Goal: Information Seeking & Learning: Learn about a topic

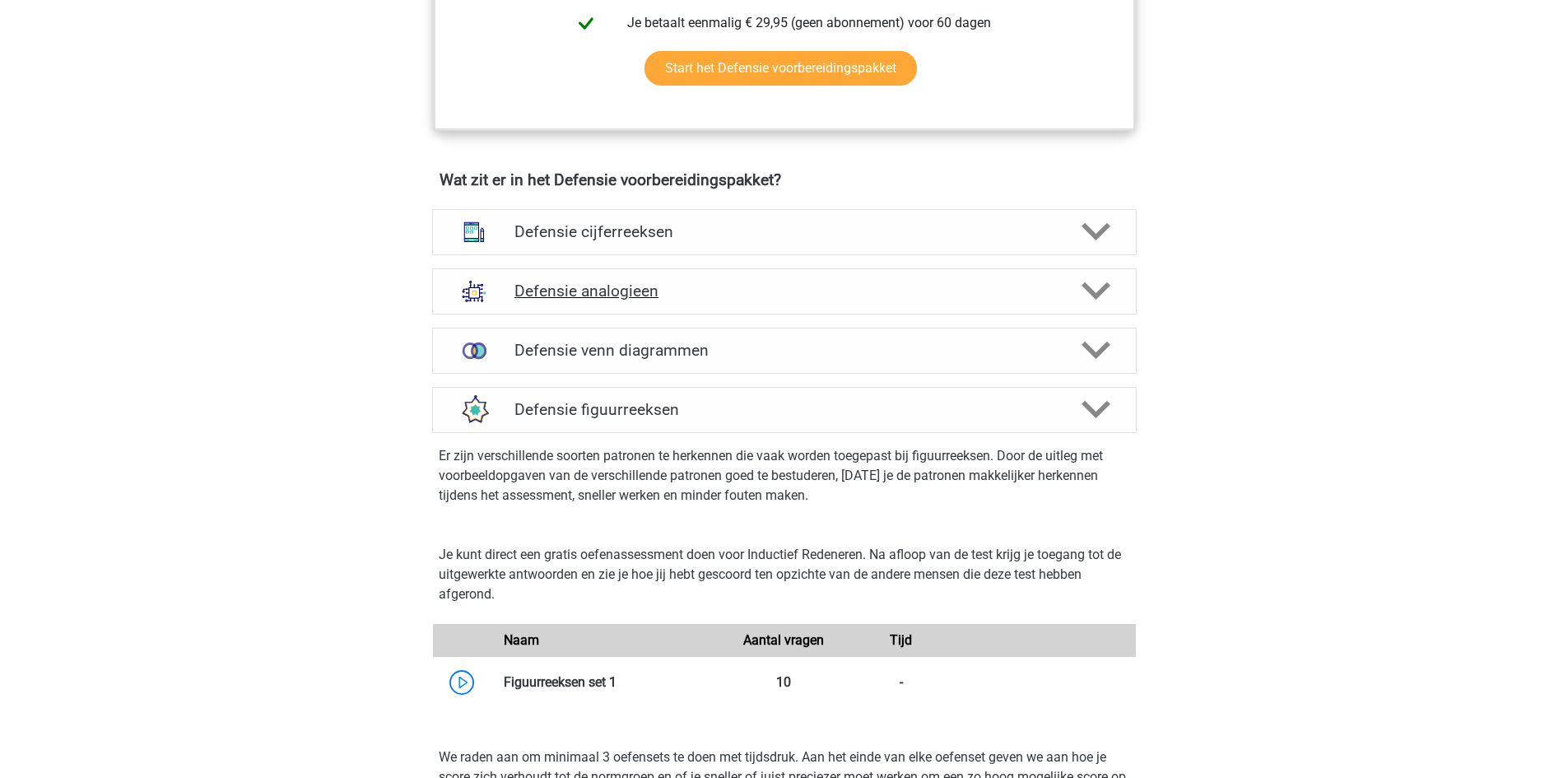
click at [534, 285] on h4 "Defensie analogieen" at bounding box center [784, 291] width 539 height 19
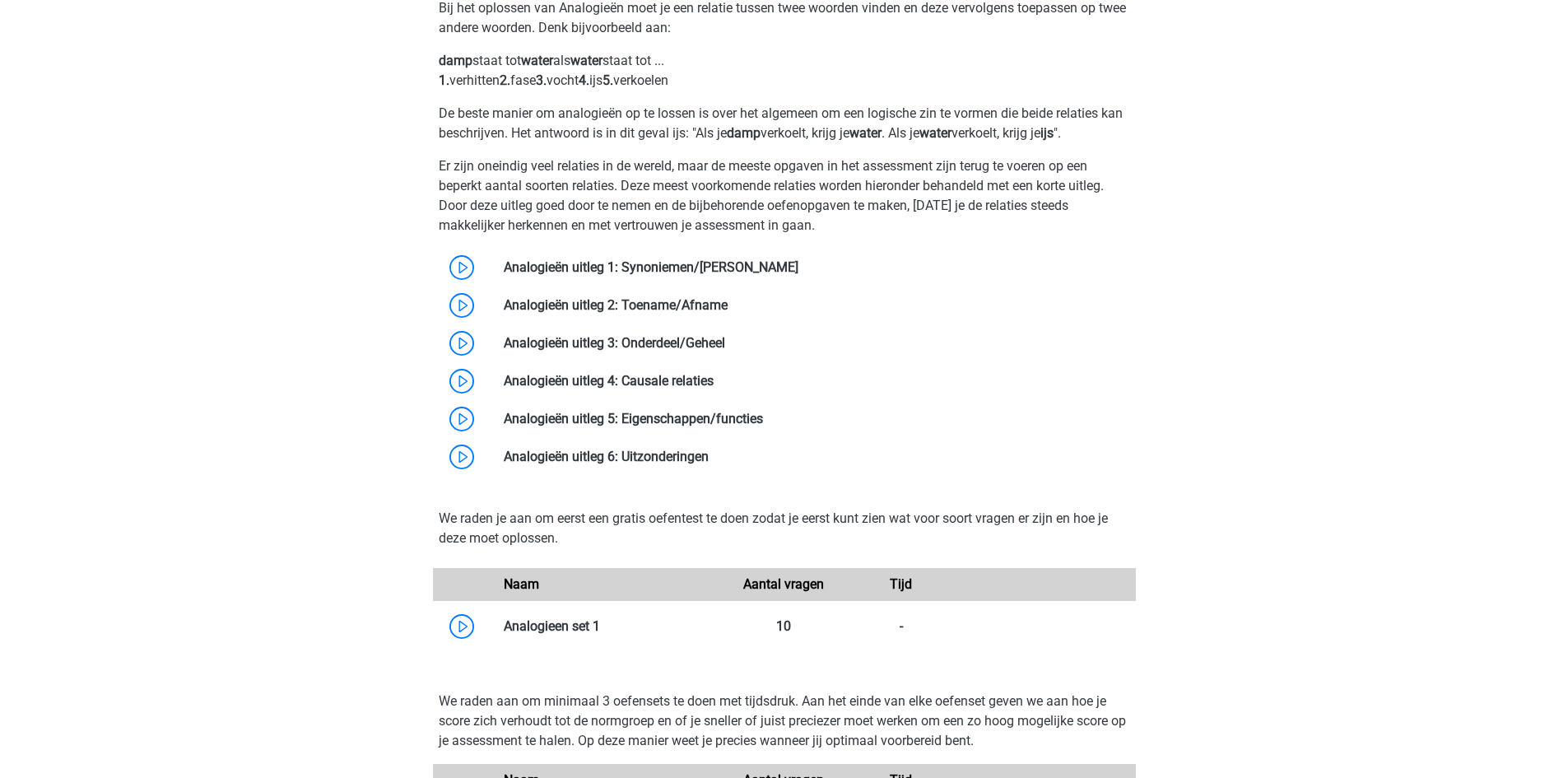
scroll to position [1070, 0]
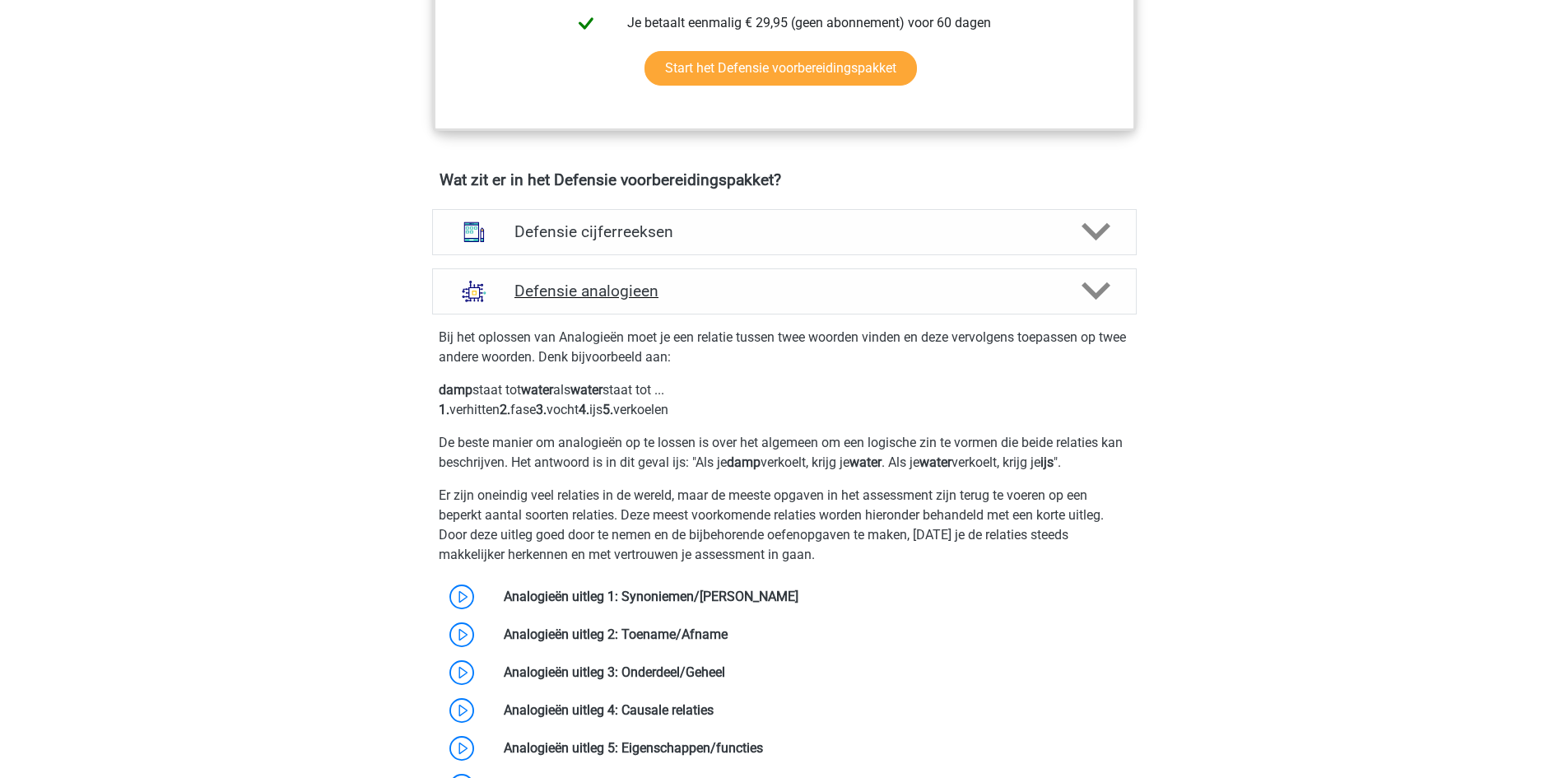
click at [670, 310] on div "Defensie analogieen" at bounding box center [785, 291] width 705 height 46
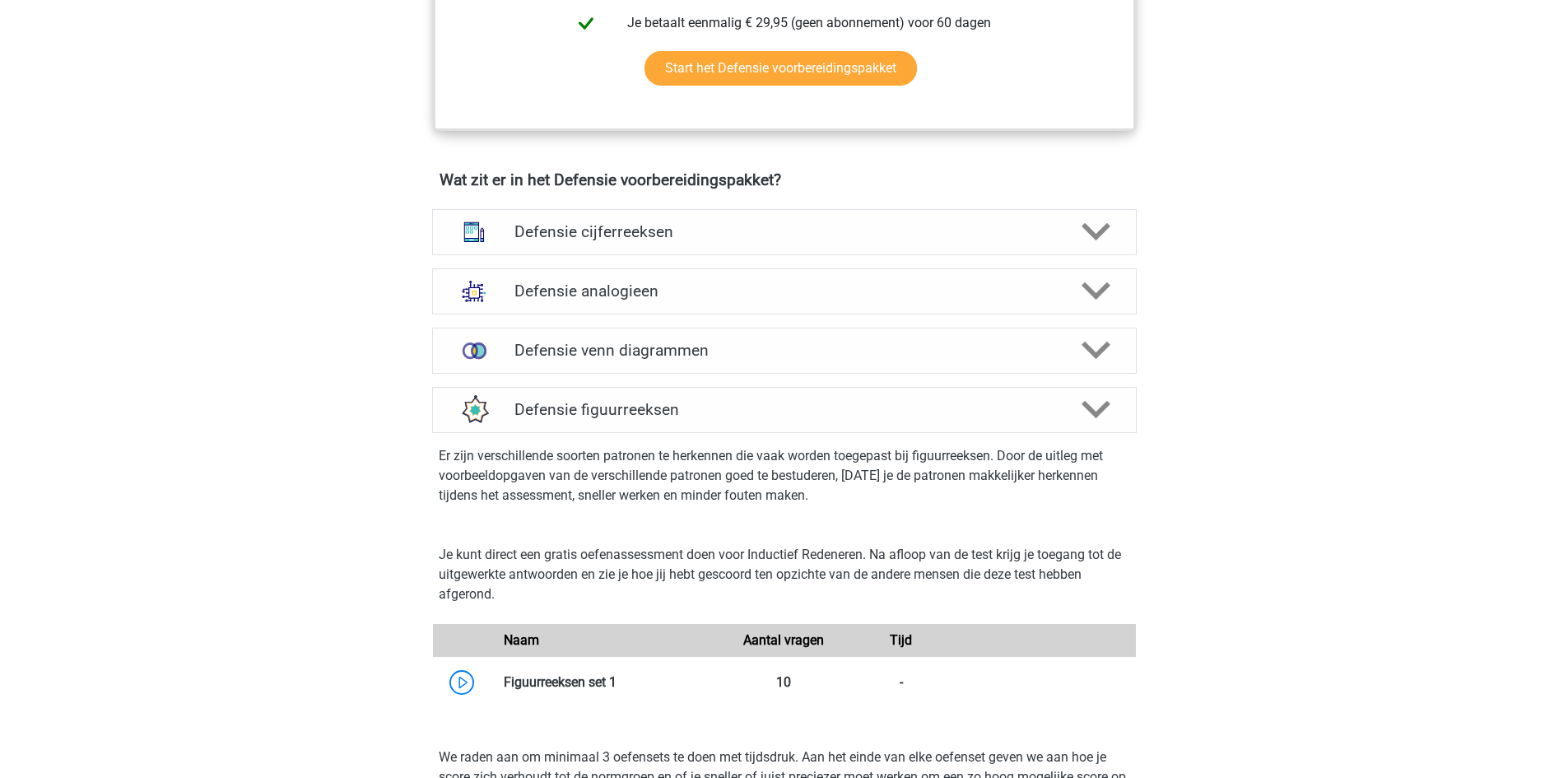
scroll to position [1153, 0]
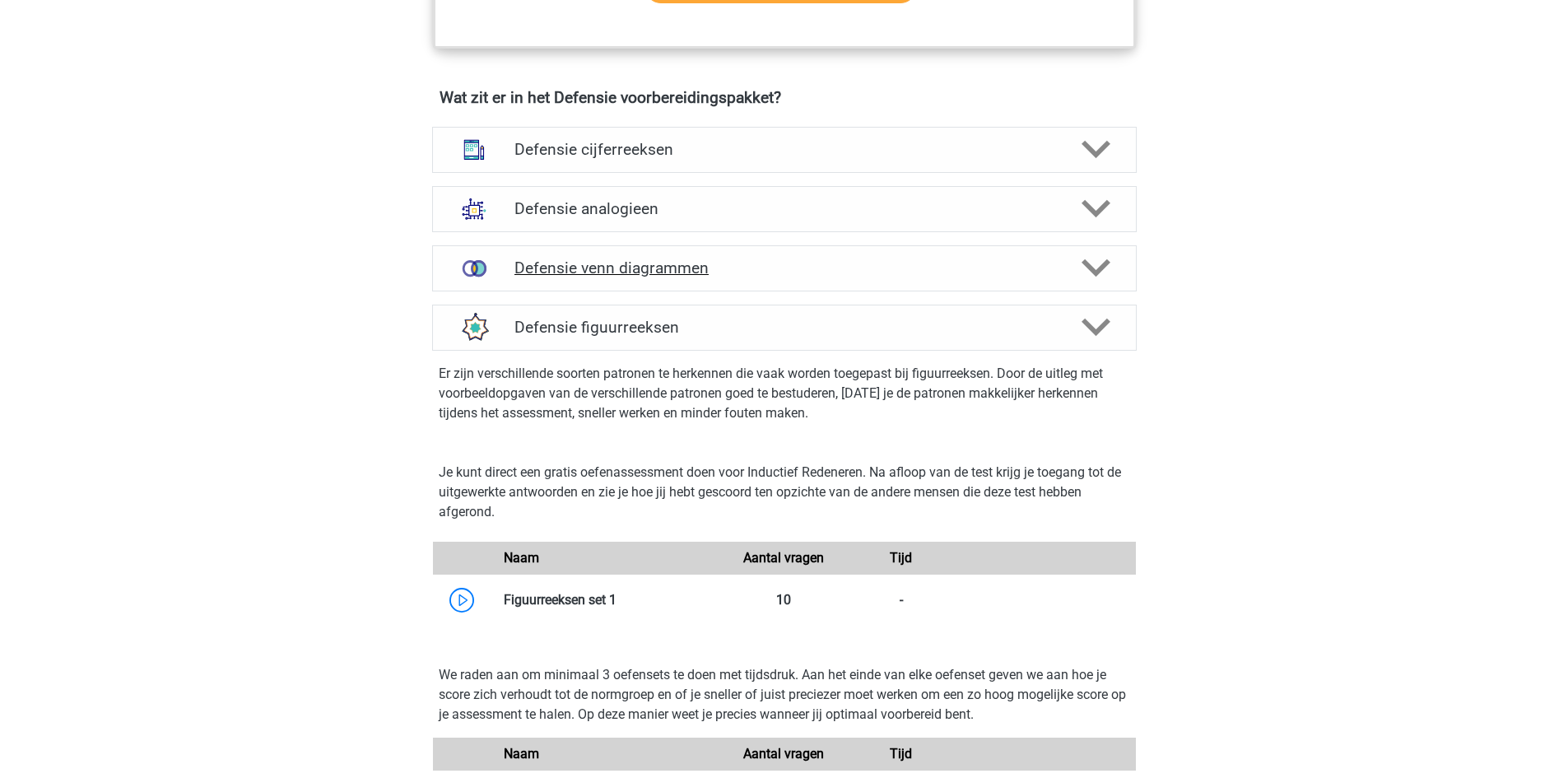
click at [716, 287] on div "Defensie venn diagrammen" at bounding box center [785, 268] width 705 height 46
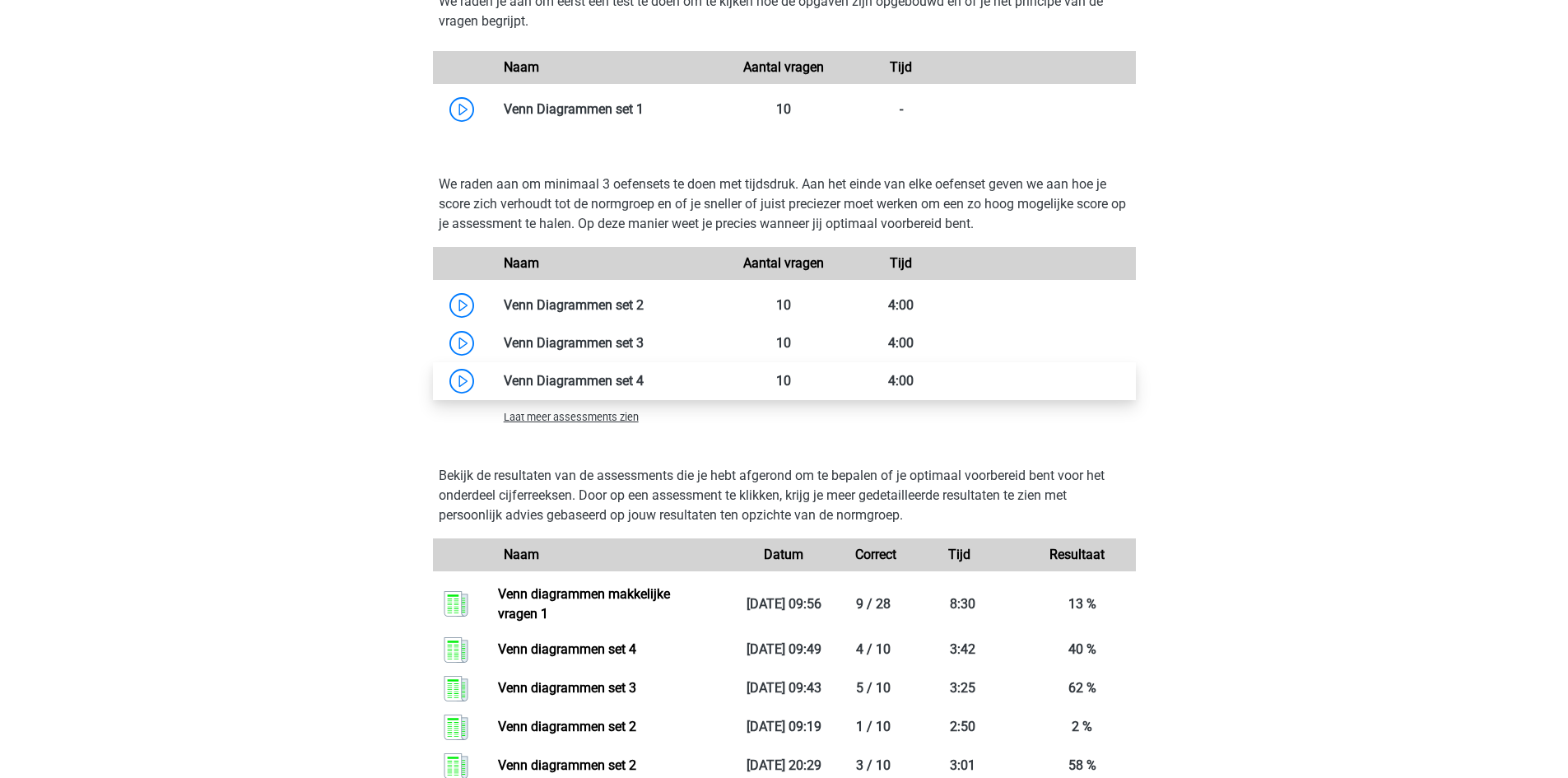
scroll to position [1647, 0]
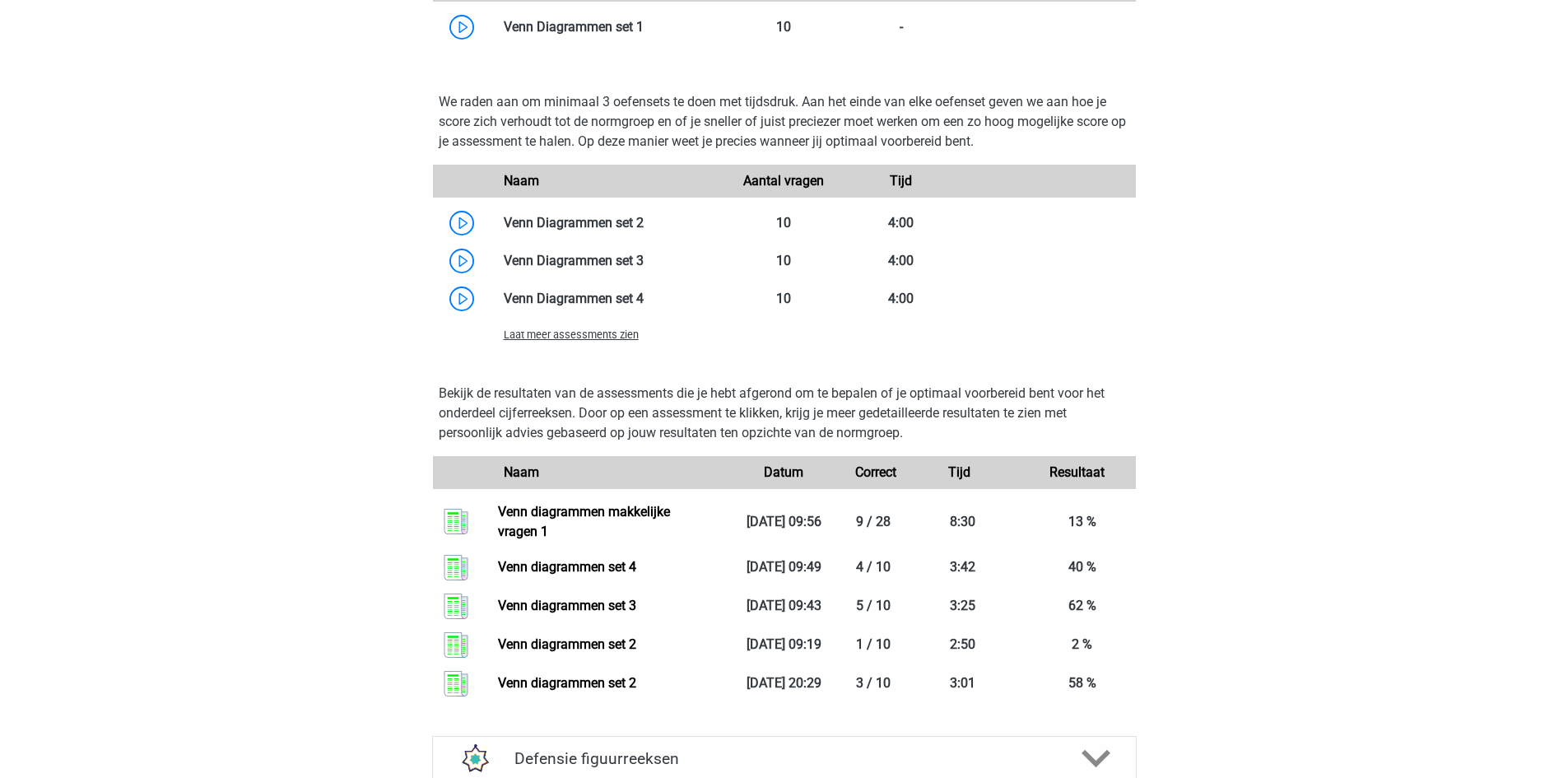
click at [589, 332] on span "Laat meer assessments zien" at bounding box center [572, 335] width 135 height 12
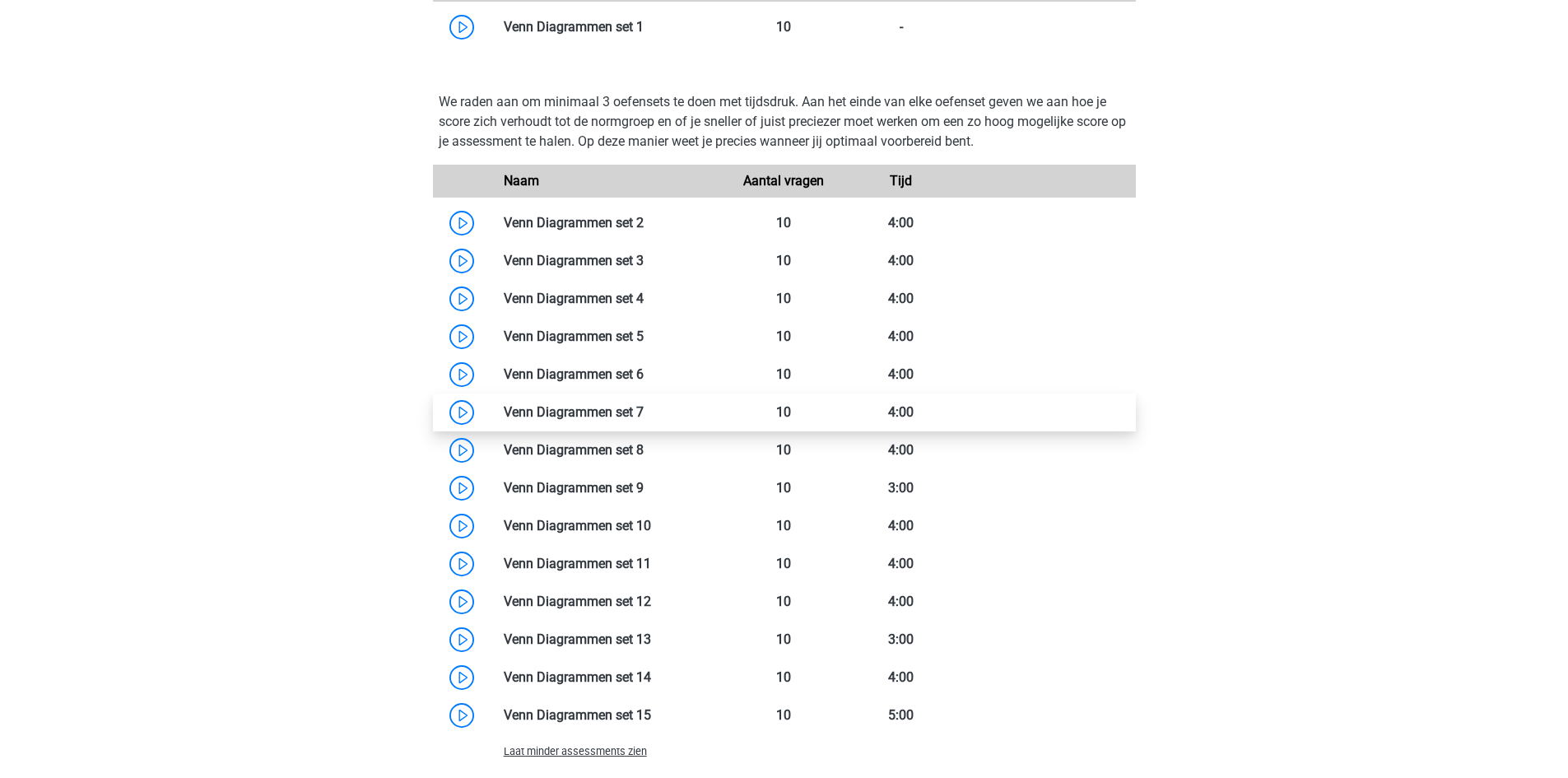
click at [644, 415] on link at bounding box center [644, 412] width 0 height 16
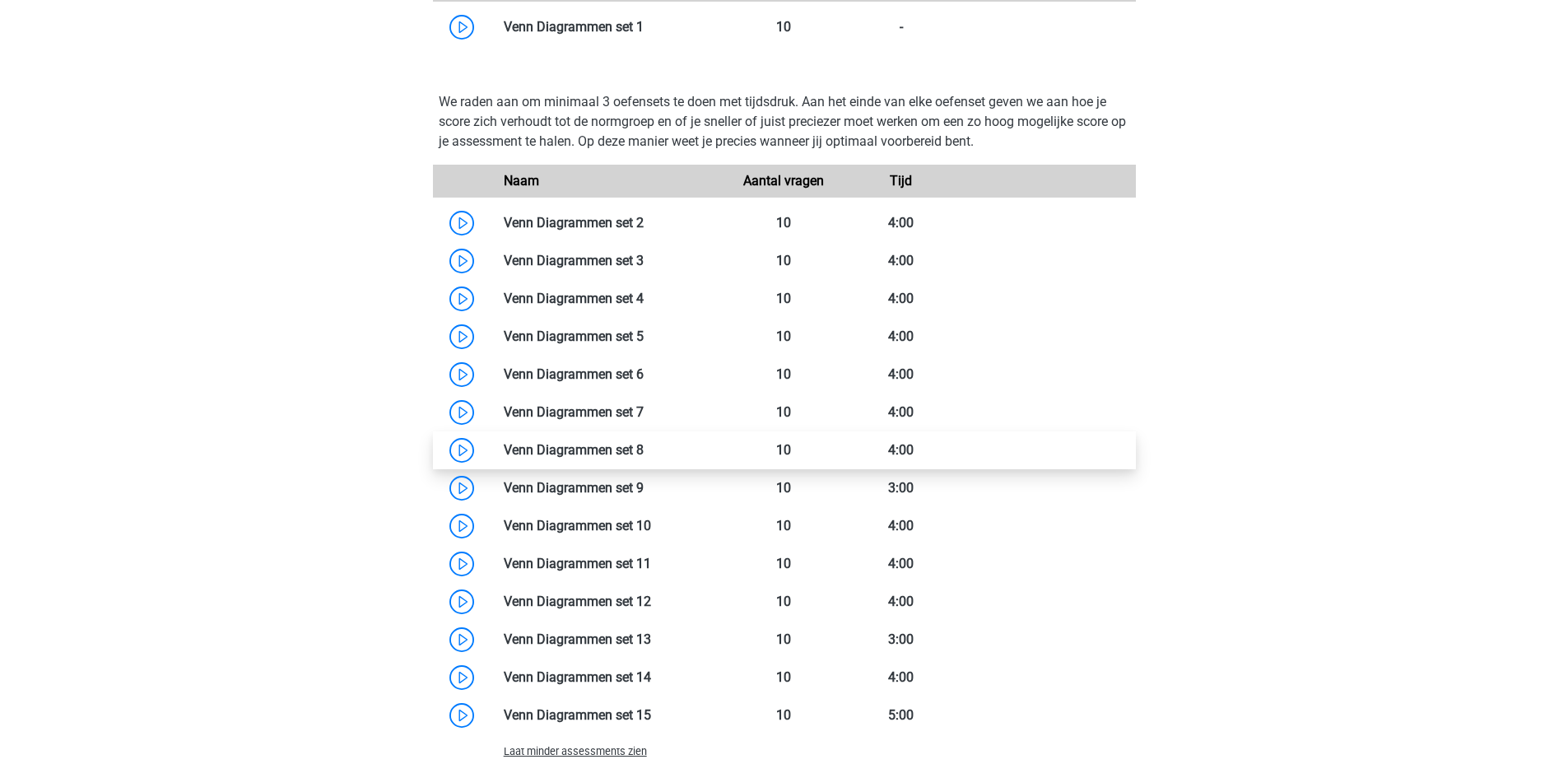
click at [644, 453] on link at bounding box center [644, 450] width 0 height 16
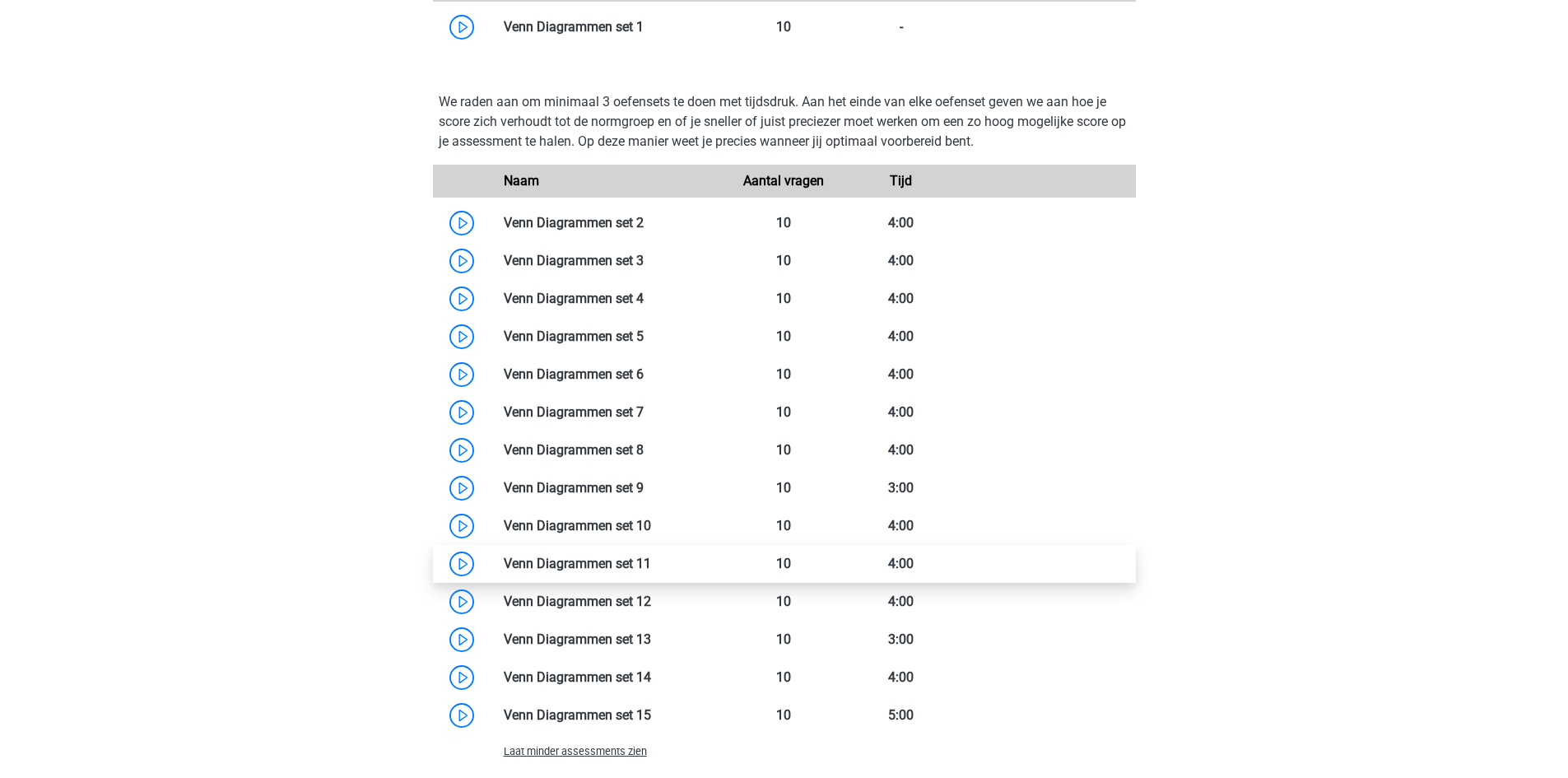
scroll to position [1811, 0]
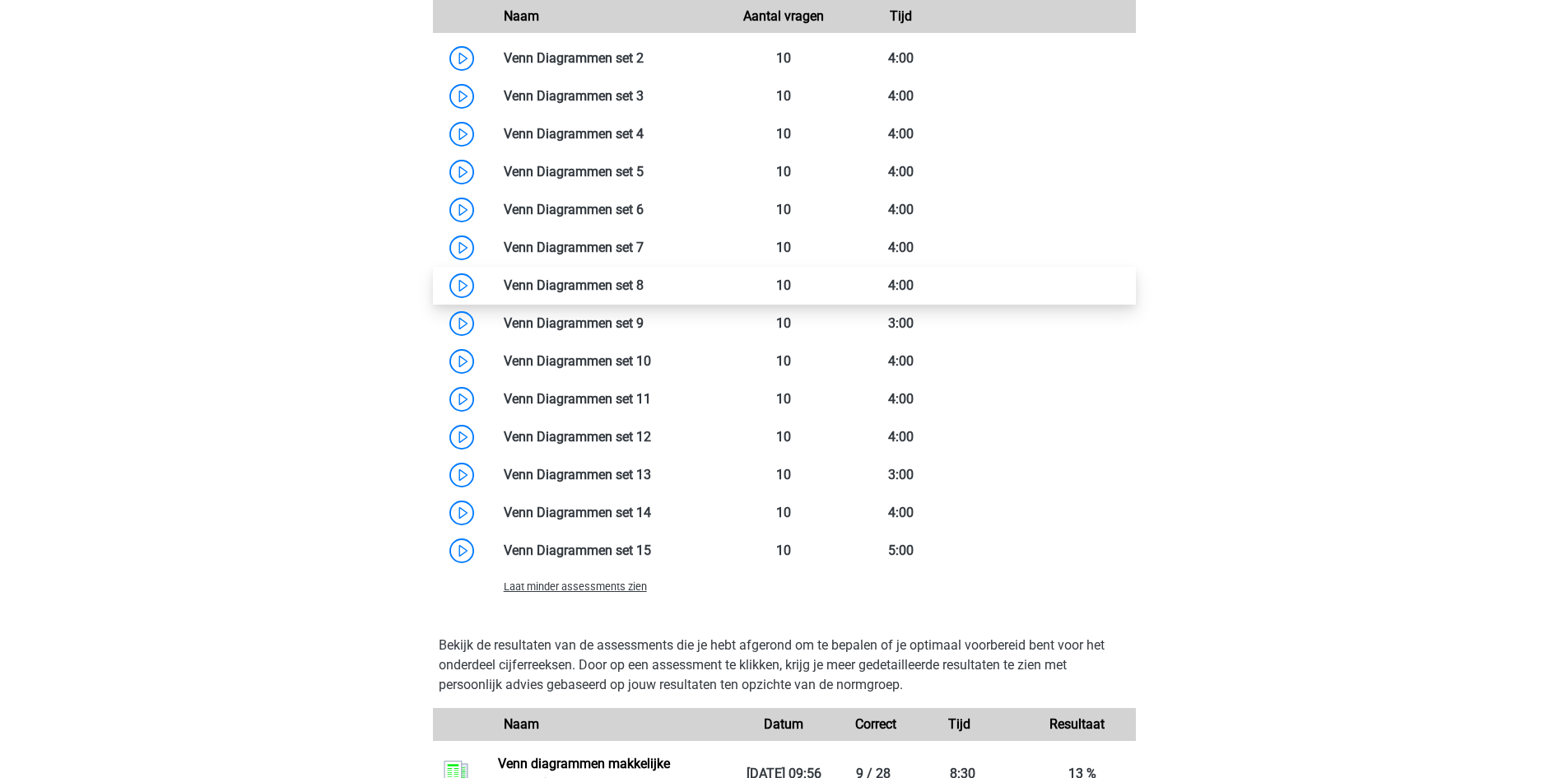
click at [644, 287] on link at bounding box center [644, 285] width 0 height 16
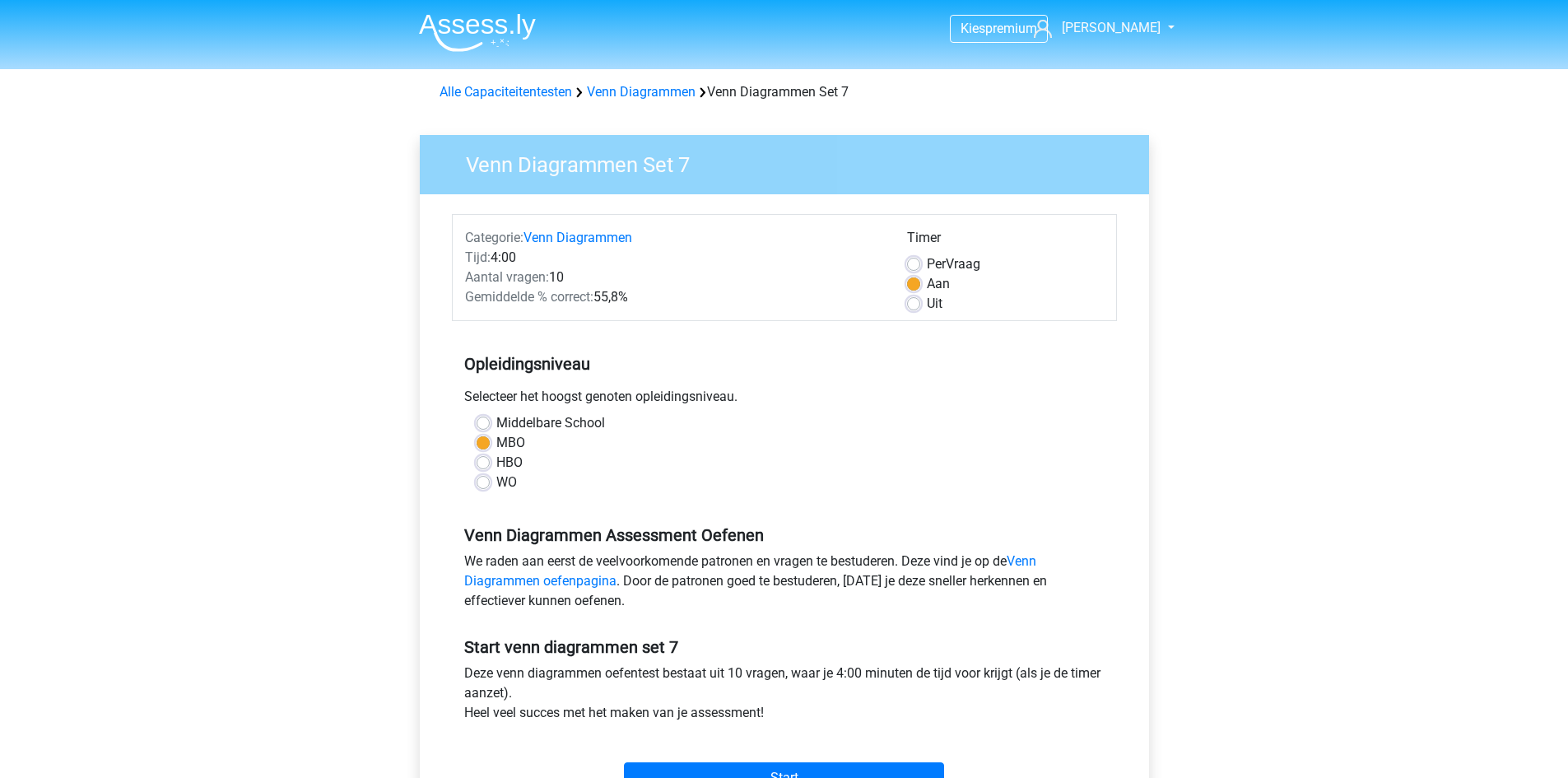
scroll to position [82, 0]
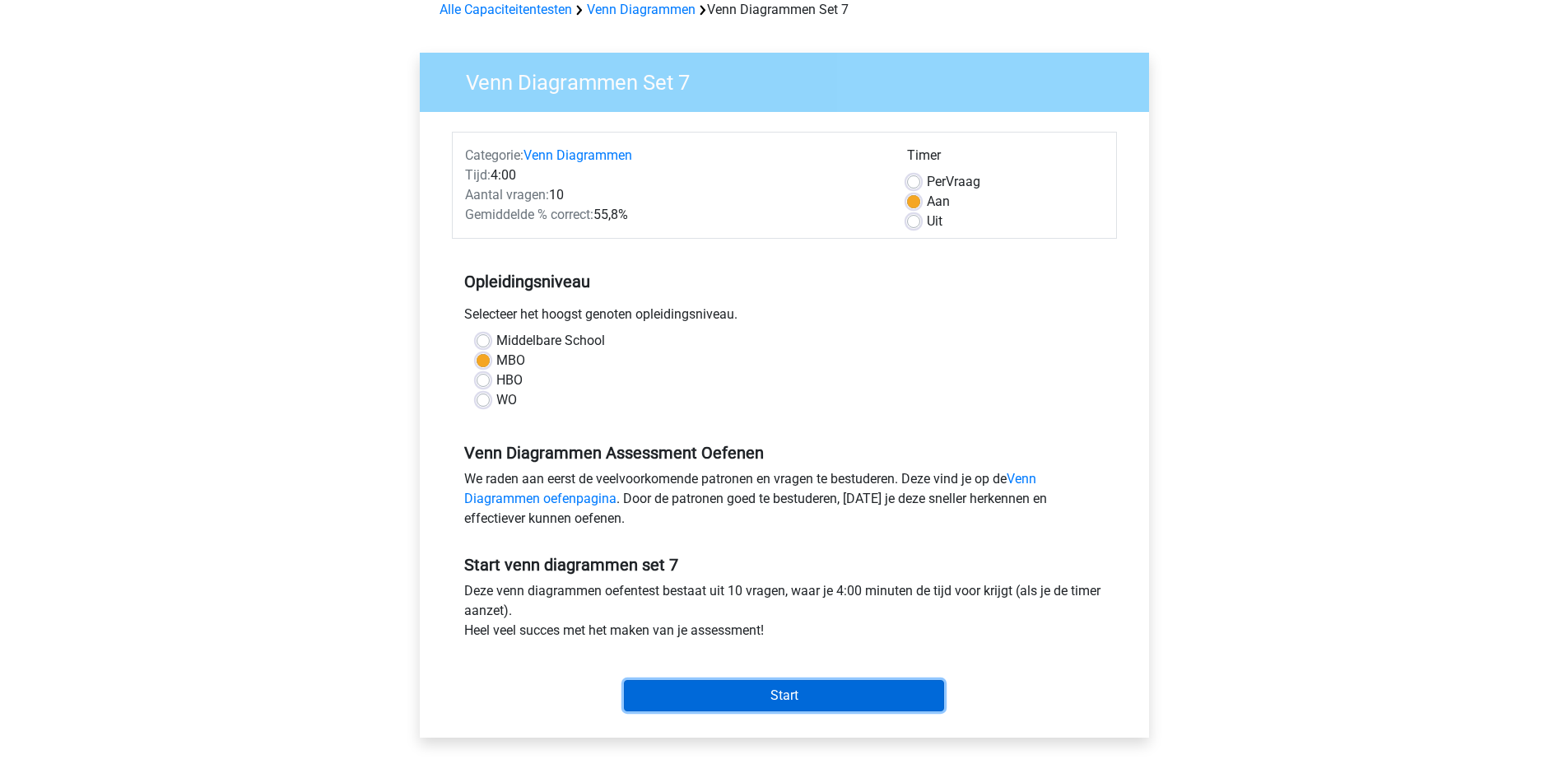
click at [840, 693] on input "Start" at bounding box center [784, 696] width 320 height 32
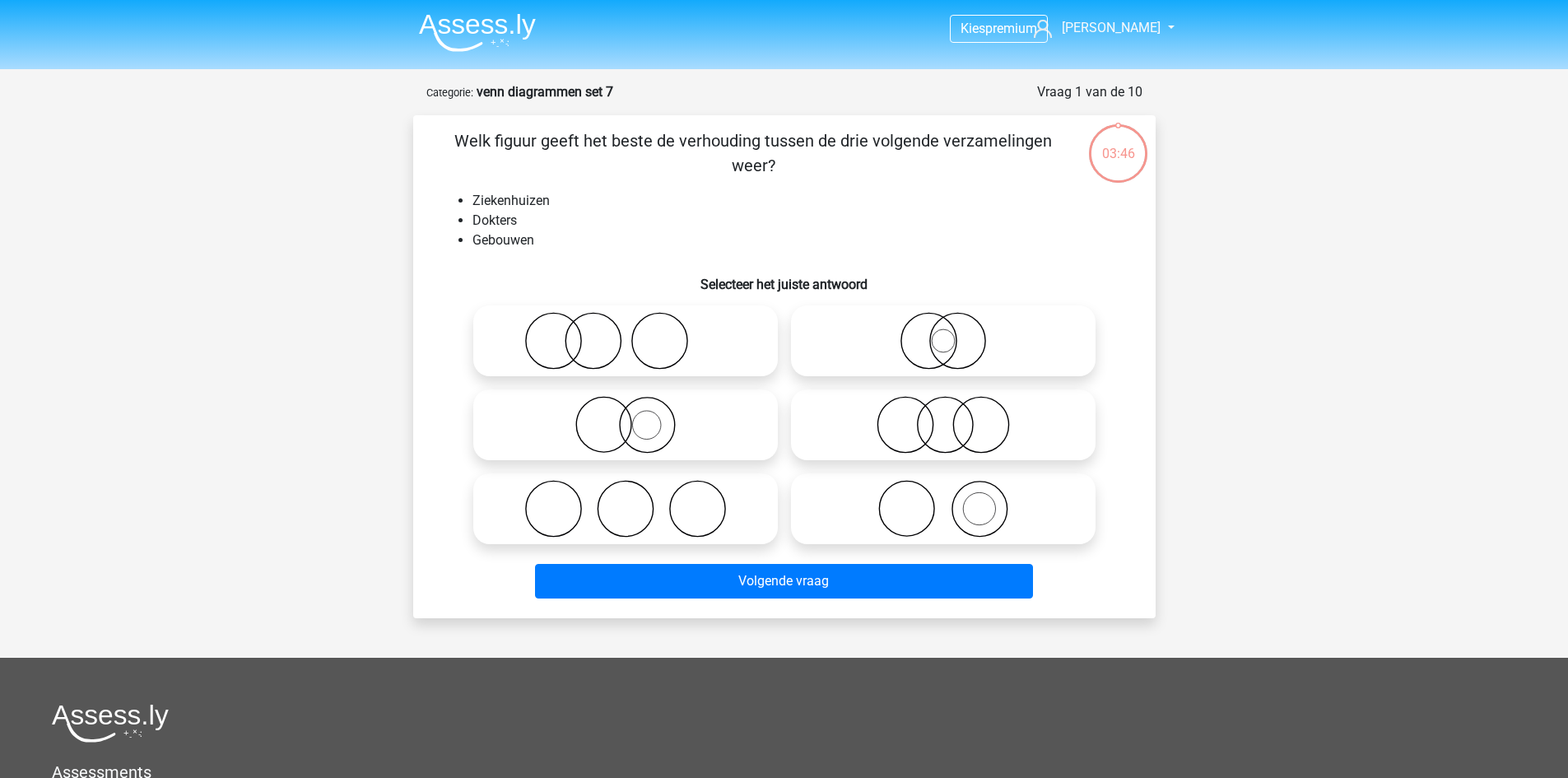
click at [696, 409] on icon at bounding box center [625, 425] width 291 height 58
click at [637, 409] on input "radio" at bounding box center [631, 411] width 11 height 11
radio input "true"
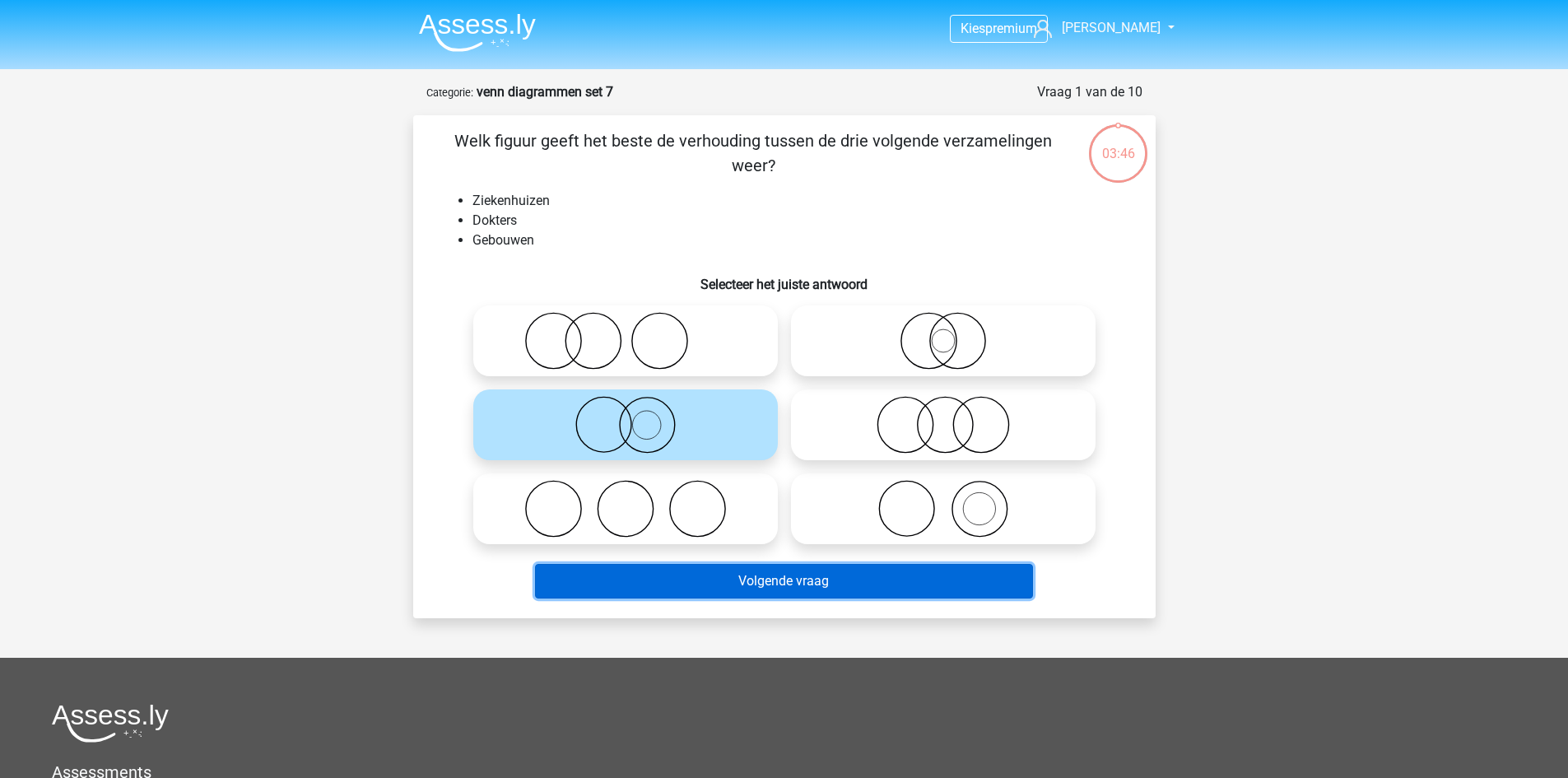
click at [762, 579] on button "Volgende vraag" at bounding box center [784, 581] width 498 height 34
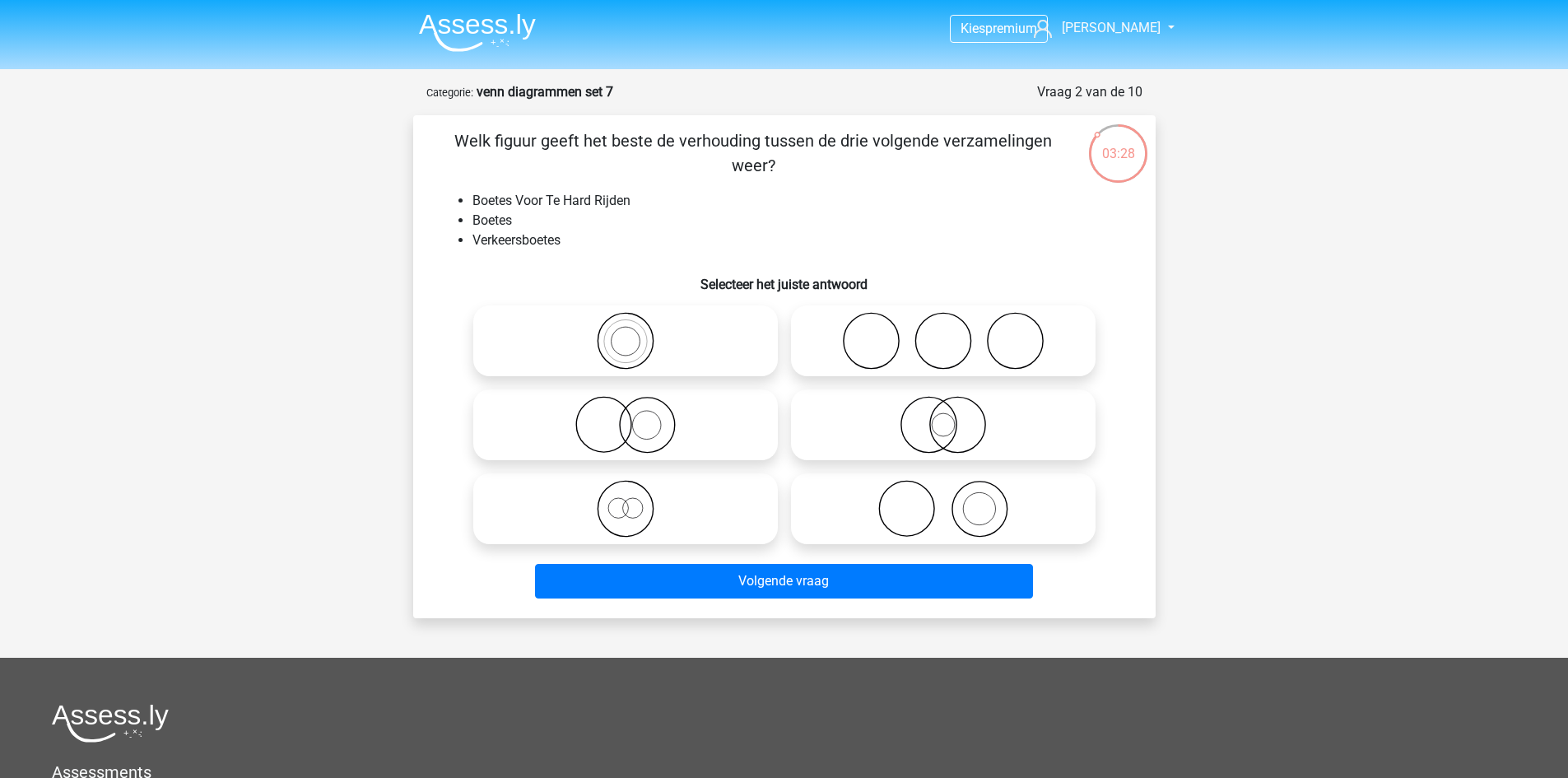
click at [584, 330] on icon at bounding box center [625, 341] width 291 height 58
click at [625, 330] on input "radio" at bounding box center [631, 327] width 11 height 11
radio input "true"
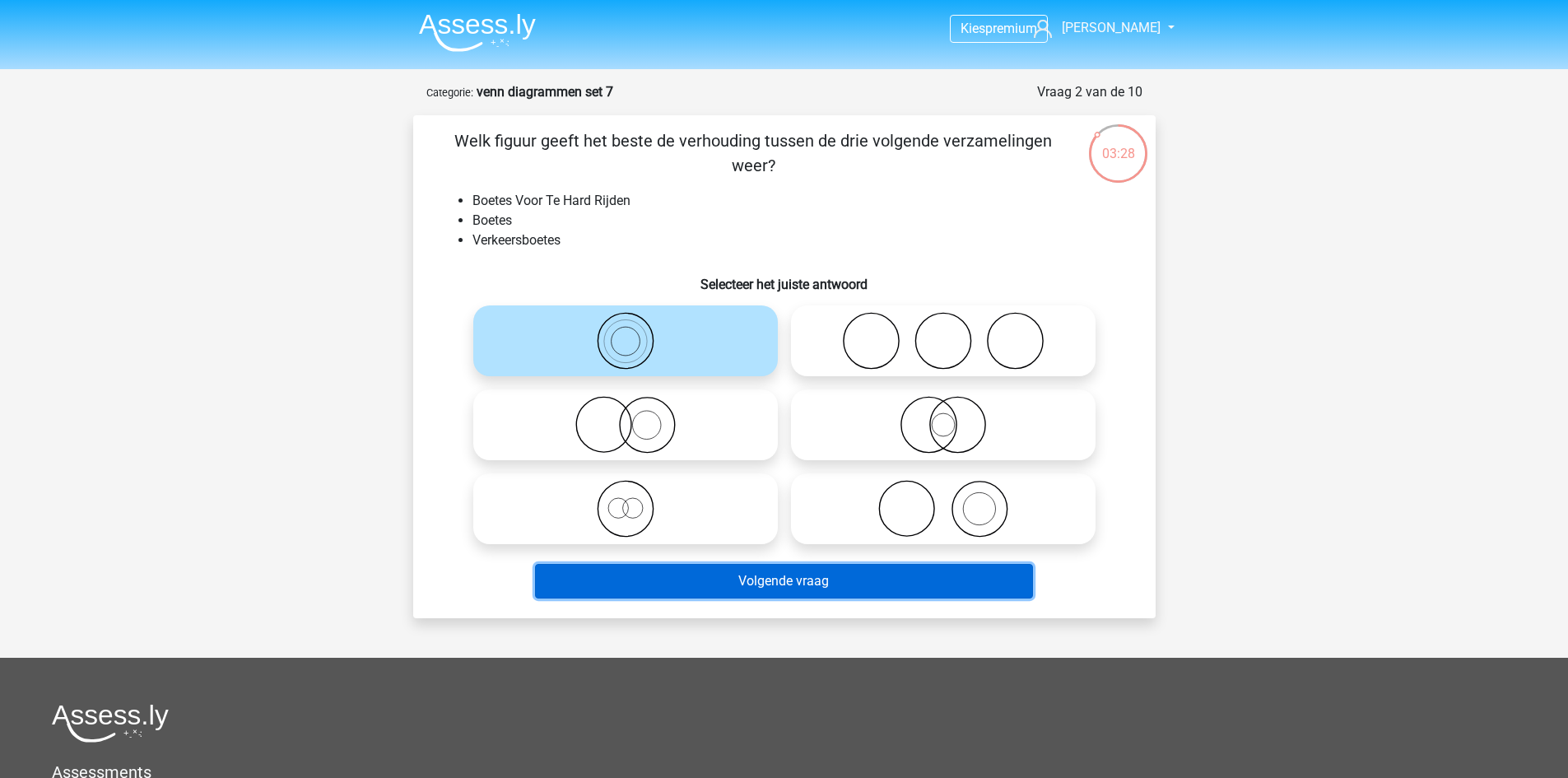
click at [733, 591] on button "Volgende vraag" at bounding box center [784, 581] width 498 height 34
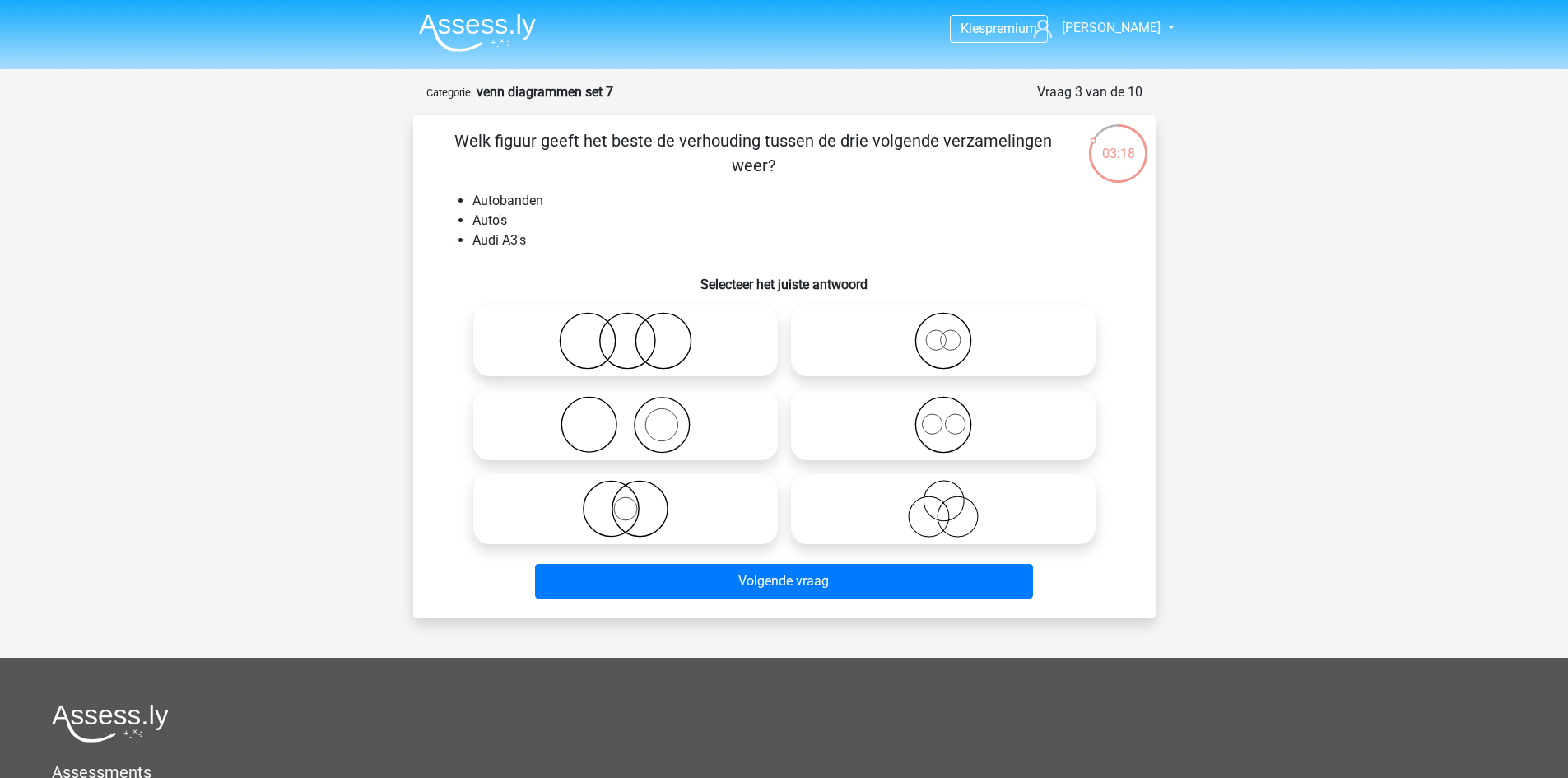
click at [596, 356] on icon at bounding box center [625, 341] width 291 height 58
click at [625, 332] on input "radio" at bounding box center [631, 327] width 11 height 11
radio input "true"
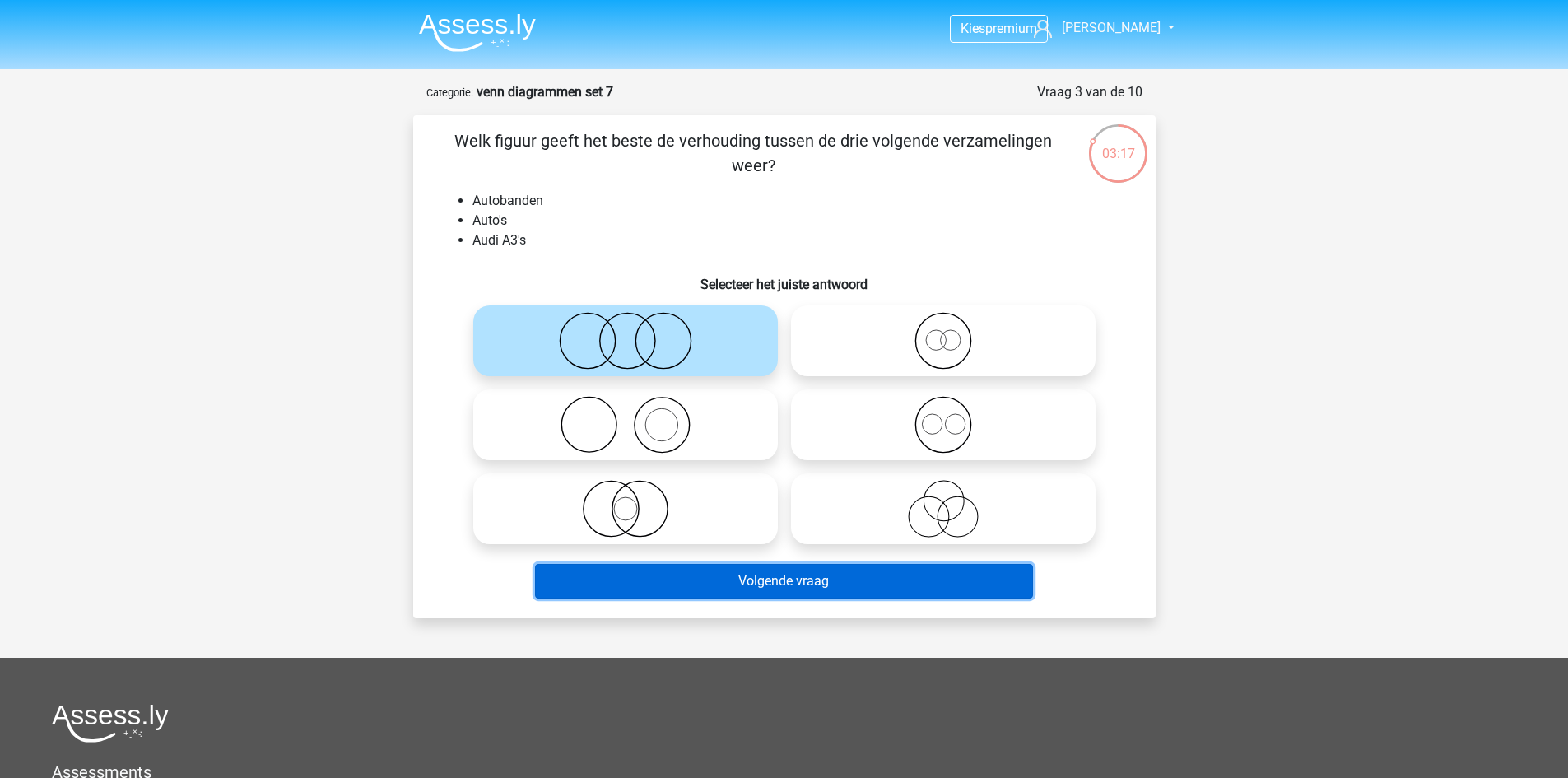
click at [780, 571] on button "Volgende vraag" at bounding box center [784, 581] width 498 height 34
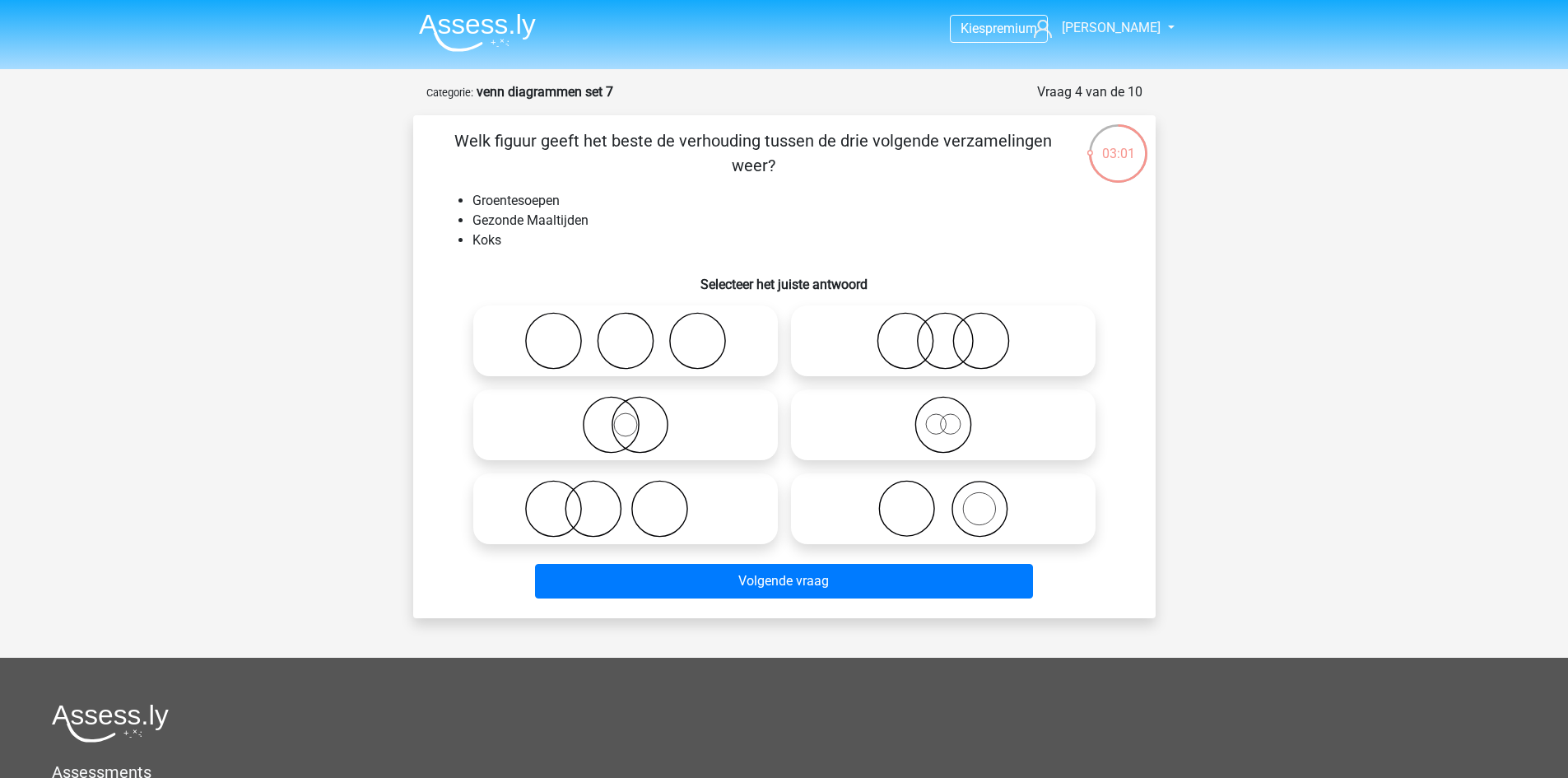
click at [1001, 499] on icon at bounding box center [944, 509] width 291 height 58
click at [954, 499] on input "radio" at bounding box center [949, 496] width 11 height 11
radio input "true"
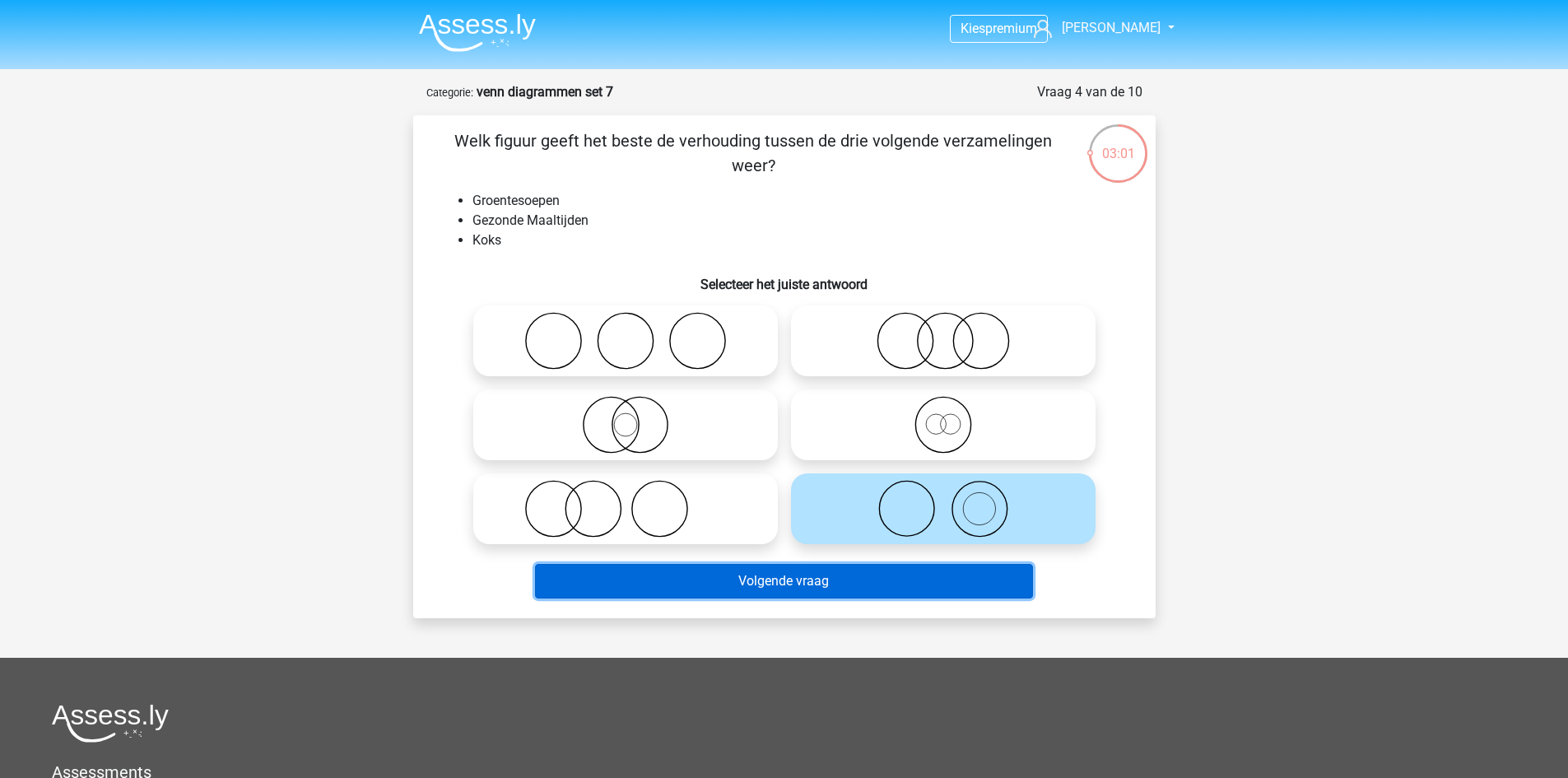
drag, startPoint x: 944, startPoint y: 585, endPoint x: 913, endPoint y: 585, distance: 31.0
click at [944, 584] on button "Volgende vraag" at bounding box center [784, 581] width 498 height 34
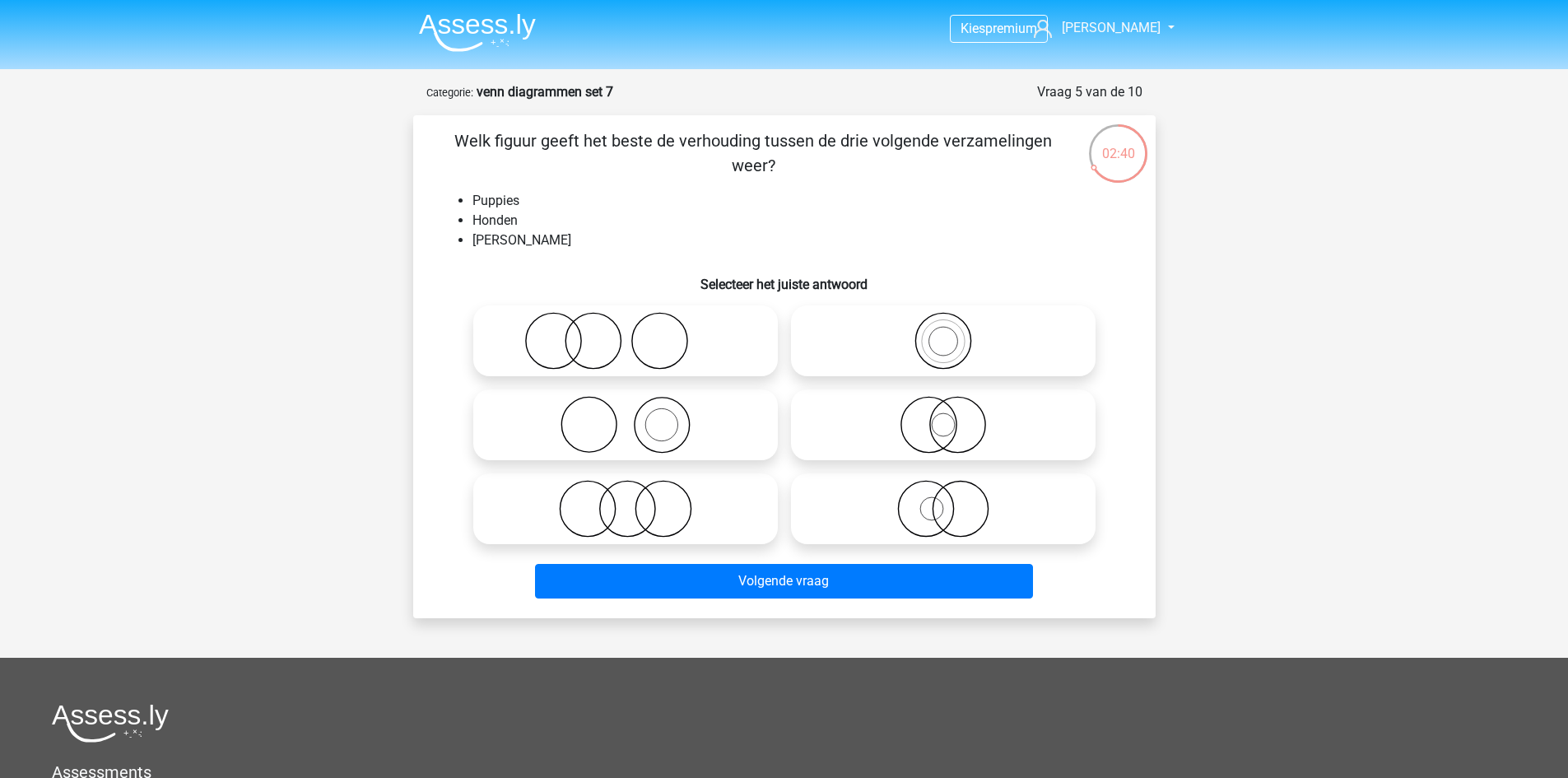
click at [962, 410] on icon at bounding box center [944, 425] width 291 height 58
click at [954, 410] on input "radio" at bounding box center [949, 411] width 11 height 11
radio input "true"
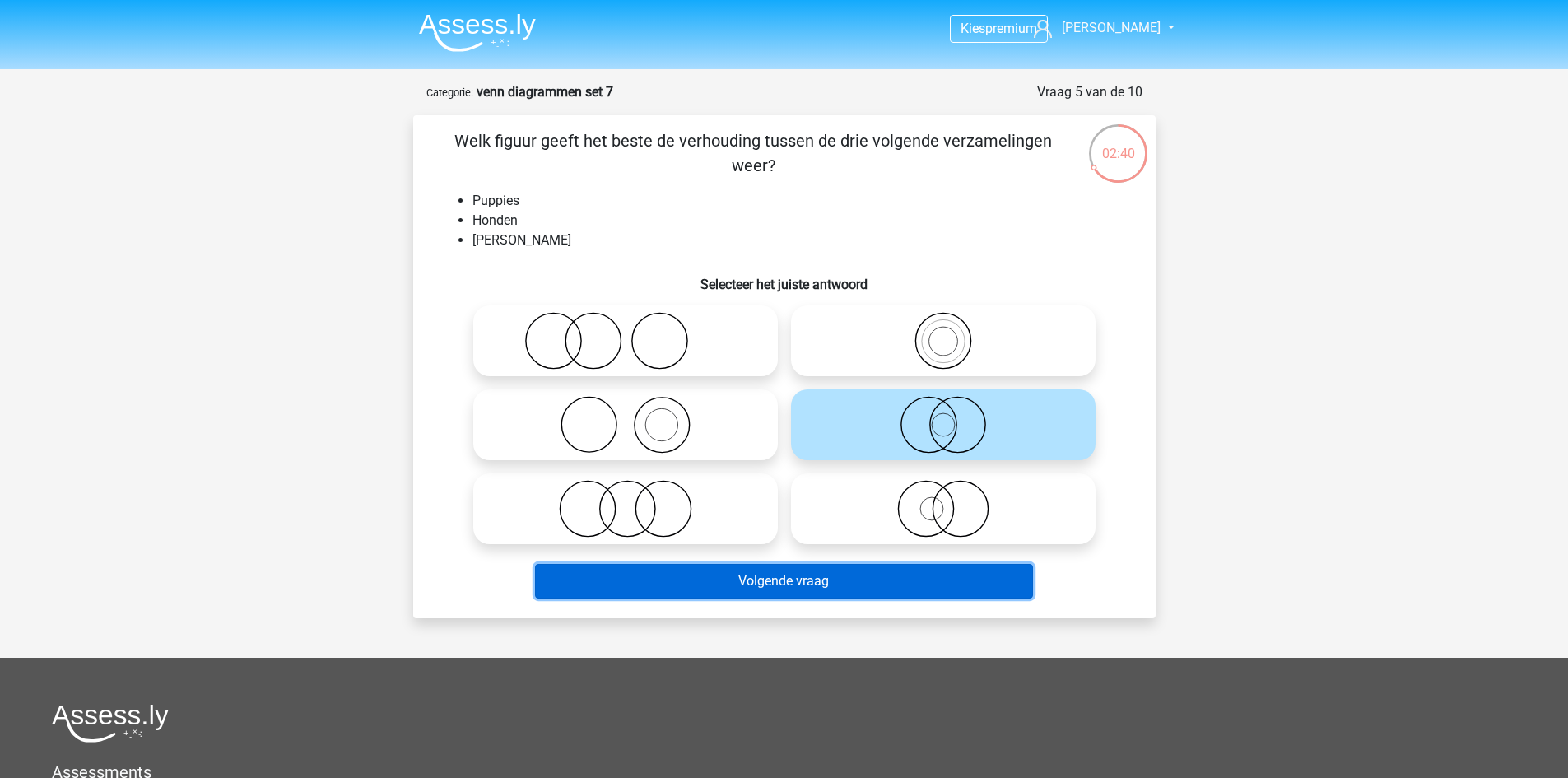
click at [904, 570] on button "Volgende vraag" at bounding box center [784, 581] width 498 height 34
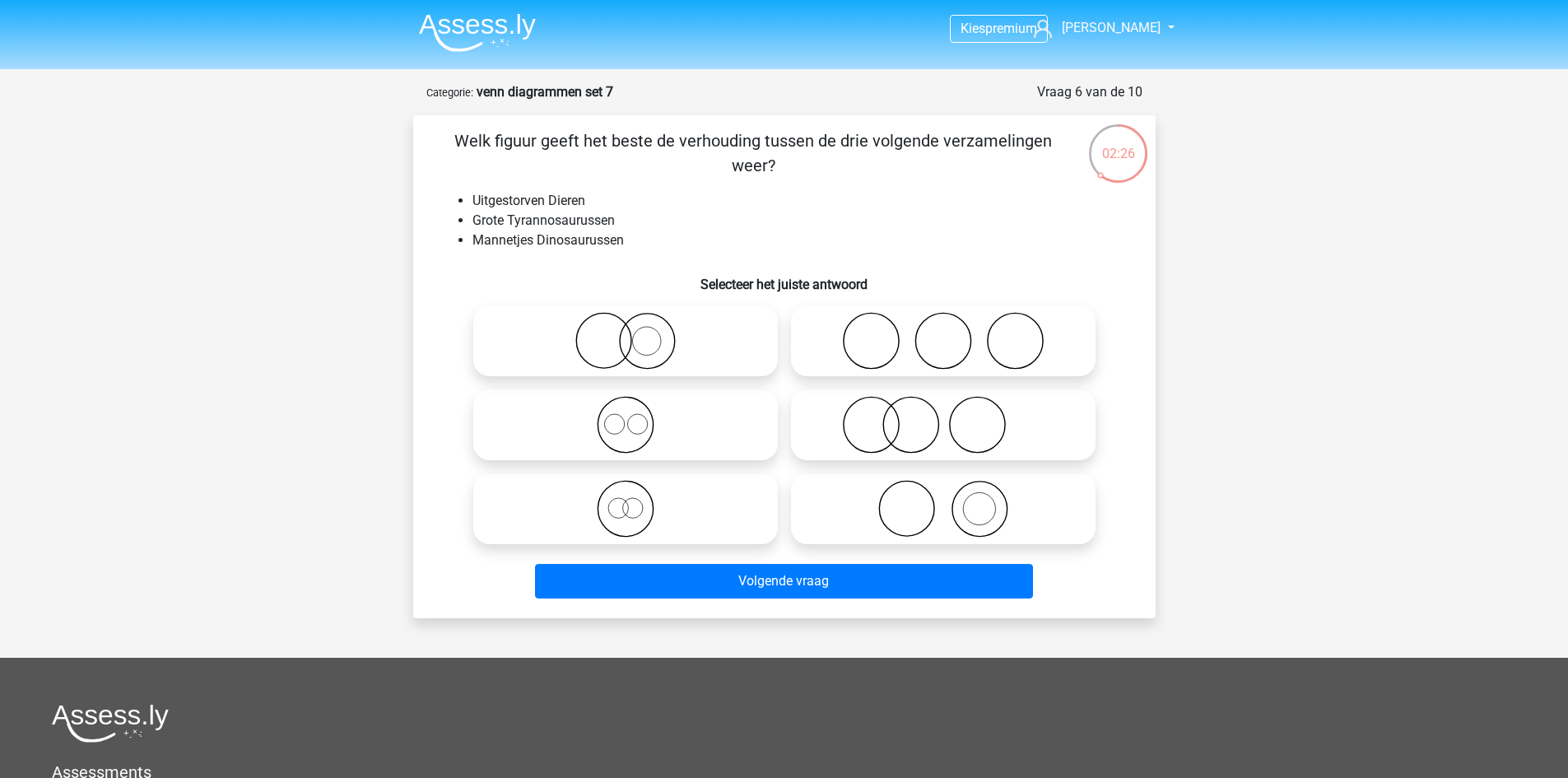
click at [614, 521] on icon at bounding box center [625, 509] width 291 height 58
click at [625, 501] on input "radio" at bounding box center [631, 496] width 11 height 11
radio input "true"
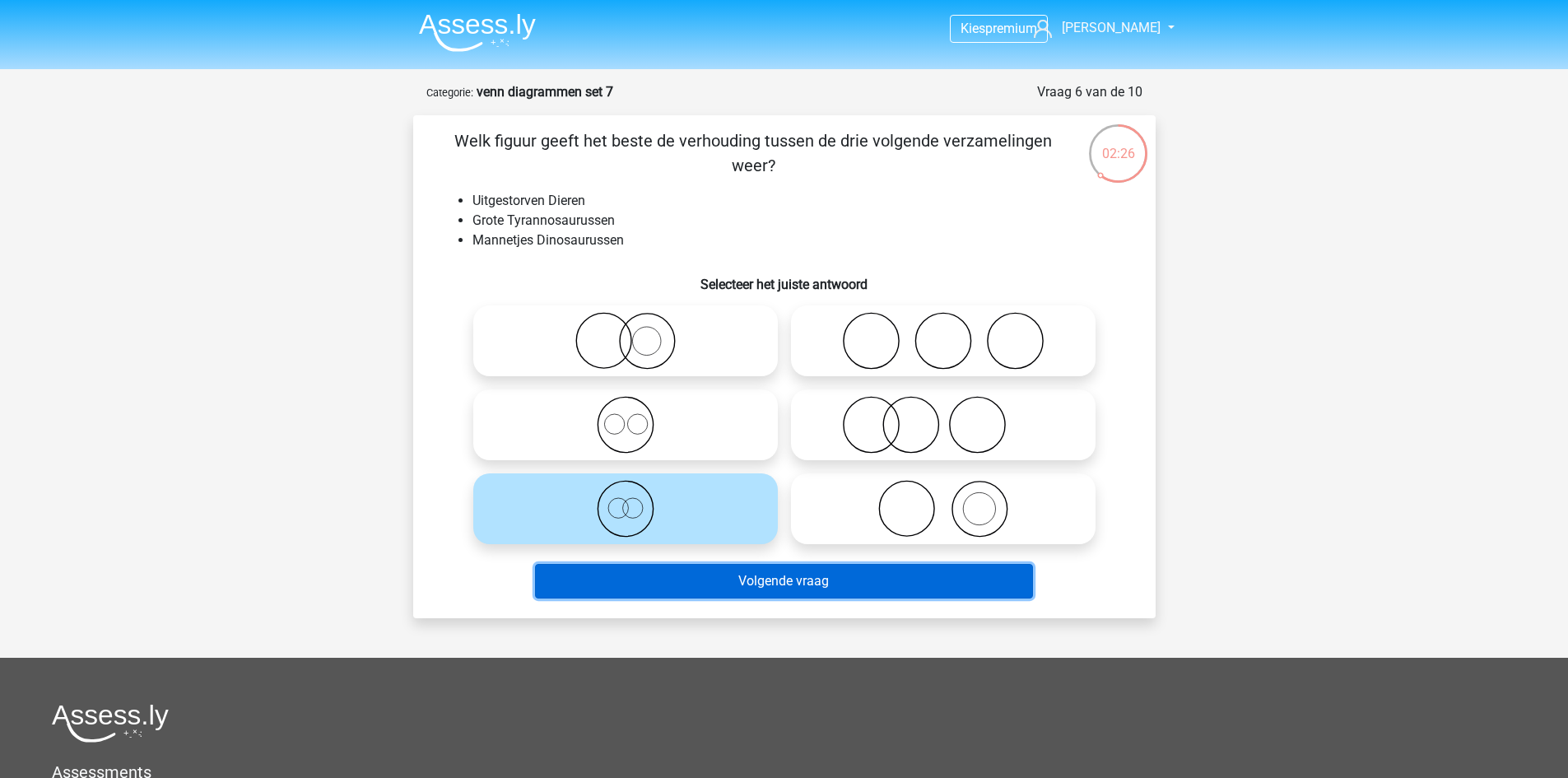
click at [666, 576] on button "Volgende vraag" at bounding box center [784, 581] width 498 height 34
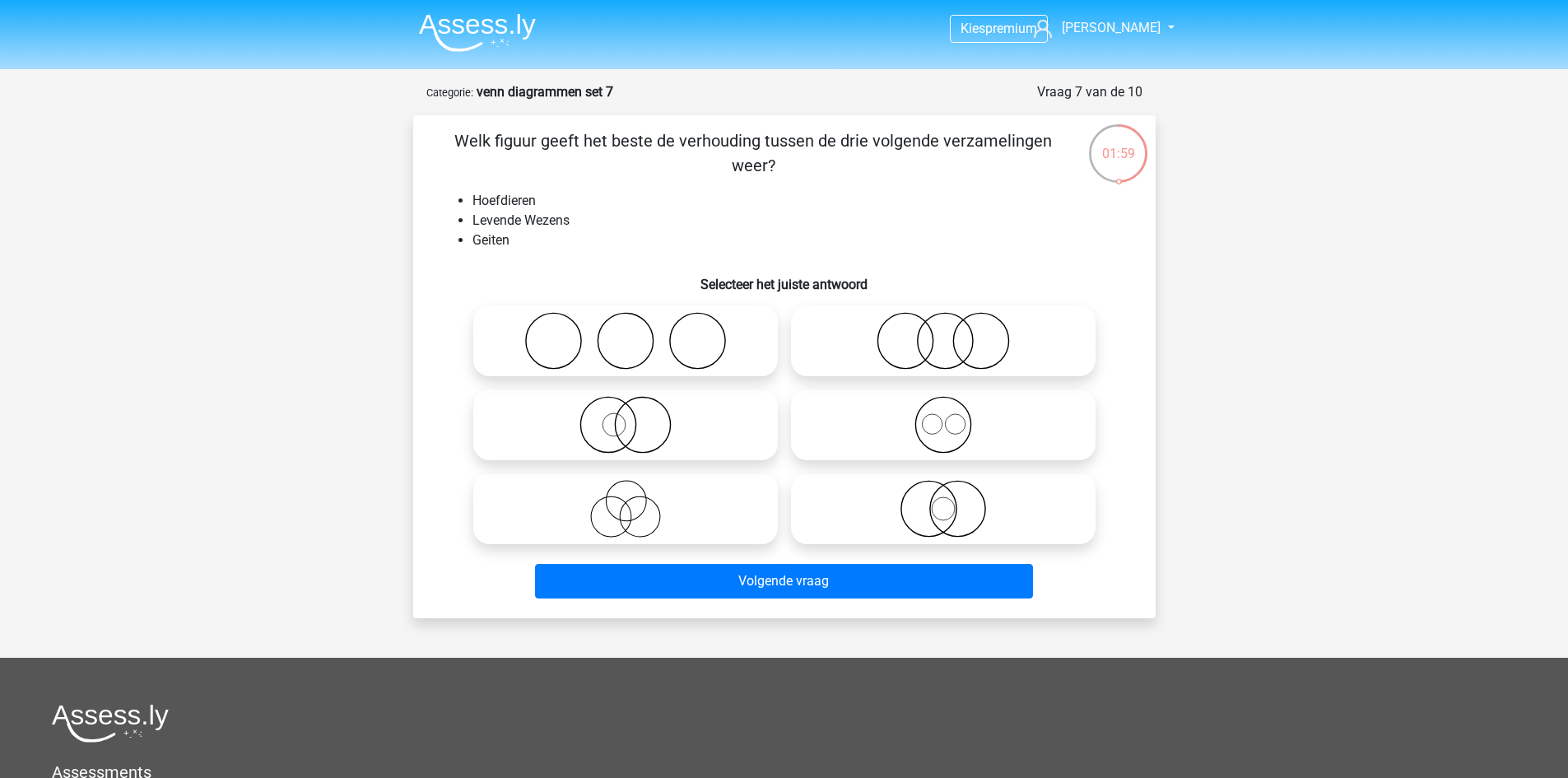
click at [700, 529] on icon at bounding box center [625, 509] width 291 height 58
click at [637, 501] on input "radio" at bounding box center [631, 496] width 11 height 11
radio input "true"
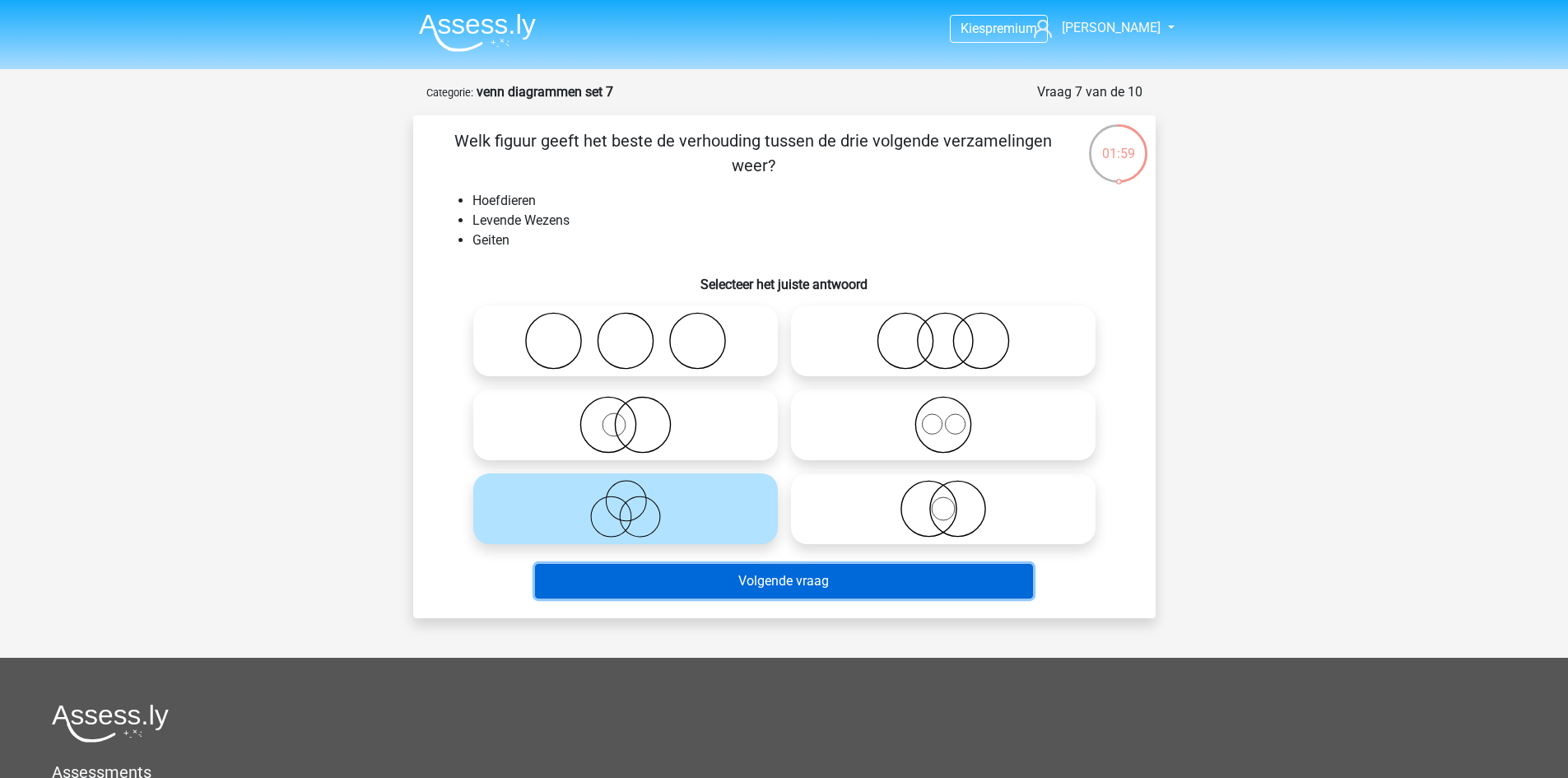
click at [732, 591] on button "Volgende vraag" at bounding box center [784, 581] width 498 height 34
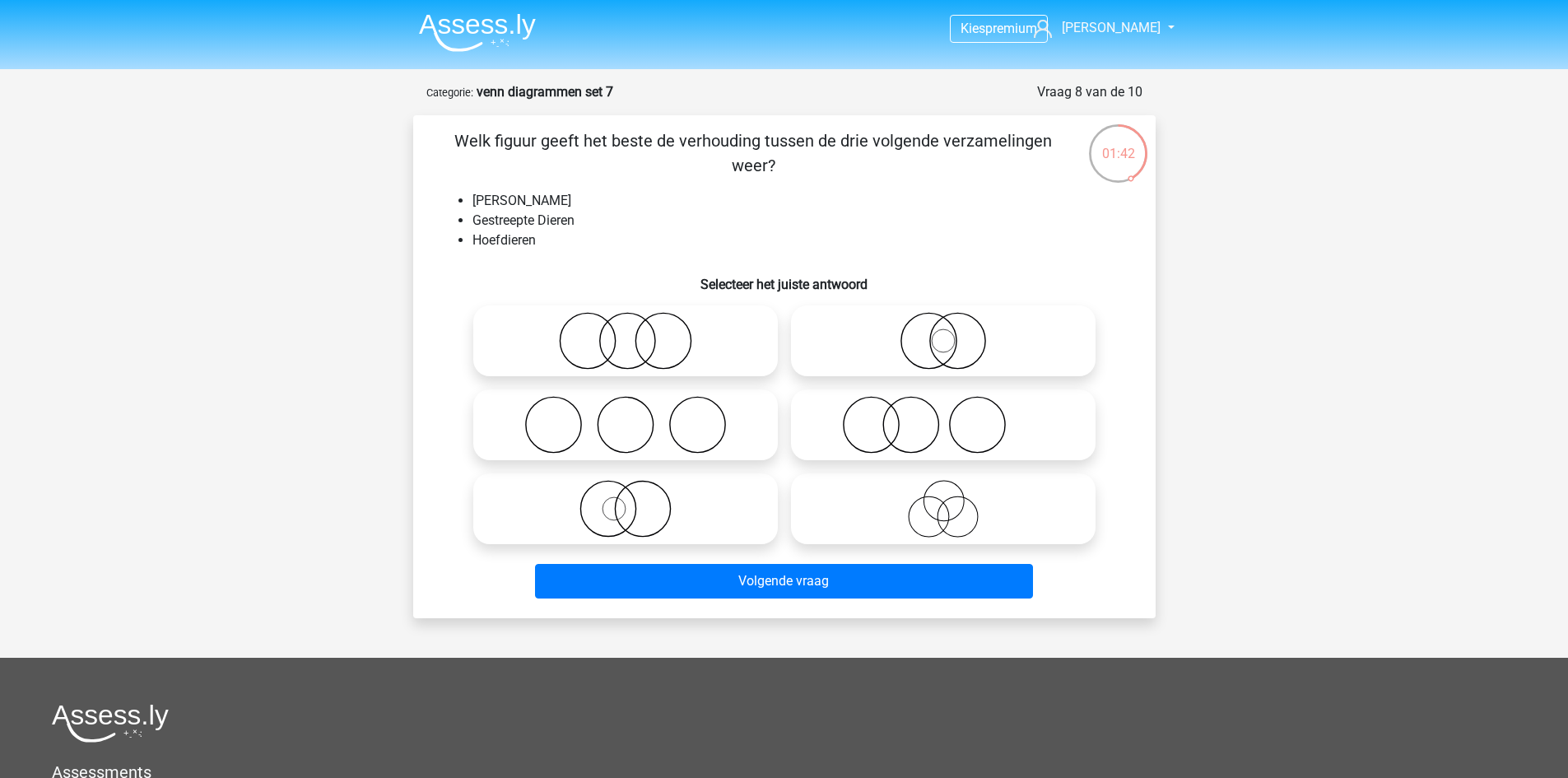
click at [517, 347] on icon at bounding box center [625, 341] width 291 height 58
click at [625, 332] on input "radio" at bounding box center [631, 327] width 11 height 11
radio input "true"
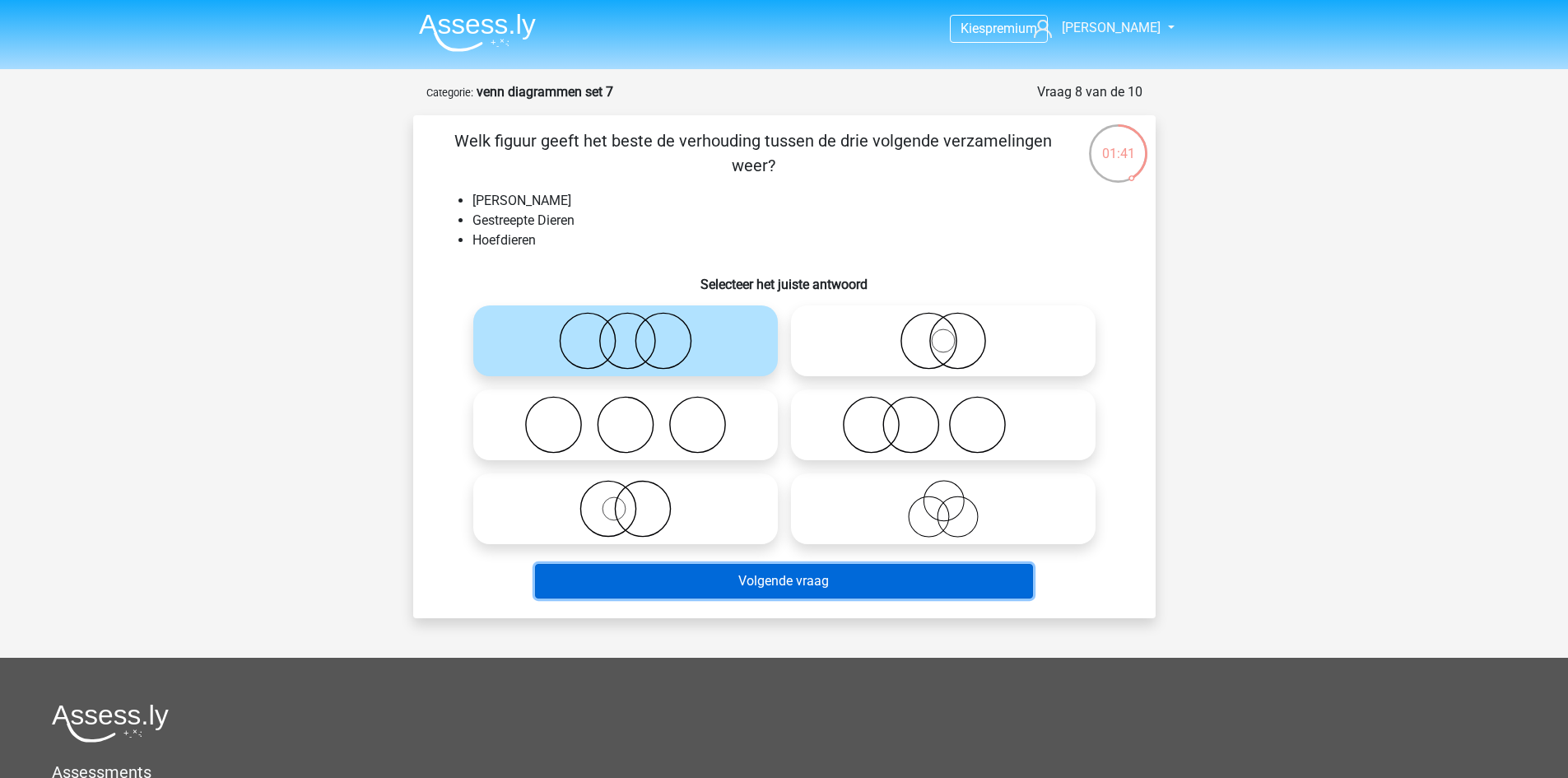
click at [649, 568] on button "Volgende vraag" at bounding box center [784, 581] width 498 height 34
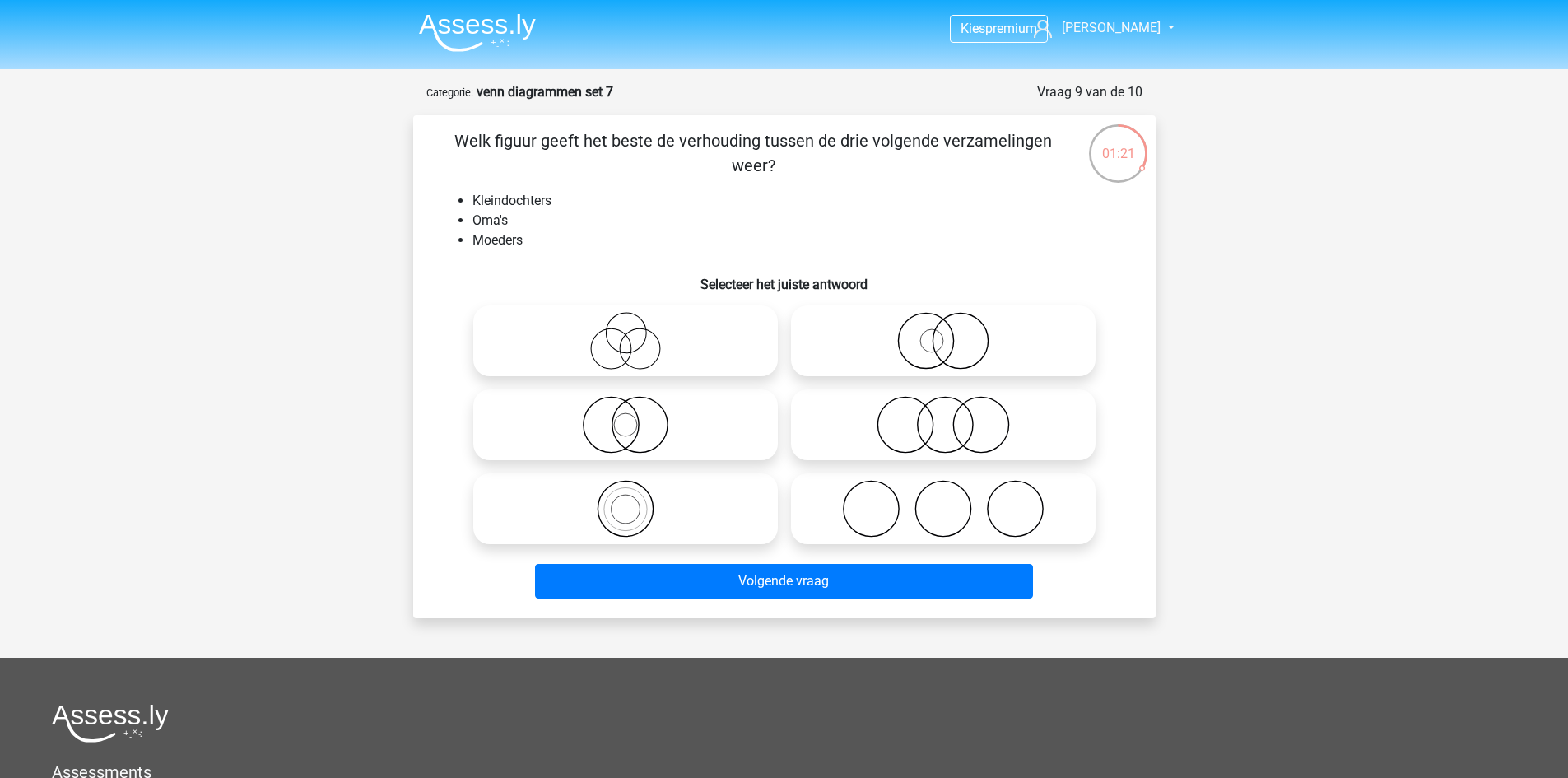
click at [921, 515] on icon at bounding box center [944, 509] width 291 height 58
click at [944, 501] on input "radio" at bounding box center [949, 496] width 11 height 11
radio input "true"
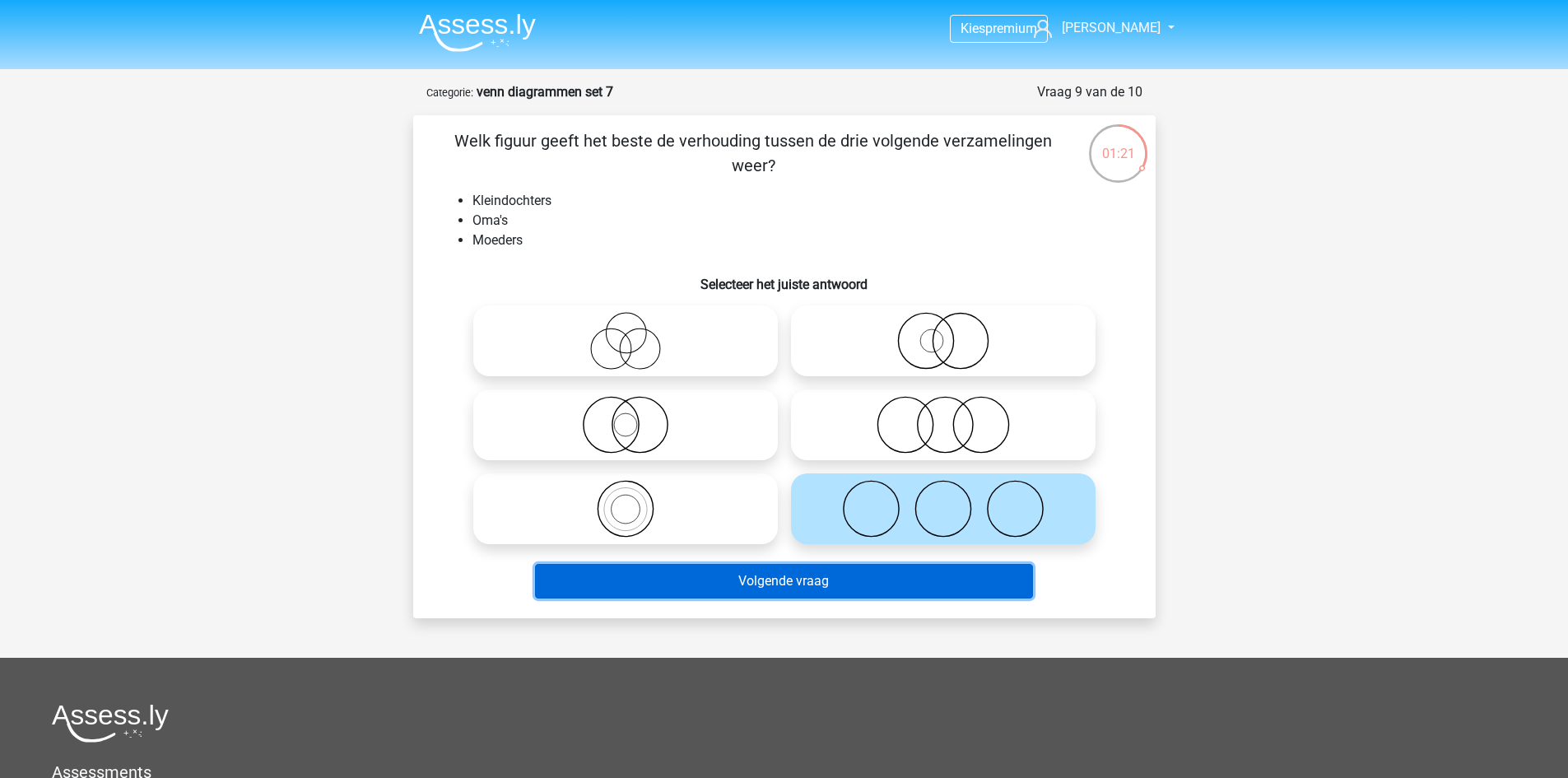
click at [863, 585] on button "Volgende vraag" at bounding box center [784, 581] width 498 height 34
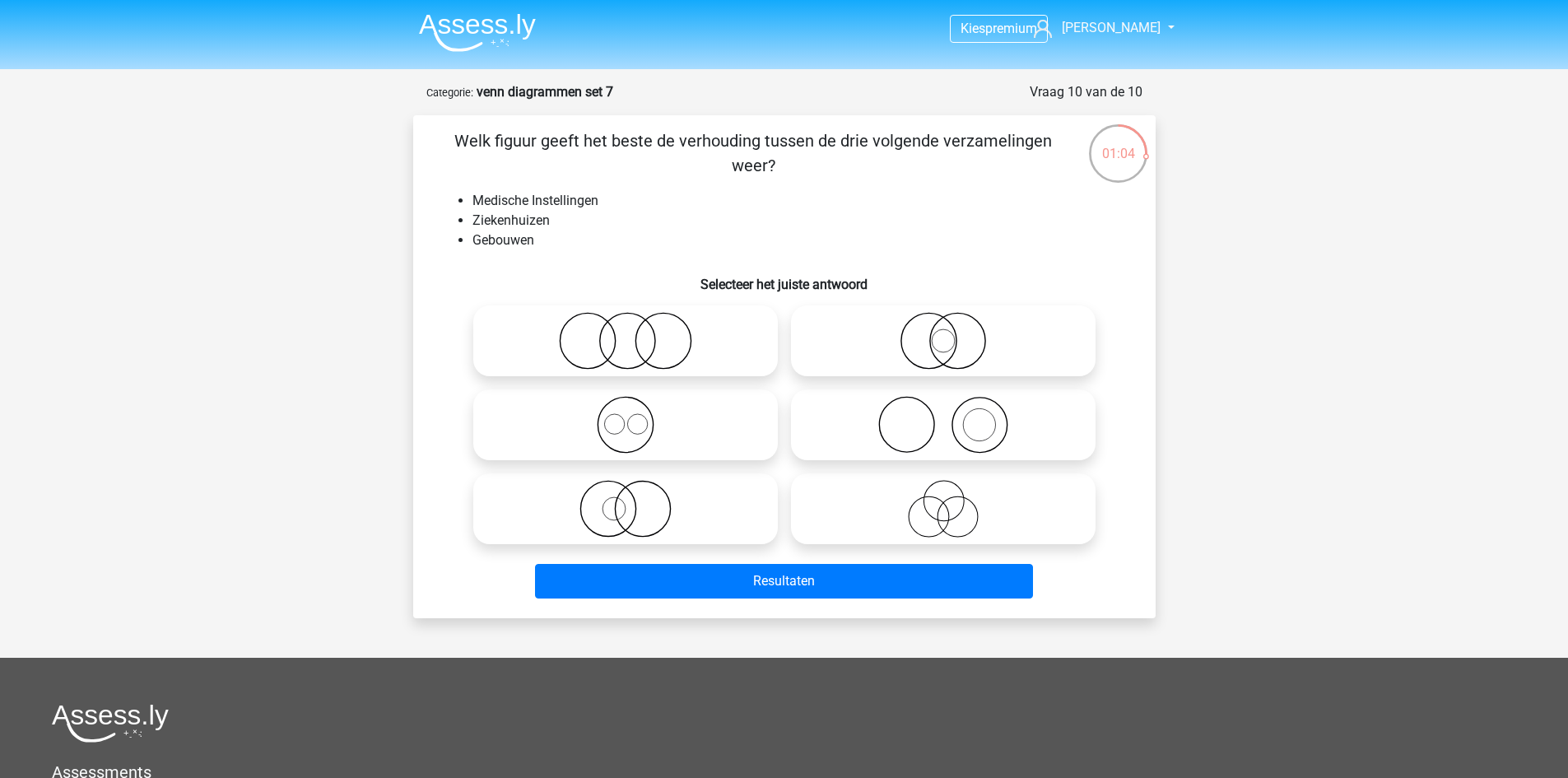
click at [558, 364] on icon at bounding box center [625, 341] width 291 height 58
click at [625, 332] on input "radio" at bounding box center [631, 327] width 11 height 11
radio input "true"
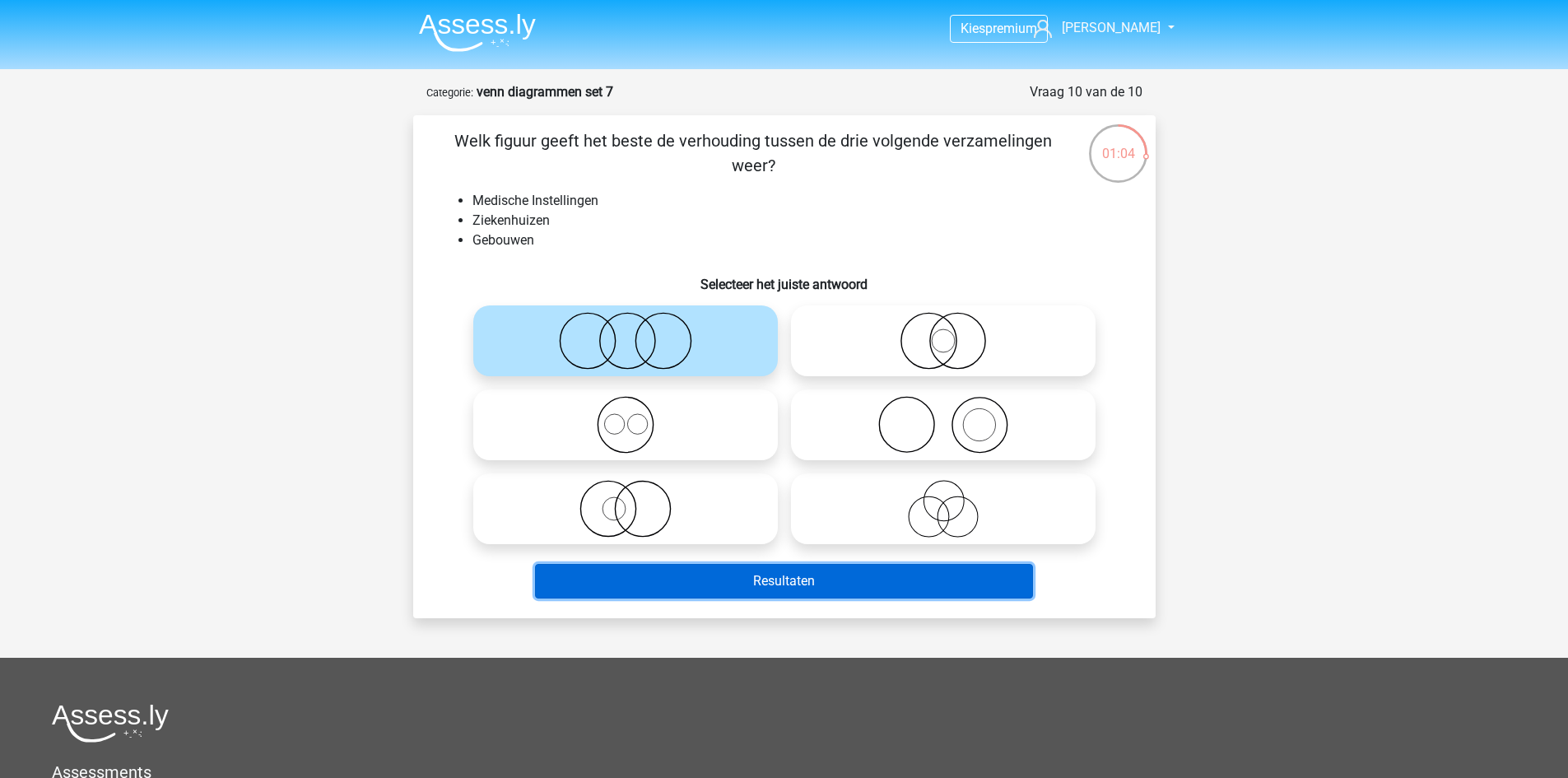
click at [650, 578] on button "Resultaten" at bounding box center [784, 581] width 498 height 34
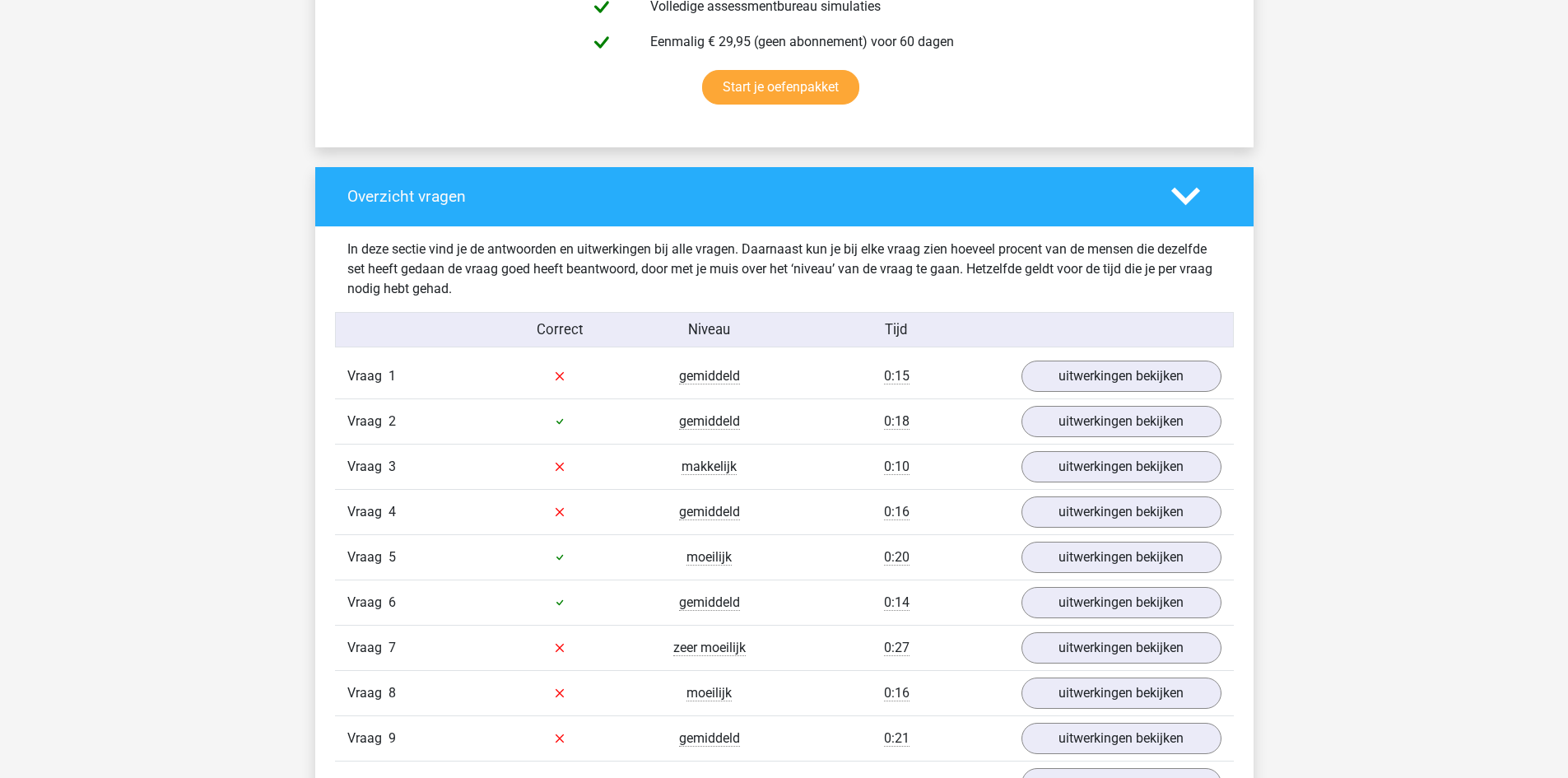
scroll to position [1235, 0]
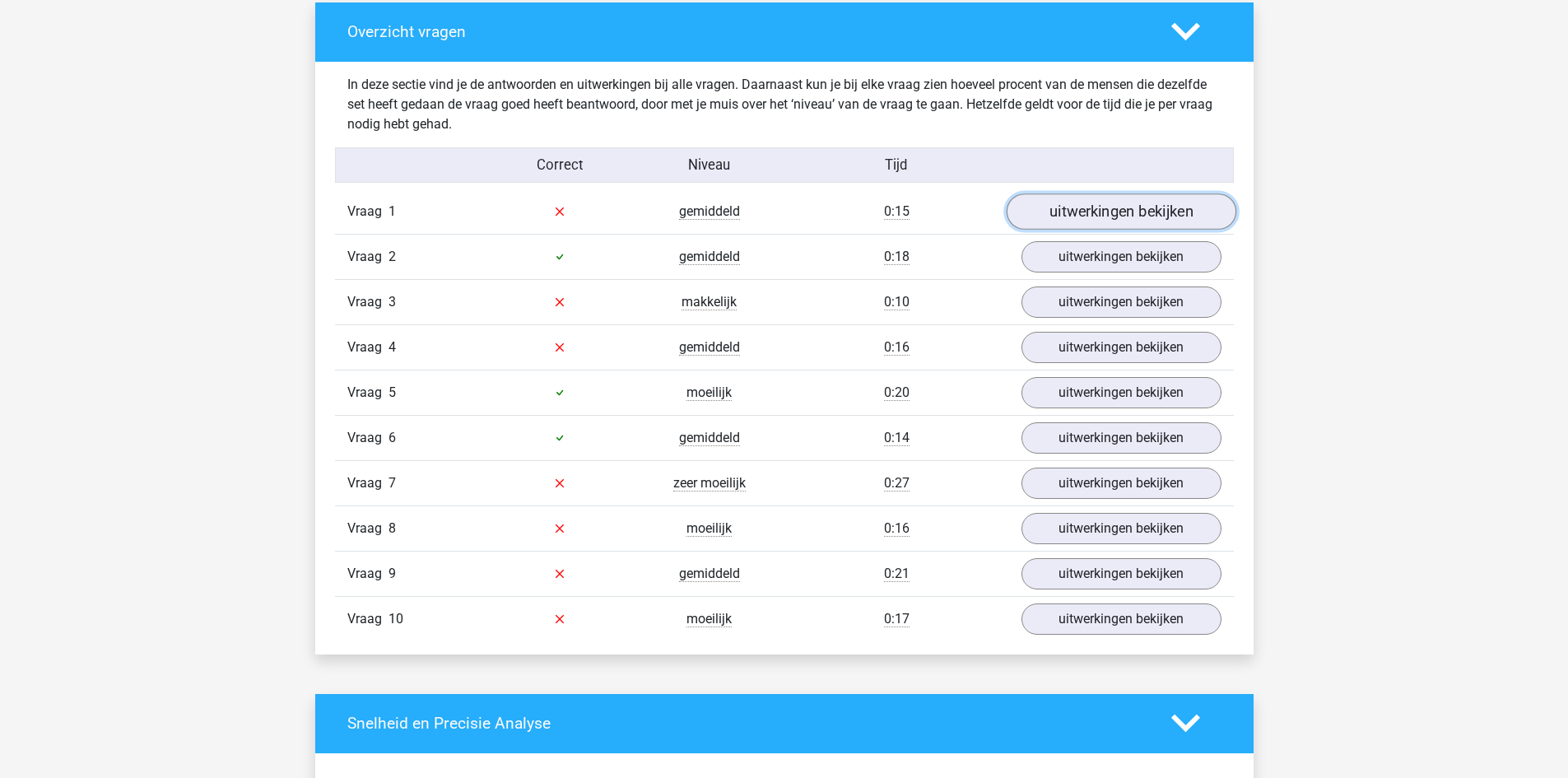
click at [1080, 214] on link "uitwerkingen bekijken" at bounding box center [1121, 211] width 230 height 36
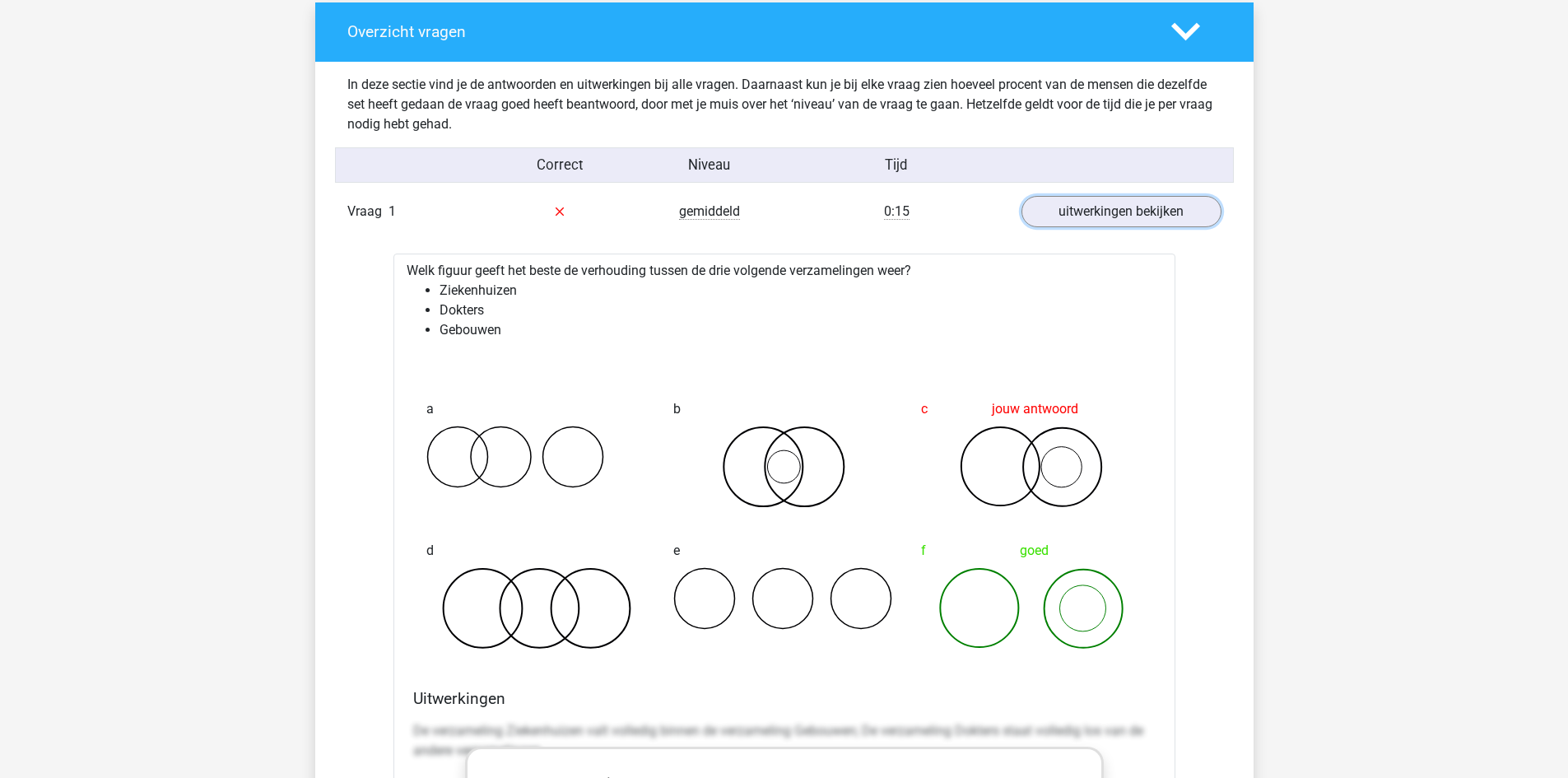
scroll to position [1317, 0]
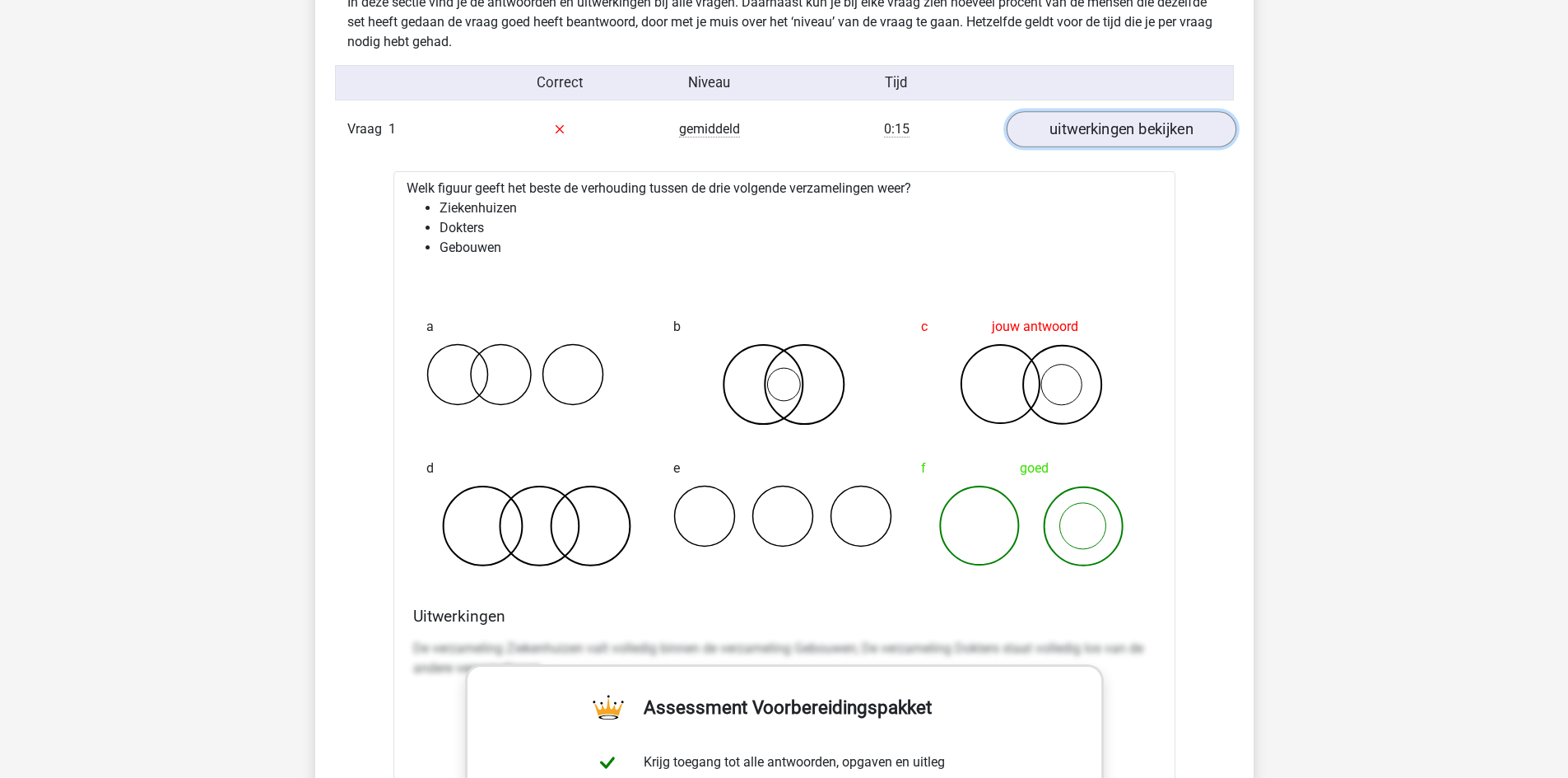
click at [1123, 119] on link "uitwerkingen bekijken" at bounding box center [1121, 129] width 230 height 36
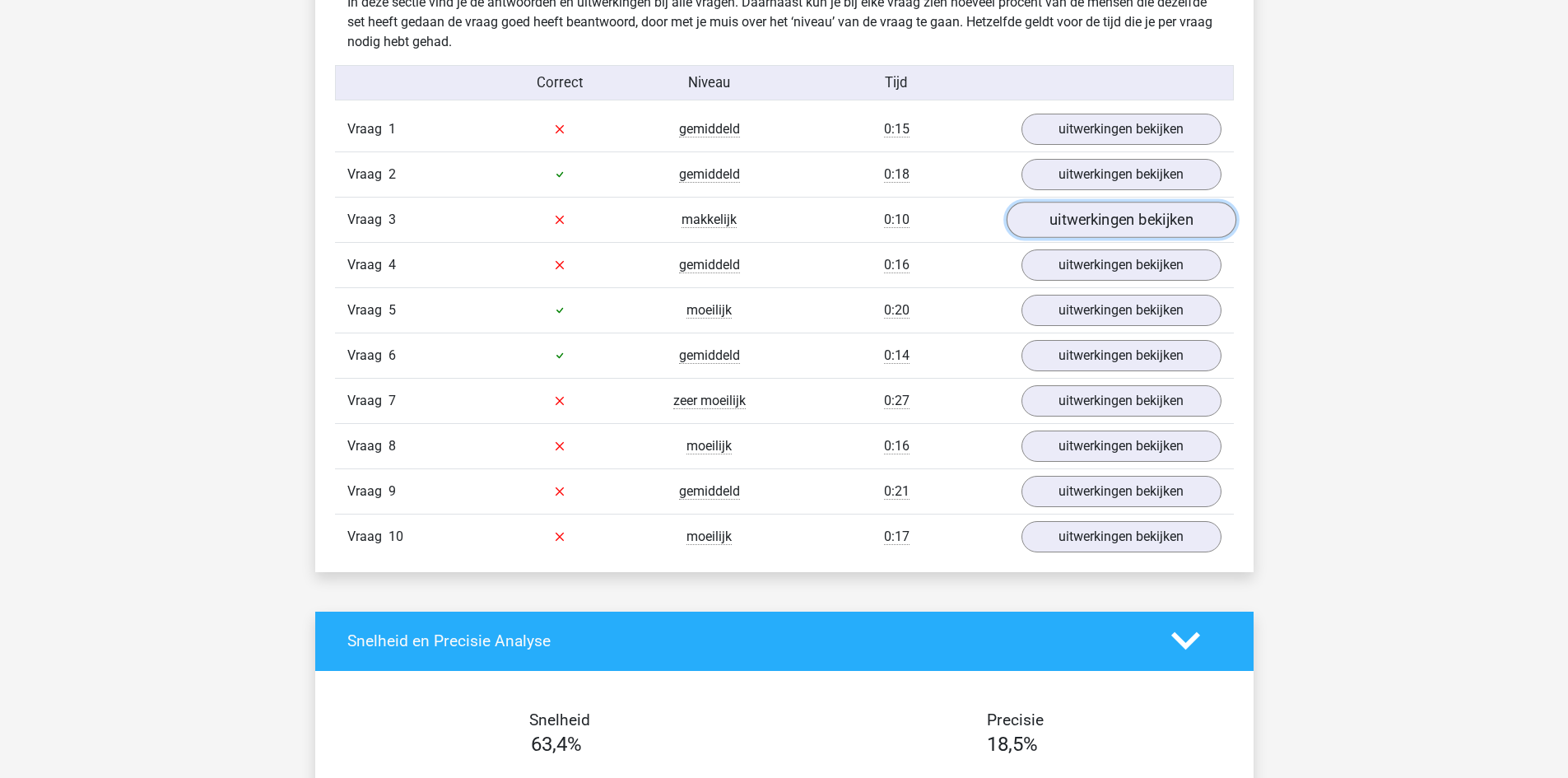
click at [1098, 237] on link "uitwerkingen bekijken" at bounding box center [1121, 219] width 230 height 36
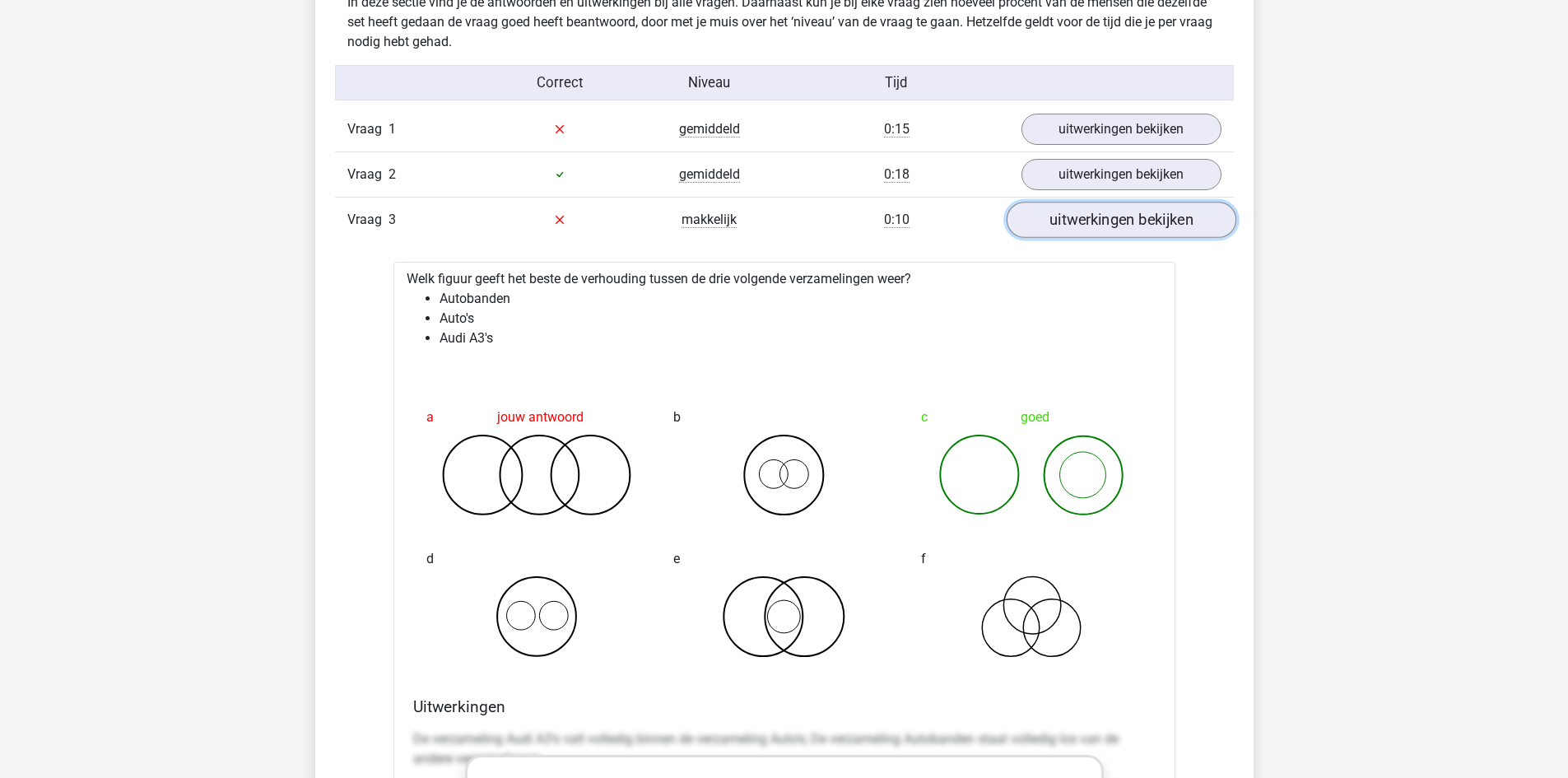
click at [1115, 226] on link "uitwerkingen bekijken" at bounding box center [1121, 219] width 230 height 36
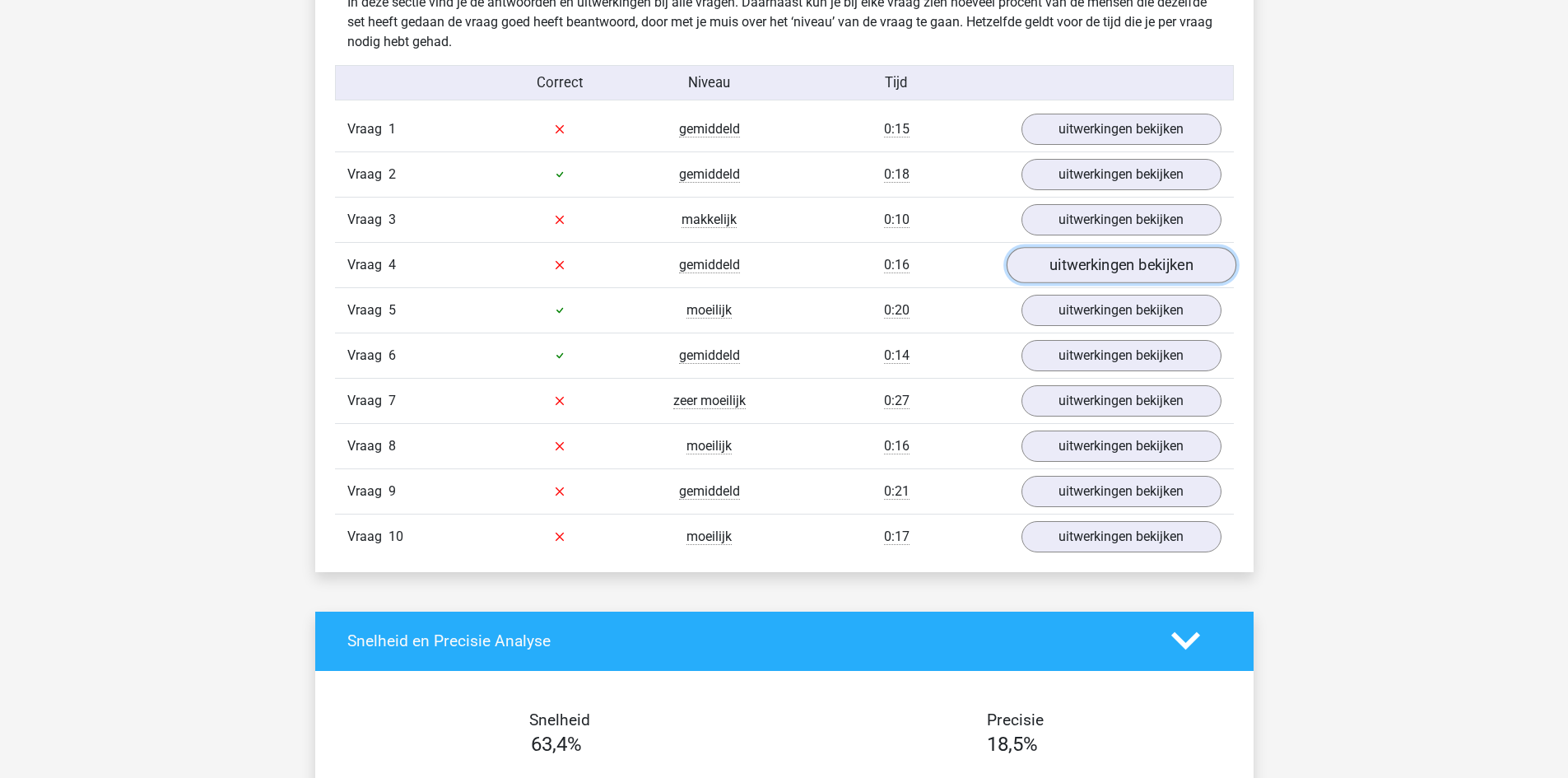
click at [1093, 272] on link "uitwerkingen bekijken" at bounding box center [1121, 265] width 230 height 36
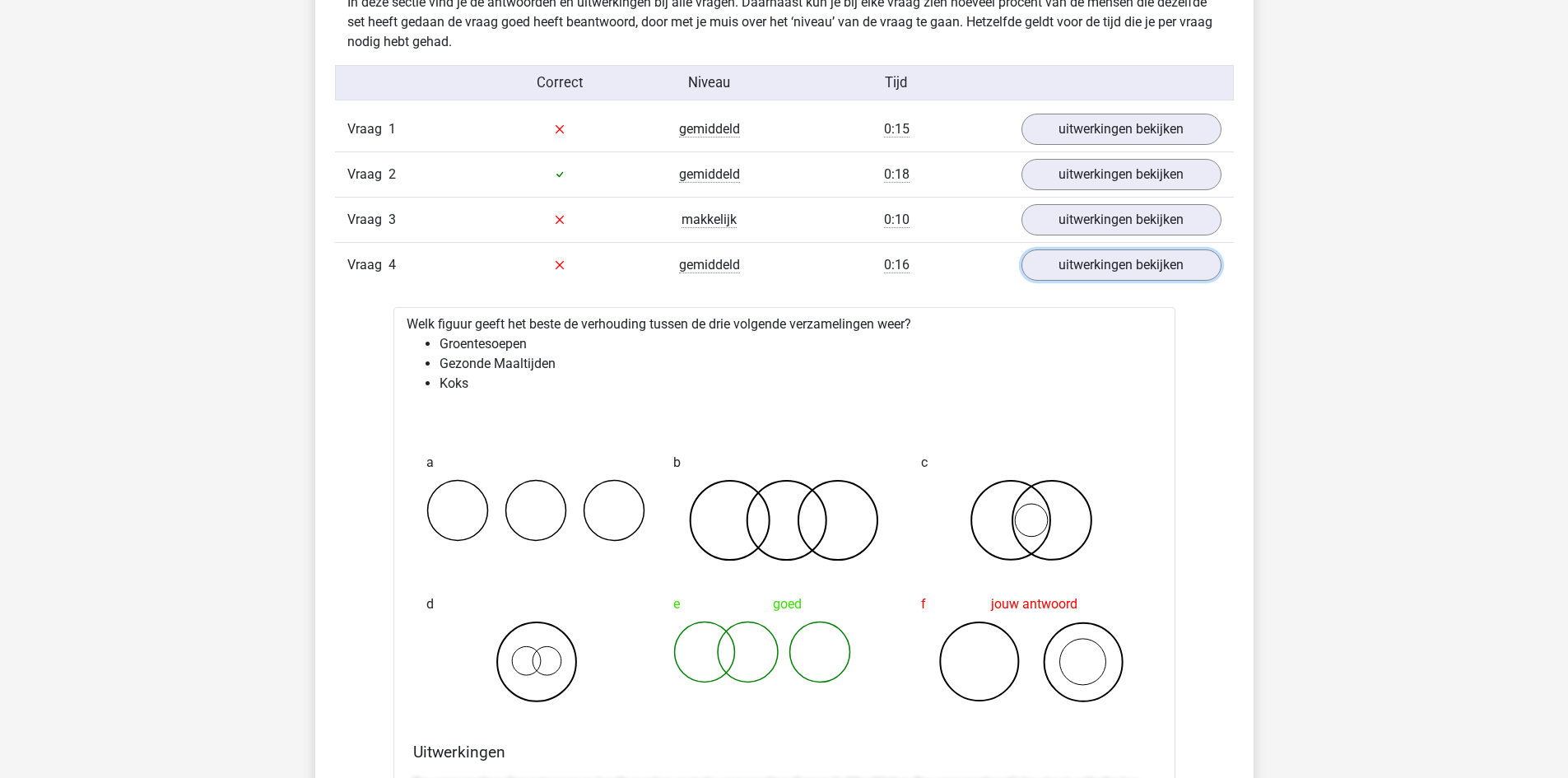
scroll to position [1400, 0]
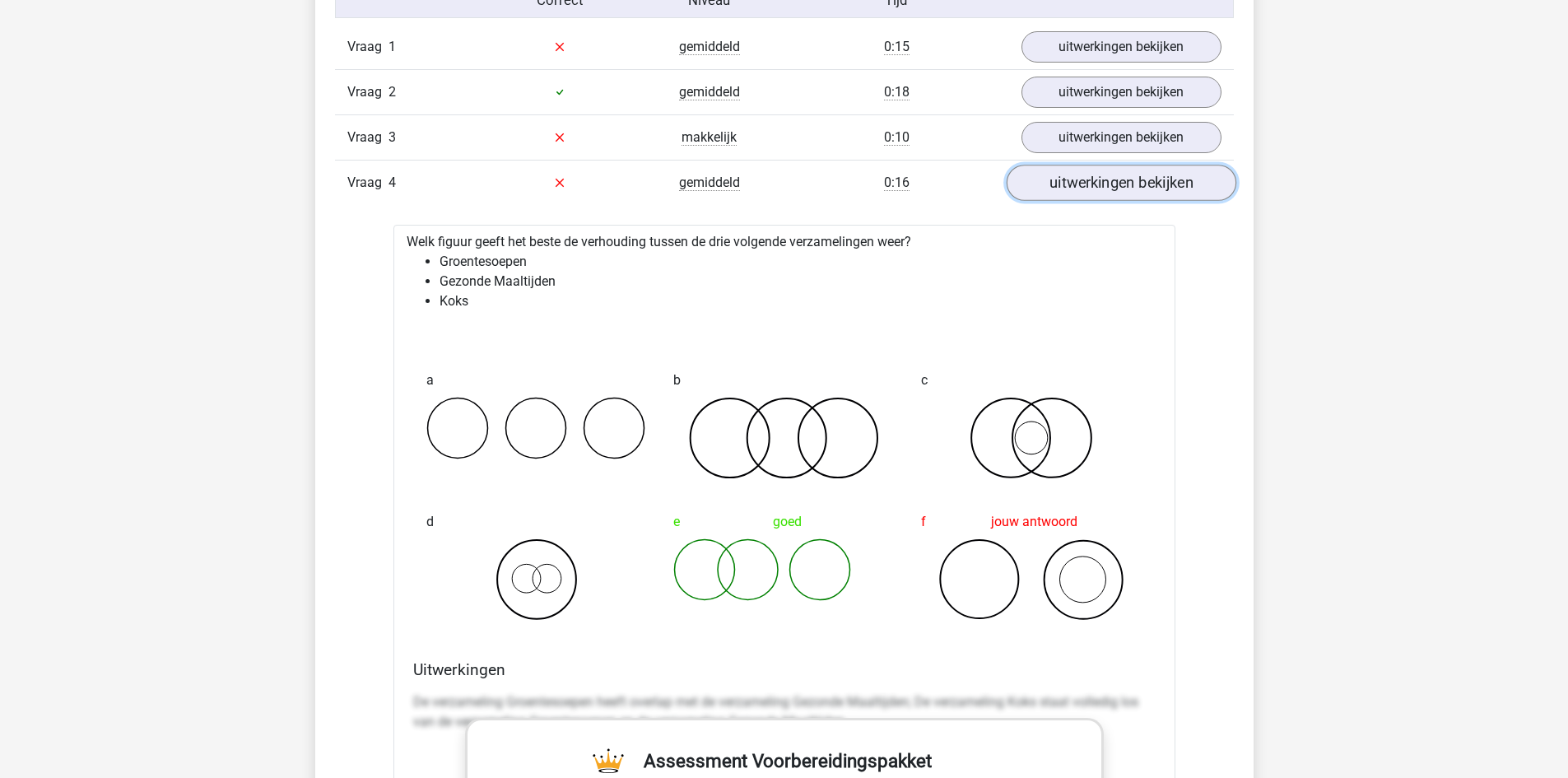
click at [1118, 195] on link "uitwerkingen bekijken" at bounding box center [1121, 182] width 230 height 36
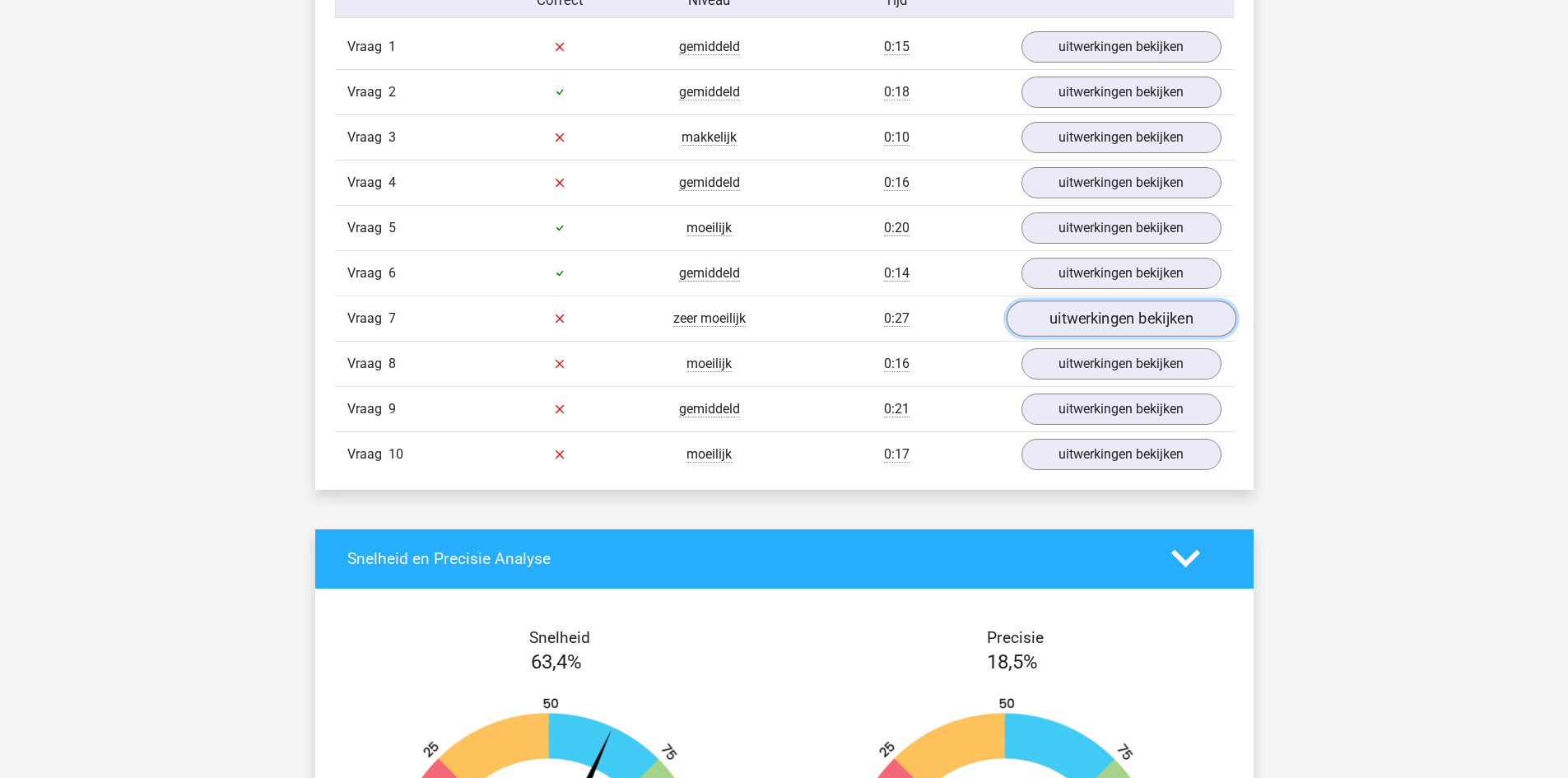
click at [1092, 329] on link "uitwerkingen bekijken" at bounding box center [1121, 318] width 230 height 36
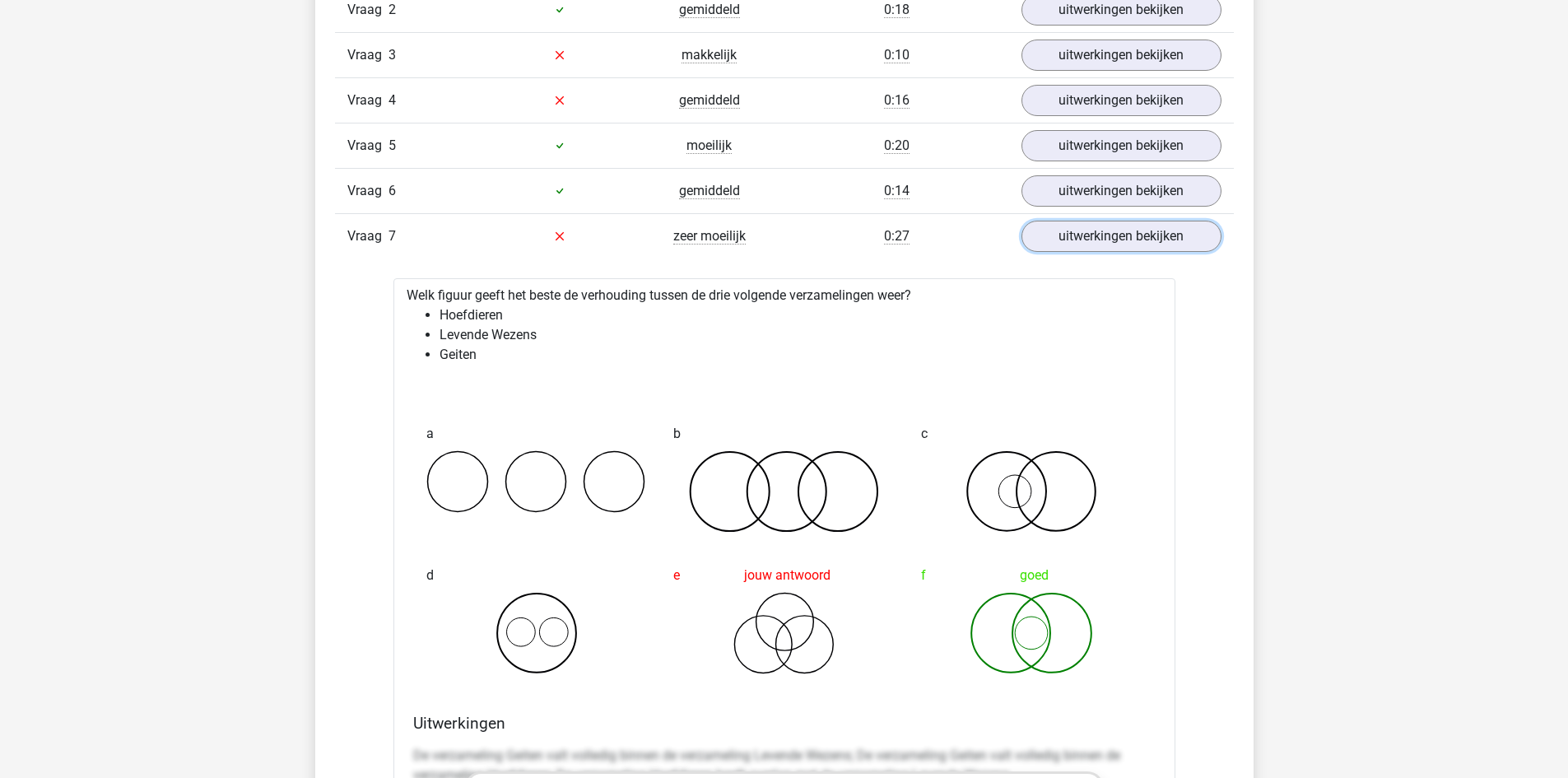
scroll to position [1565, 0]
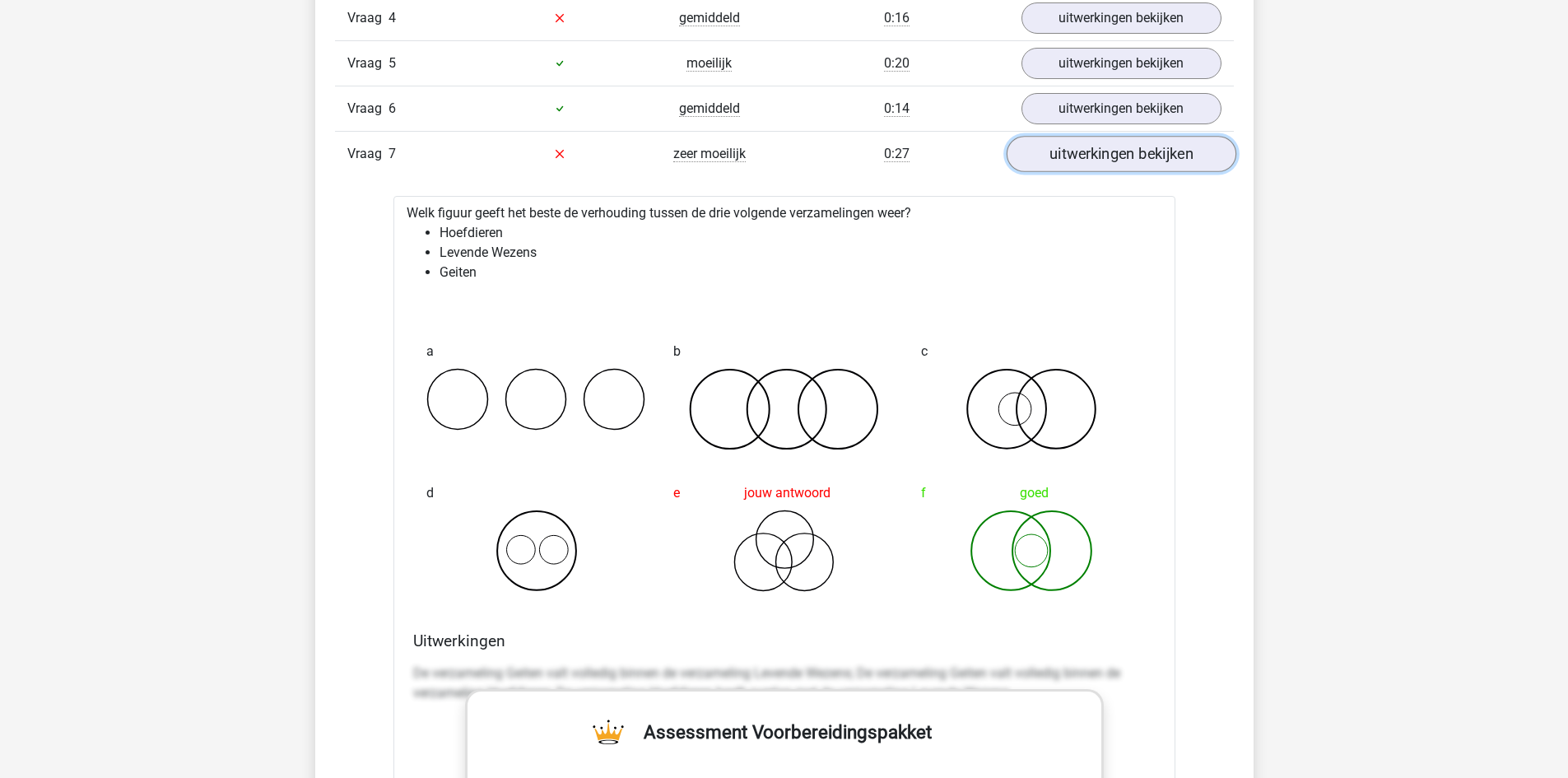
click at [1137, 159] on link "uitwerkingen bekijken" at bounding box center [1121, 153] width 230 height 36
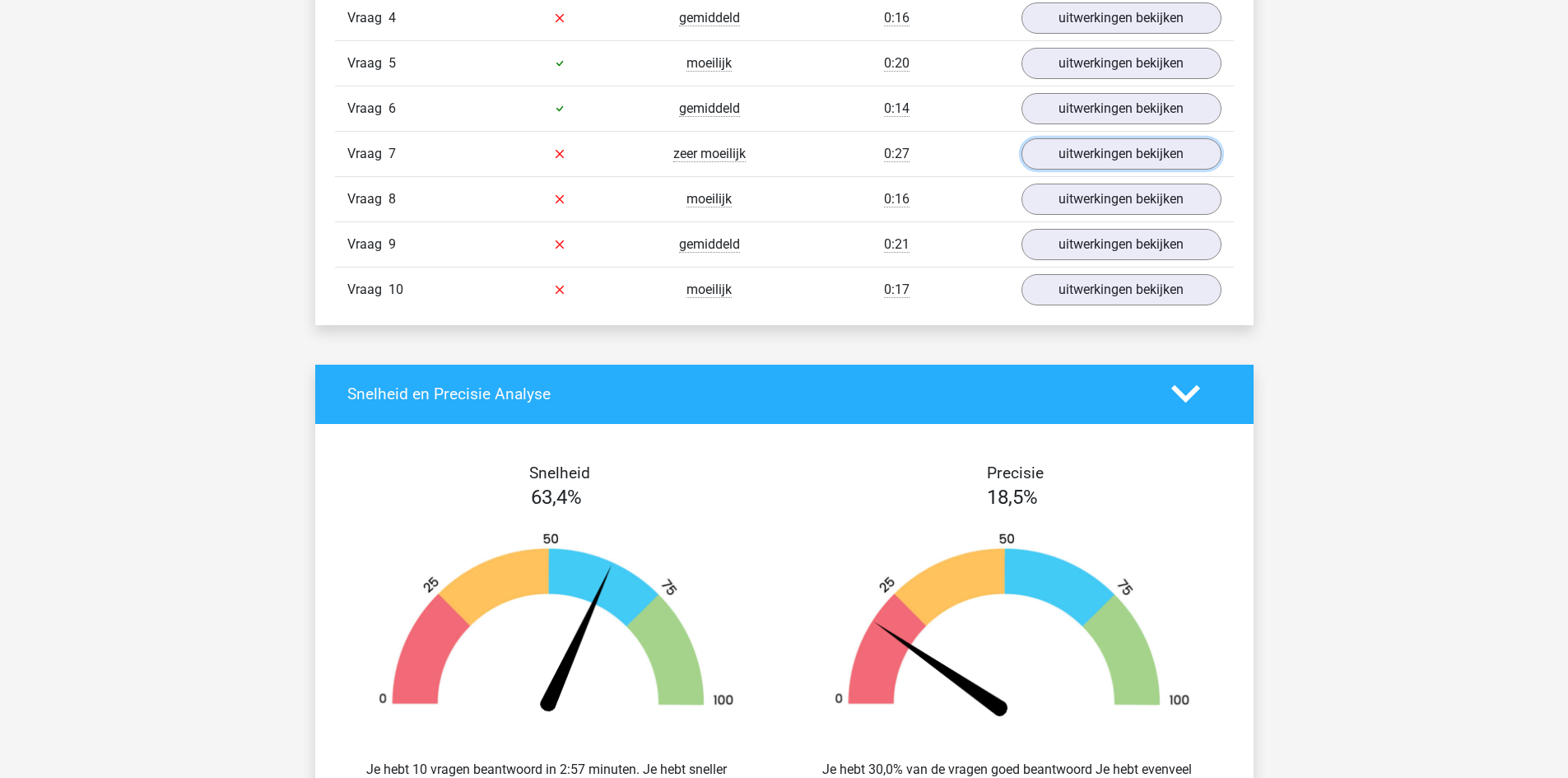
scroll to position [1647, 0]
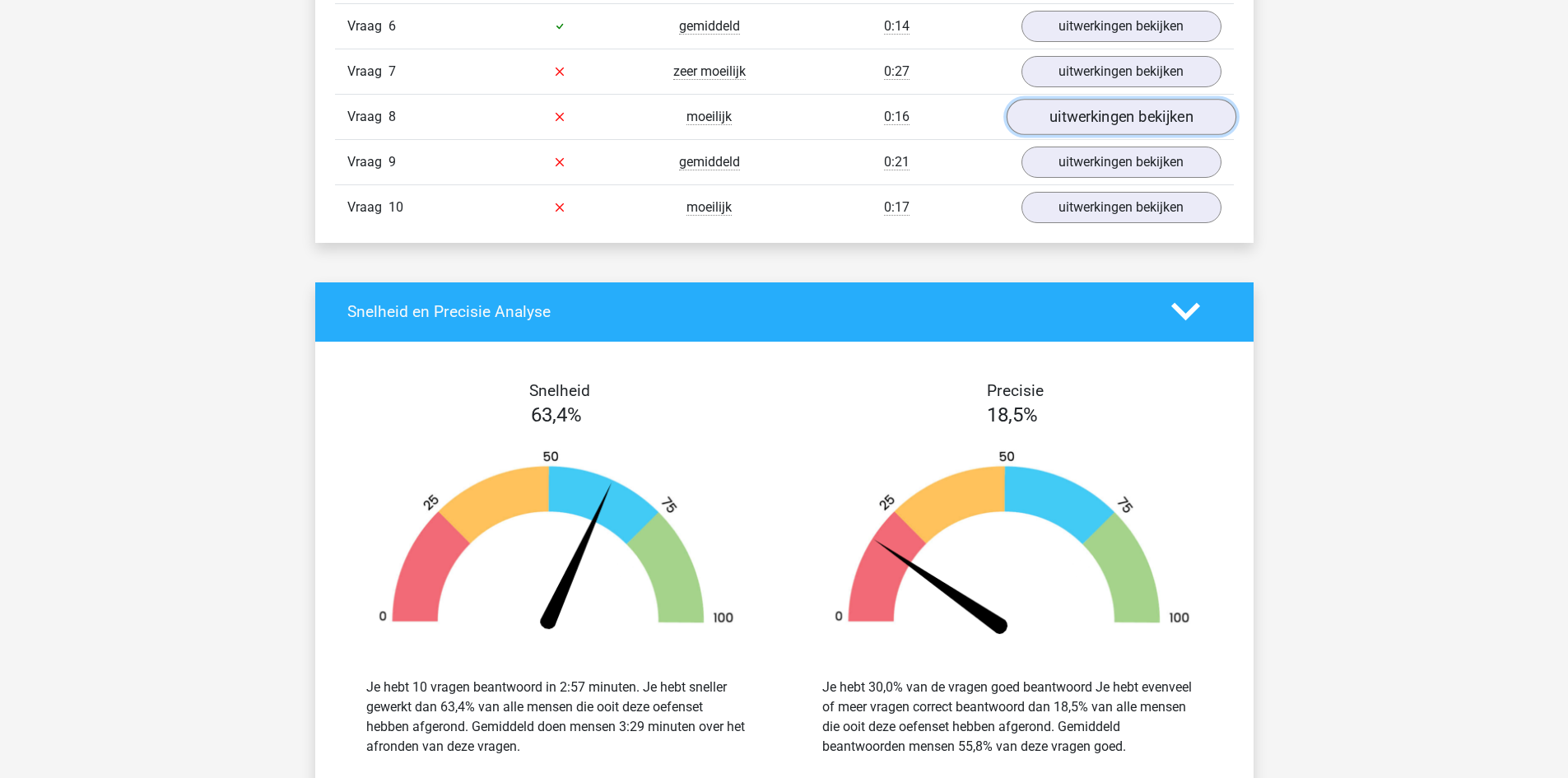
click at [1123, 123] on link "uitwerkingen bekijken" at bounding box center [1121, 117] width 230 height 36
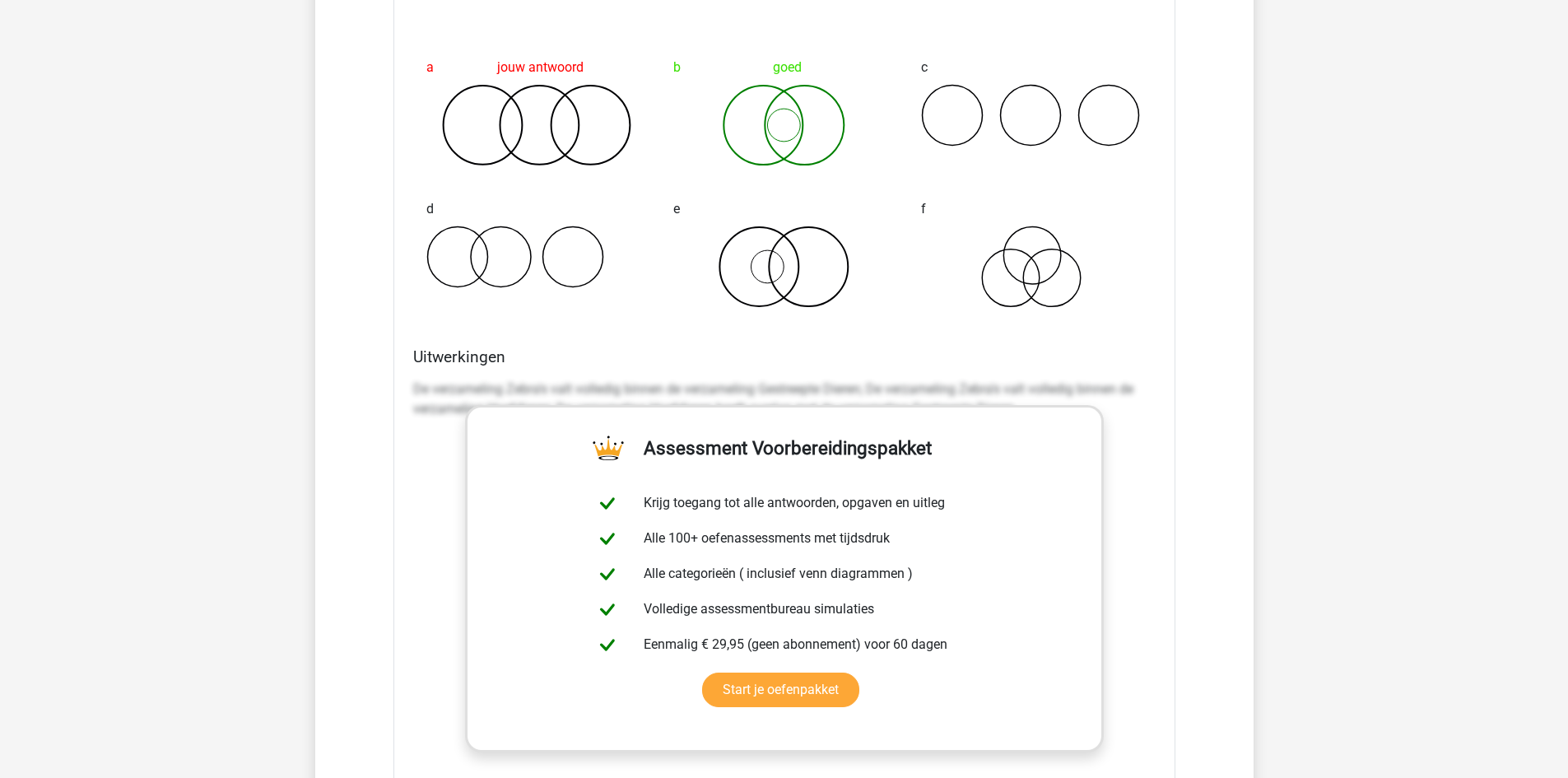
scroll to position [1565, 0]
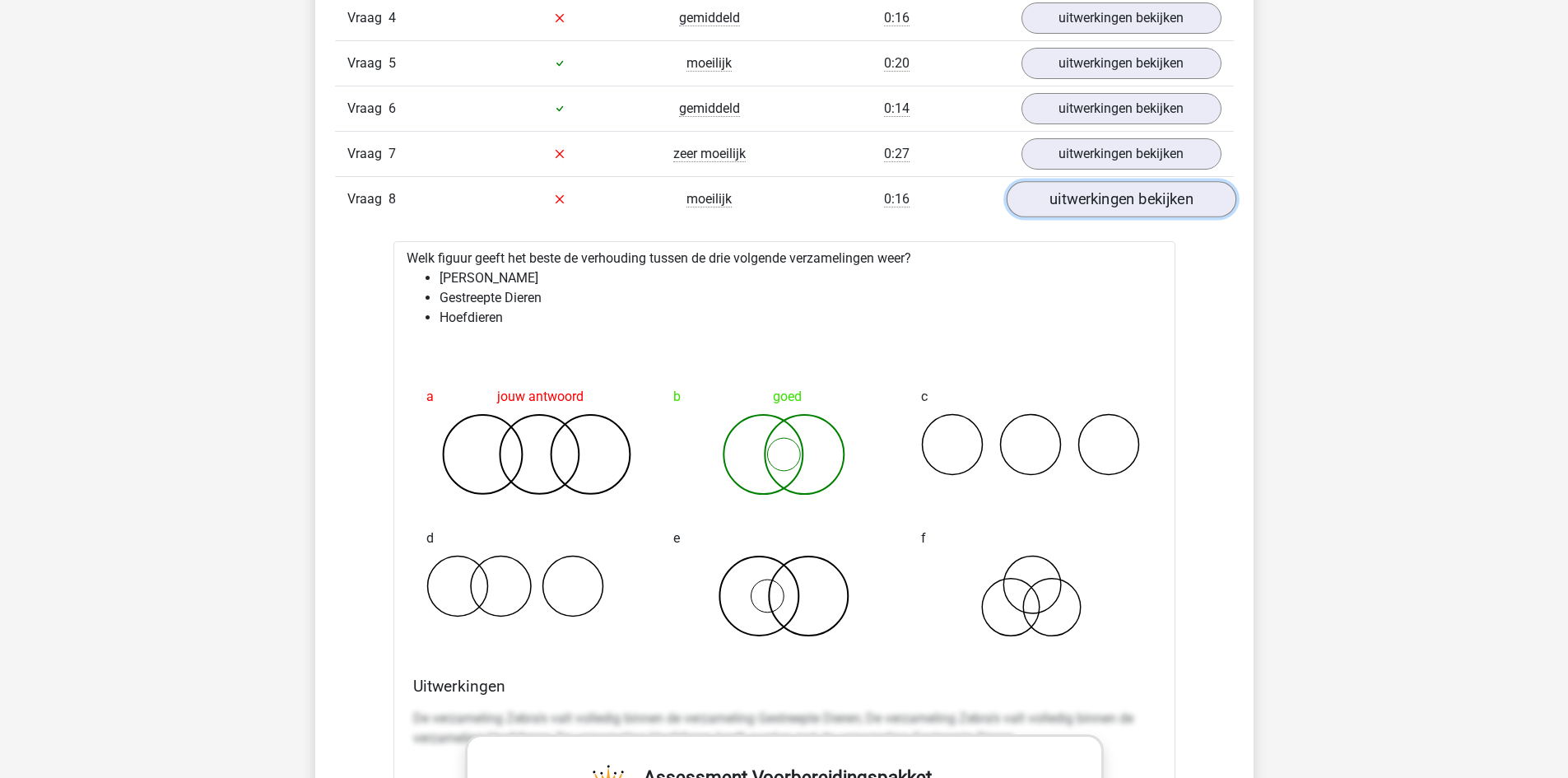
click at [1107, 208] on link "uitwerkingen bekijken" at bounding box center [1121, 199] width 230 height 36
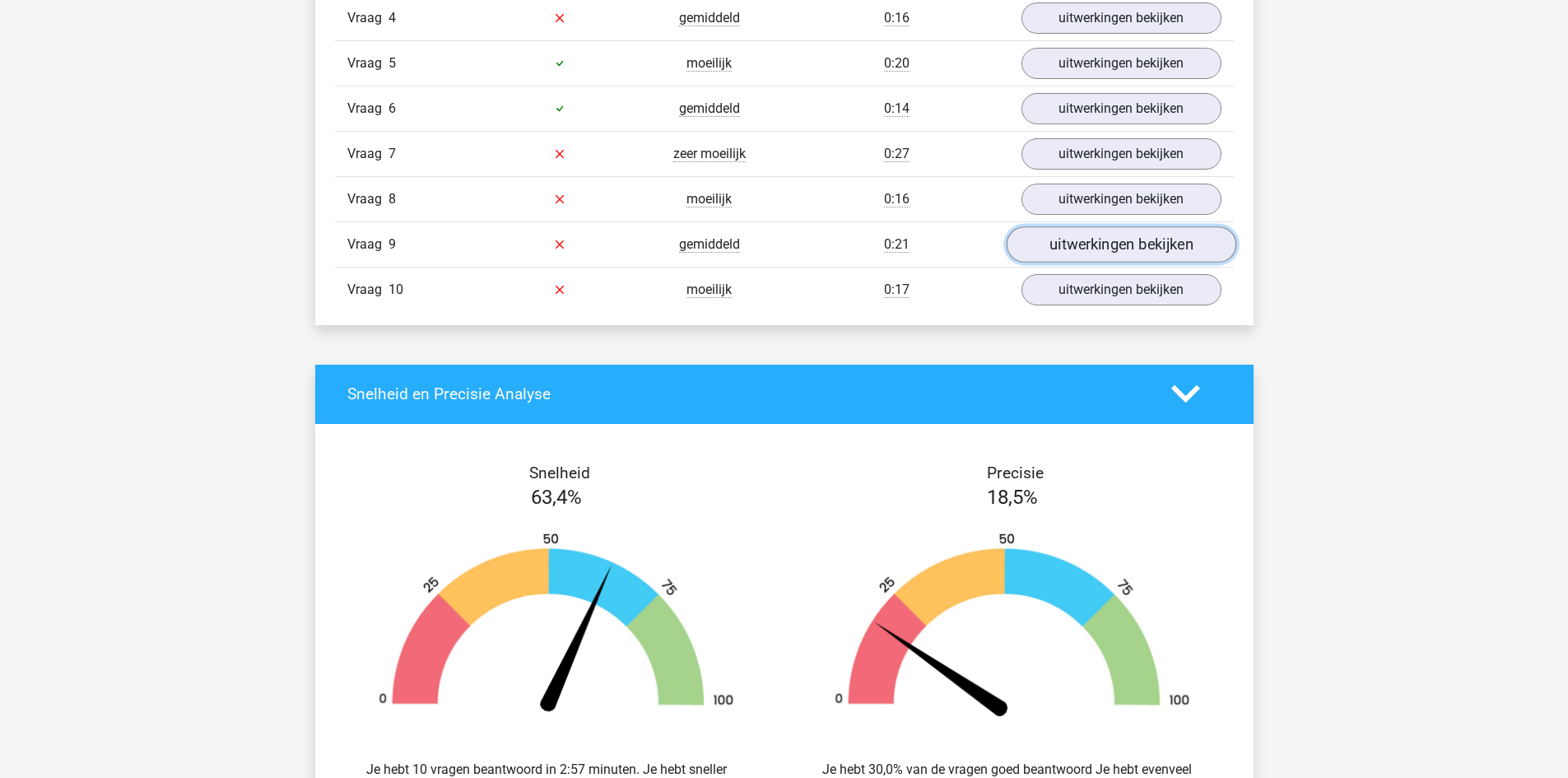
click at [1101, 262] on link "uitwerkingen bekijken" at bounding box center [1121, 244] width 230 height 36
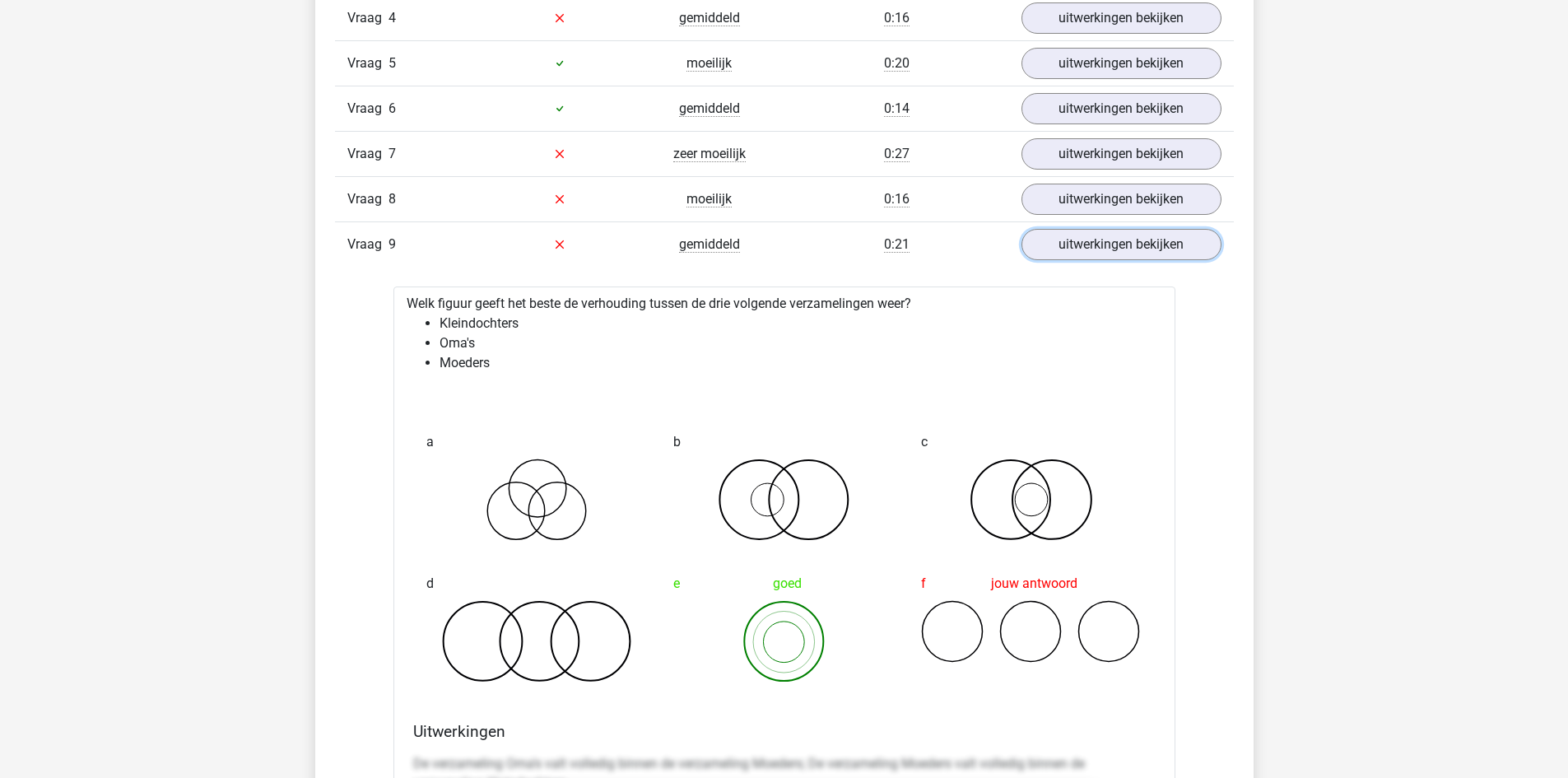
scroll to position [1647, 0]
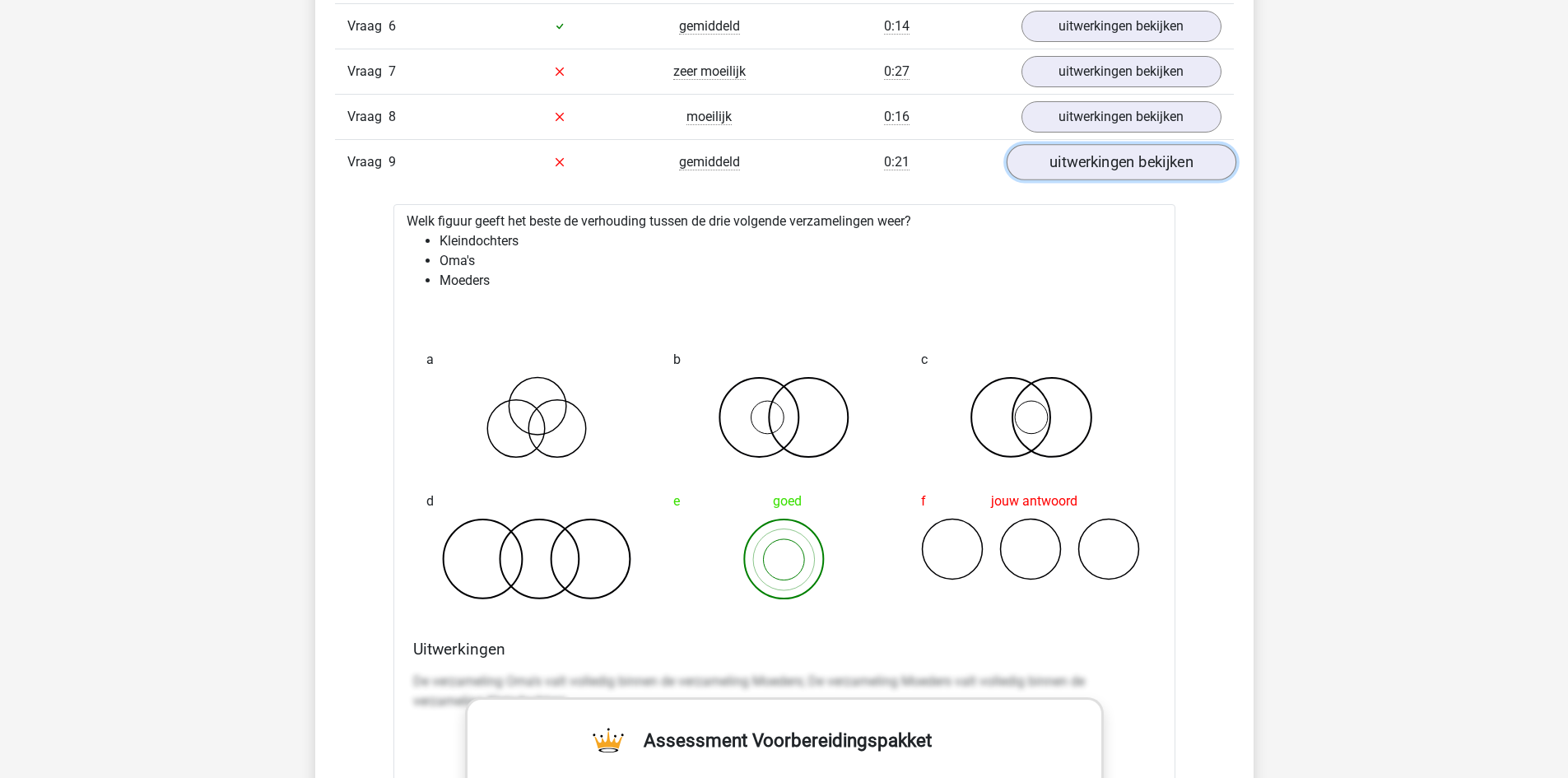
click at [1136, 168] on link "uitwerkingen bekijken" at bounding box center [1121, 161] width 230 height 36
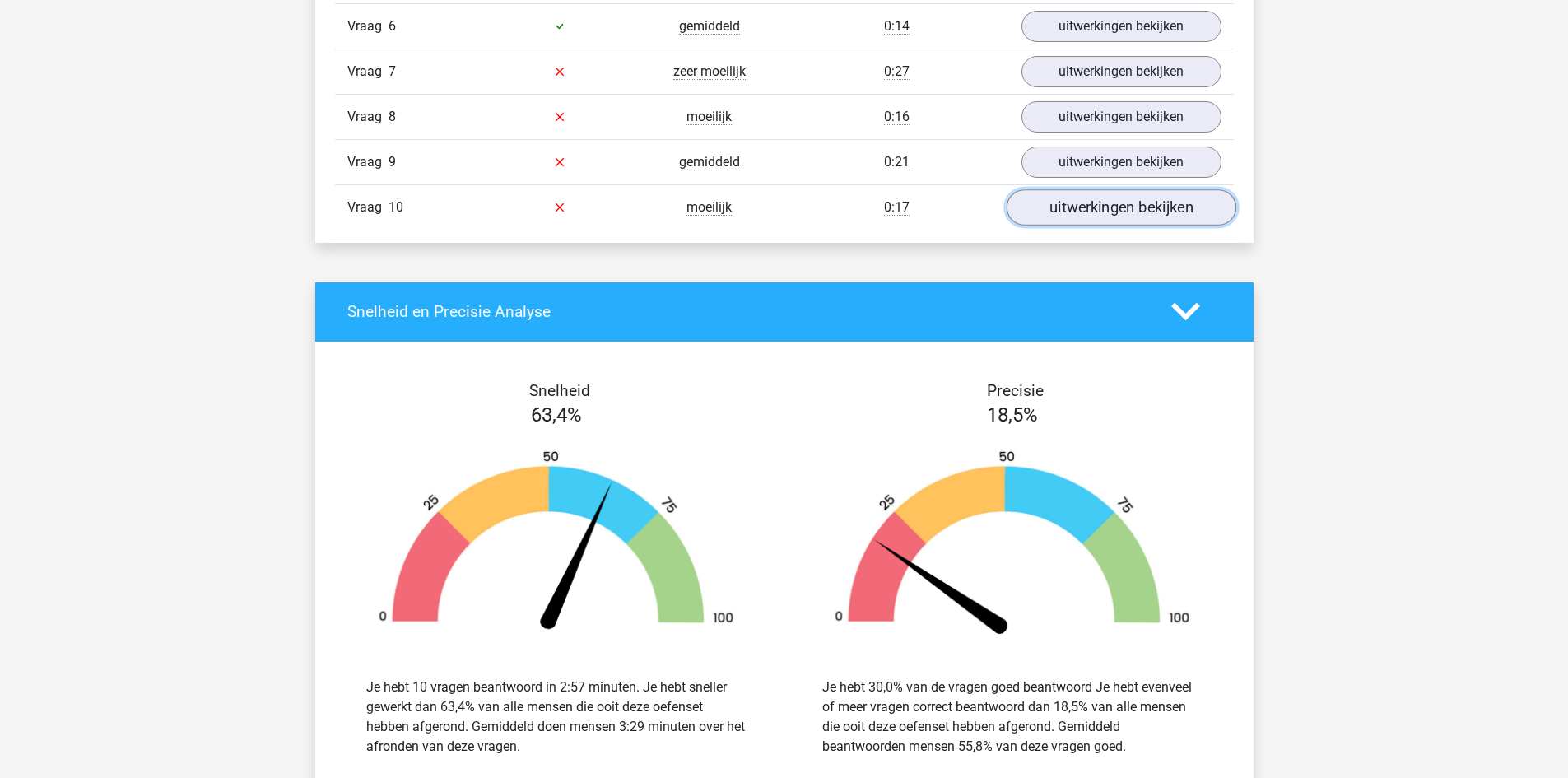
click at [1120, 205] on link "uitwerkingen bekijken" at bounding box center [1121, 207] width 230 height 36
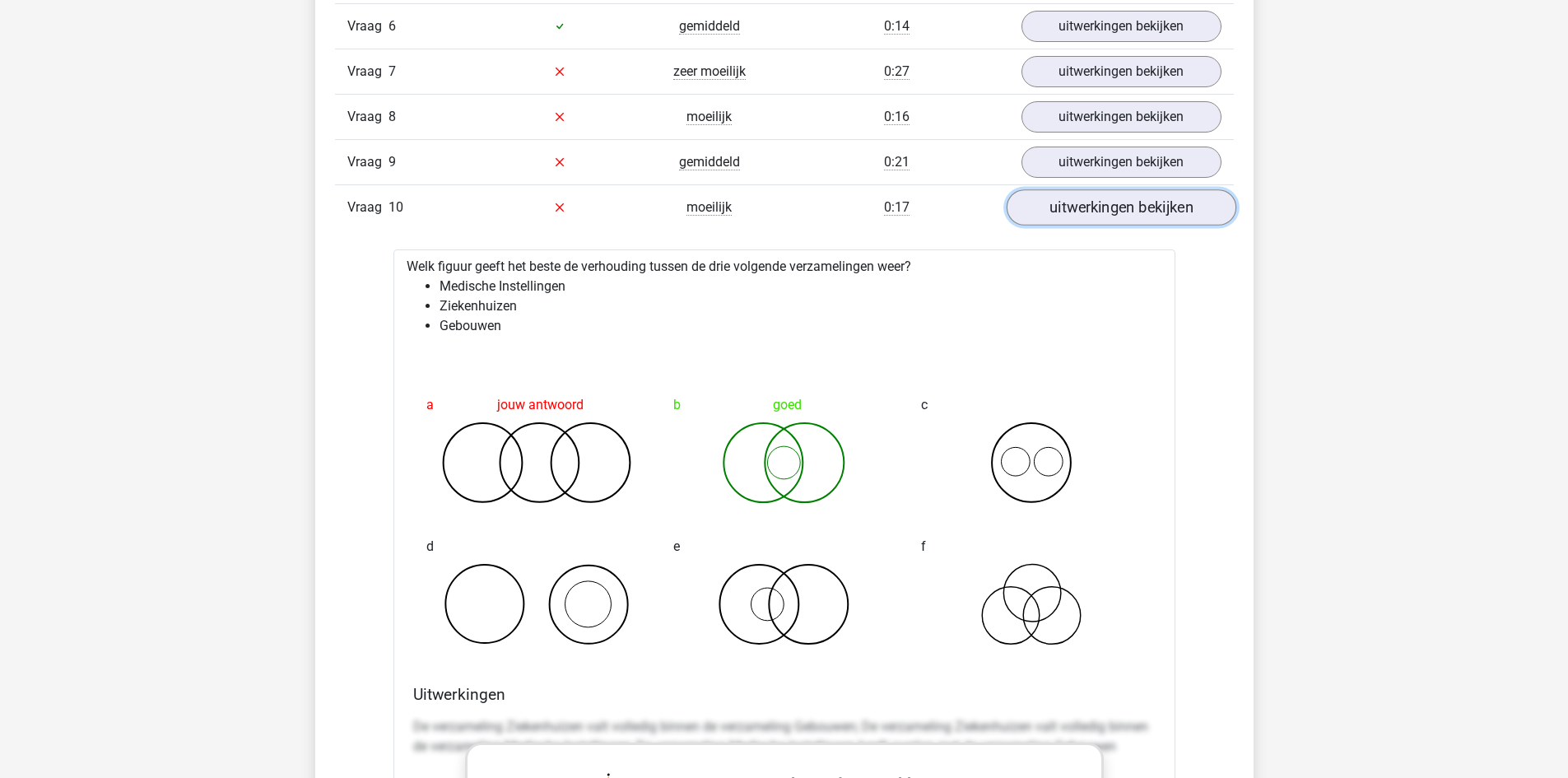
click at [1134, 208] on link "uitwerkingen bekijken" at bounding box center [1121, 207] width 230 height 36
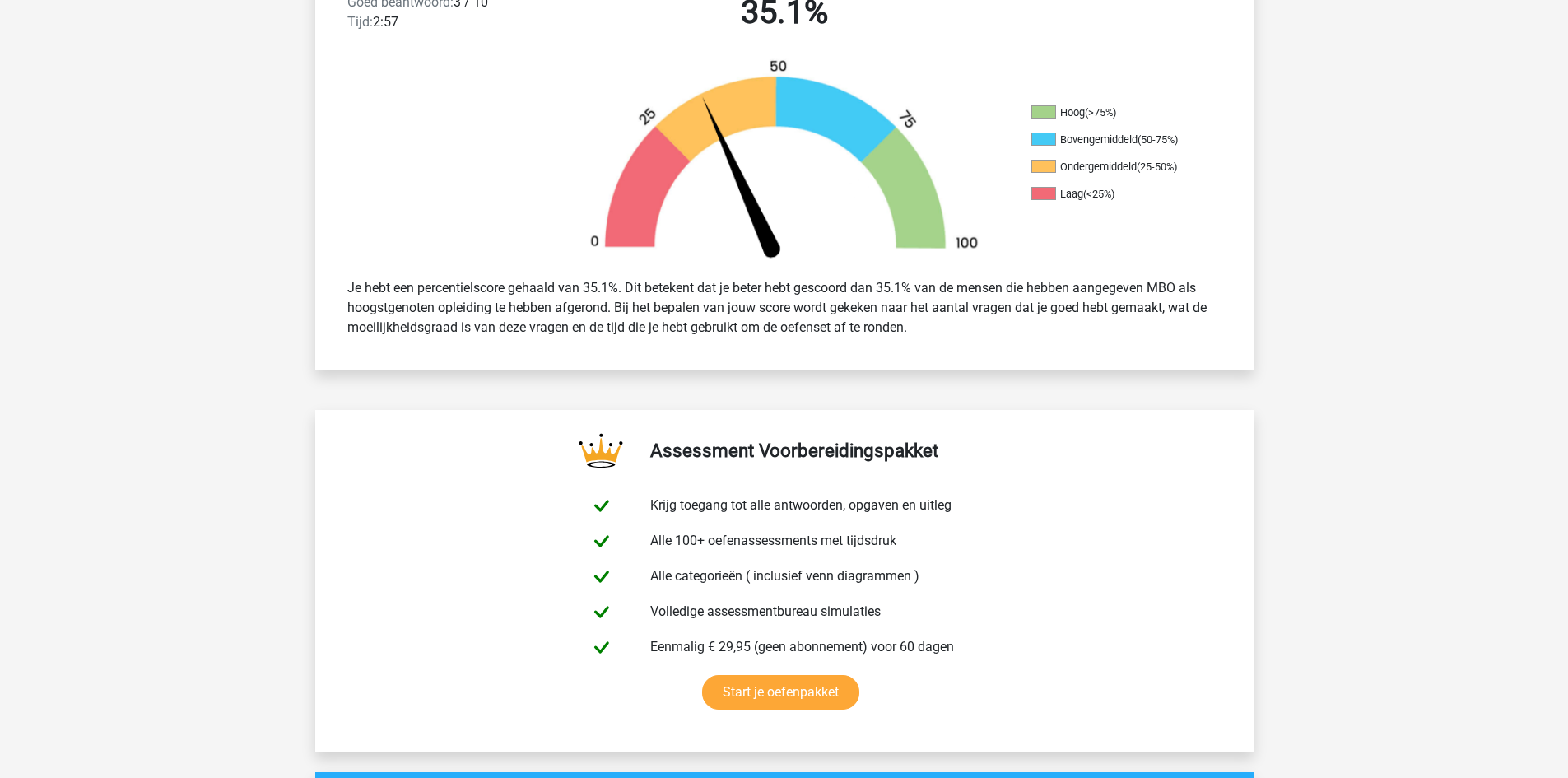
scroll to position [136, 0]
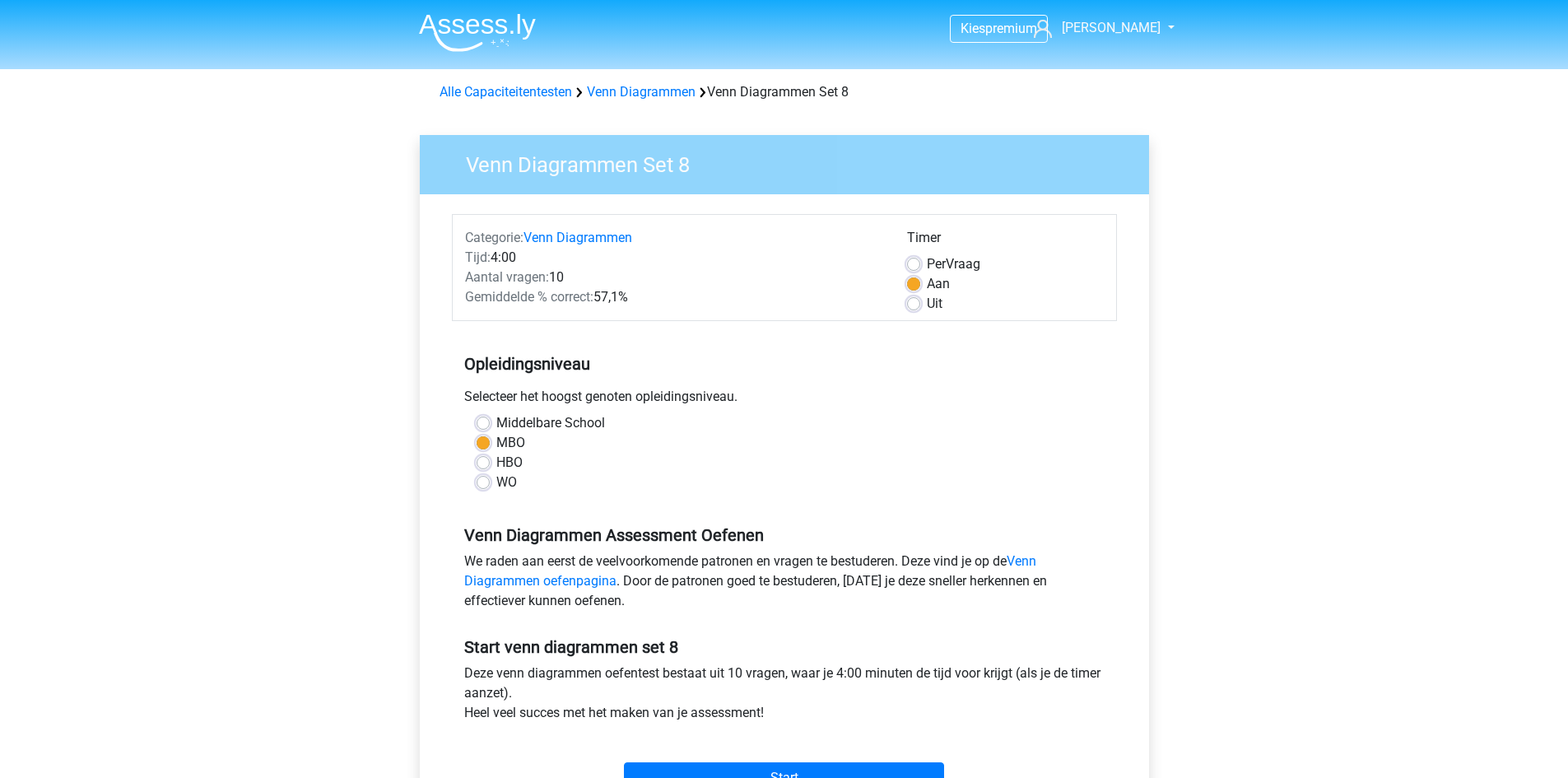
scroll to position [165, 0]
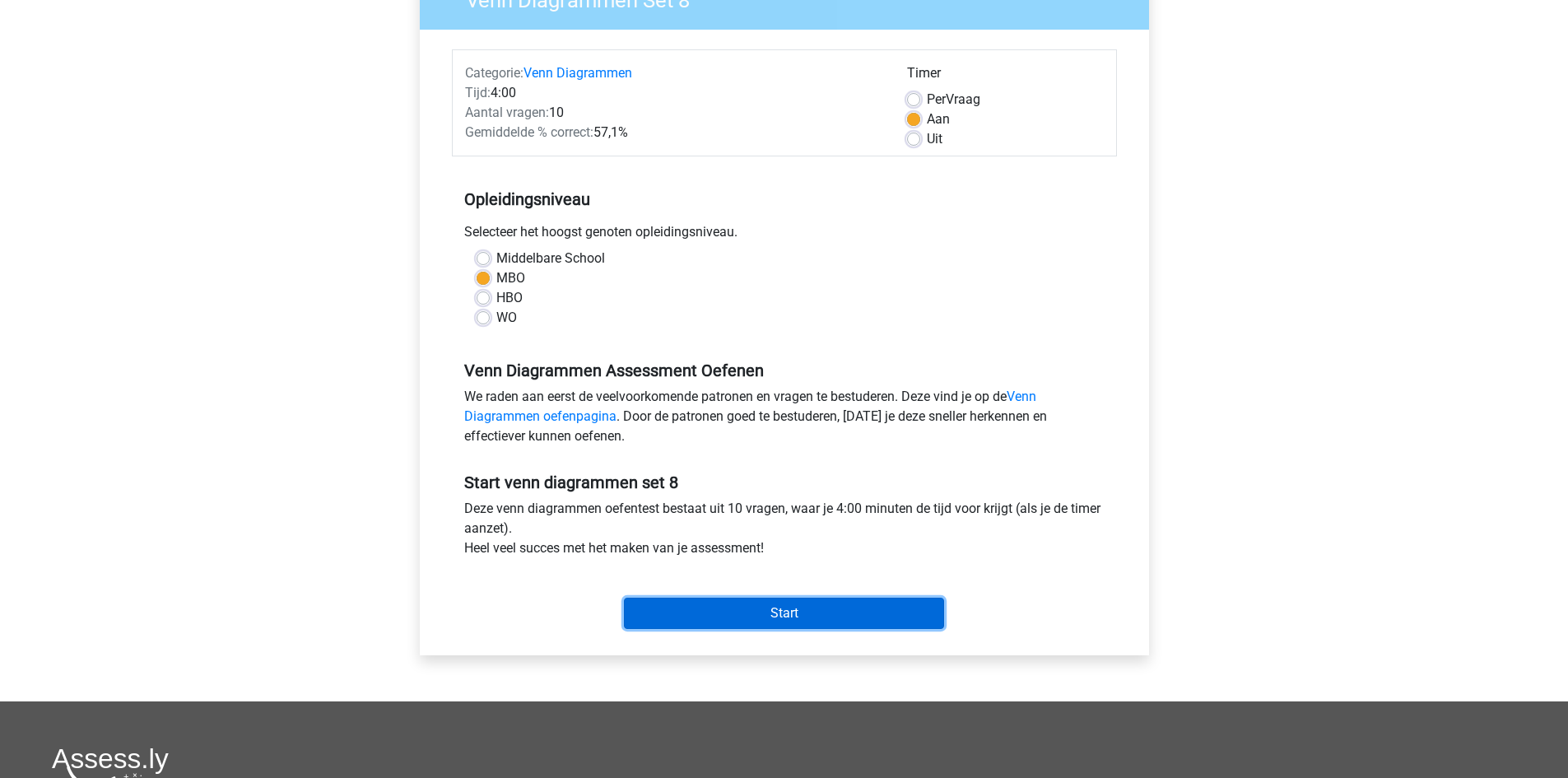
click at [840, 610] on input "Start" at bounding box center [784, 614] width 320 height 32
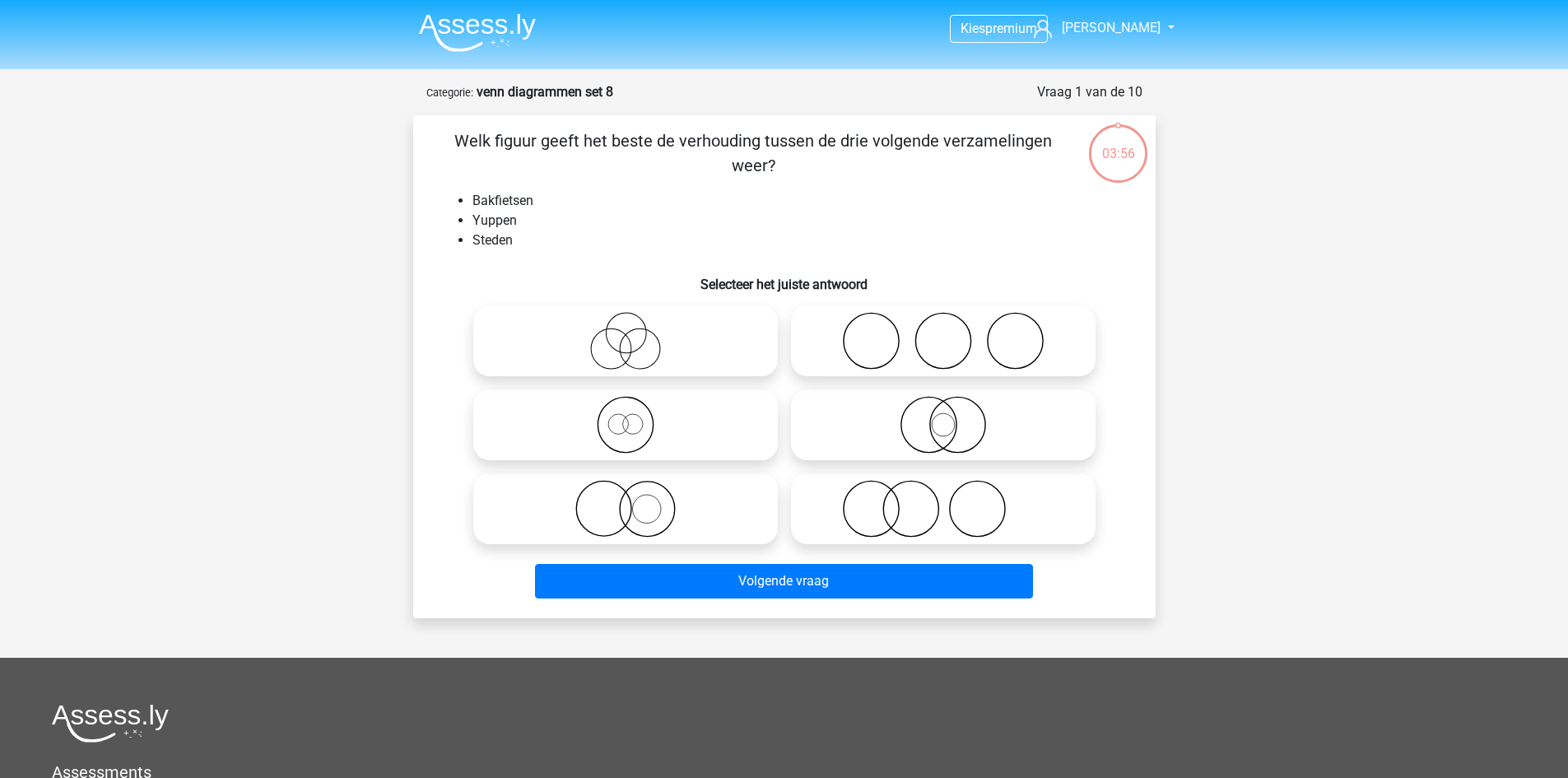
click at [963, 346] on icon at bounding box center [944, 341] width 291 height 58
click at [954, 332] on input "radio" at bounding box center [949, 327] width 11 height 11
radio input "true"
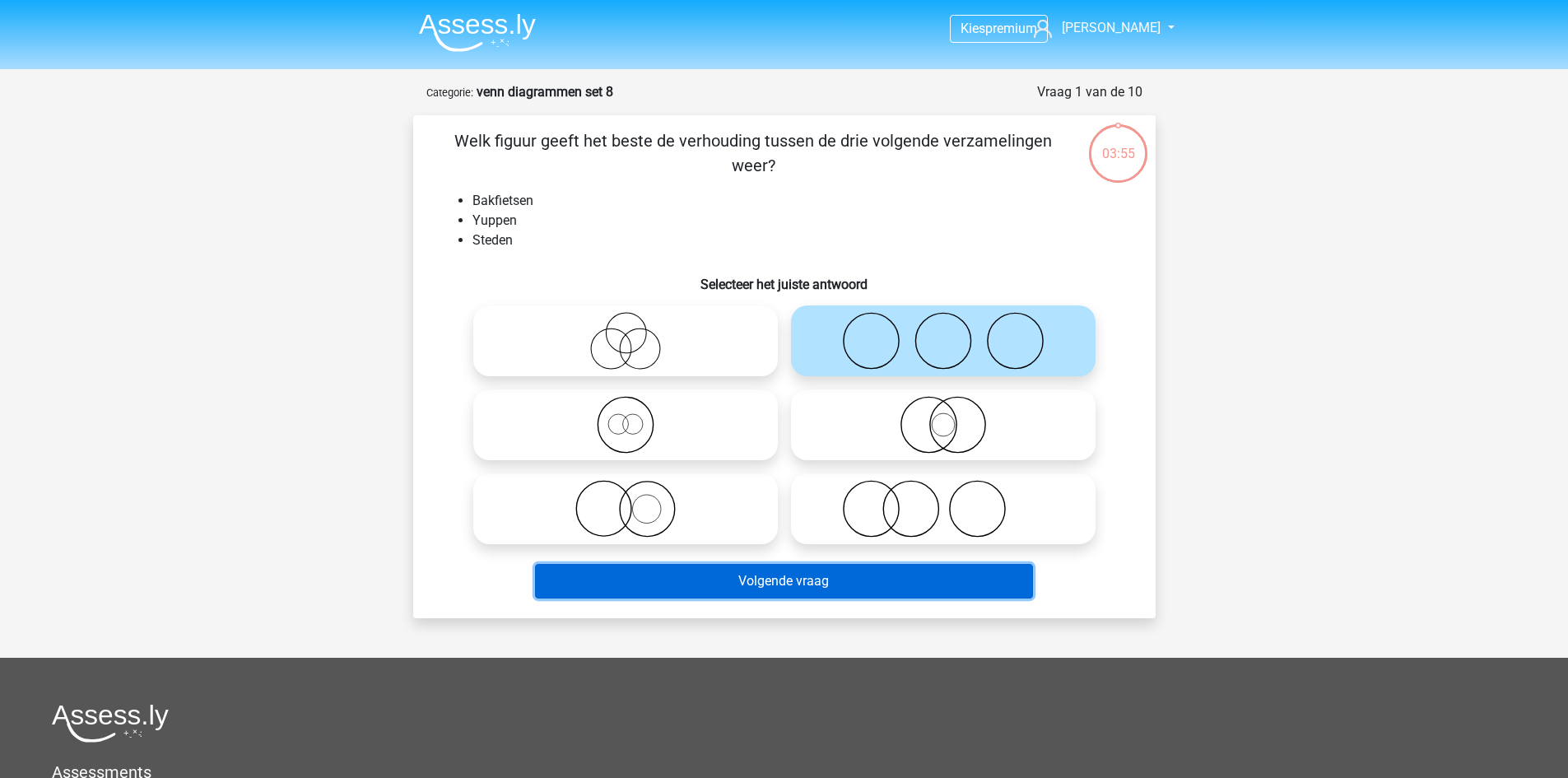
click at [897, 581] on button "Volgende vraag" at bounding box center [784, 581] width 498 height 34
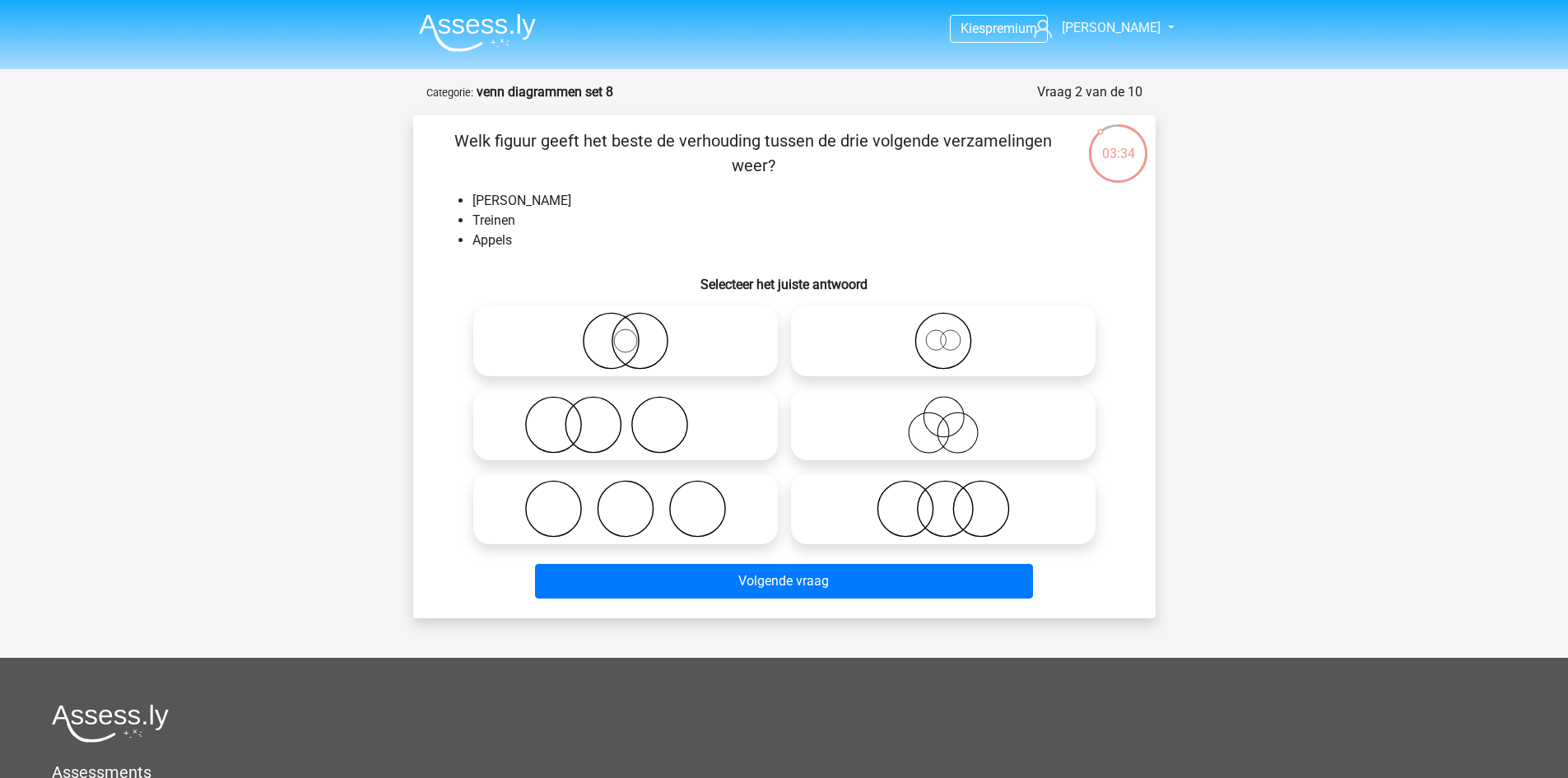
click at [625, 532] on icon at bounding box center [625, 509] width 291 height 58
click at [625, 501] on input "radio" at bounding box center [631, 496] width 11 height 11
radio input "true"
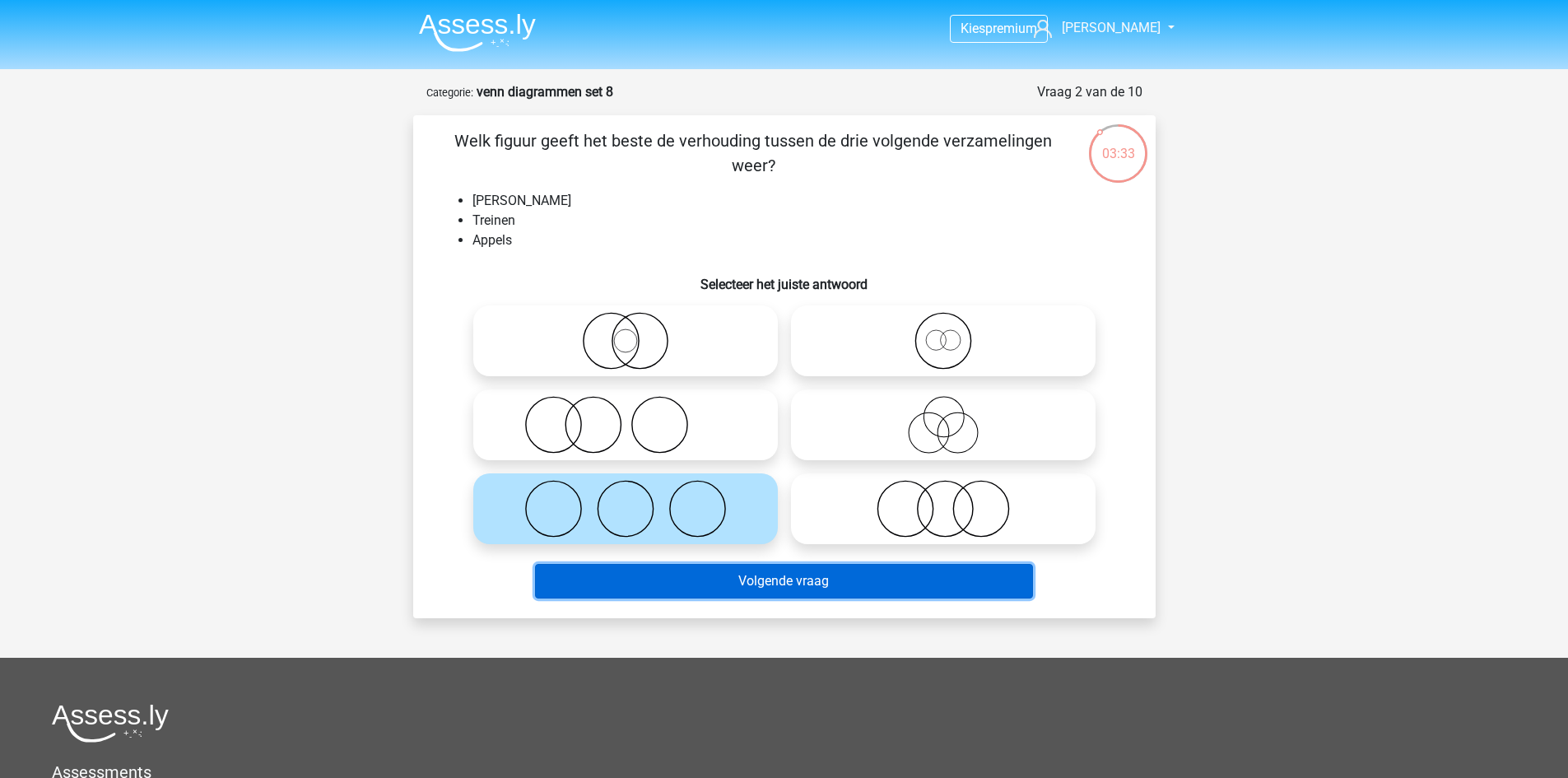
click at [665, 589] on button "Volgende vraag" at bounding box center [784, 581] width 498 height 34
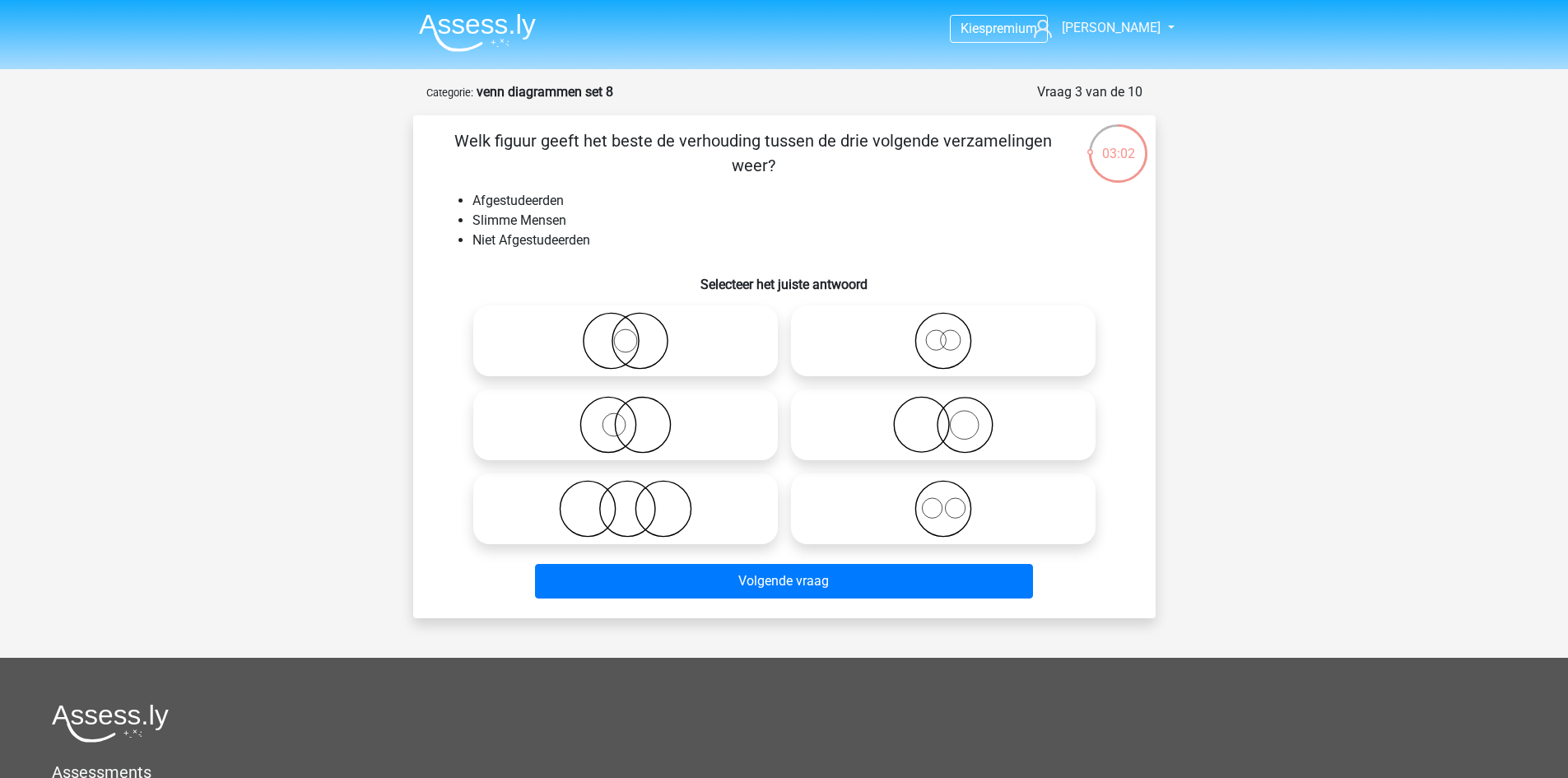
click at [865, 517] on icon at bounding box center [944, 509] width 291 height 58
click at [944, 501] on input "radio" at bounding box center [949, 496] width 11 height 11
radio input "true"
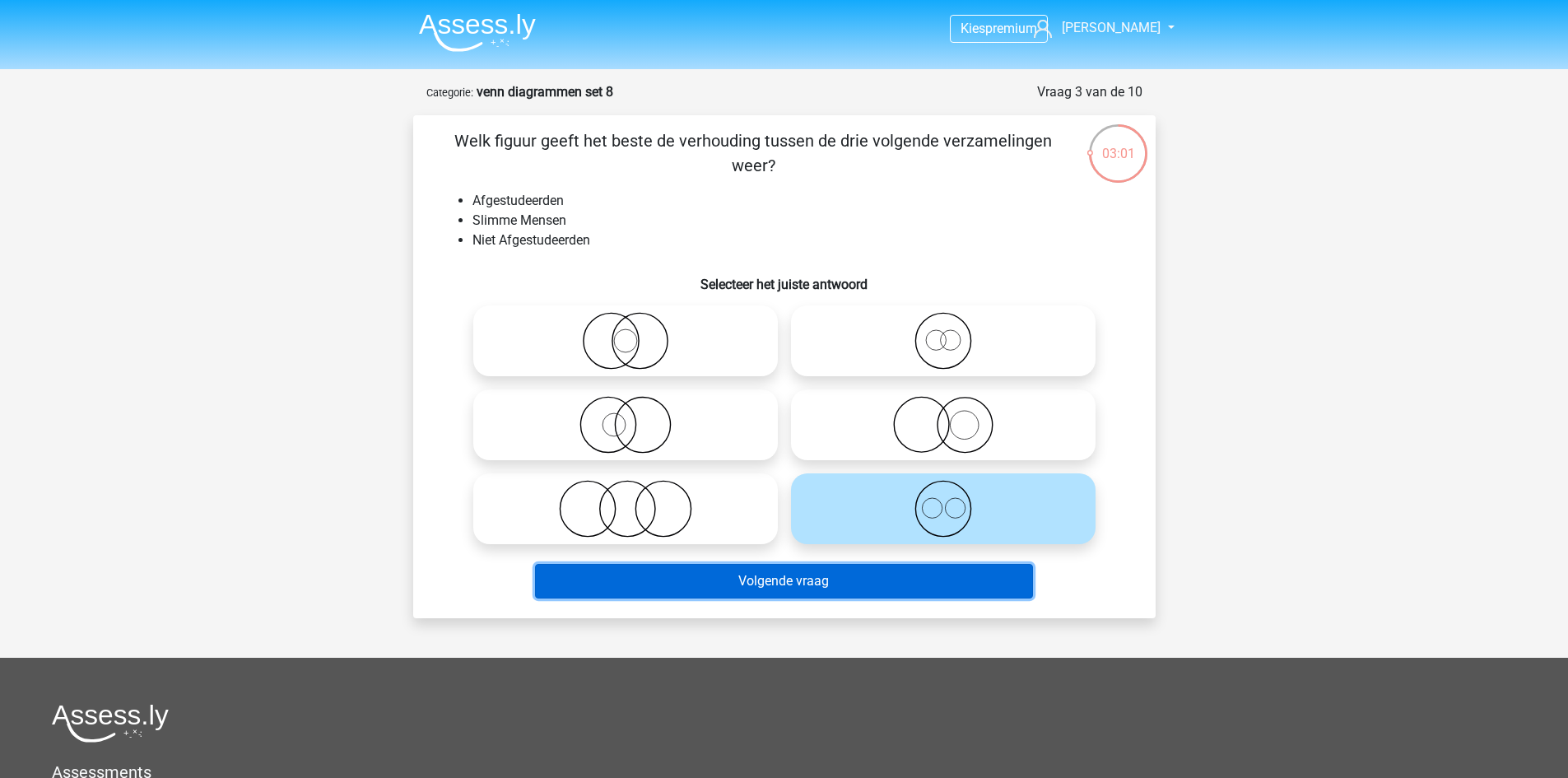
click at [848, 583] on button "Volgende vraag" at bounding box center [784, 581] width 498 height 34
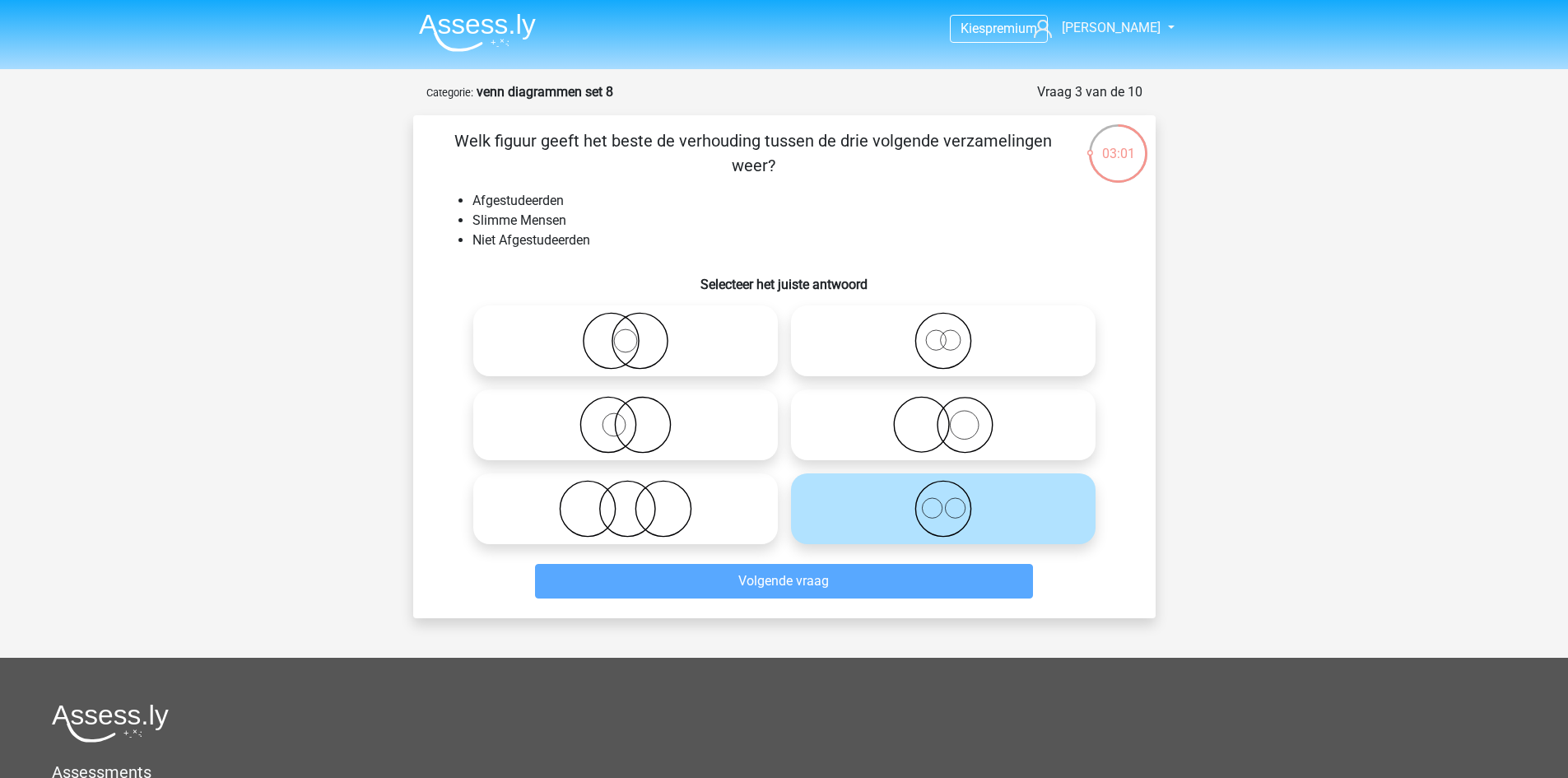
scroll to position [82, 0]
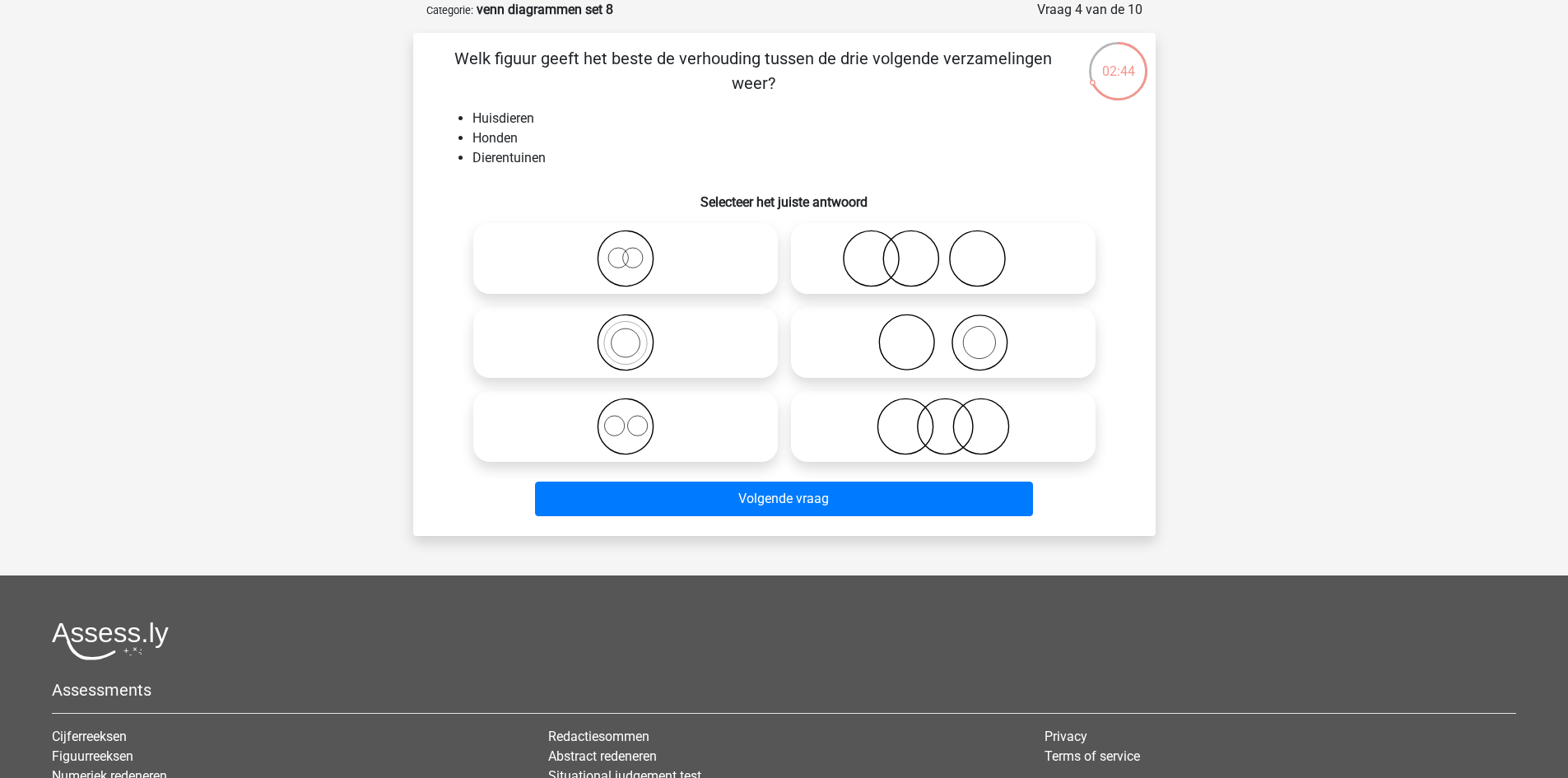
click at [893, 335] on icon at bounding box center [944, 343] width 291 height 58
click at [944, 334] on input "radio" at bounding box center [949, 329] width 11 height 11
radio input "true"
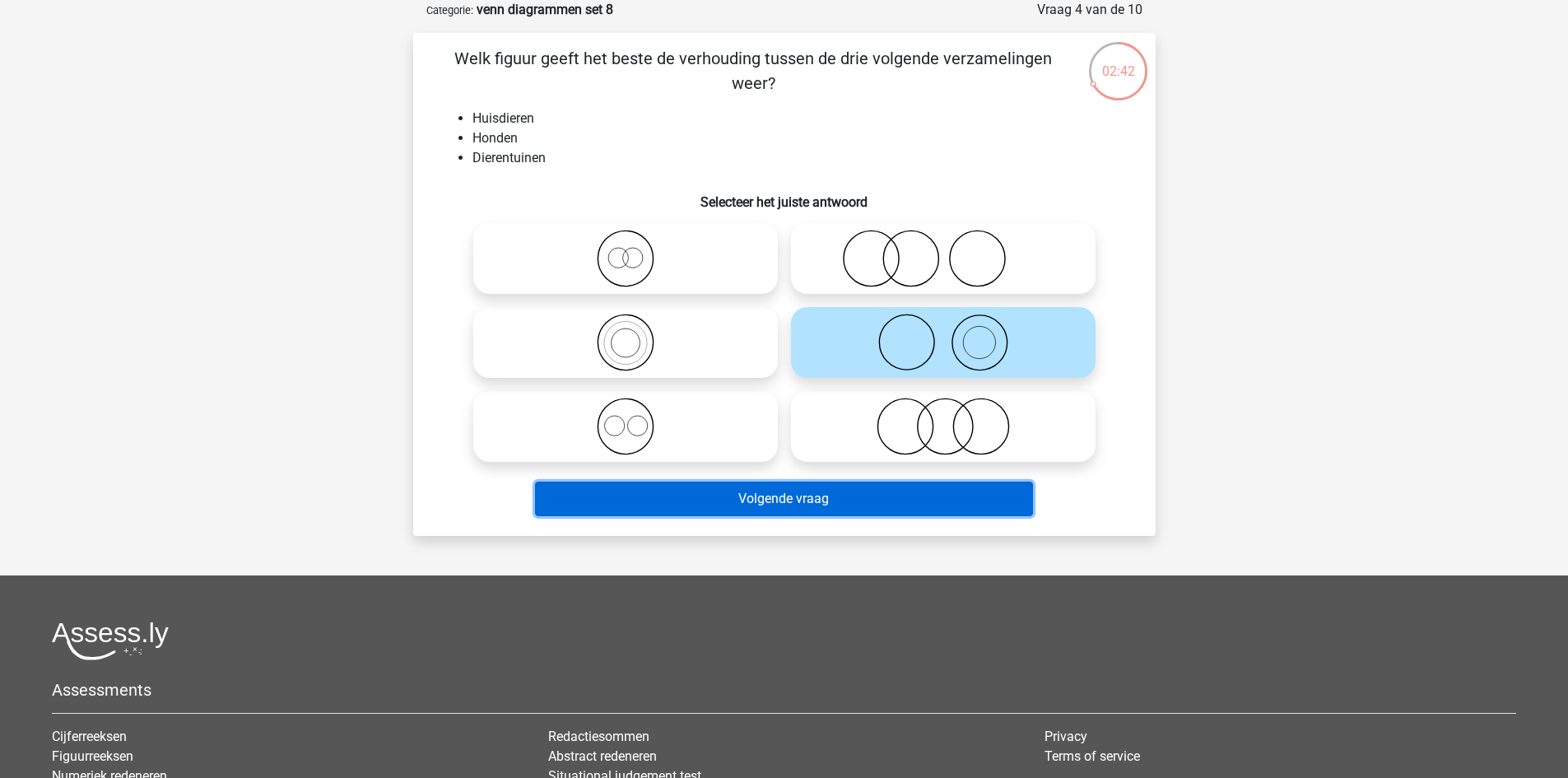
click at [820, 496] on button "Volgende vraag" at bounding box center [784, 498] width 498 height 34
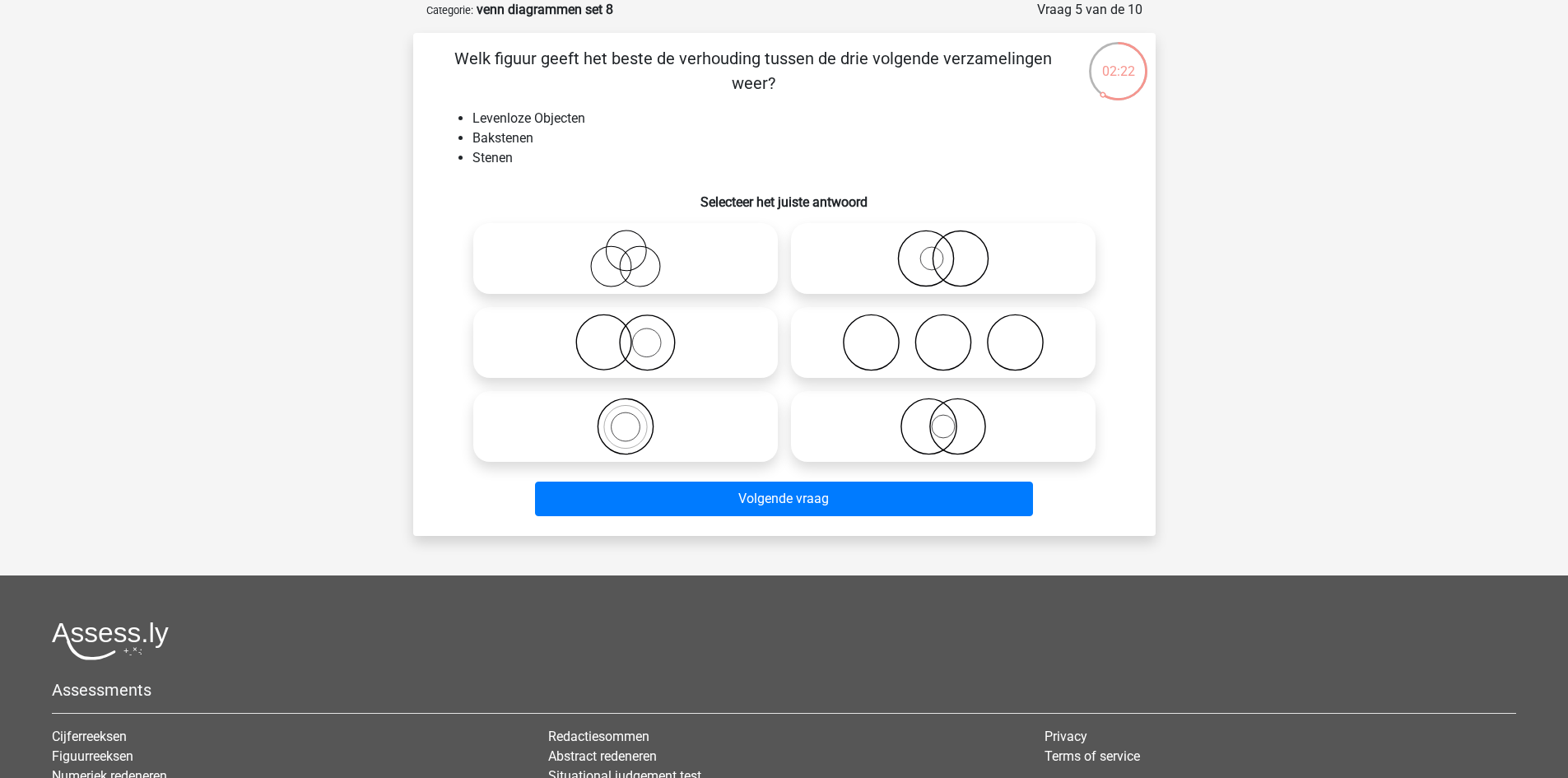
click at [937, 429] on icon at bounding box center [944, 426] width 291 height 58
click at [944, 418] on input "radio" at bounding box center [949, 413] width 11 height 11
radio input "true"
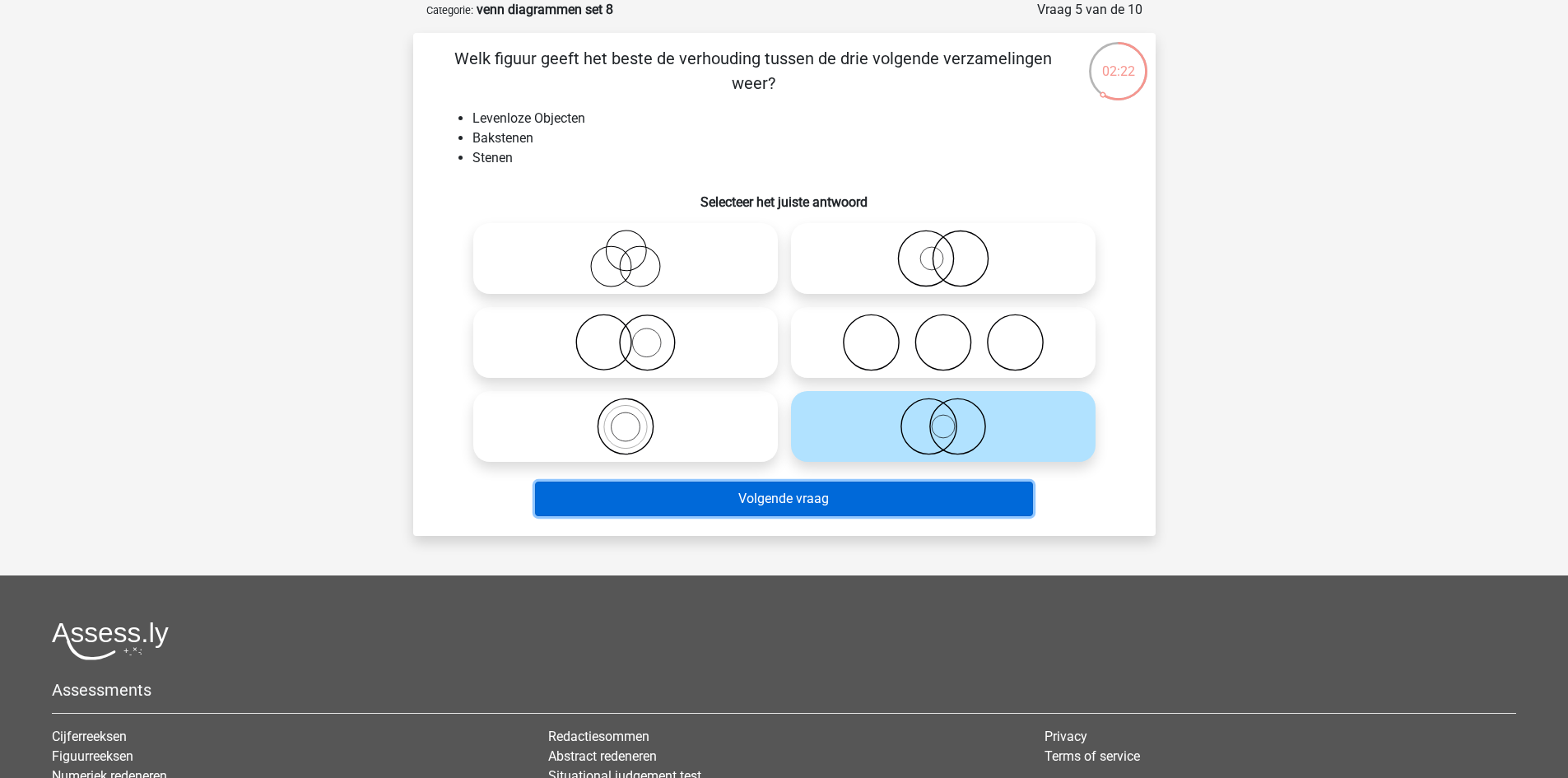
click at [900, 482] on button "Volgende vraag" at bounding box center [784, 498] width 498 height 34
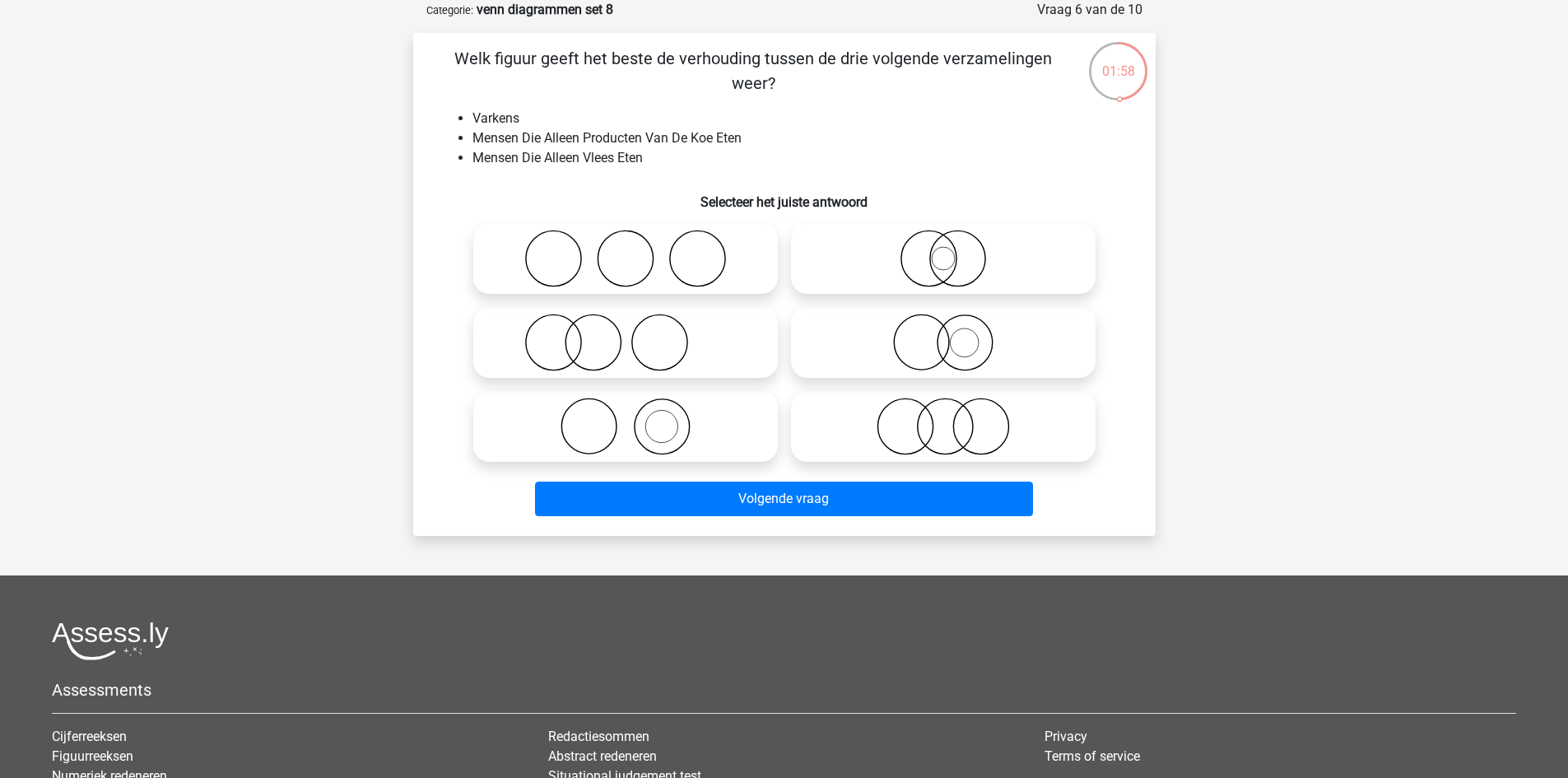
click at [595, 338] on icon at bounding box center [625, 343] width 291 height 58
click at [625, 334] on input "radio" at bounding box center [631, 329] width 11 height 11
radio input "true"
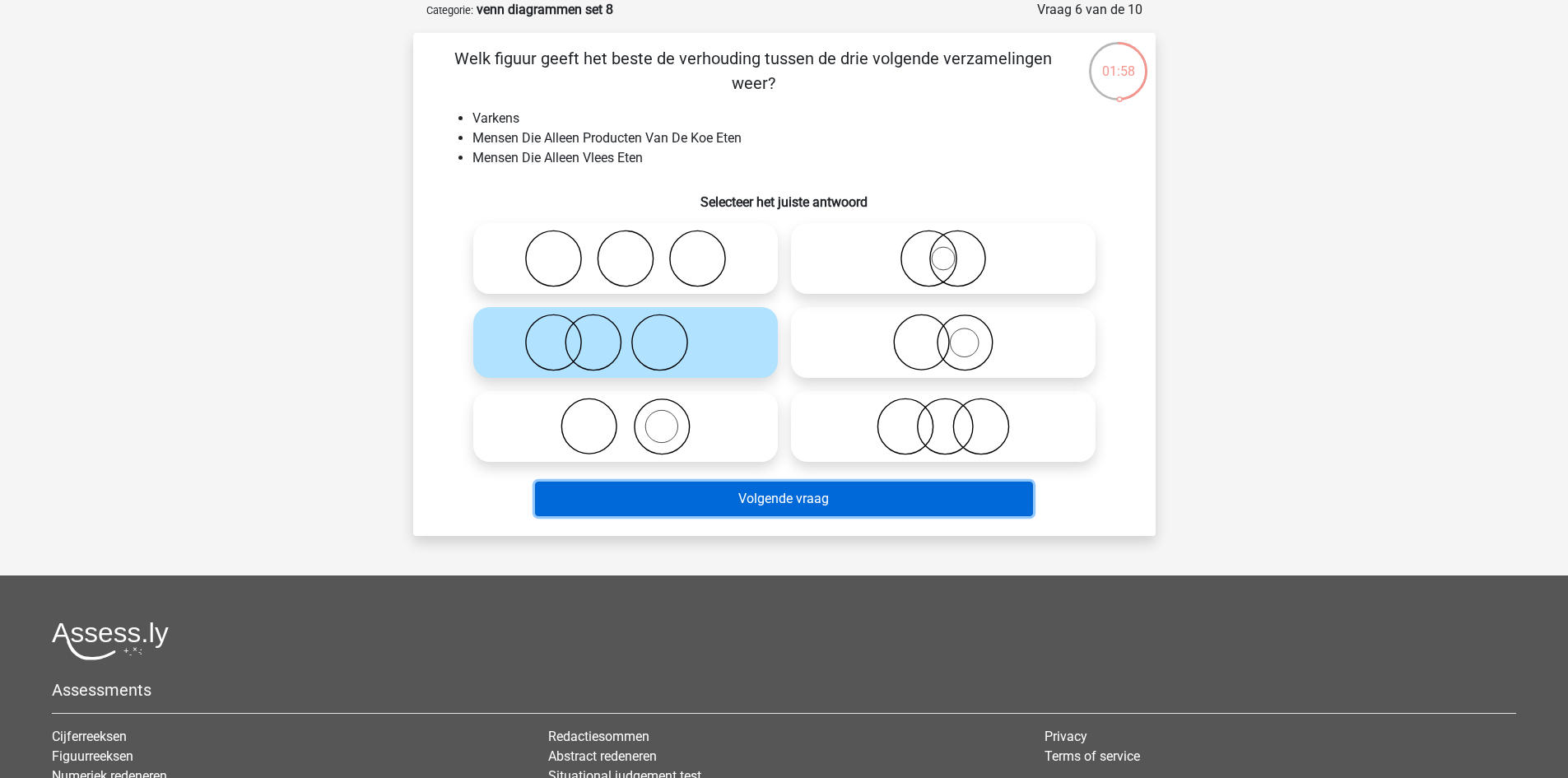
click at [670, 492] on button "Volgende vraag" at bounding box center [784, 498] width 498 height 34
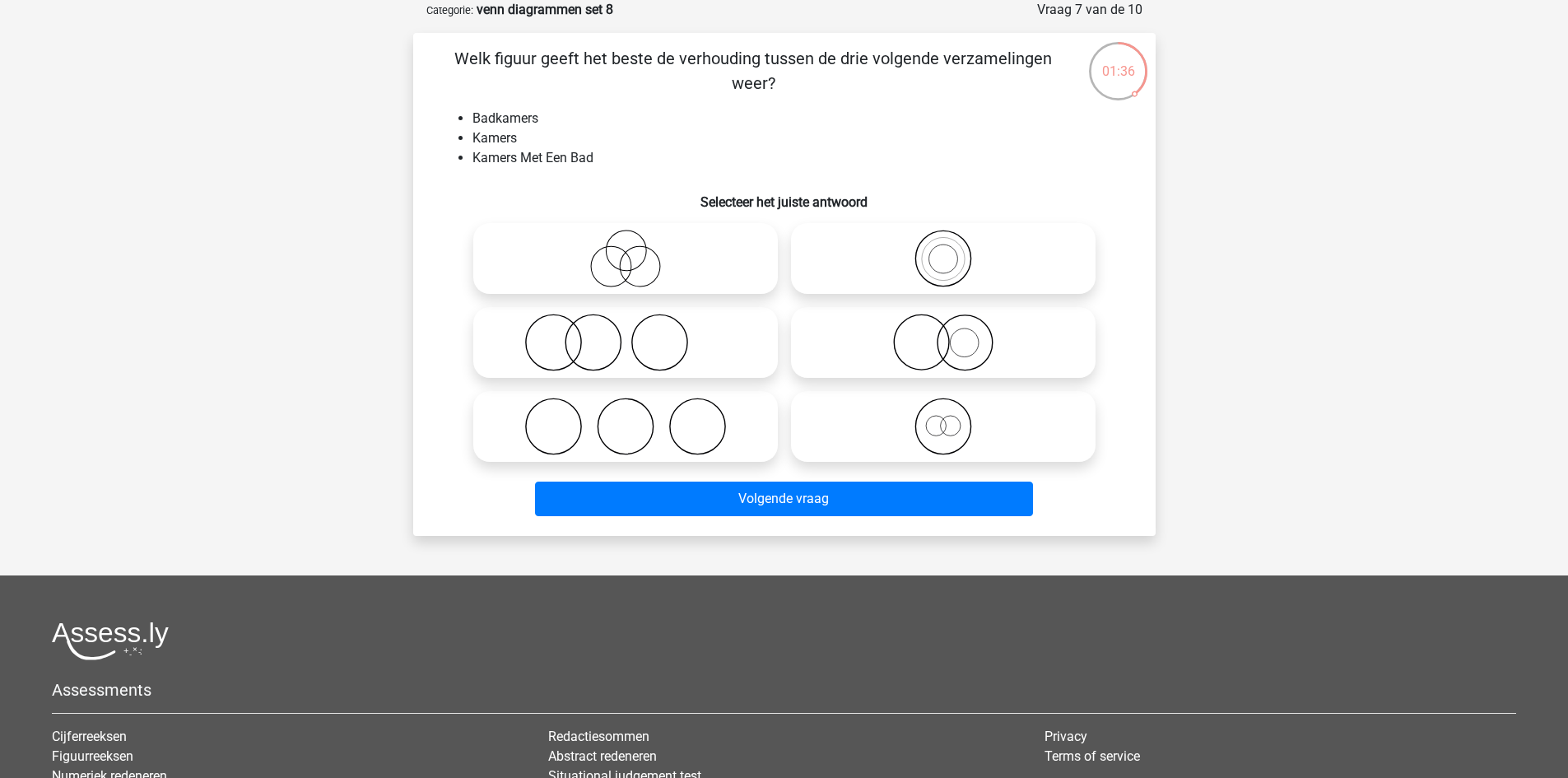
click at [945, 332] on input "radio" at bounding box center [949, 329] width 11 height 11
radio input "true"
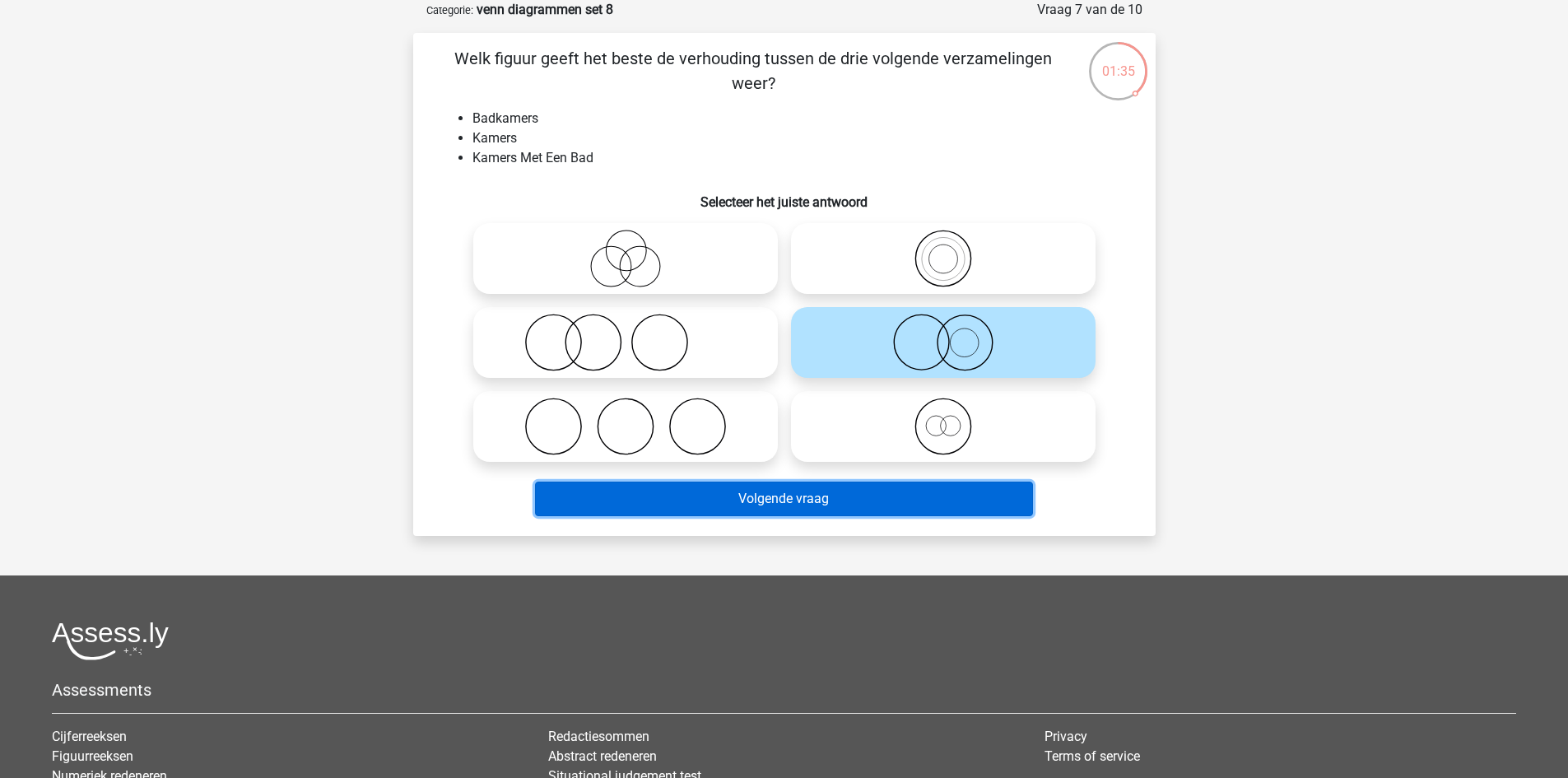
click at [871, 496] on button "Volgende vraag" at bounding box center [784, 498] width 498 height 34
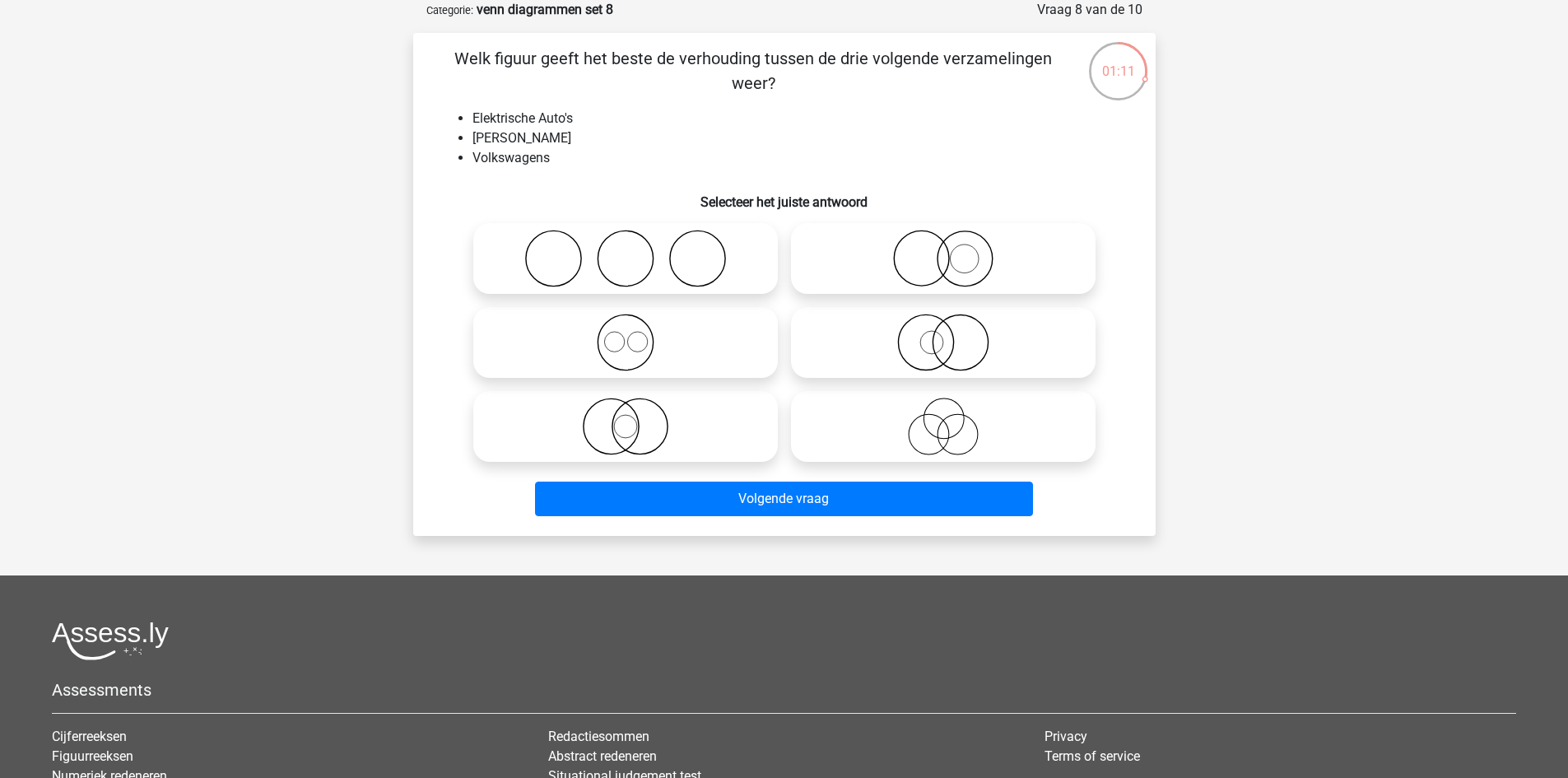
click at [1011, 268] on icon at bounding box center [944, 259] width 291 height 58
click at [954, 250] on input "radio" at bounding box center [949, 245] width 11 height 11
radio input "true"
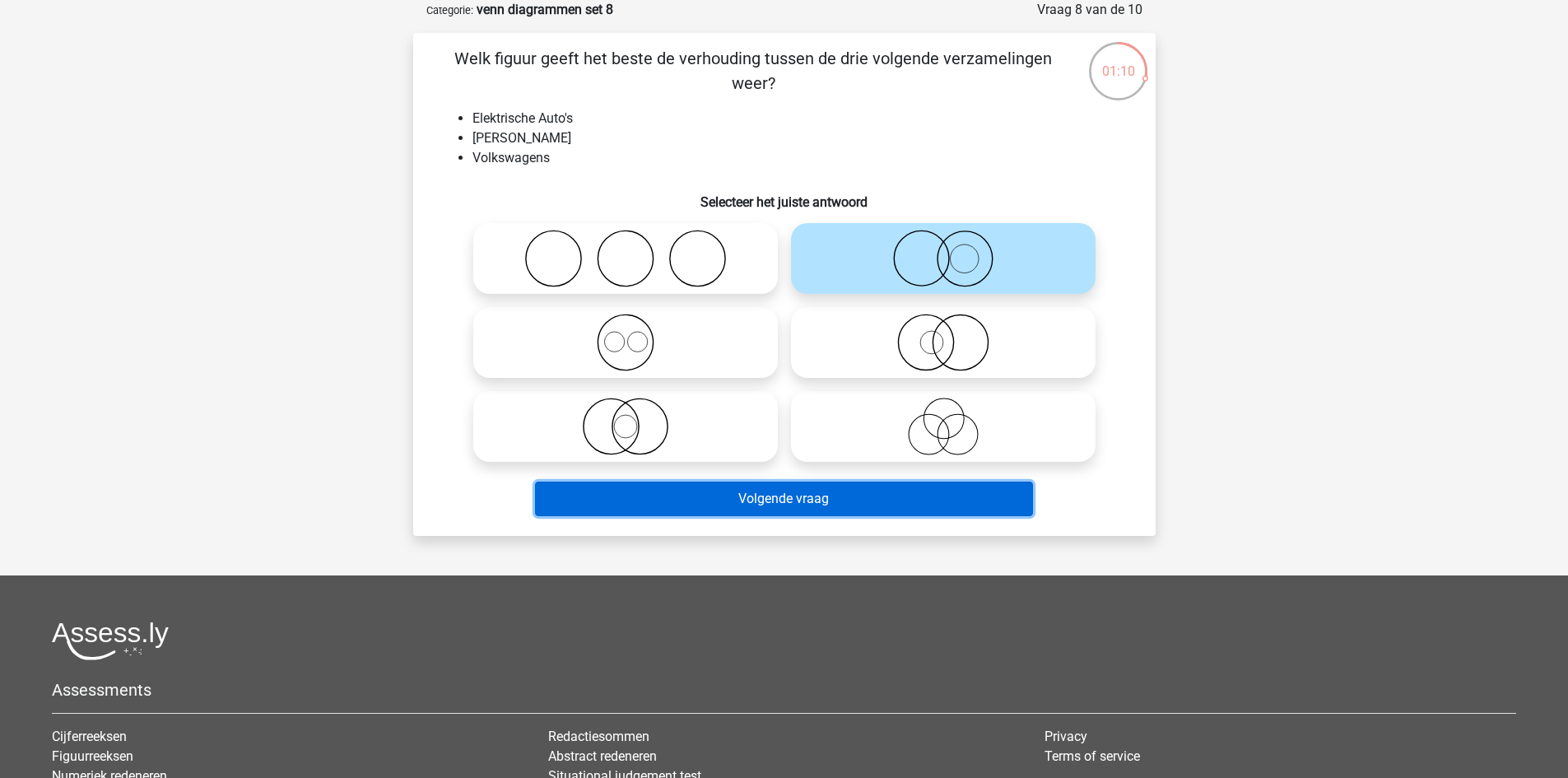
click at [957, 507] on button "Volgende vraag" at bounding box center [784, 498] width 498 height 34
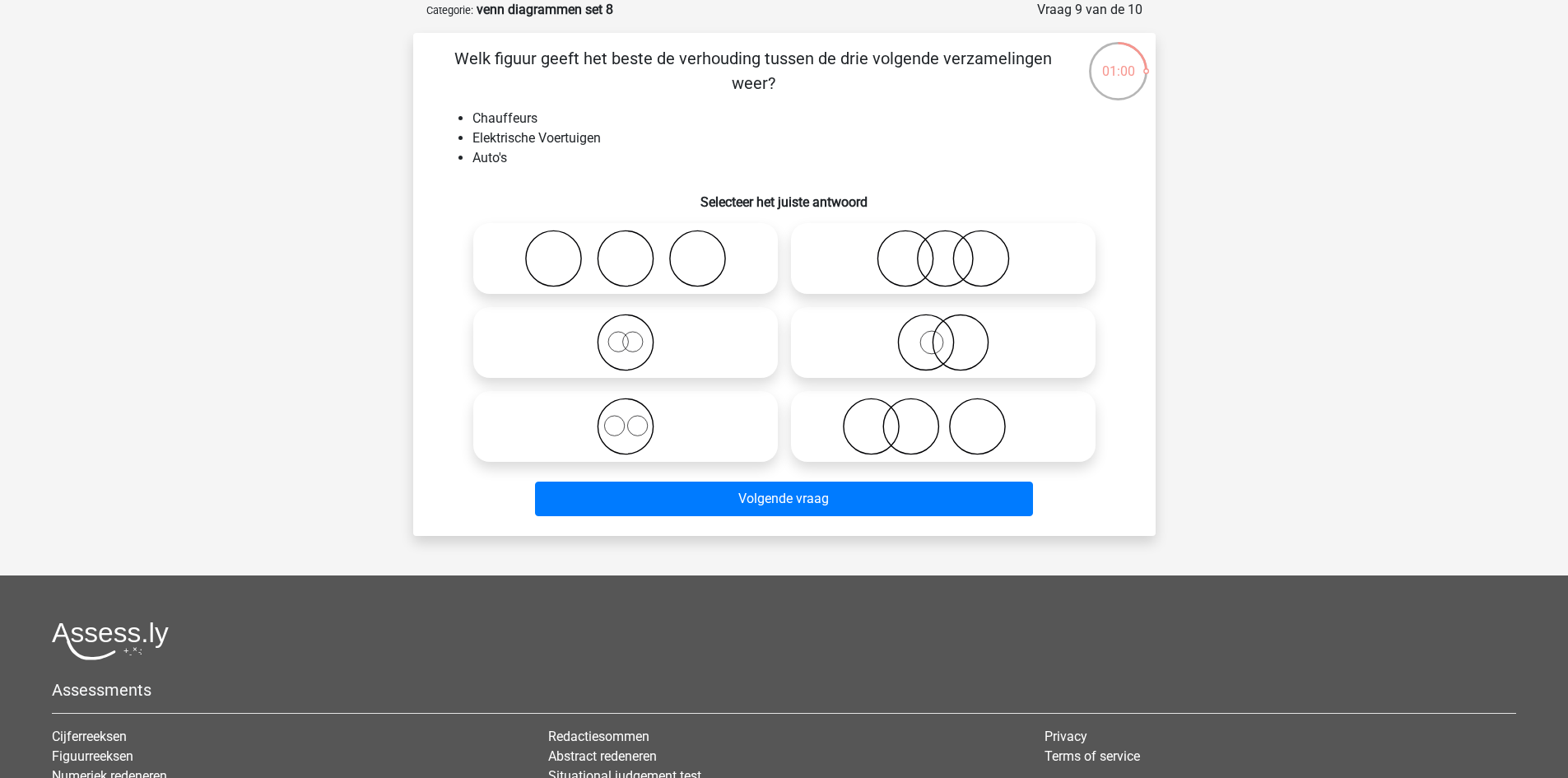
click at [885, 421] on icon at bounding box center [944, 426] width 291 height 58
click at [944, 418] on input "radio" at bounding box center [949, 413] width 11 height 11
radio input "true"
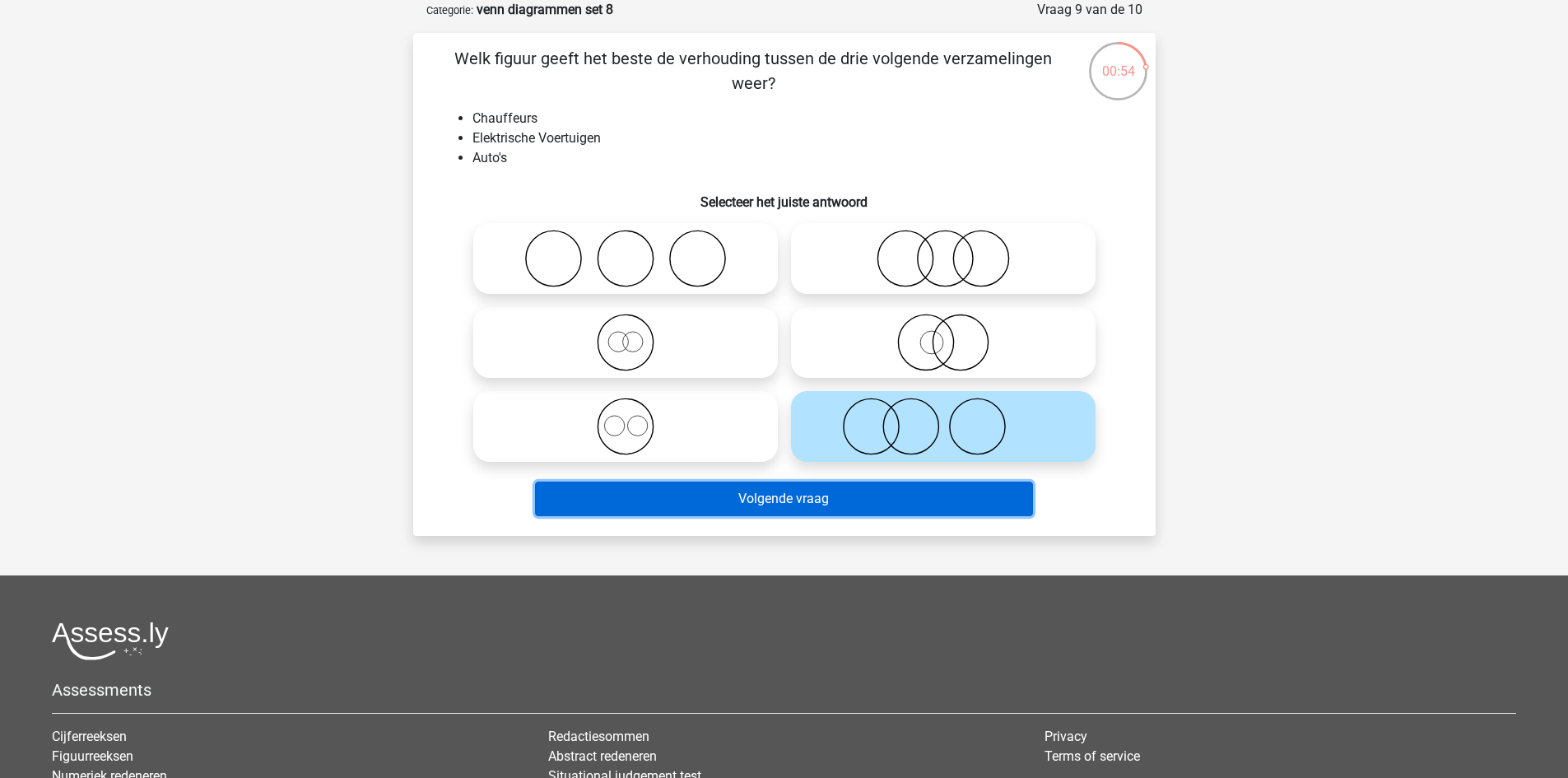
click at [840, 493] on button "Volgende vraag" at bounding box center [784, 498] width 498 height 34
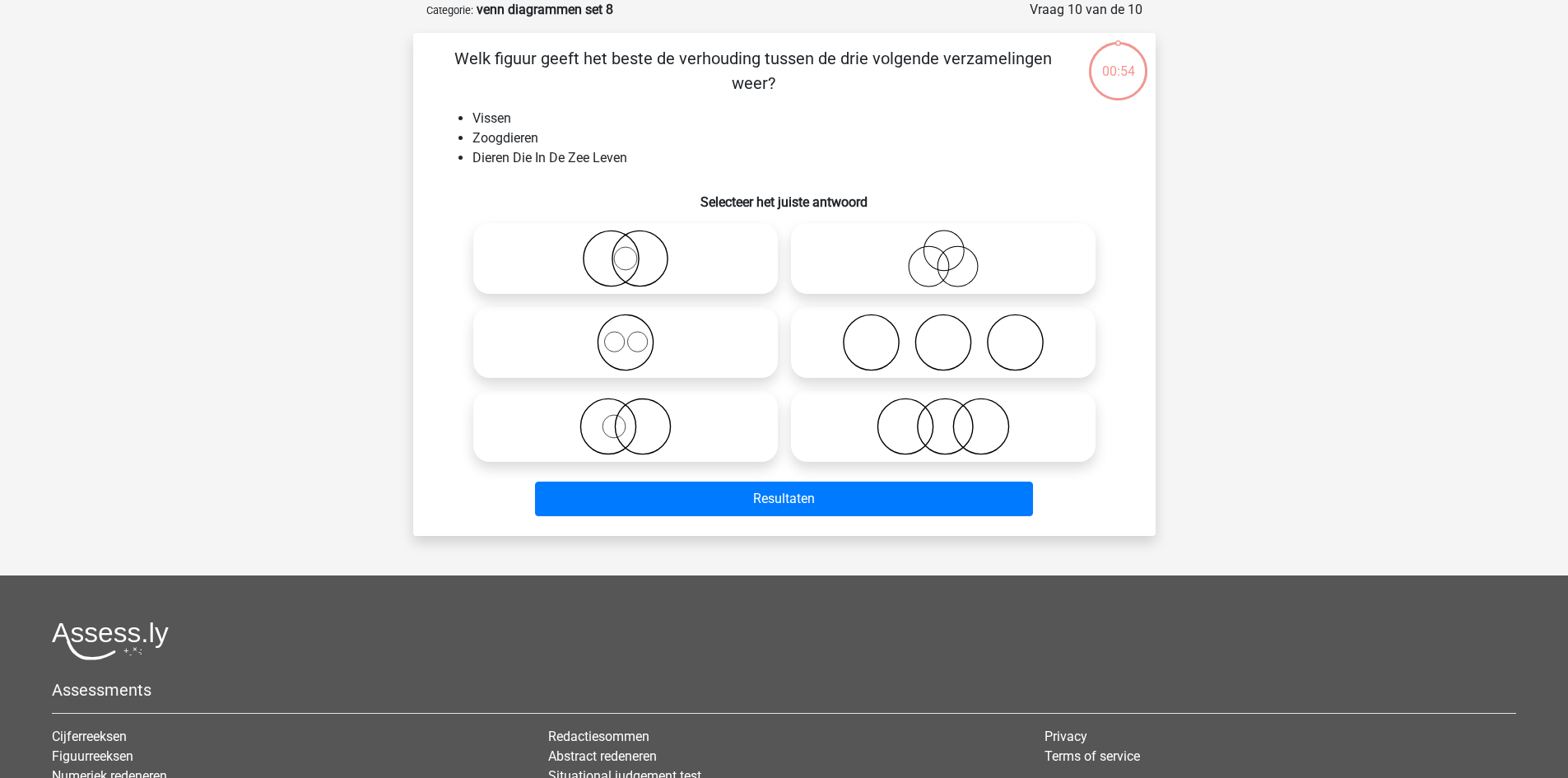
scroll to position [0, 0]
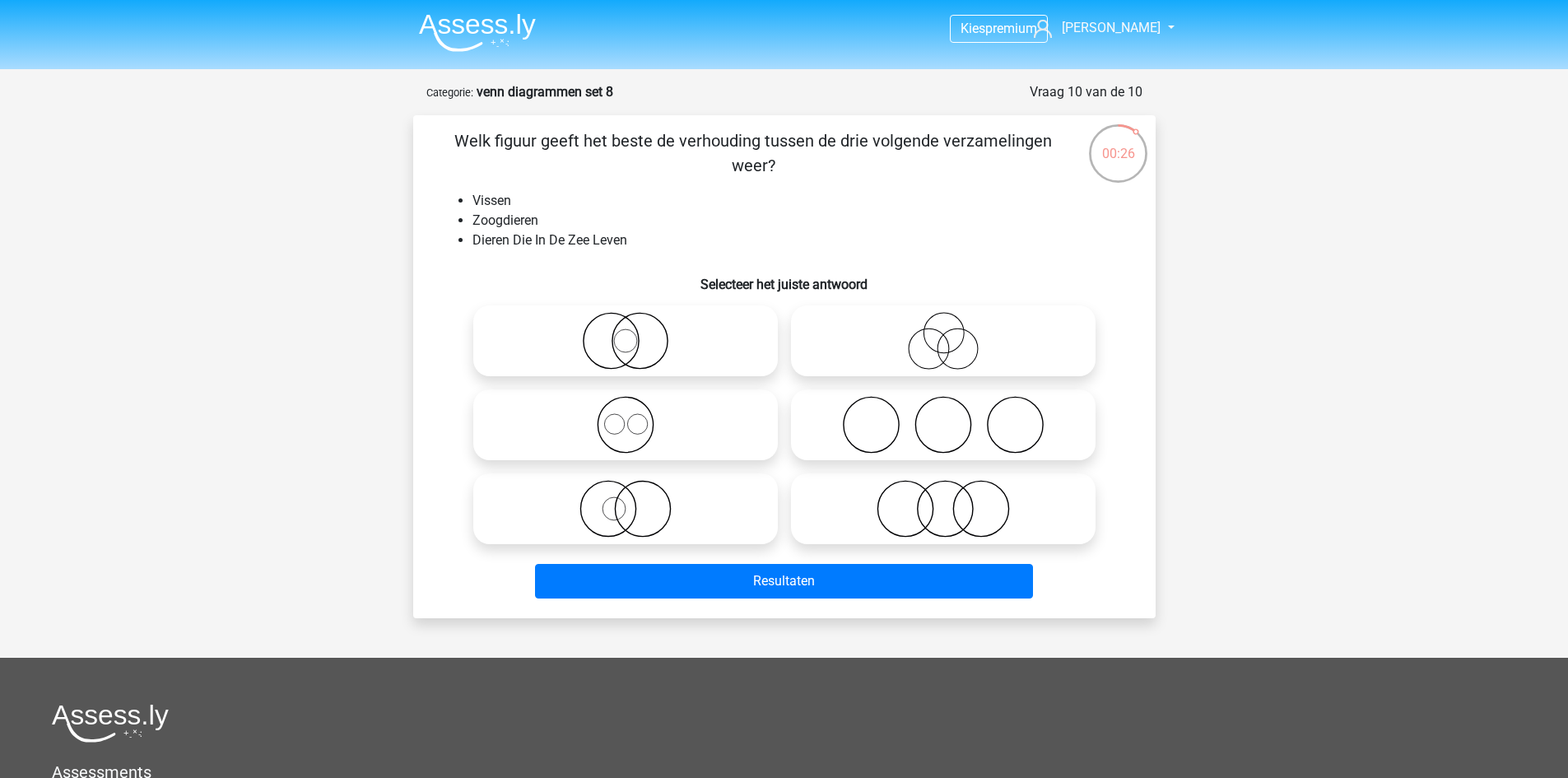
click at [930, 416] on icon at bounding box center [944, 425] width 291 height 58
click at [944, 416] on input "radio" at bounding box center [949, 411] width 11 height 11
radio input "true"
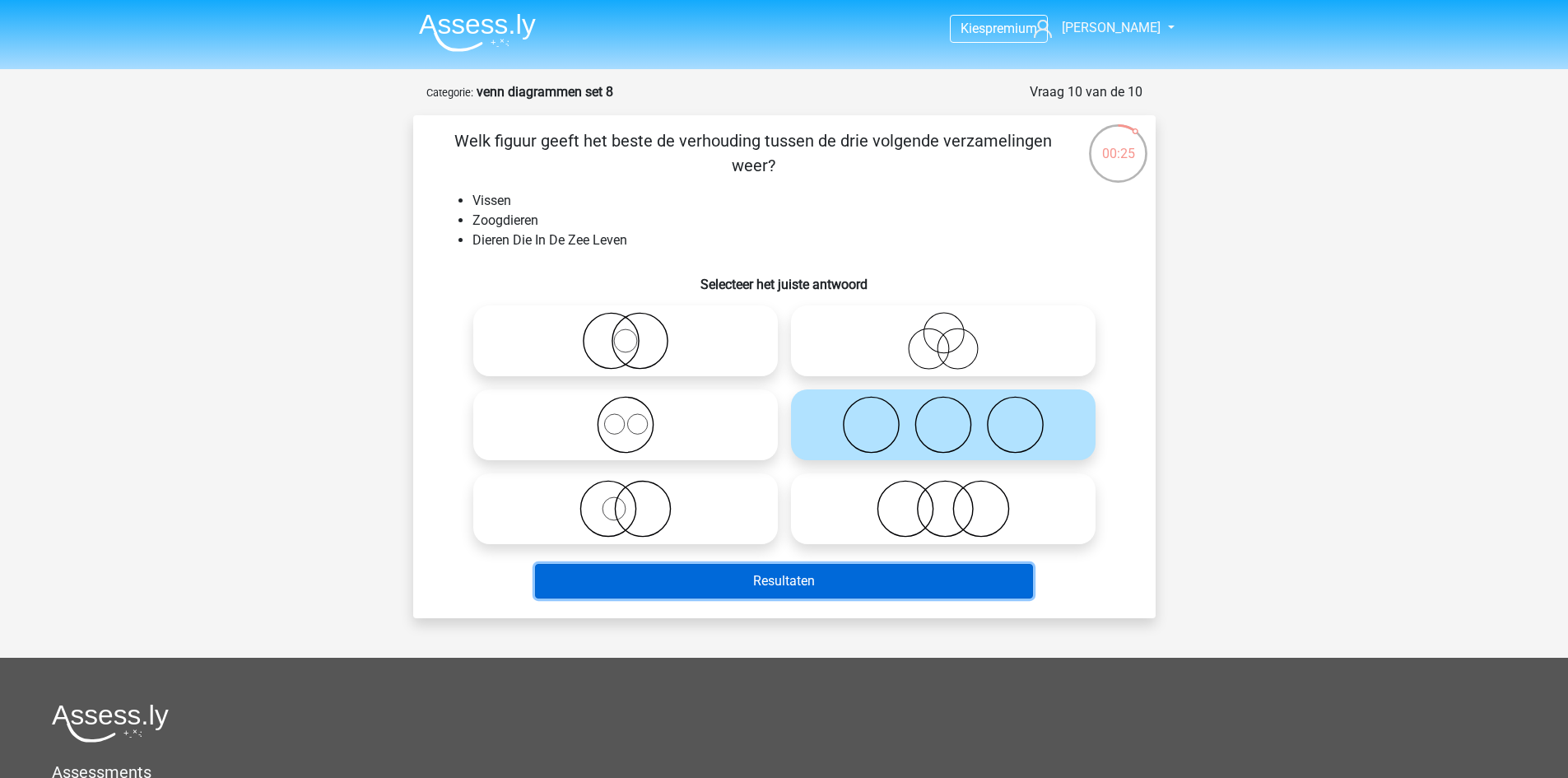
click at [907, 583] on button "Resultaten" at bounding box center [784, 581] width 498 height 34
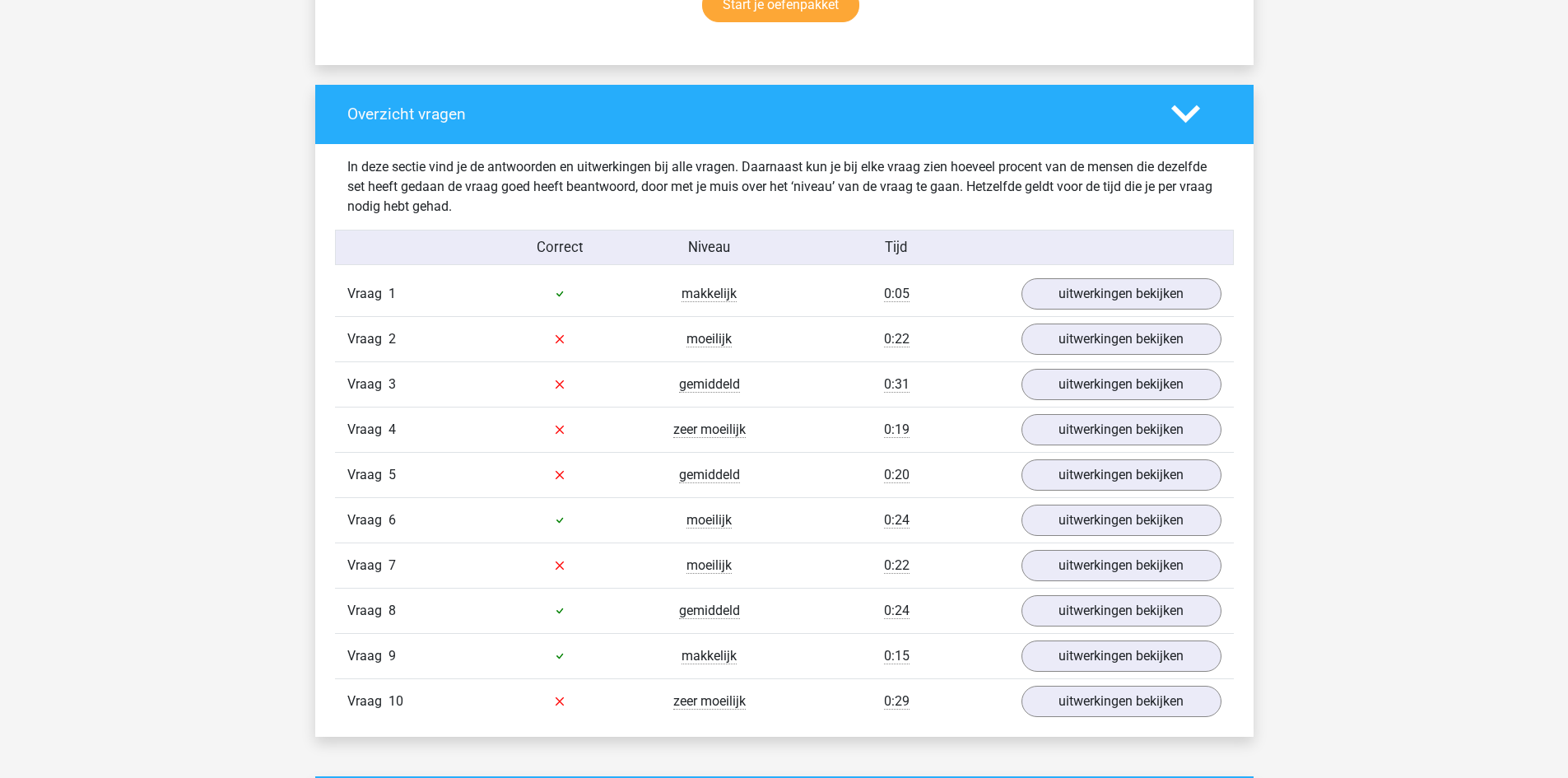
scroll to position [1235, 0]
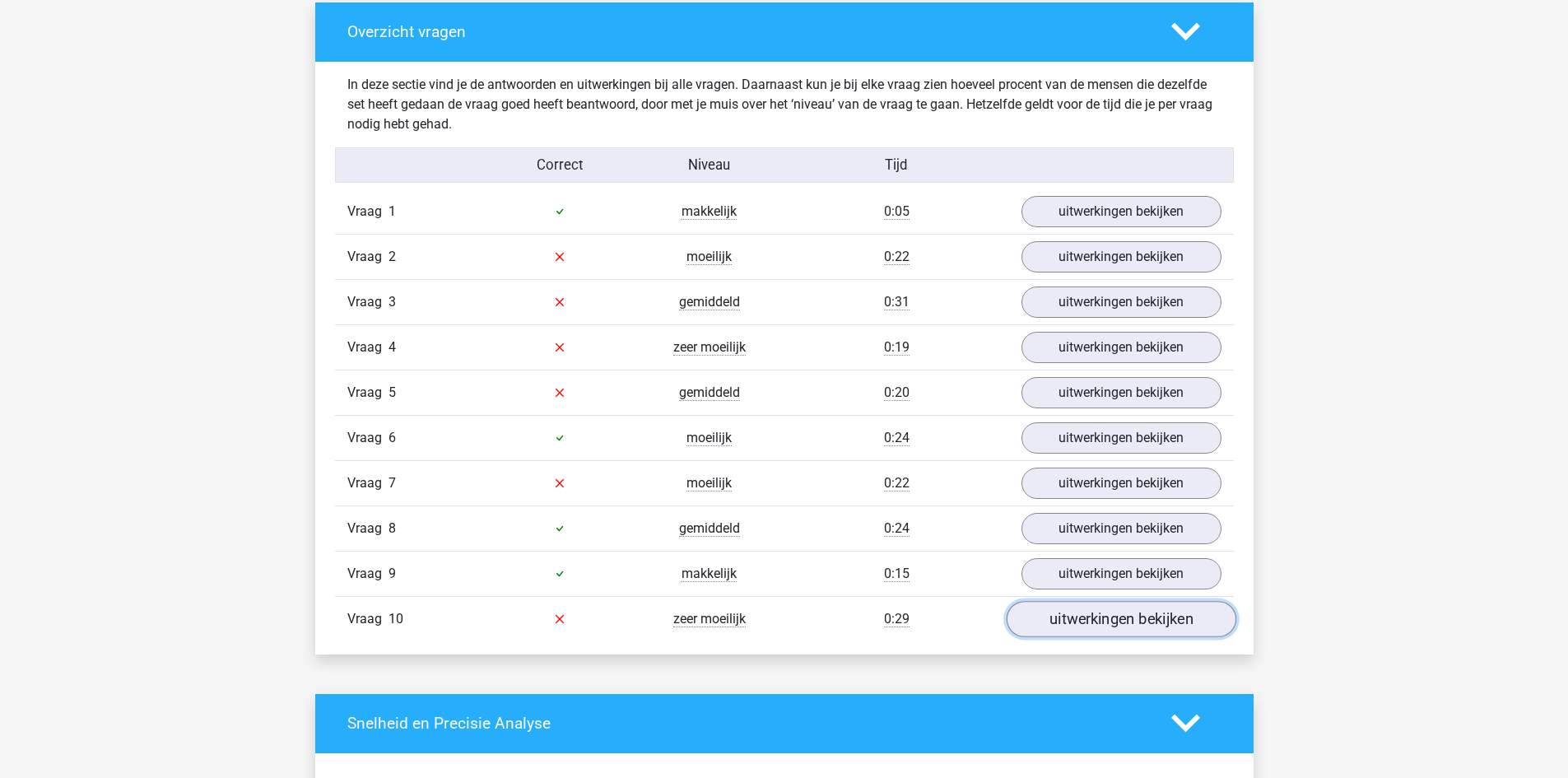
click at [1064, 621] on link "uitwerkingen bekijken" at bounding box center [1121, 618] width 230 height 36
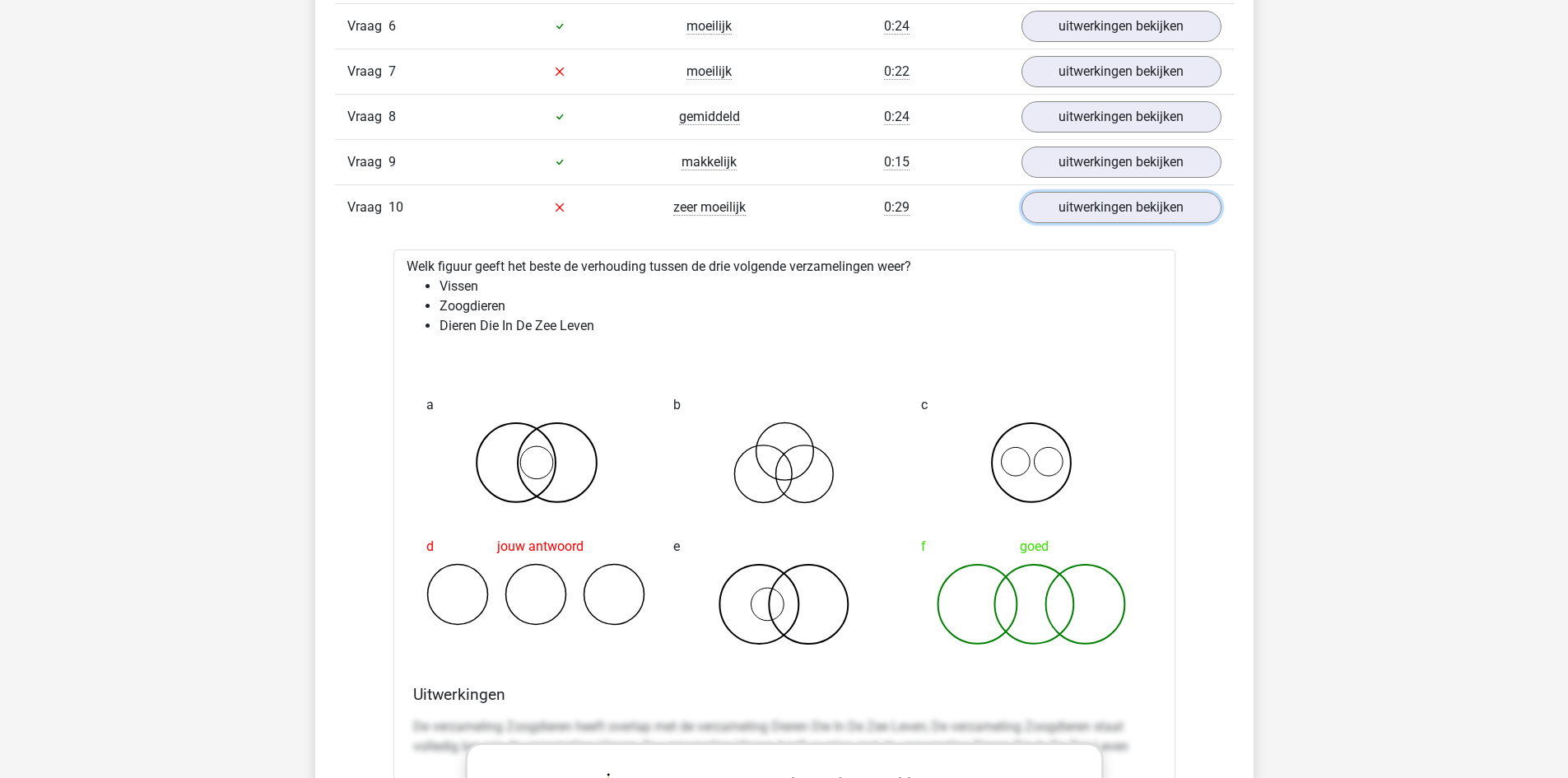
scroll to position [1317, 0]
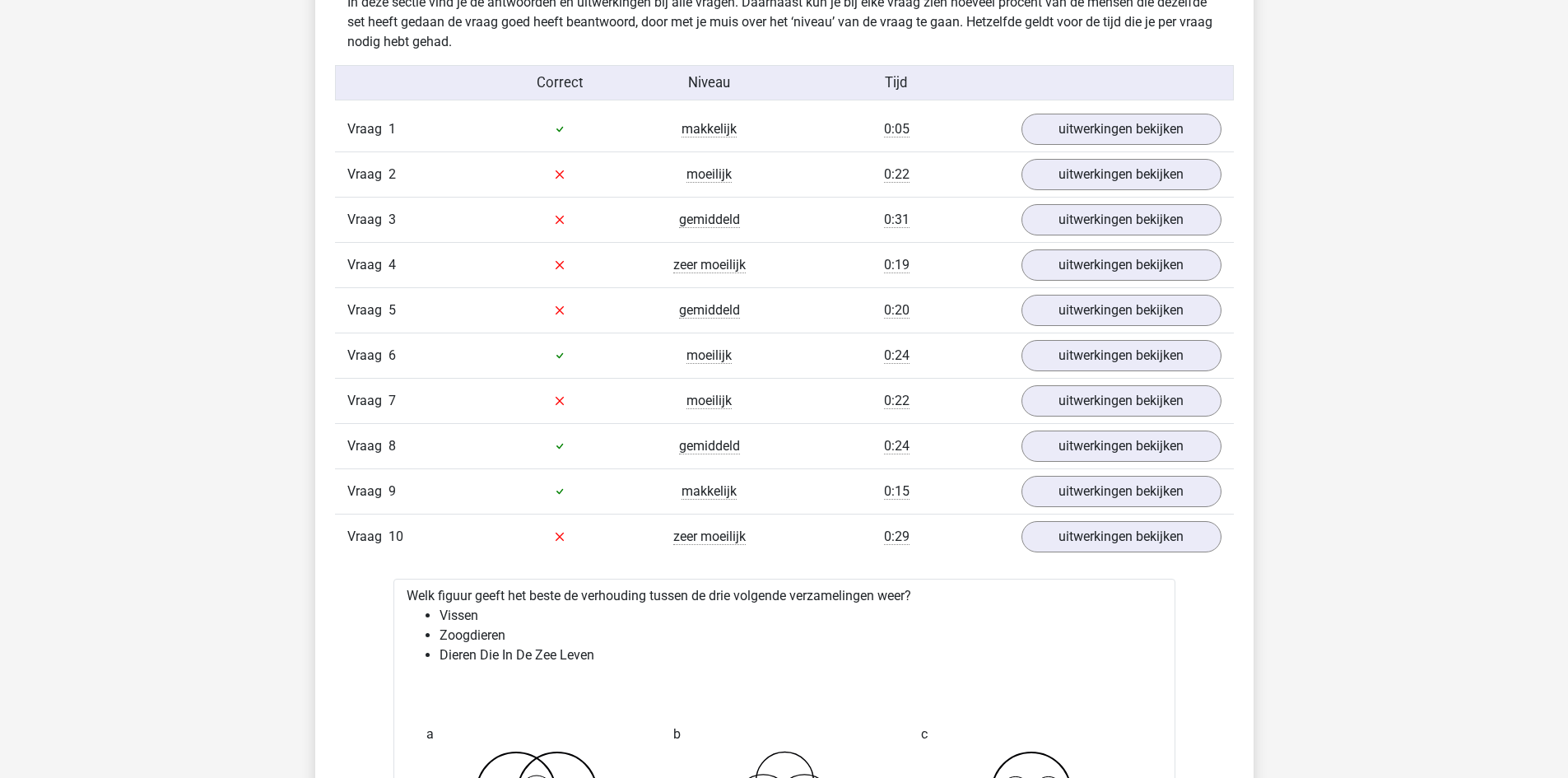
click at [1144, 554] on div "Vraag 10 zeer moeilijk 0:29 uitwerkingen bekijken" at bounding box center [784, 537] width 899 height 46
click at [1145, 540] on link "uitwerkingen bekijken" at bounding box center [1121, 536] width 230 height 36
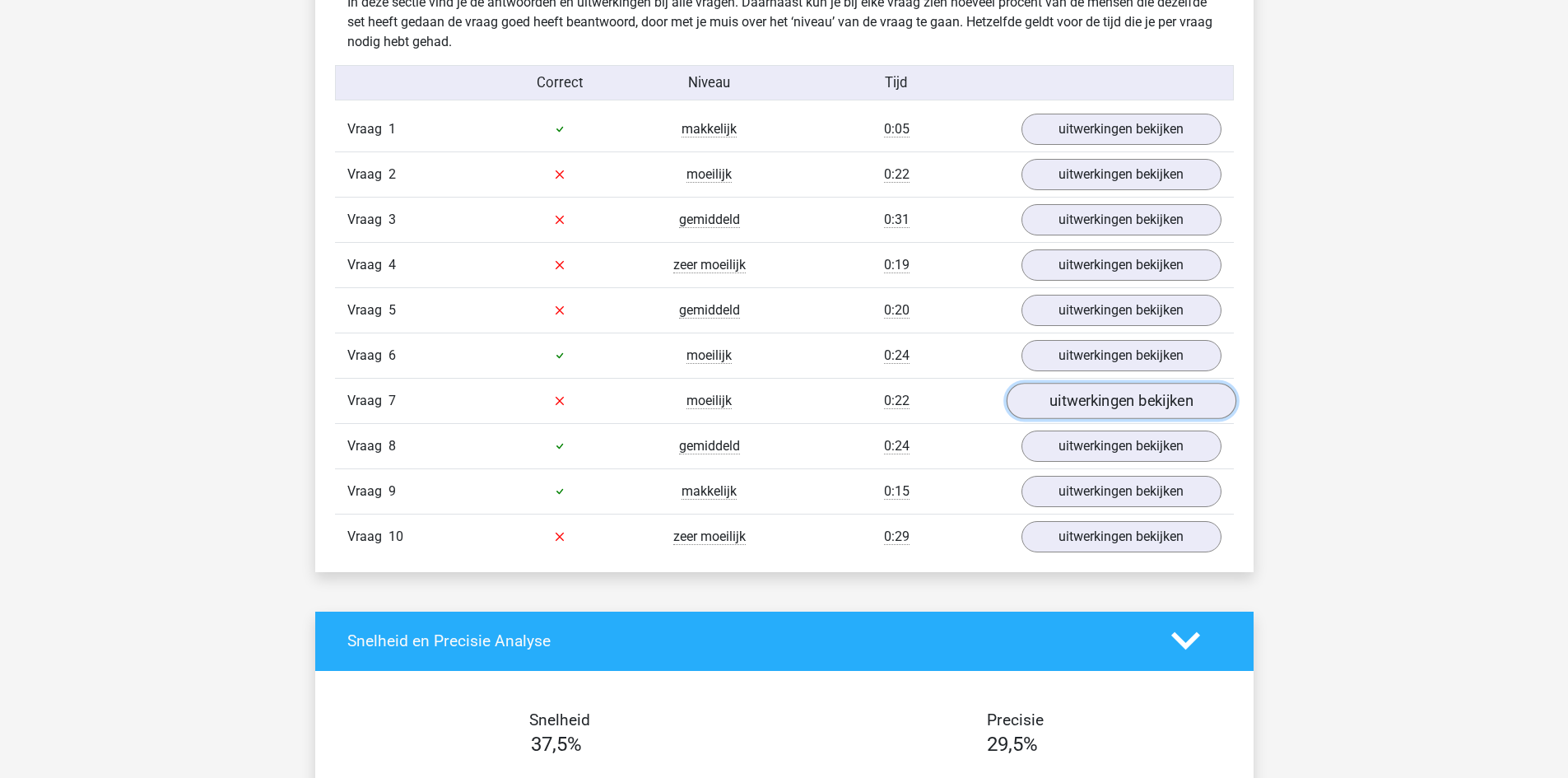
drag, startPoint x: 1053, startPoint y: 401, endPoint x: 1022, endPoint y: 411, distance: 32.6
click at [1055, 401] on link "uitwerkingen bekijken" at bounding box center [1121, 401] width 230 height 36
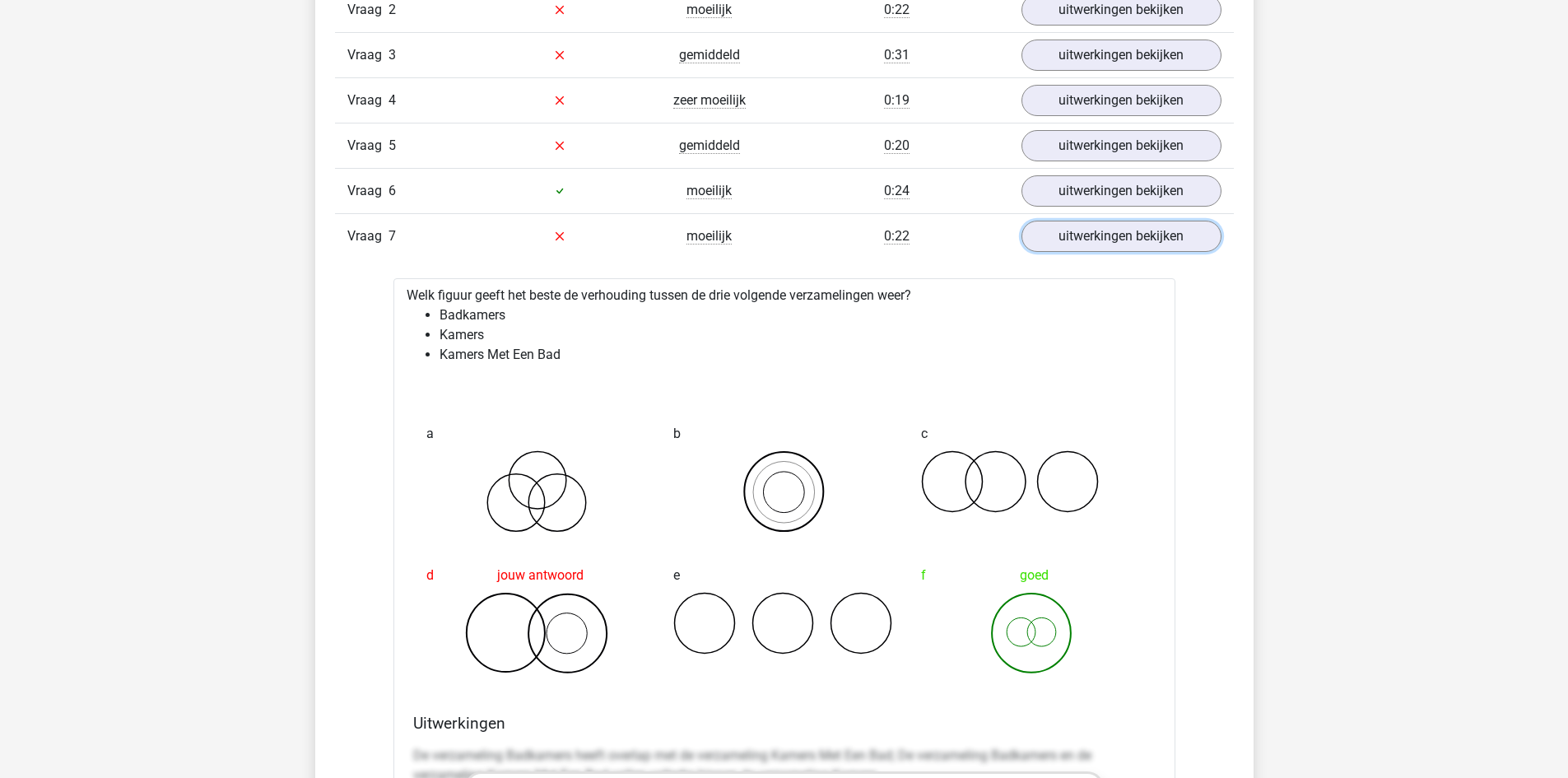
scroll to position [1565, 0]
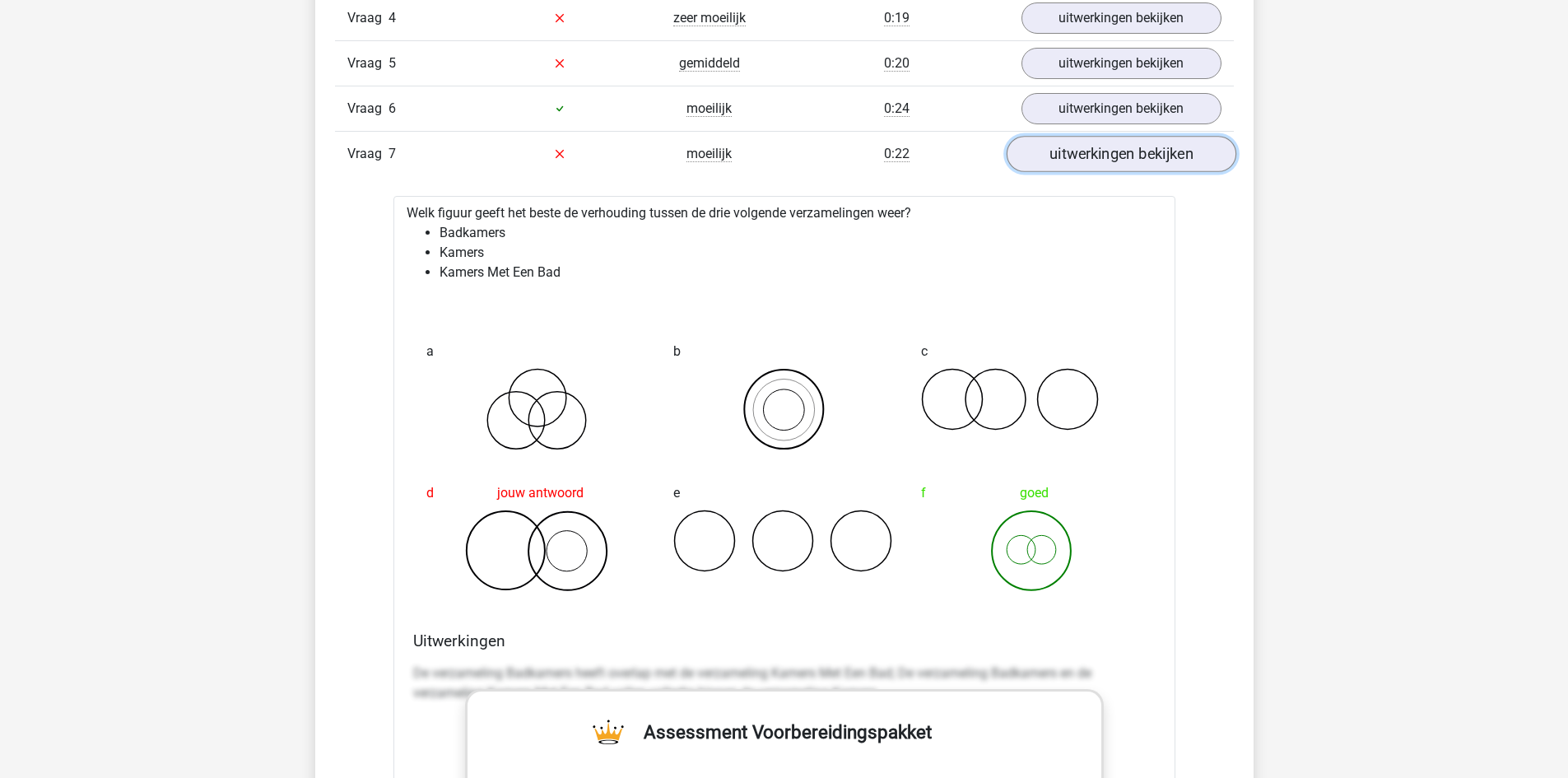
click at [1108, 164] on link "uitwerkingen bekijken" at bounding box center [1121, 153] width 230 height 36
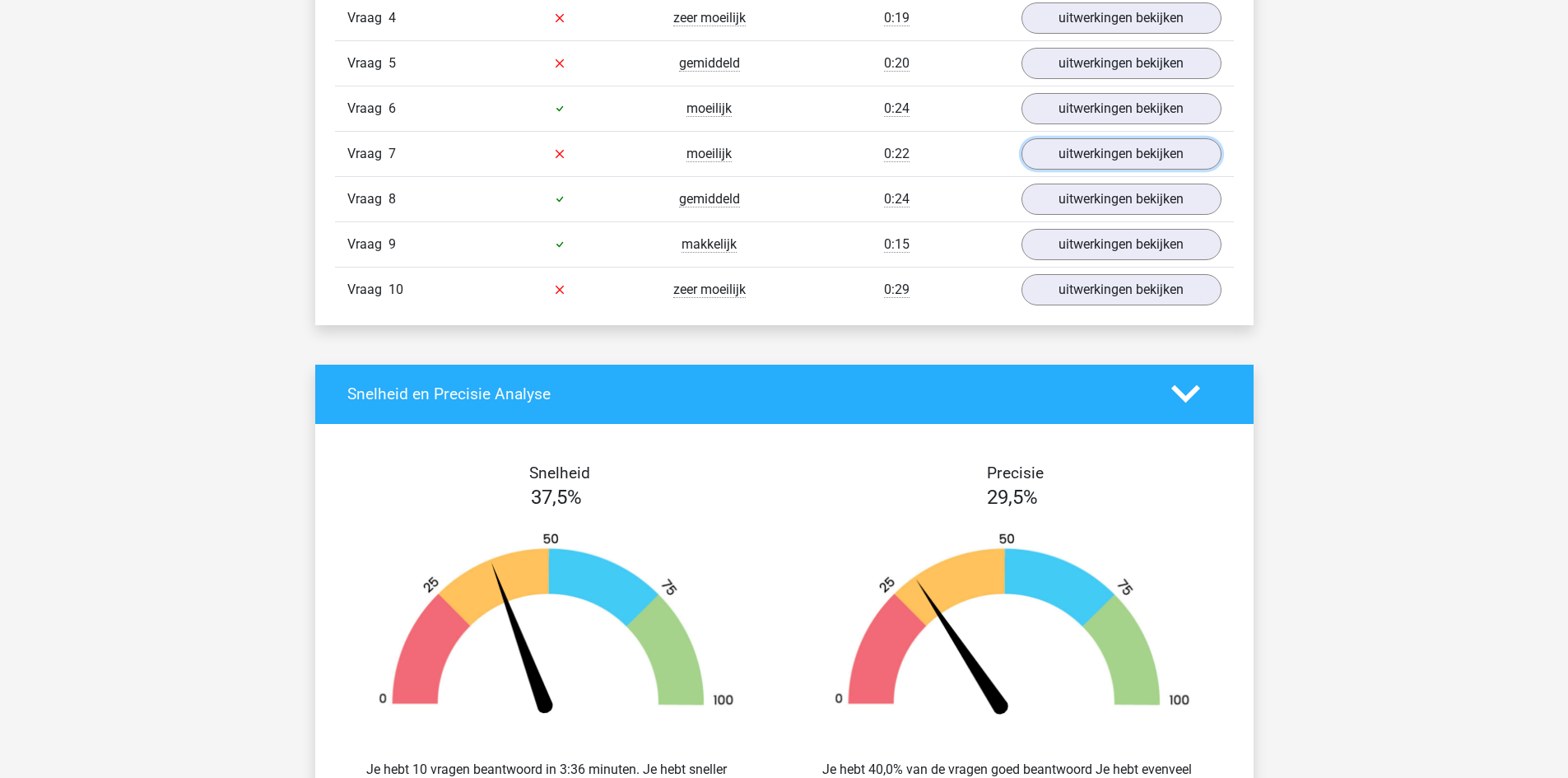
scroll to position [1235, 0]
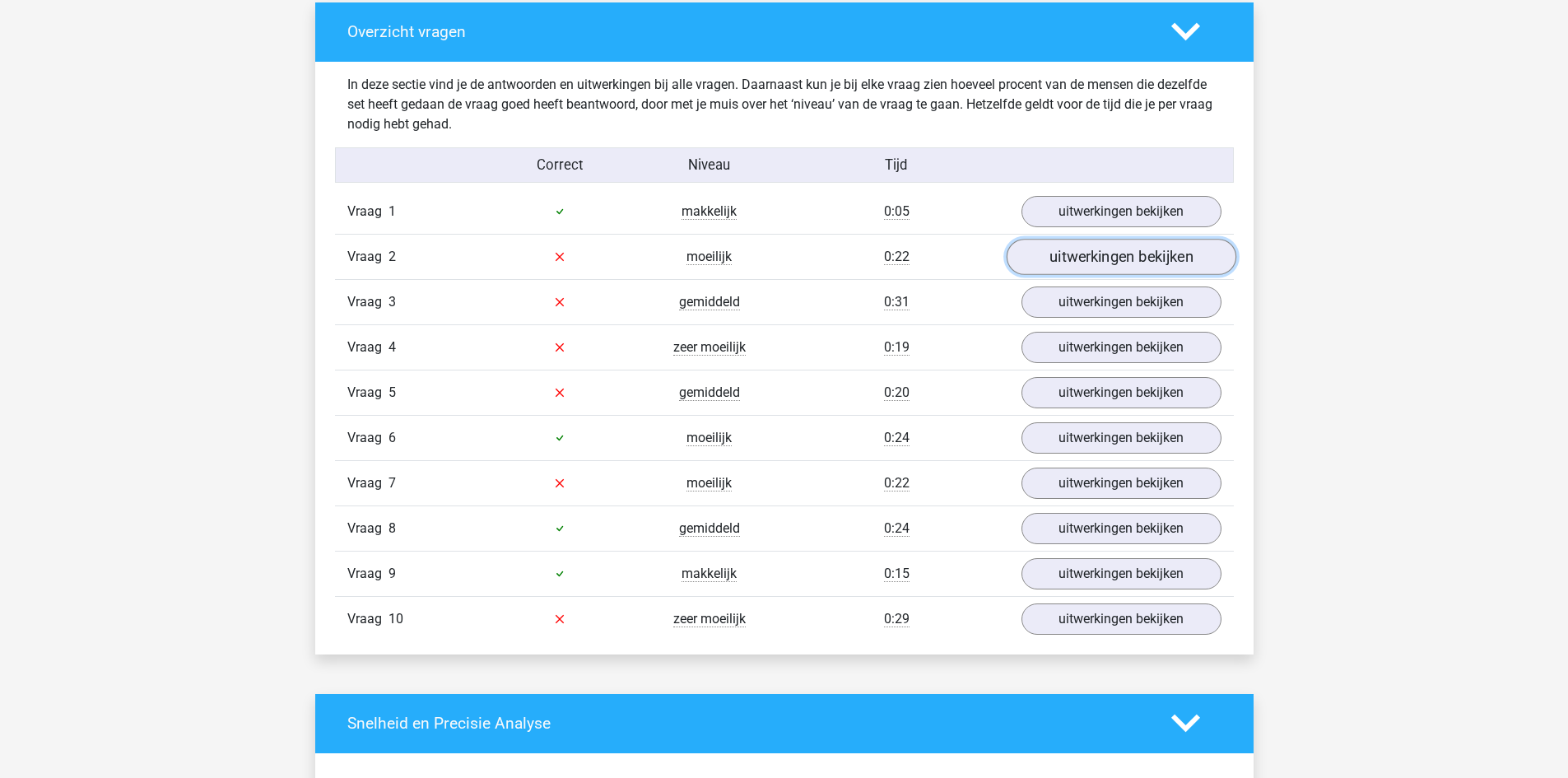
click link "uitwerkingen bekijken"
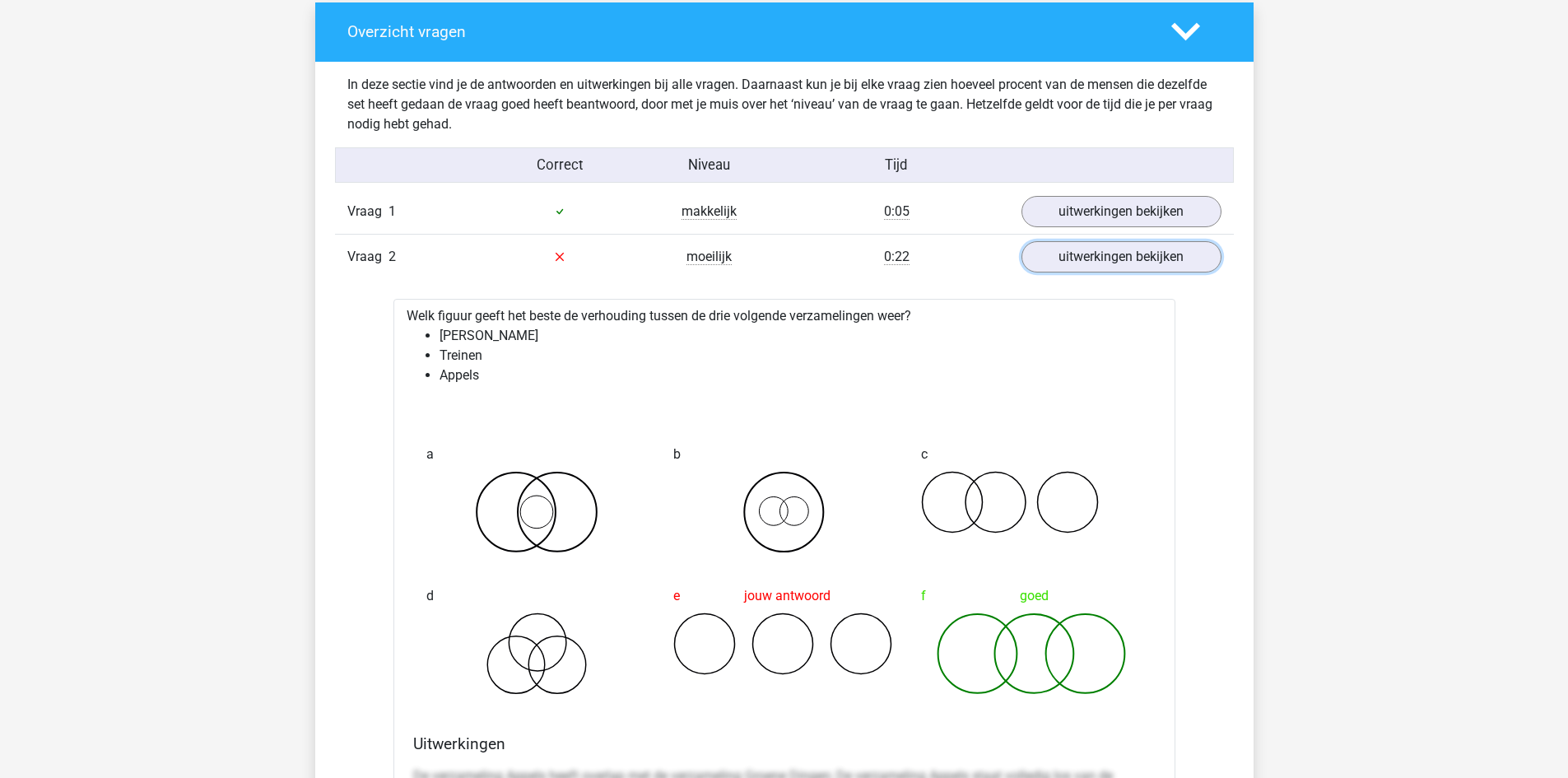
scroll to position [1400, 0]
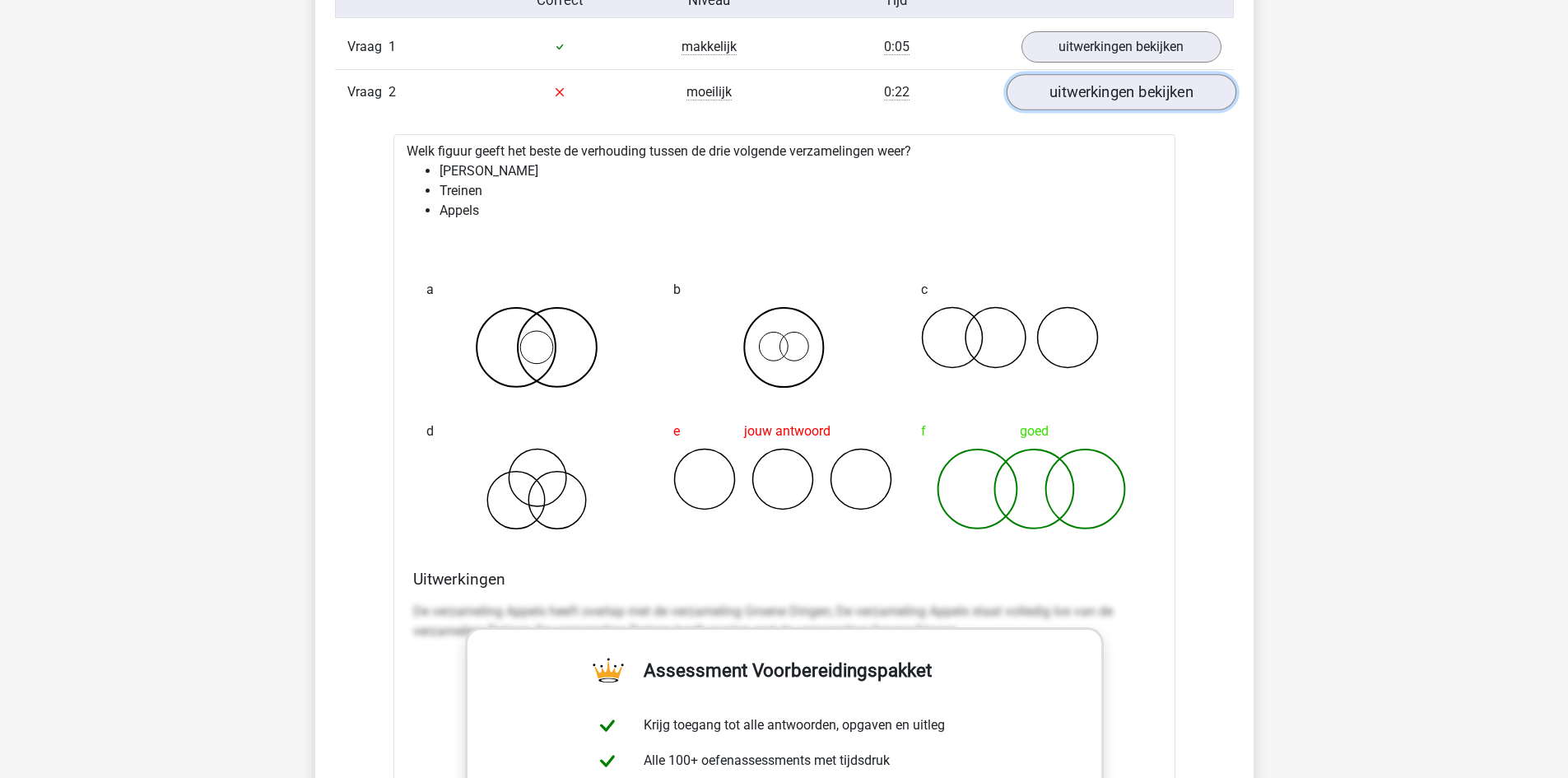
click link "uitwerkingen bekijken"
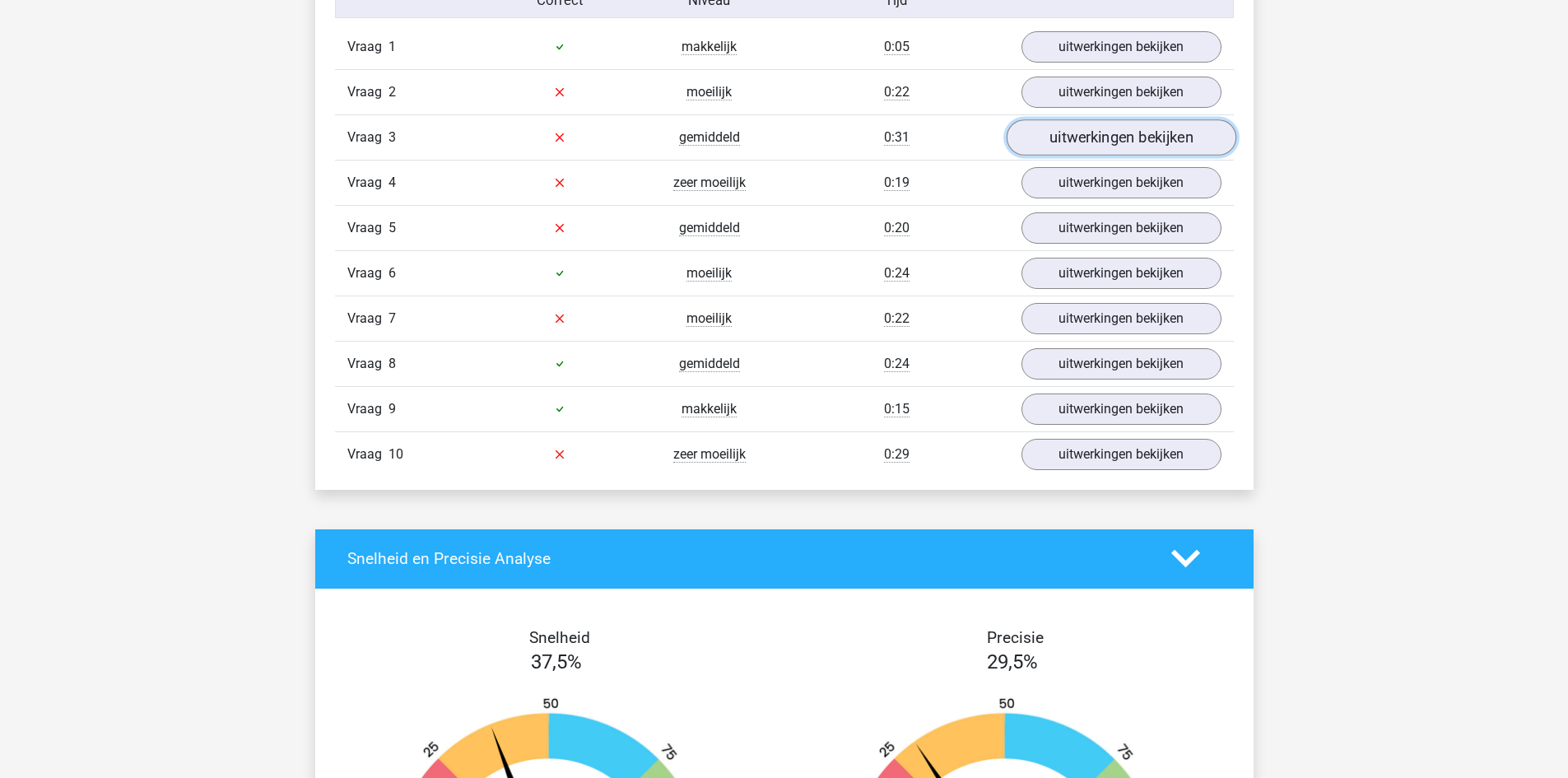
click link "uitwerkingen bekijken"
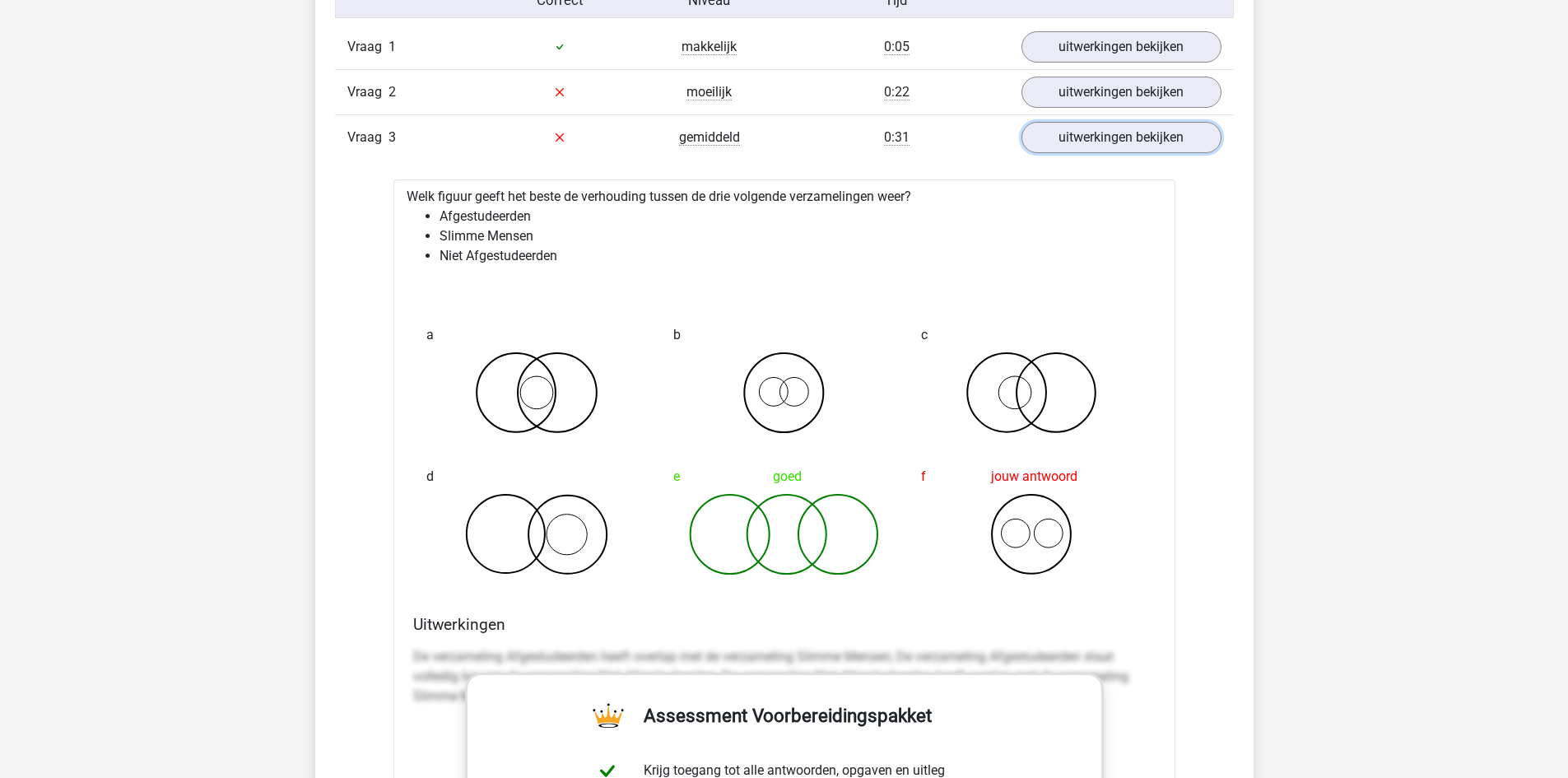
scroll to position [1482, 0]
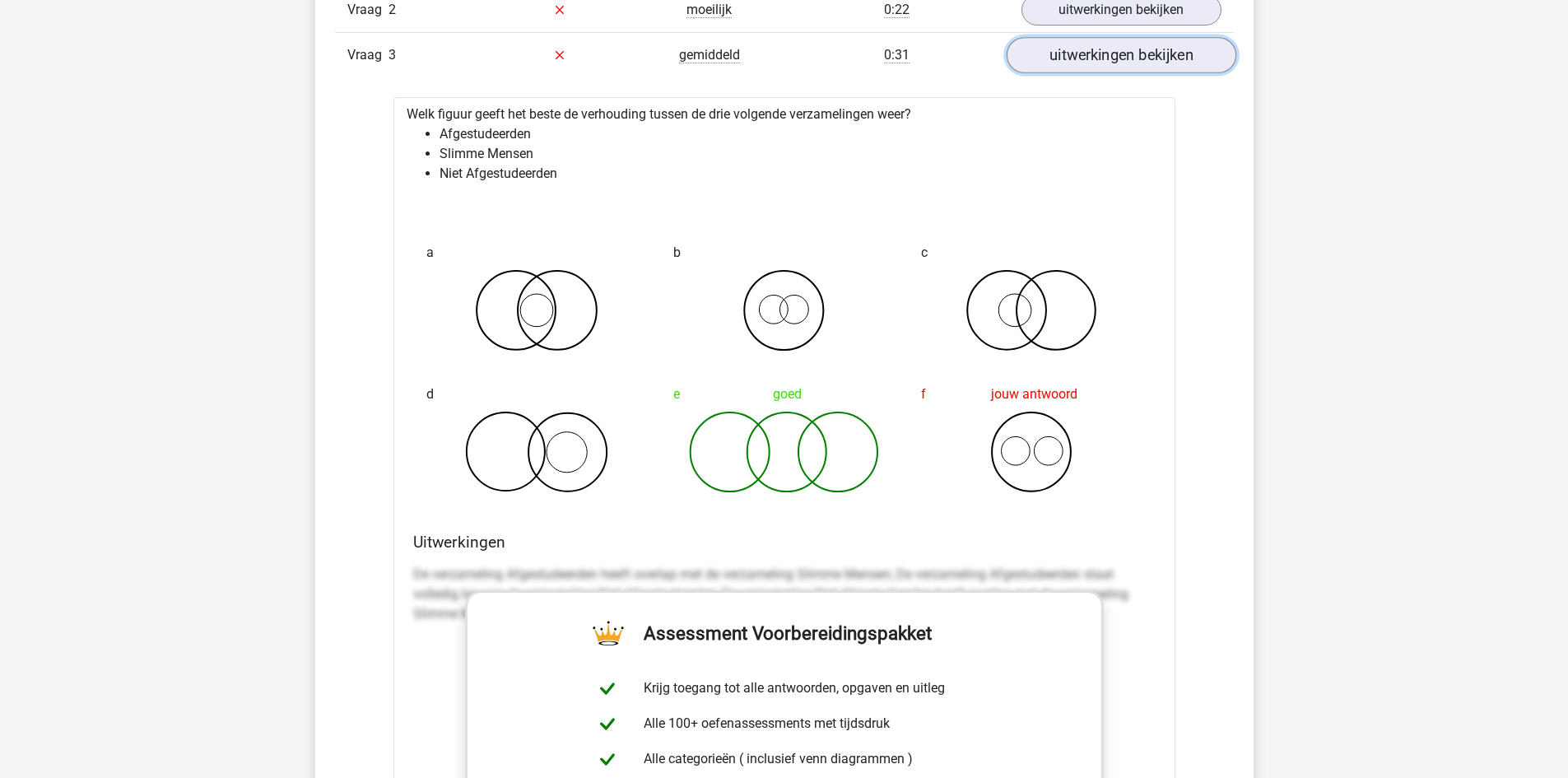
click link "uitwerkingen bekijken"
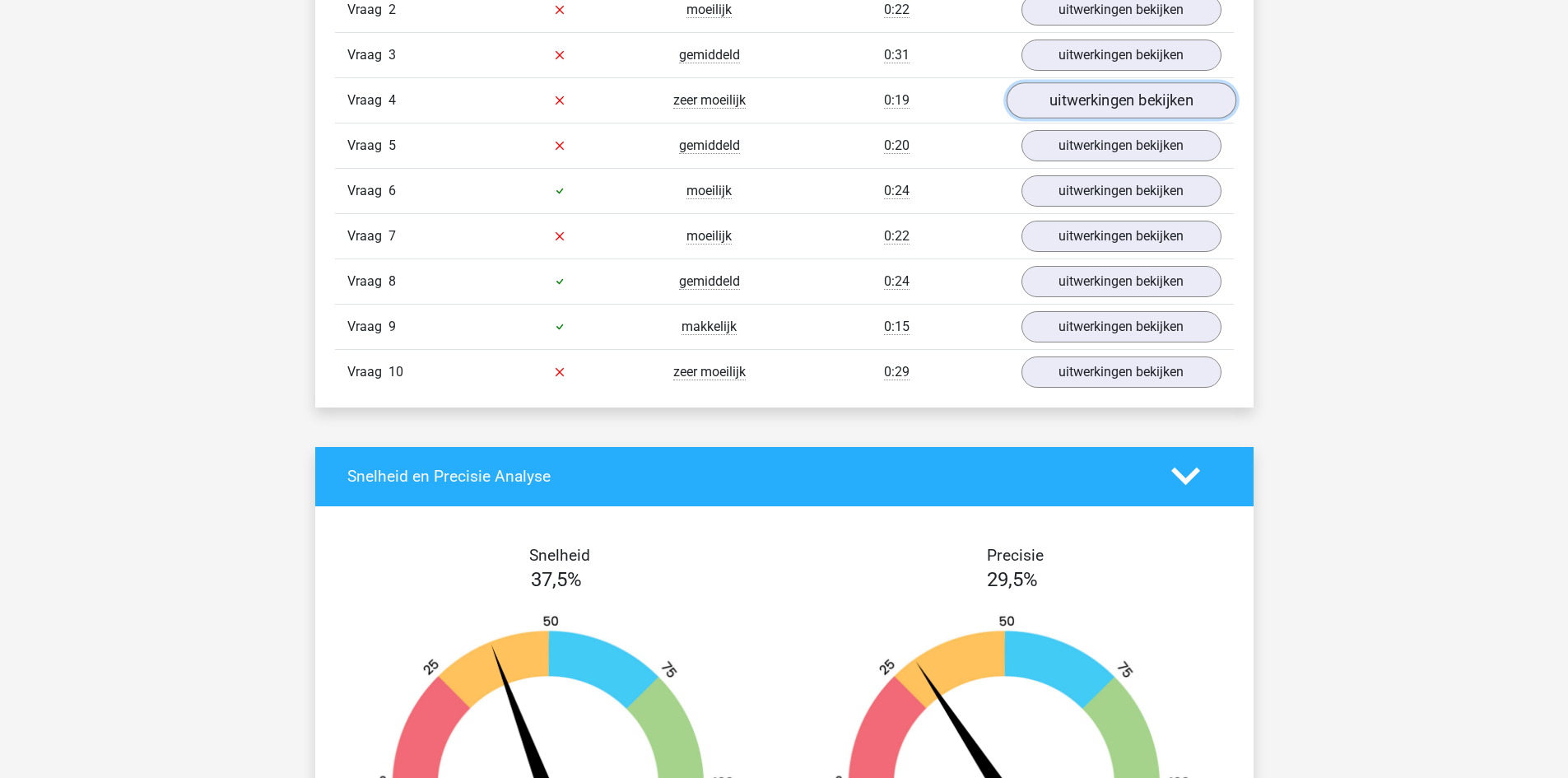
click link "uitwerkingen bekijken"
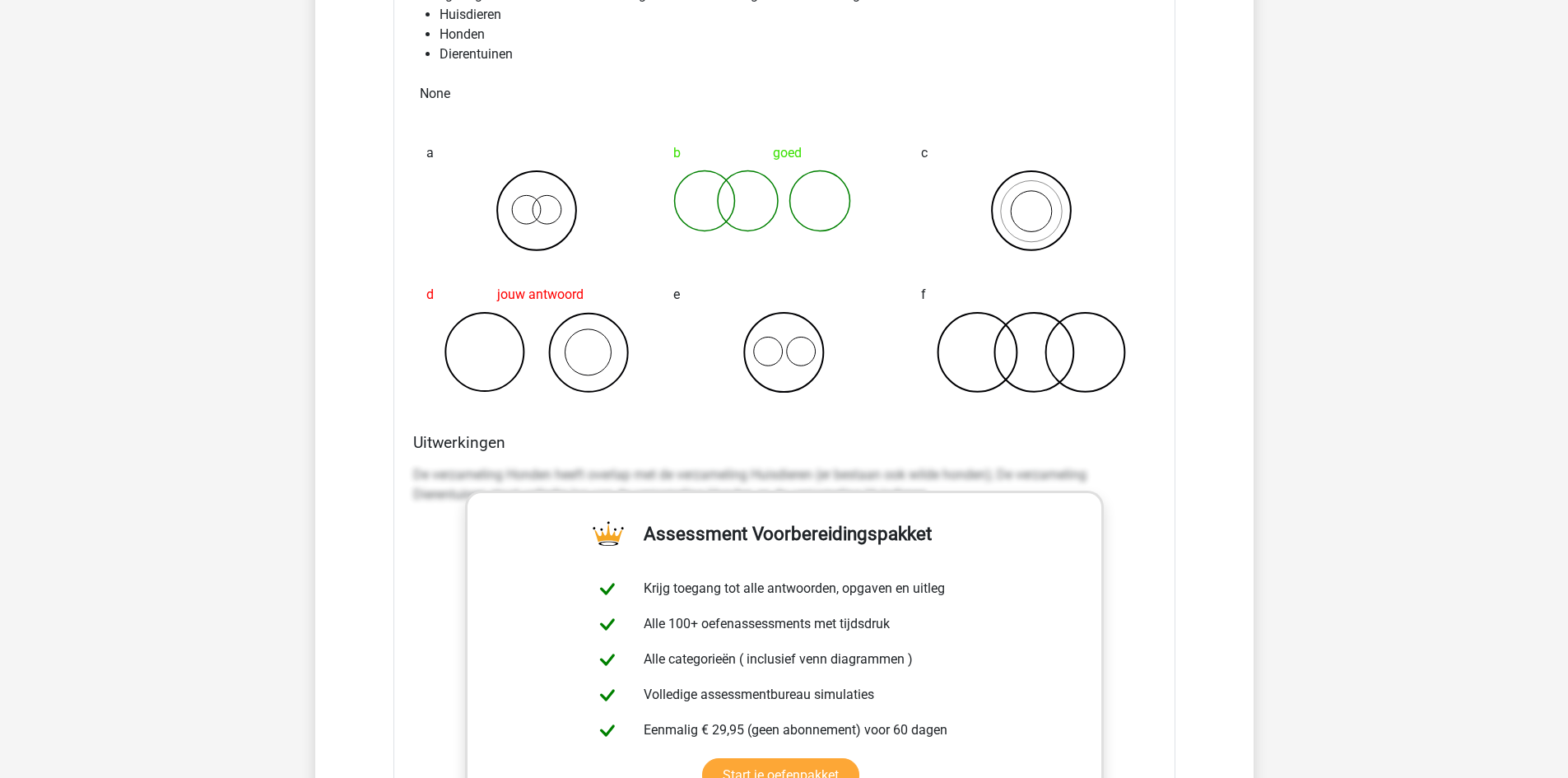
scroll to position [1400, 0]
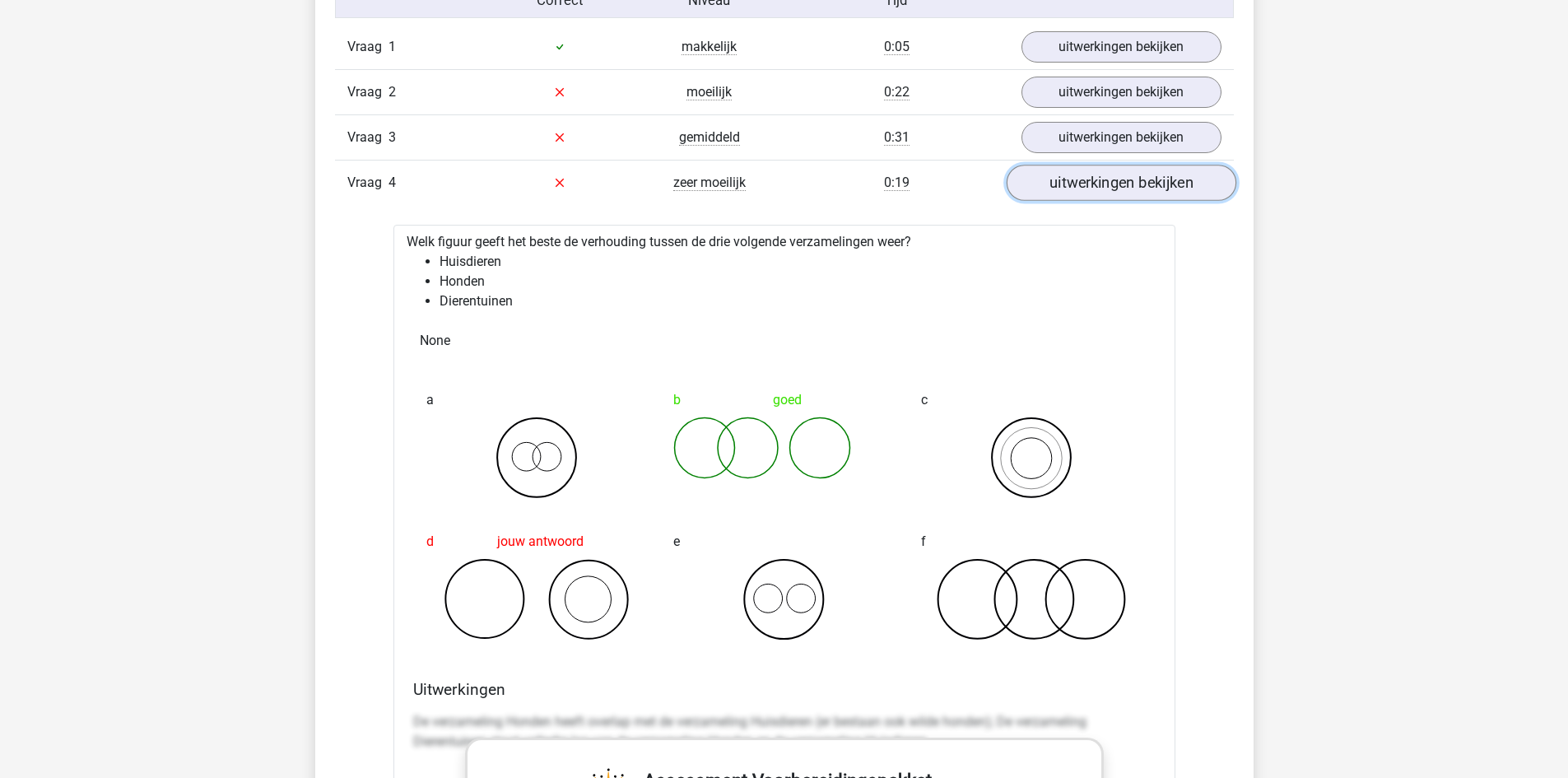
click link "uitwerkingen bekijken"
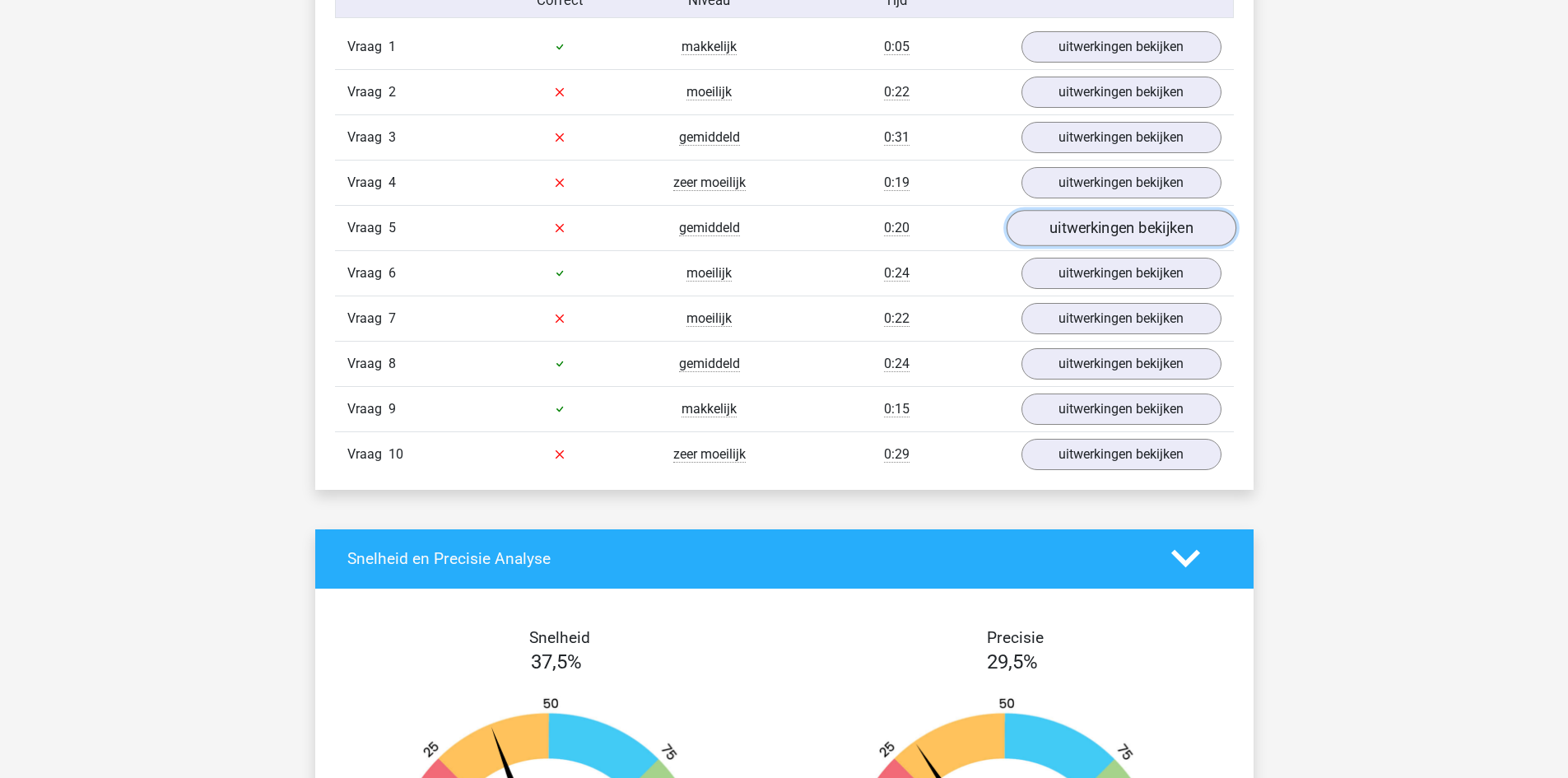
click link "uitwerkingen bekijken"
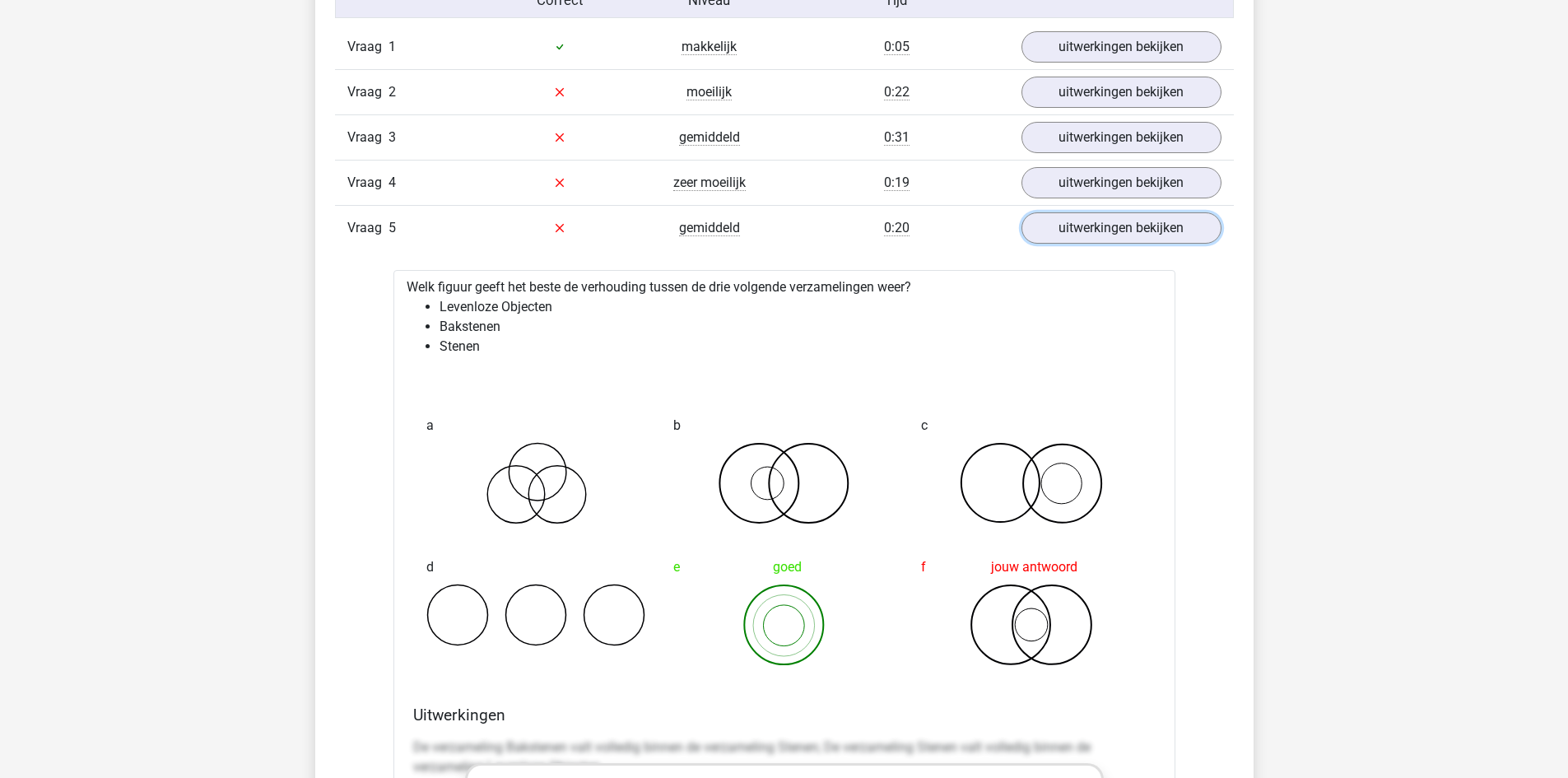
scroll to position [1482, 0]
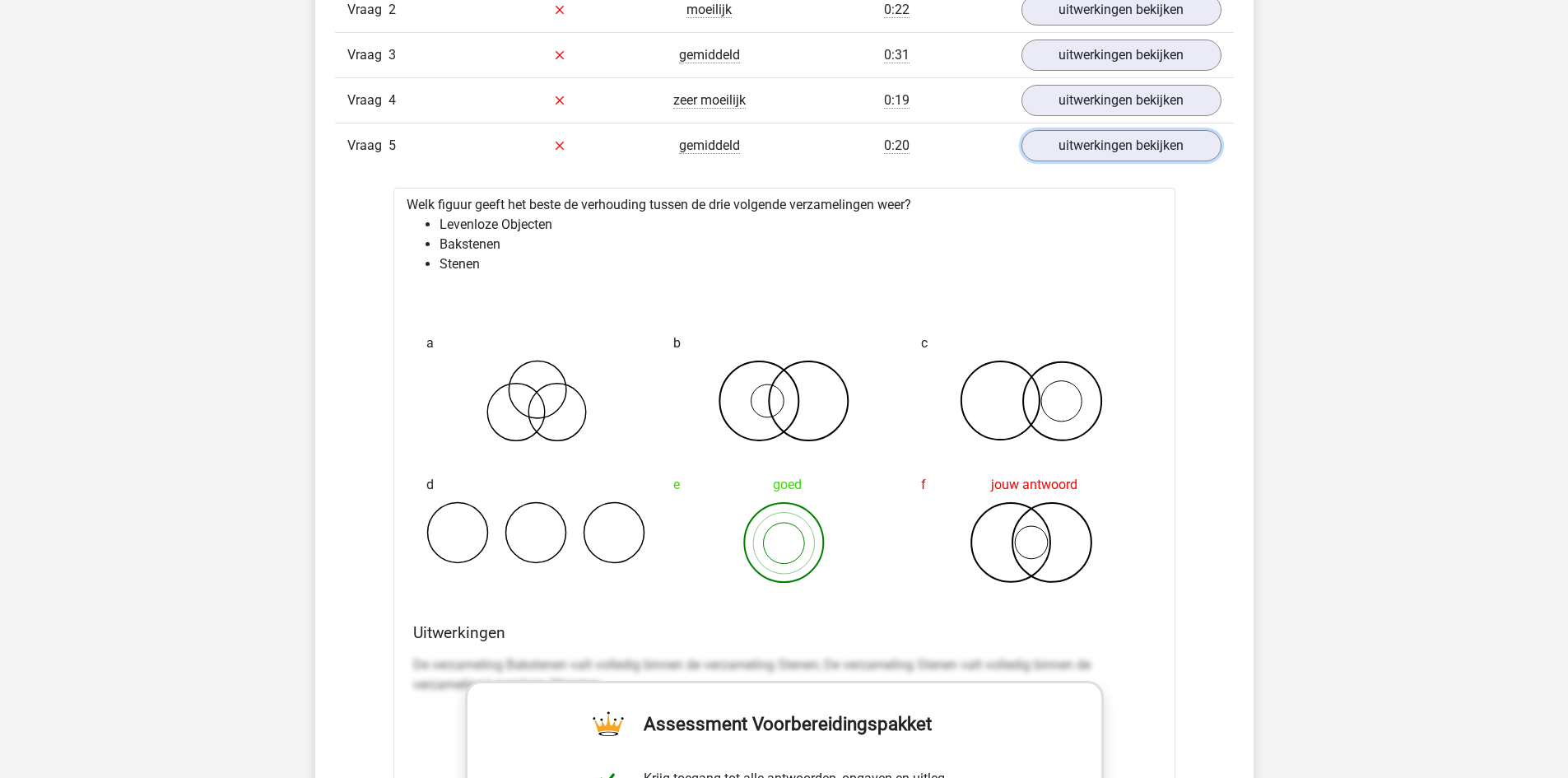
drag, startPoint x: 1200, startPoint y: 155, endPoint x: 1179, endPoint y: 168, distance: 24.7
click link "uitwerkingen bekijken"
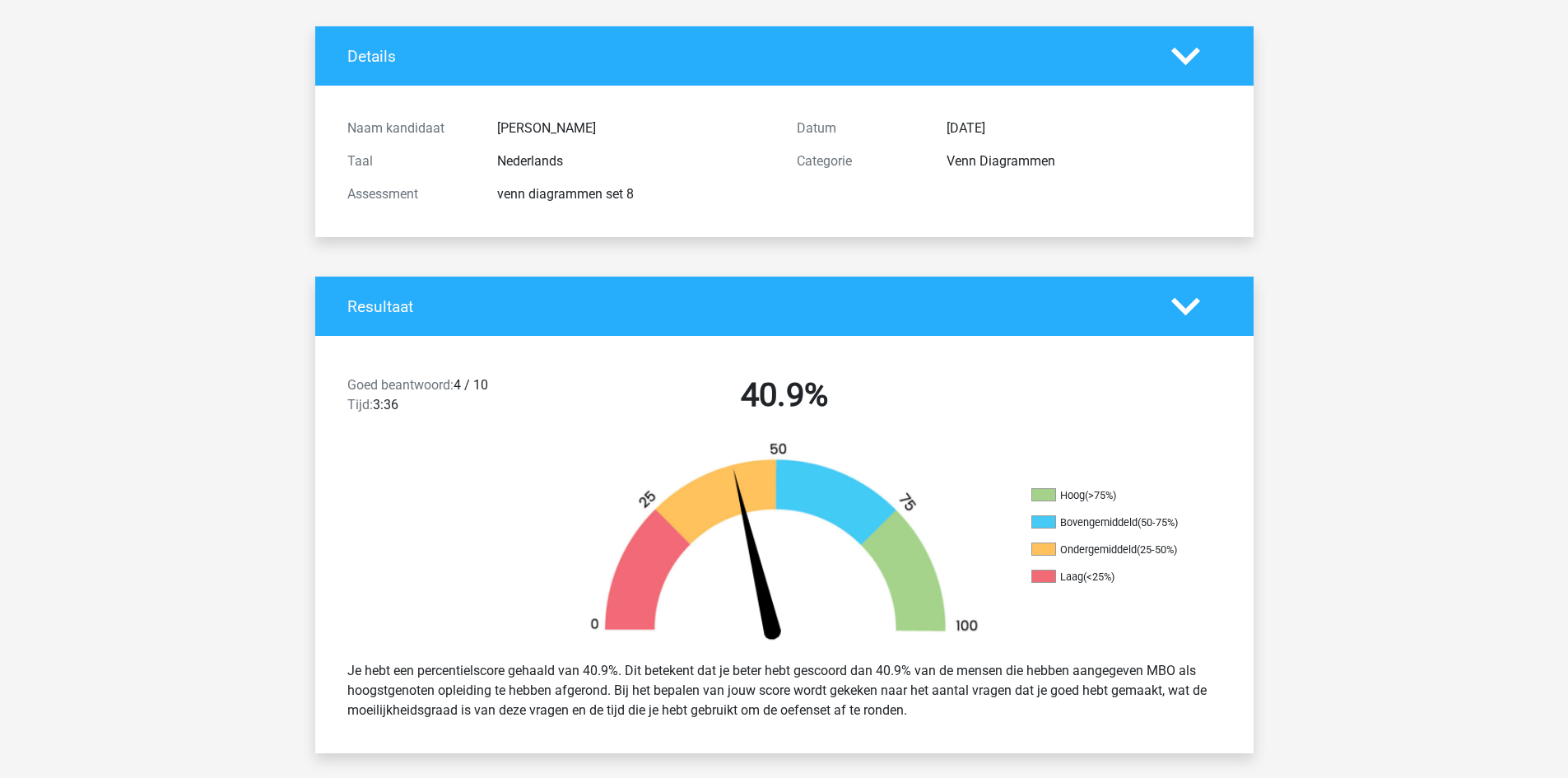
scroll to position [0, 0]
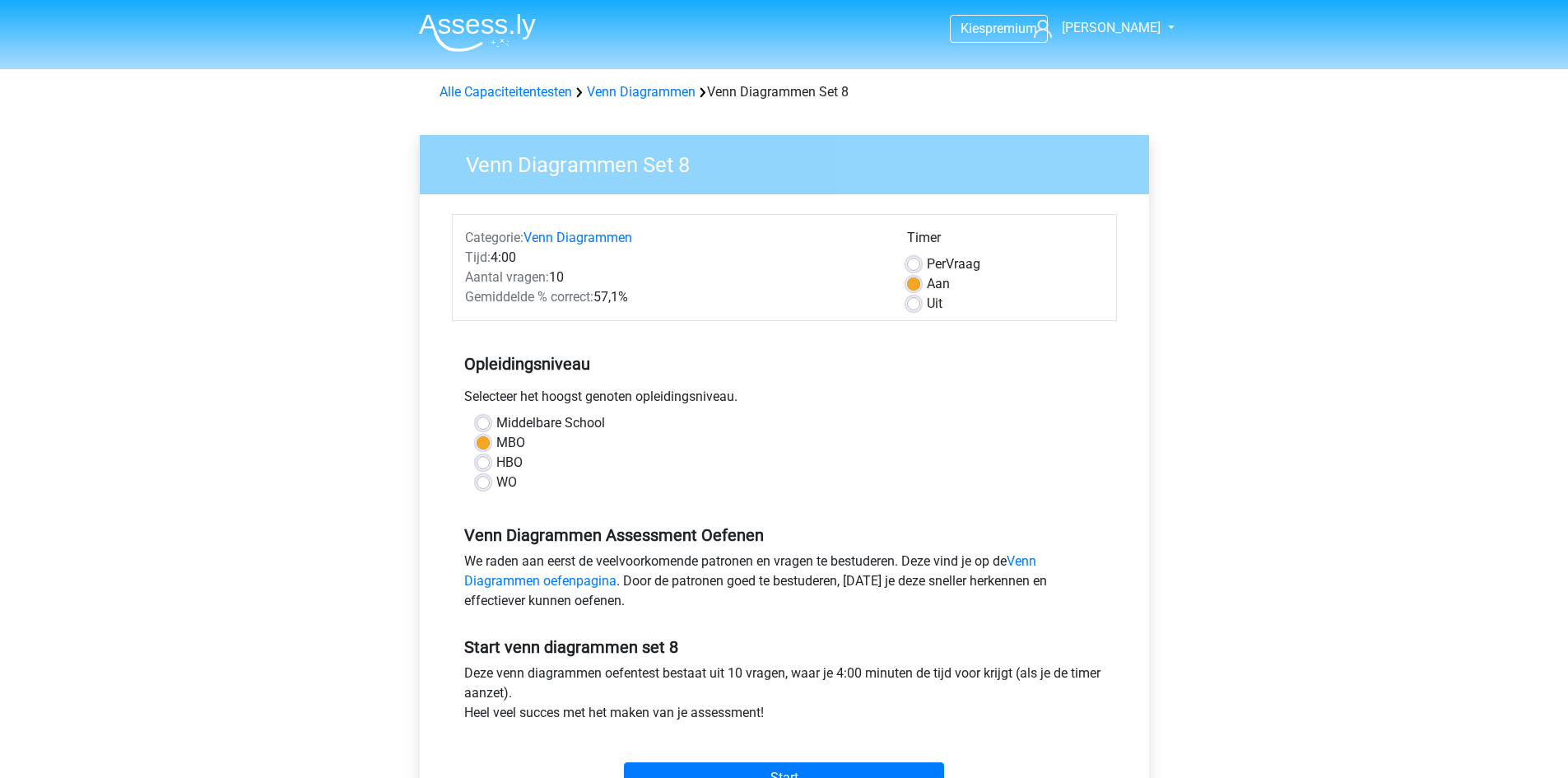
scroll to position [165, 0]
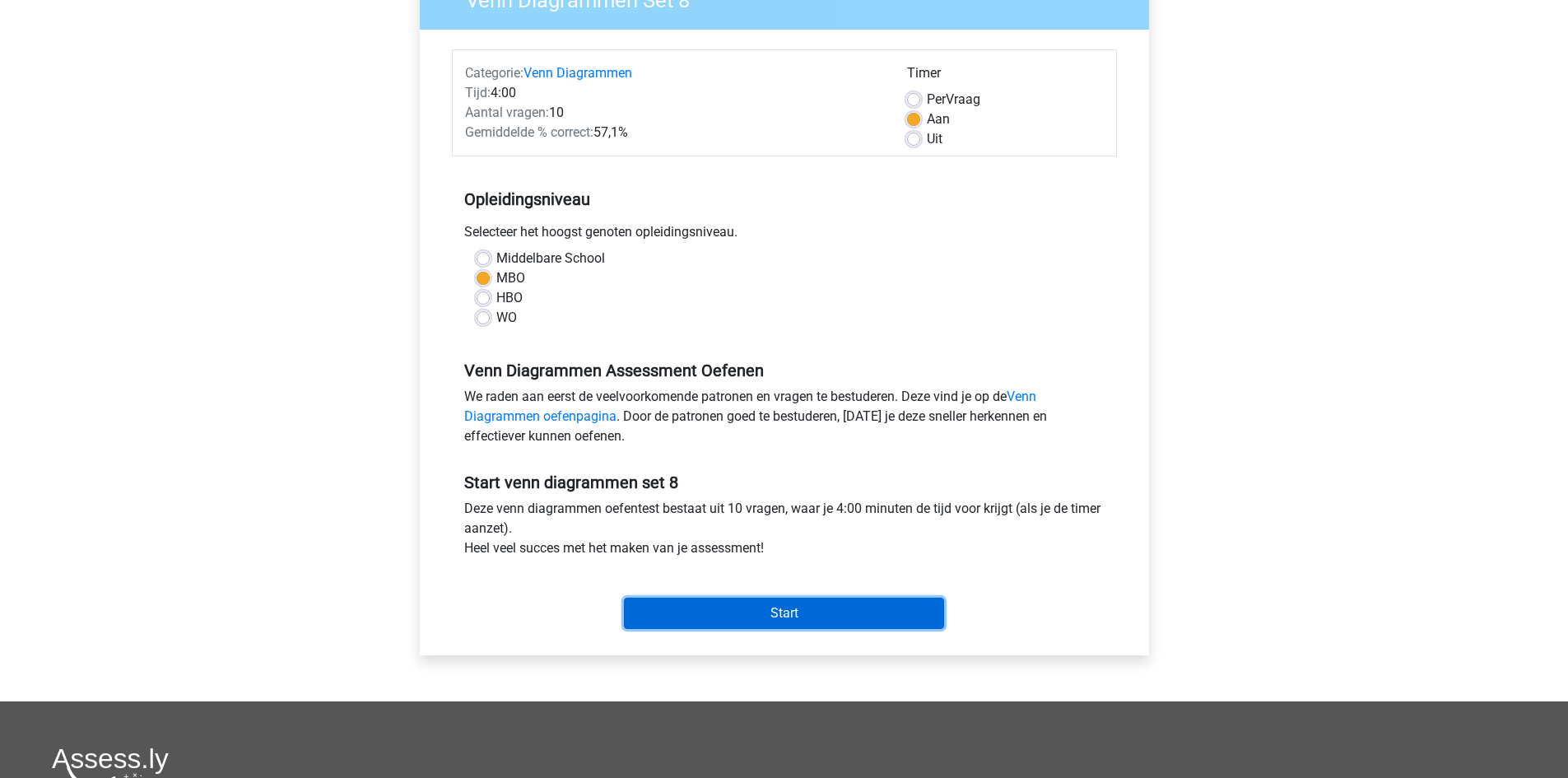
click at [807, 613] on input "Start" at bounding box center [784, 614] width 320 height 32
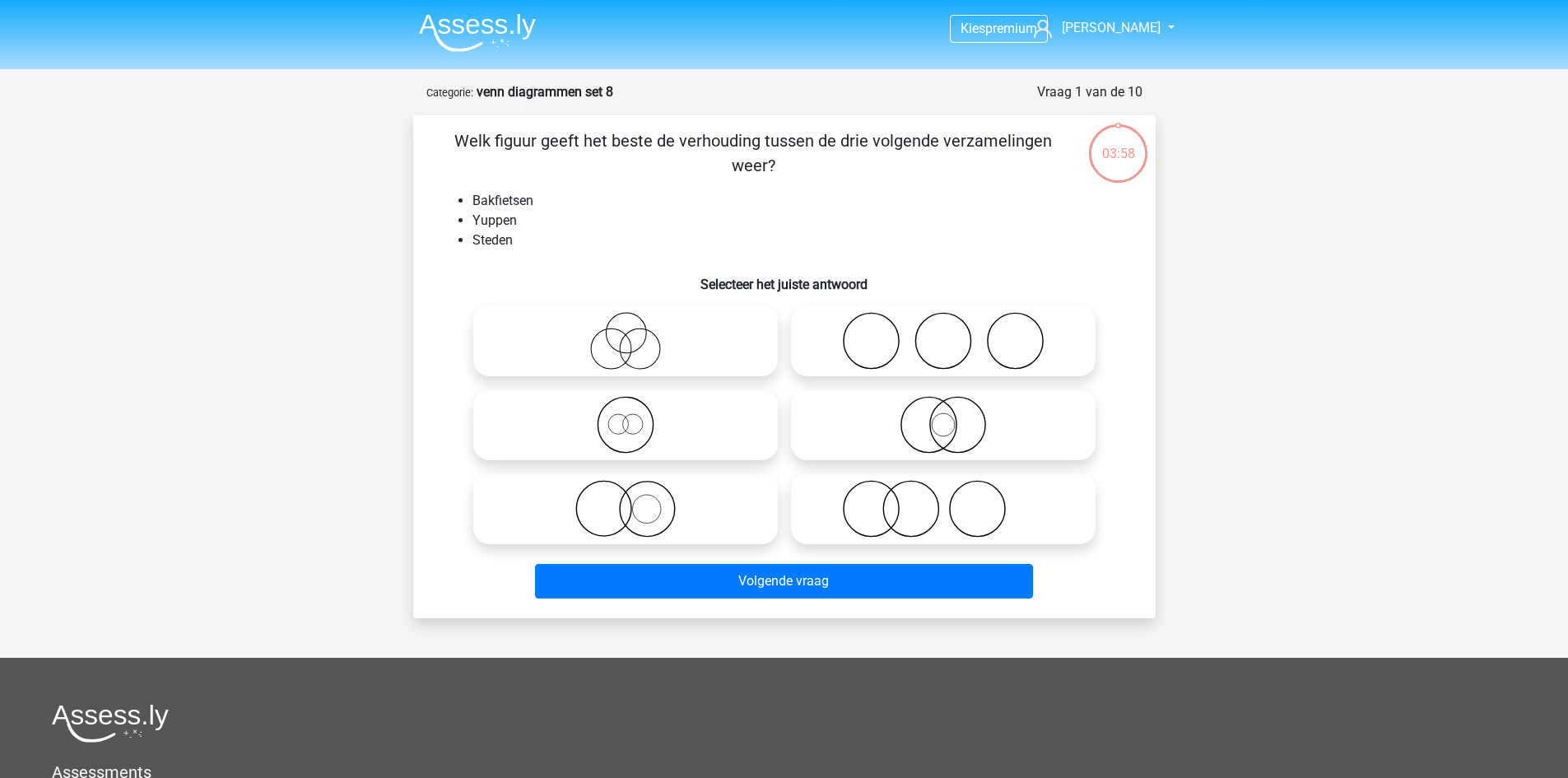
click at [940, 330] on icon at bounding box center [944, 341] width 291 height 58
click at [944, 330] on input "radio" at bounding box center [949, 327] width 11 height 11
radio input "true"
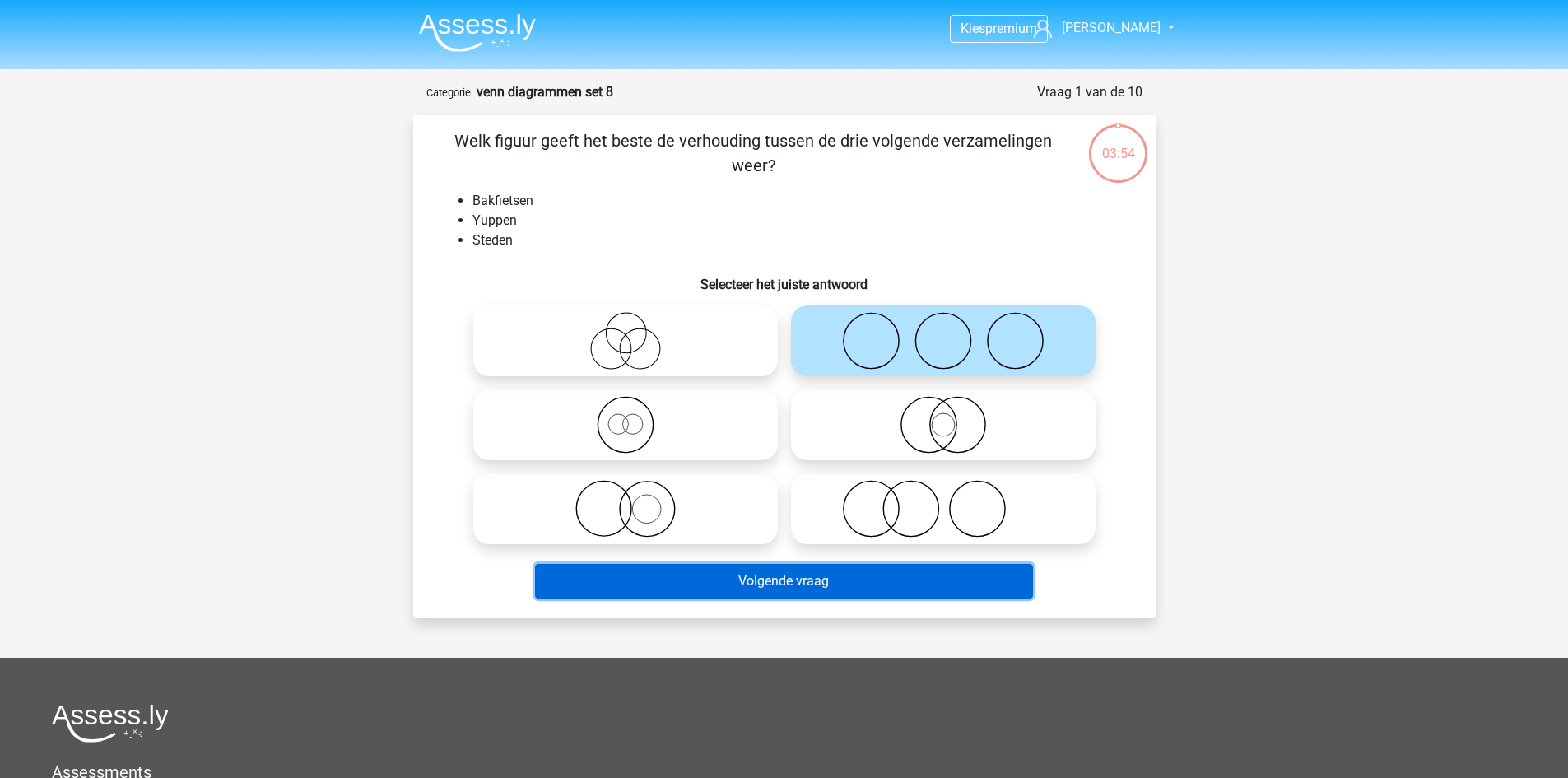
click at [870, 582] on button "Volgende vraag" at bounding box center [784, 581] width 498 height 34
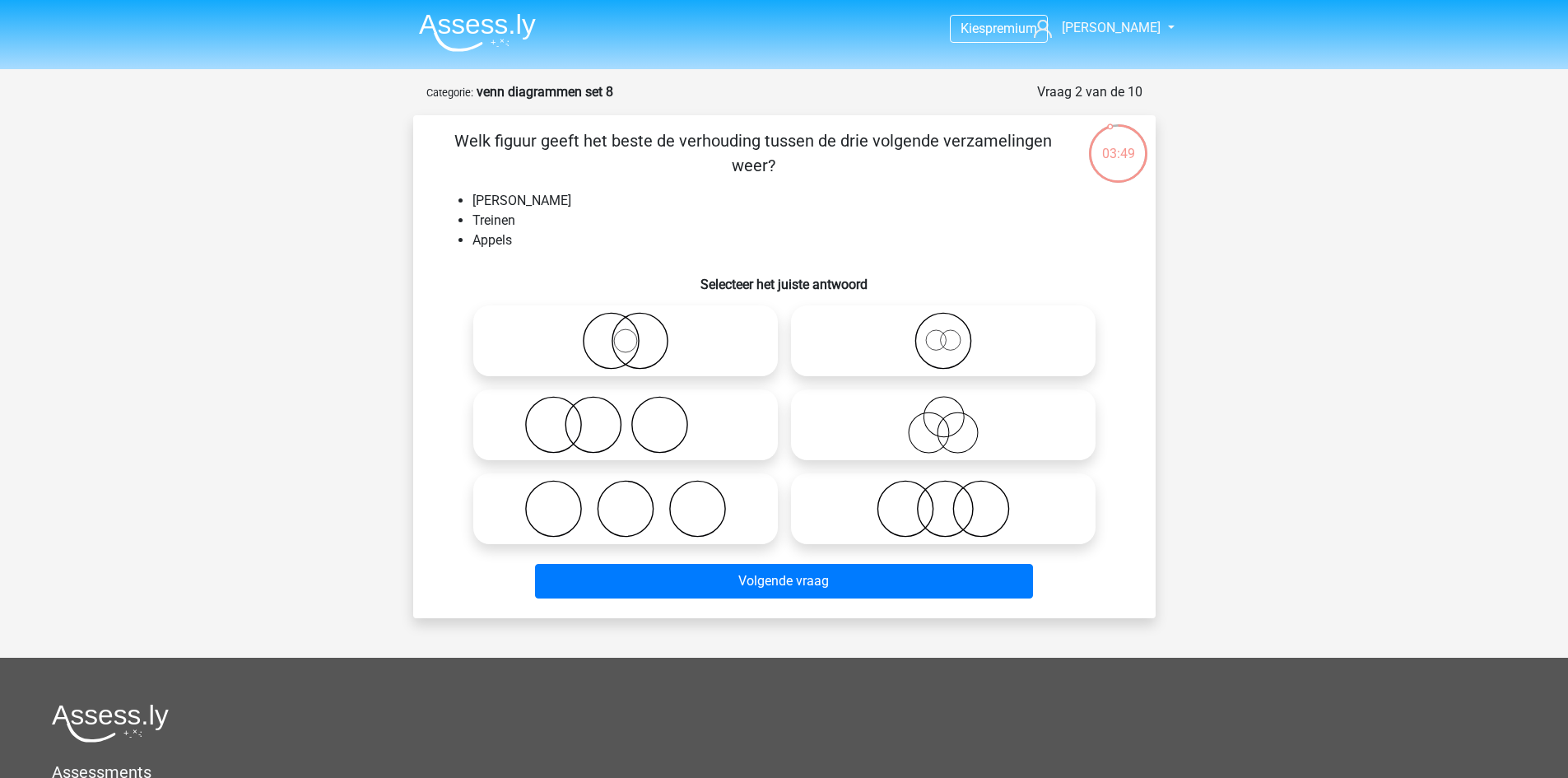
click at [905, 514] on icon at bounding box center [944, 509] width 291 height 58
click at [944, 501] on input "radio" at bounding box center [949, 496] width 11 height 11
radio input "true"
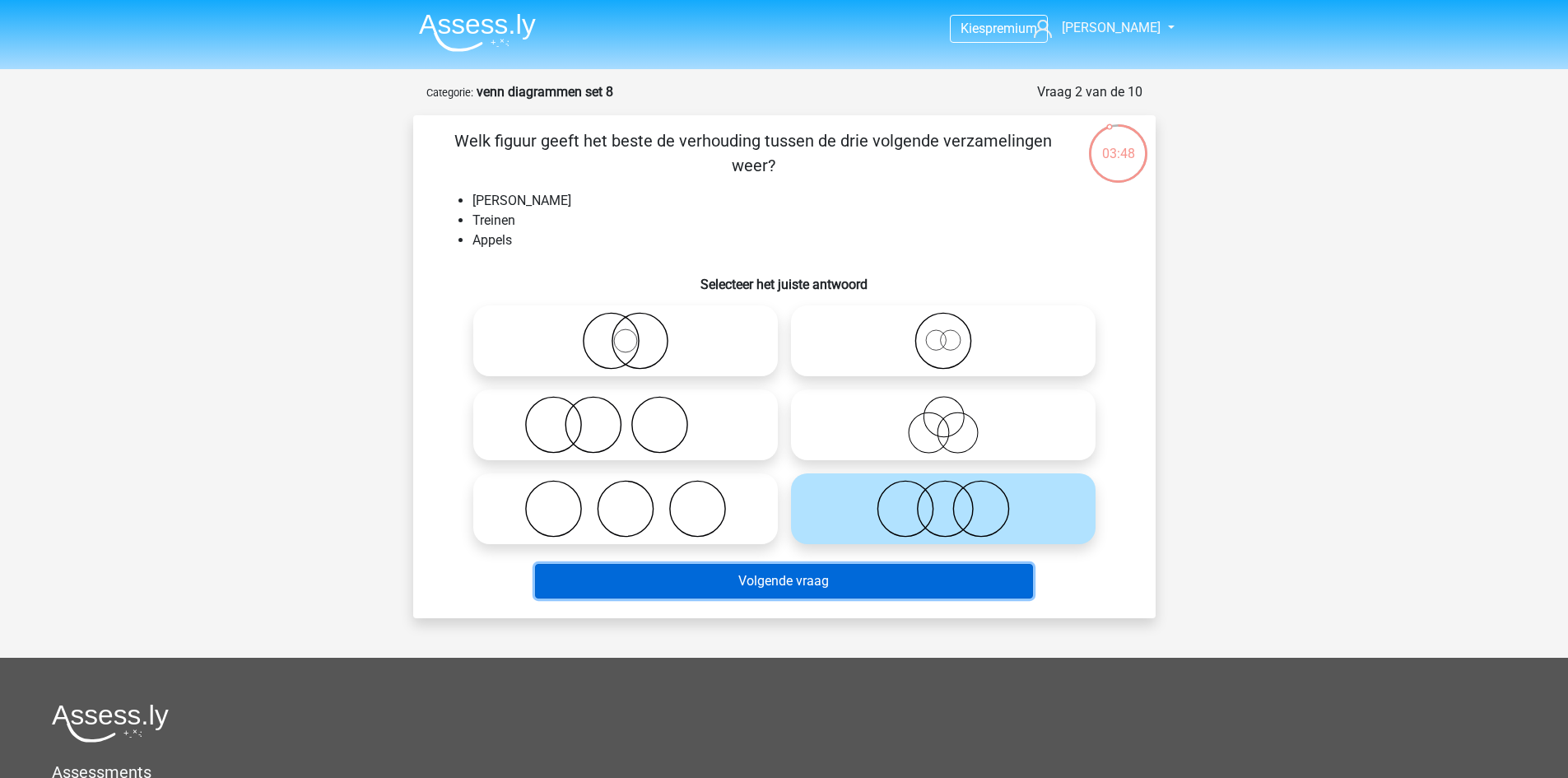
click at [845, 577] on button "Volgende vraag" at bounding box center [784, 581] width 498 height 34
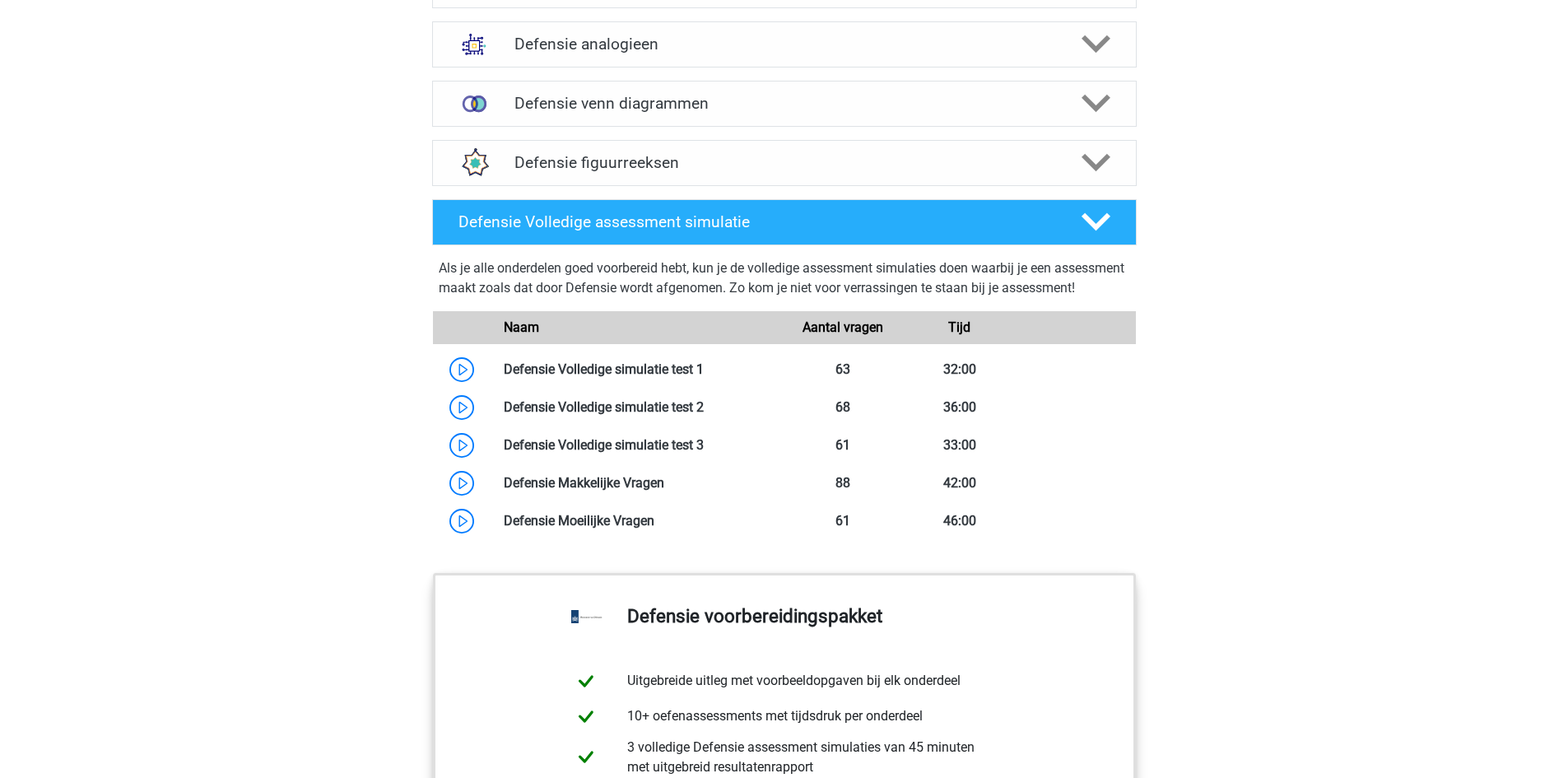
scroll to position [1153, 0]
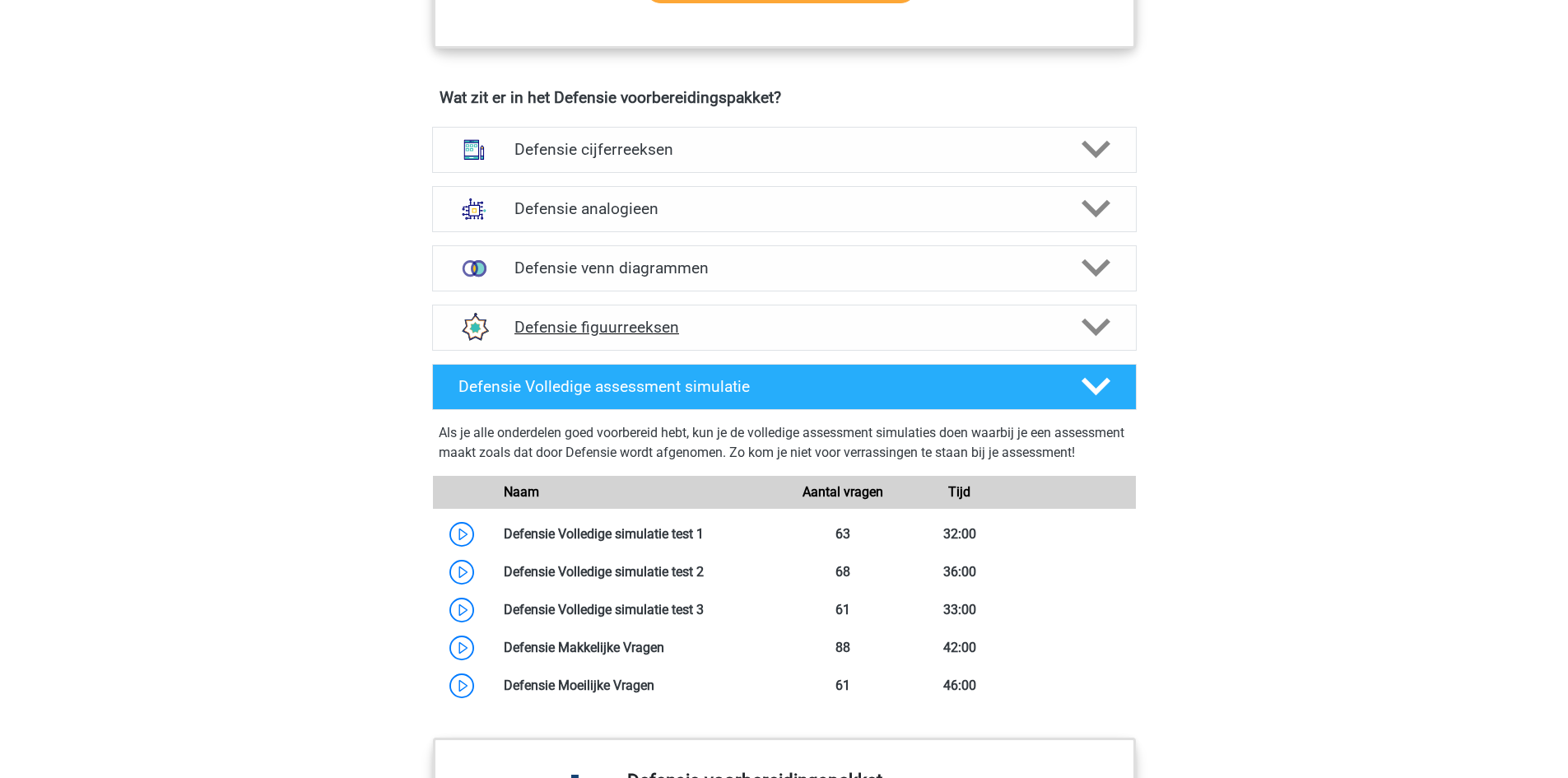
click at [868, 336] on h4 "Defensie figuurreeksen" at bounding box center [784, 327] width 539 height 19
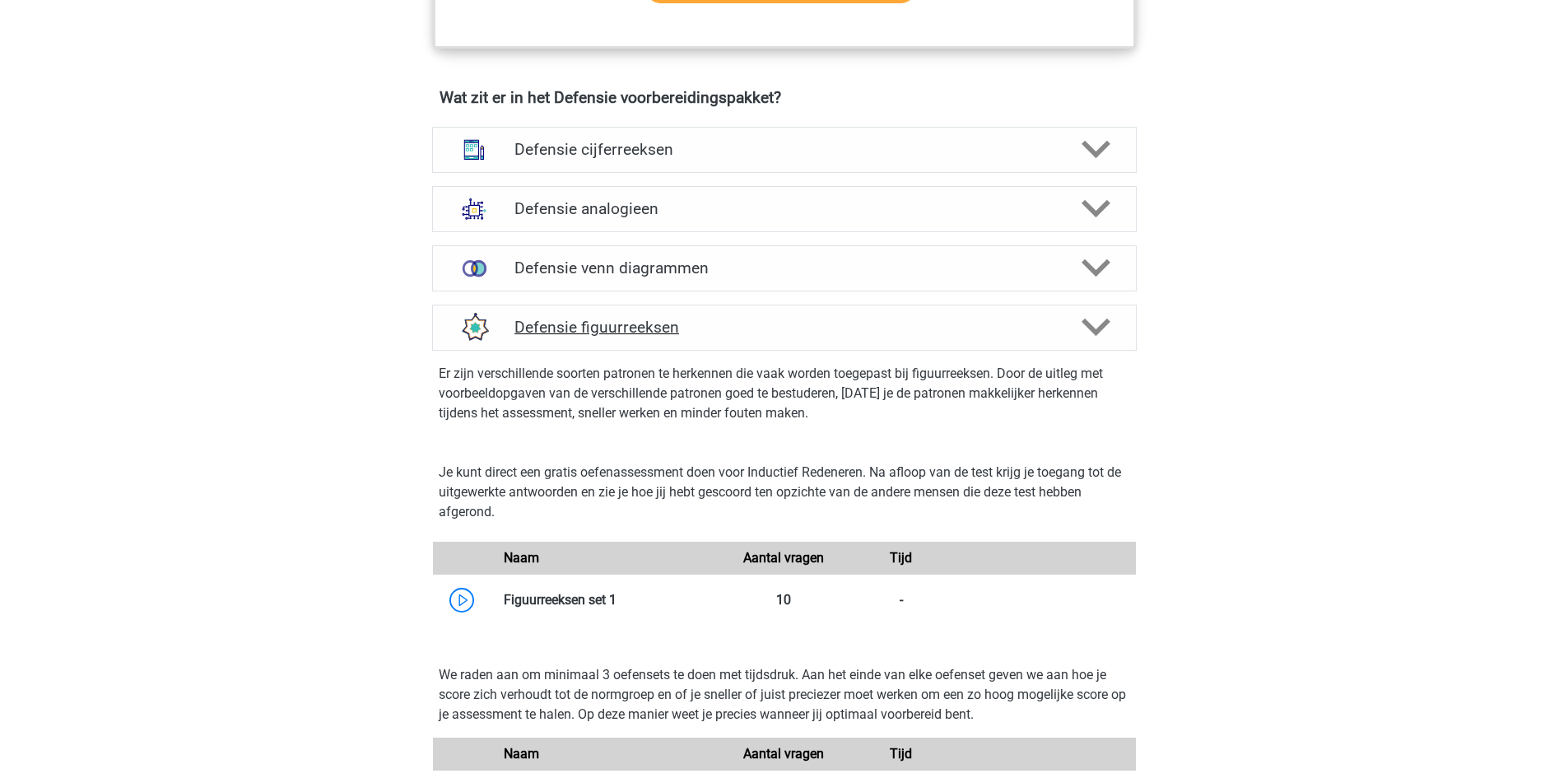
click at [866, 333] on h4 "Defensie figuurreeksen" at bounding box center [784, 327] width 539 height 19
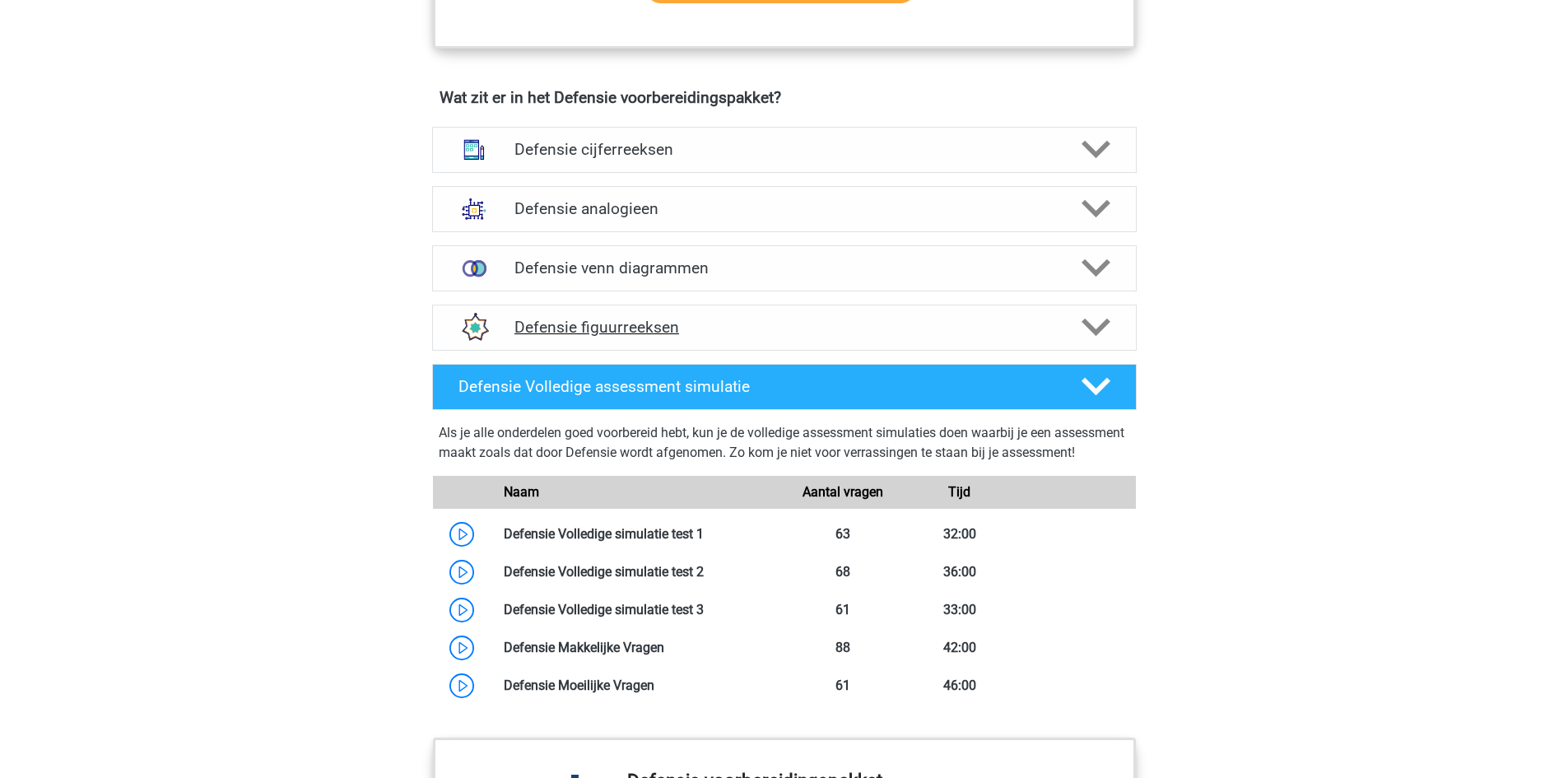
scroll to position [1235, 0]
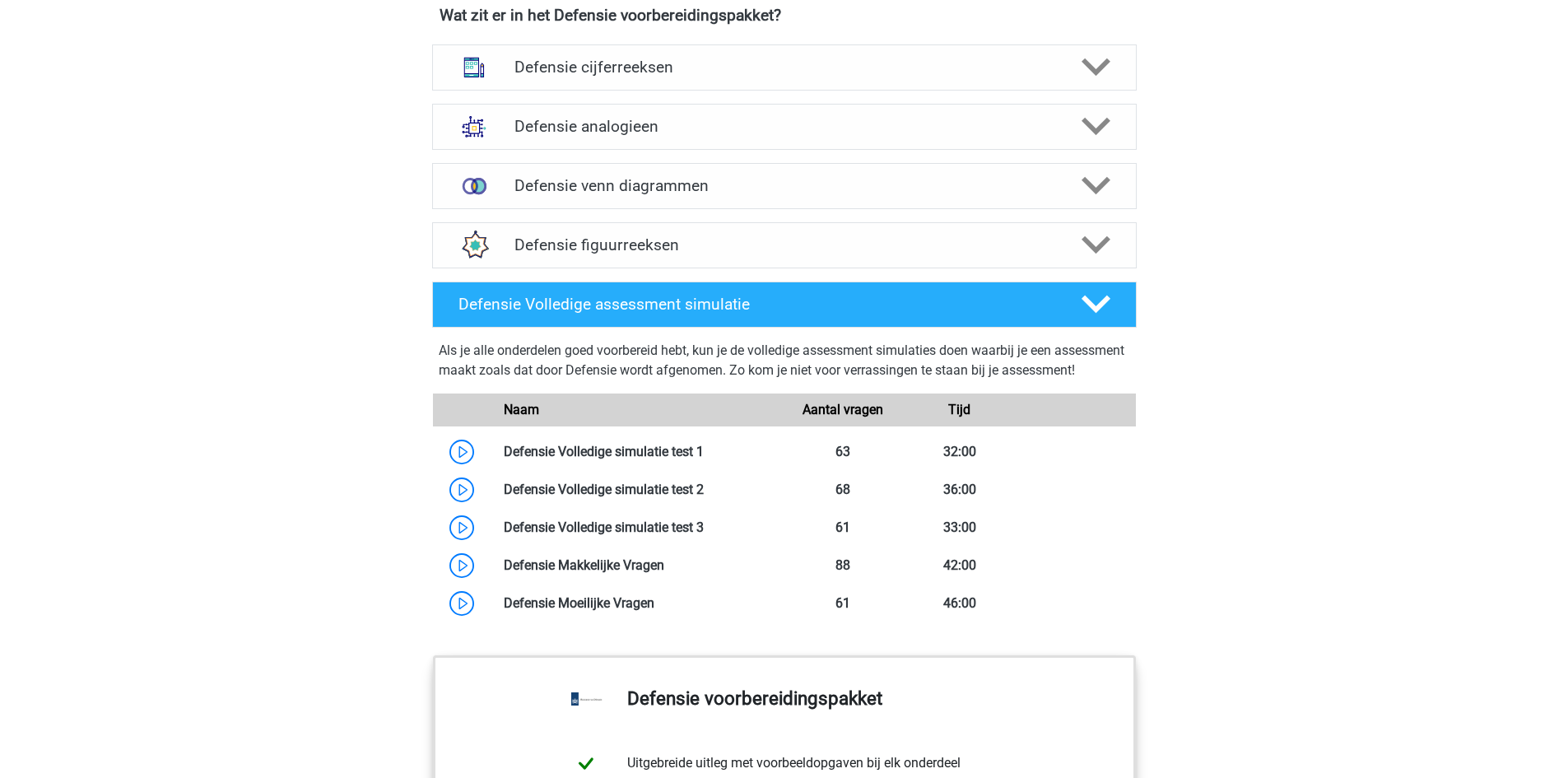
click at [881, 274] on div "Defensie figuurreeksen Er zijn verschillende soorten patronen te herkennen die …" at bounding box center [784, 246] width 769 height 60
click at [877, 254] on h4 "Defensie figuurreeksen" at bounding box center [784, 245] width 539 height 19
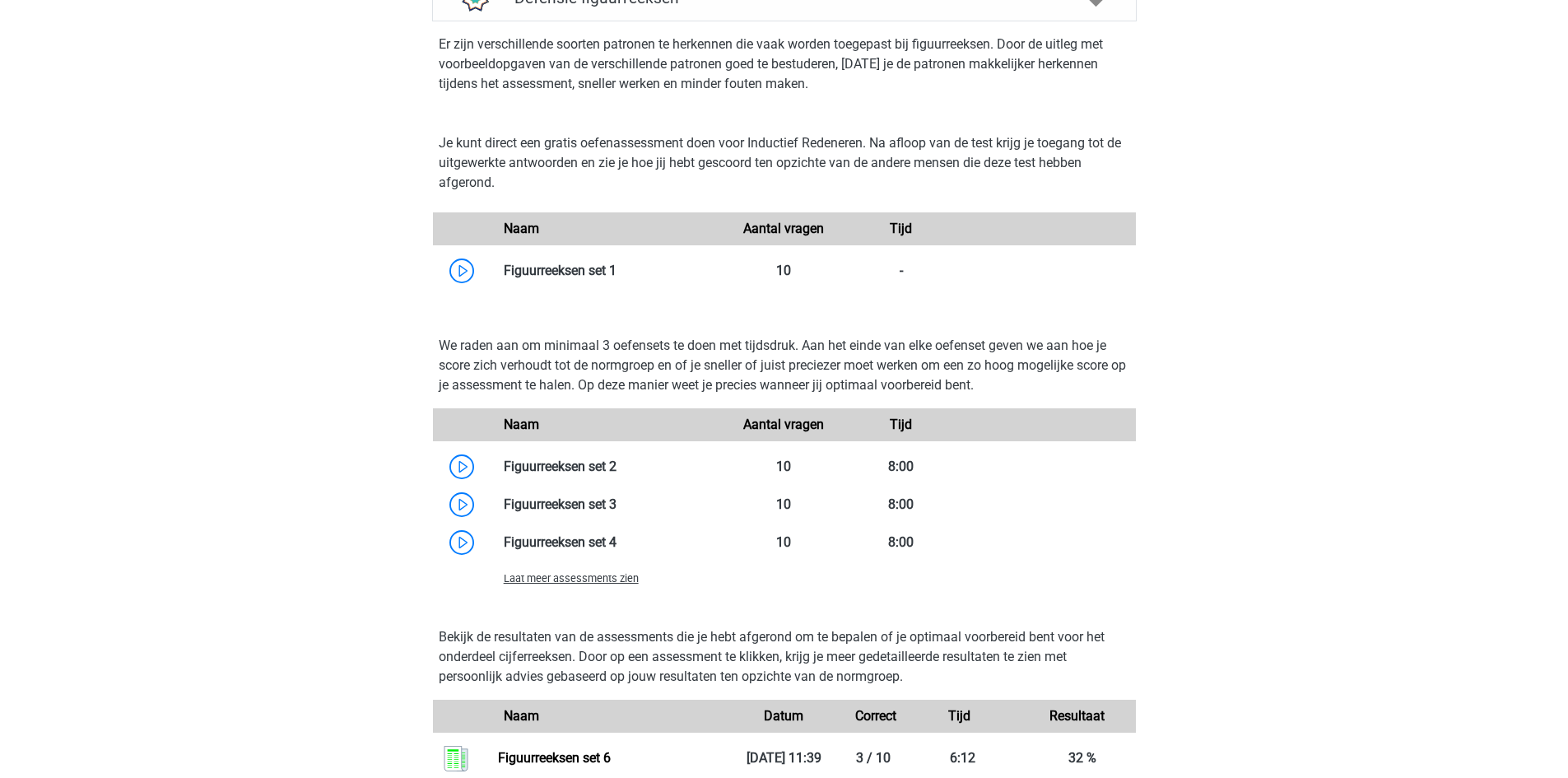
scroll to position [1565, 0]
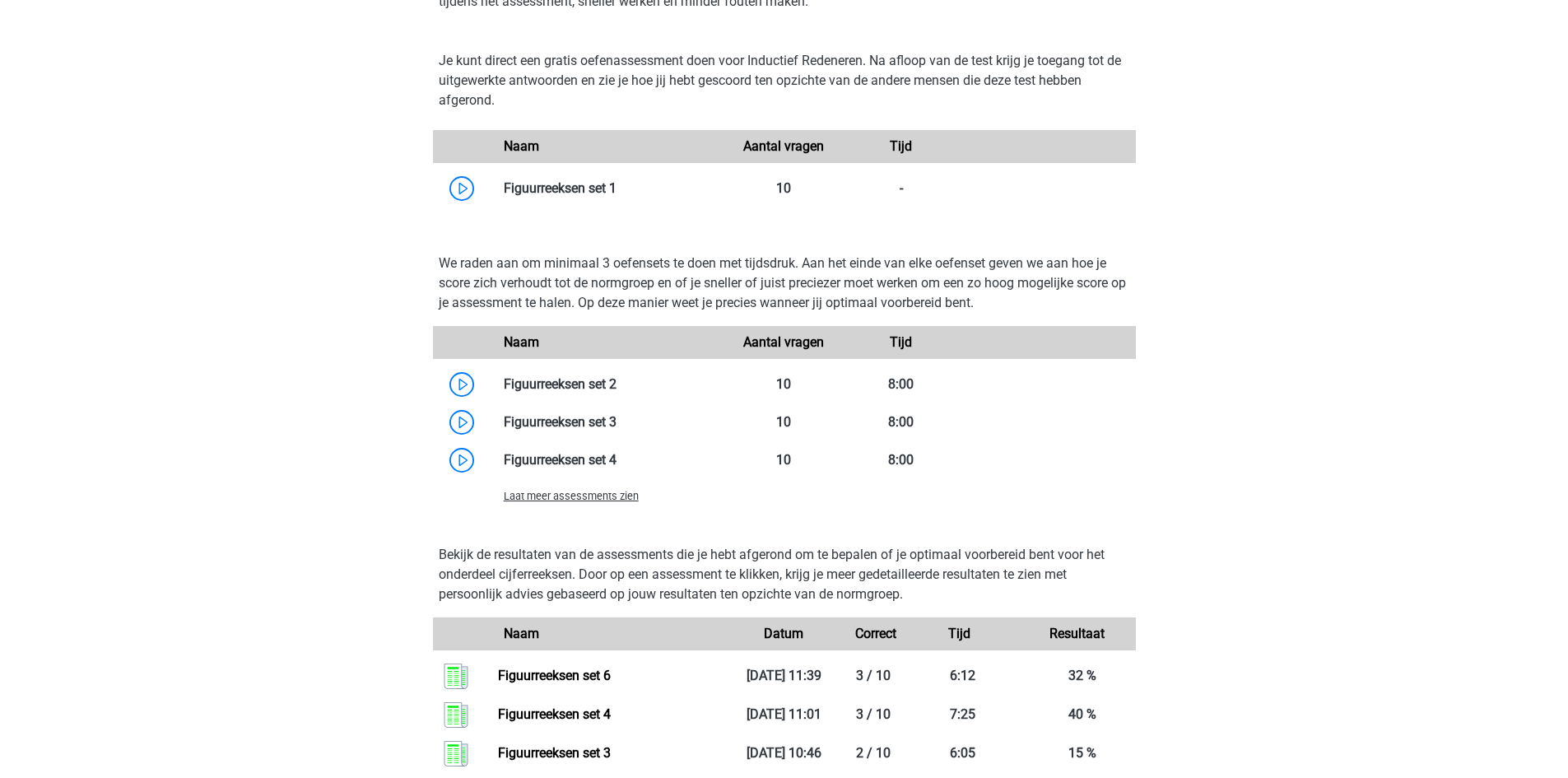
click at [616, 501] on span "Laat meer assessments zien" at bounding box center [572, 496] width 135 height 12
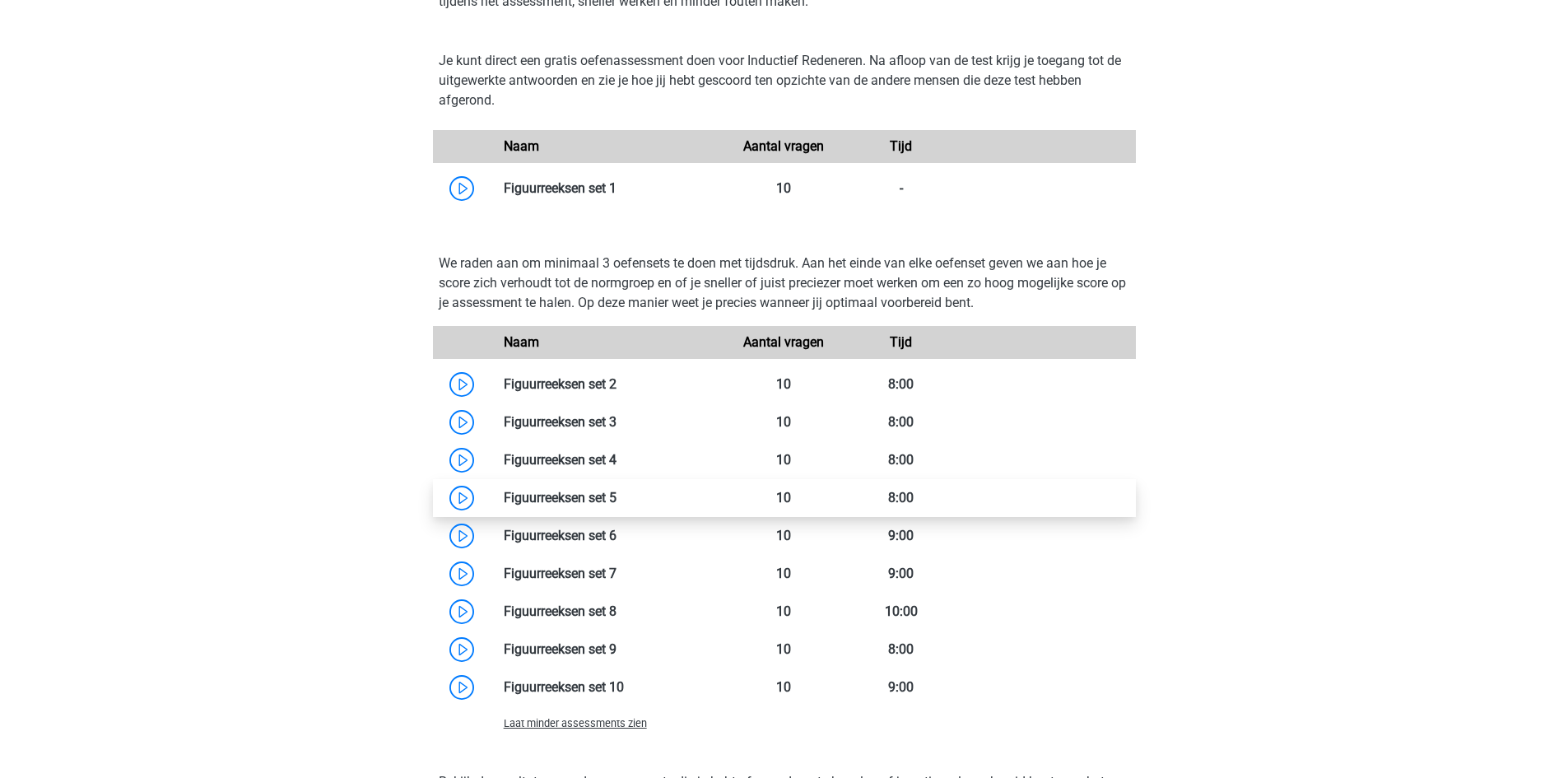
scroll to position [1647, 0]
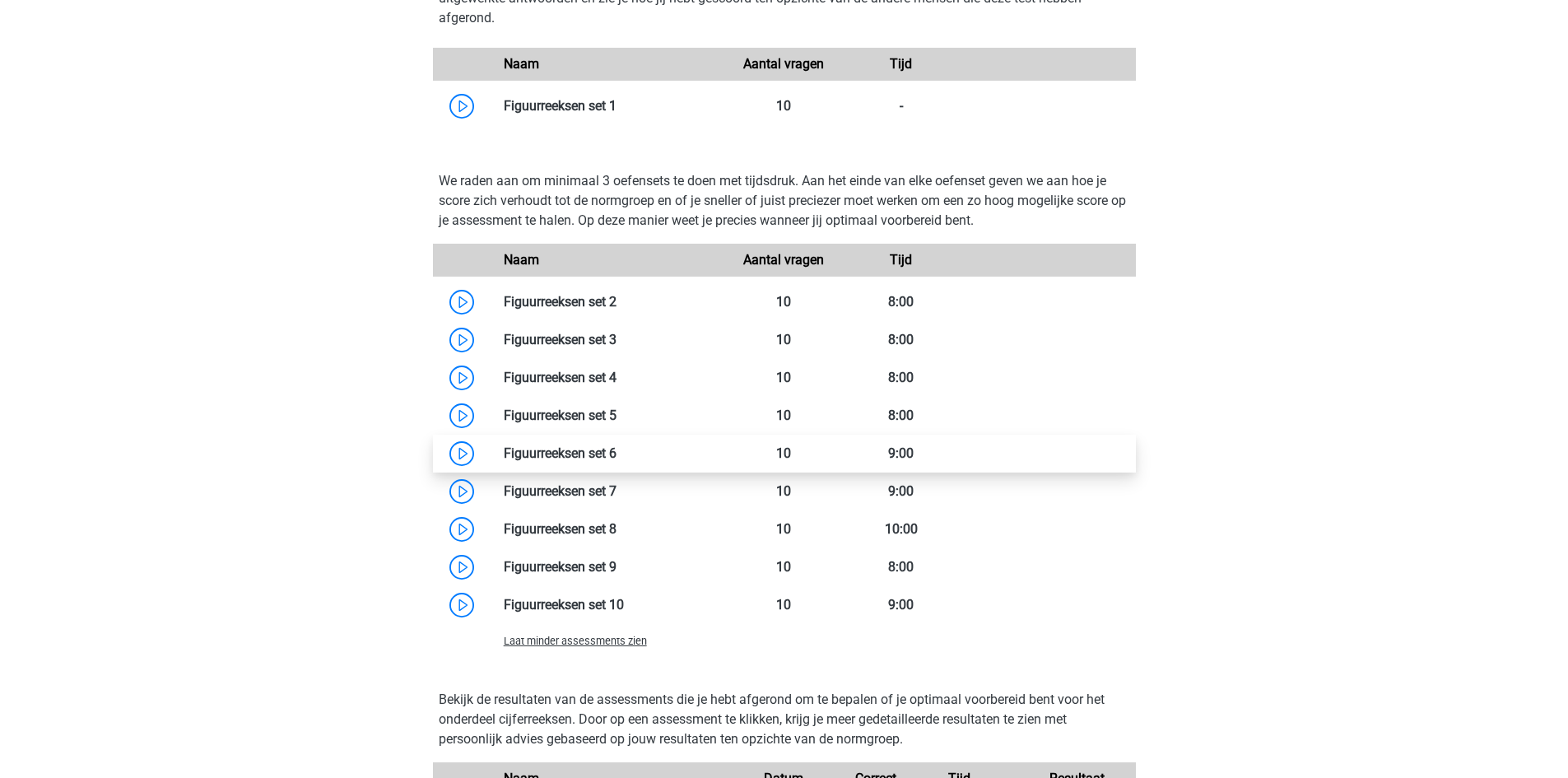
click at [617, 453] on link at bounding box center [617, 453] width 0 height 16
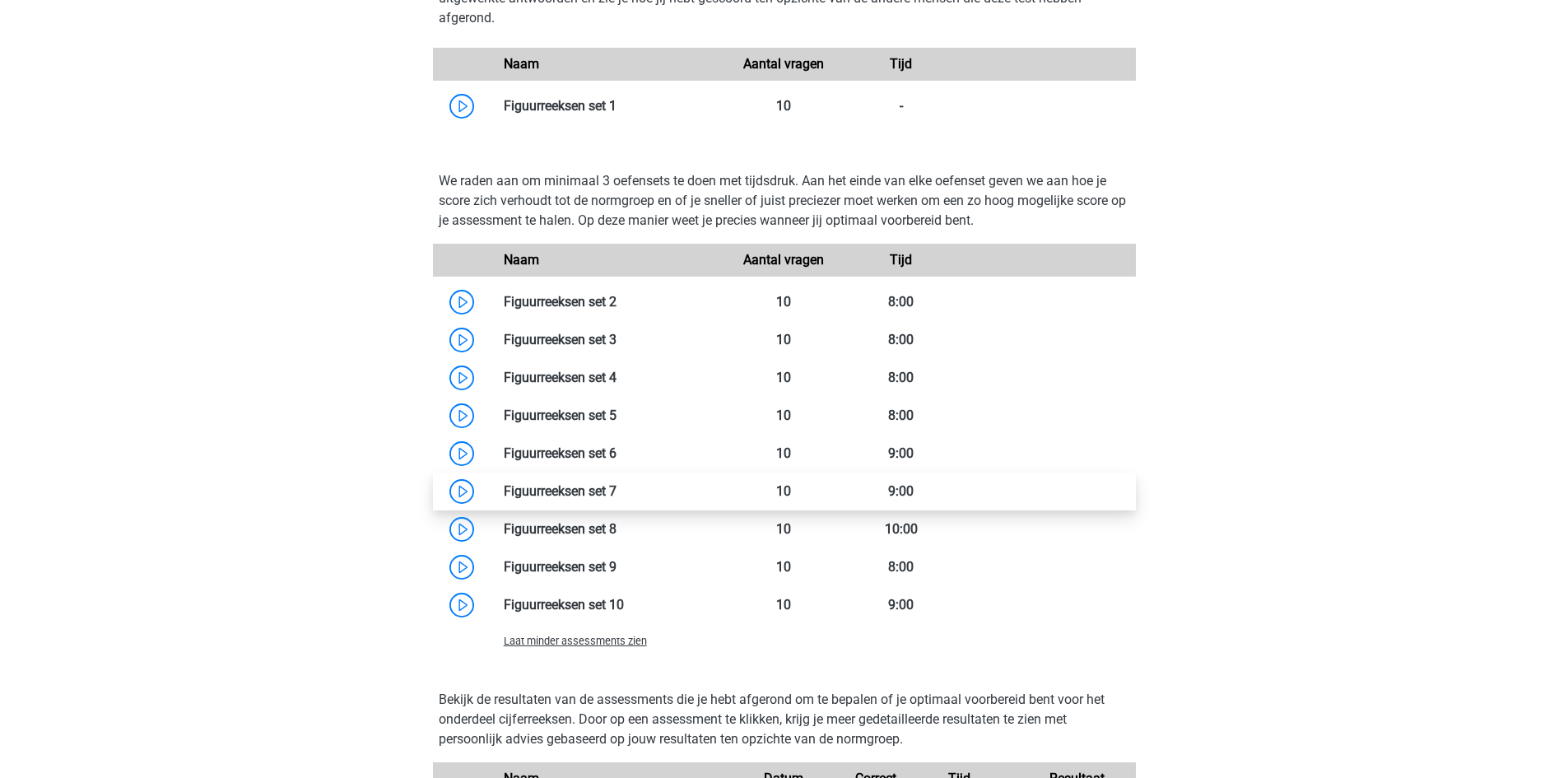
click at [617, 490] on link at bounding box center [617, 491] width 0 height 16
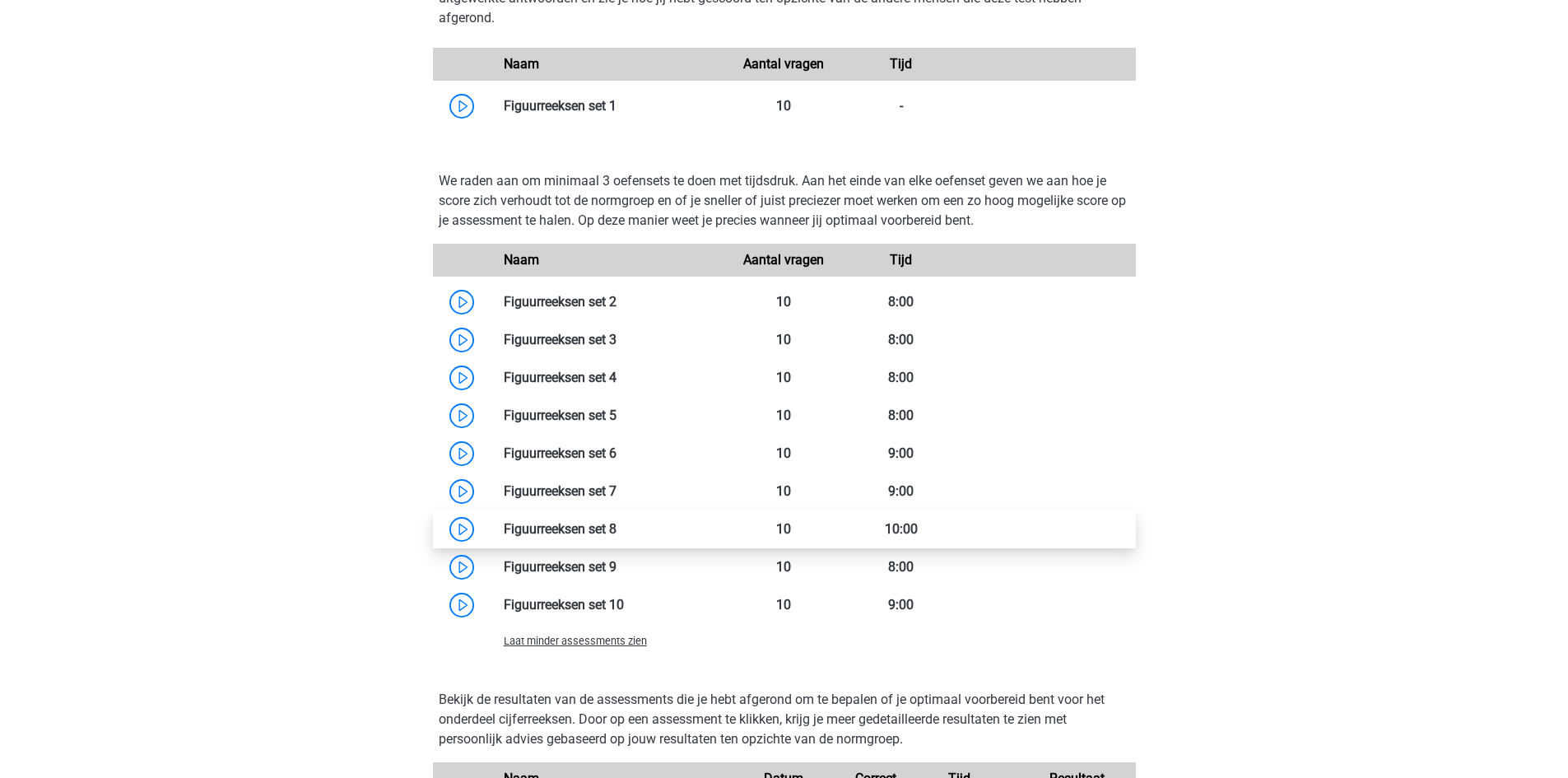
click at [617, 528] on link at bounding box center [617, 529] width 0 height 16
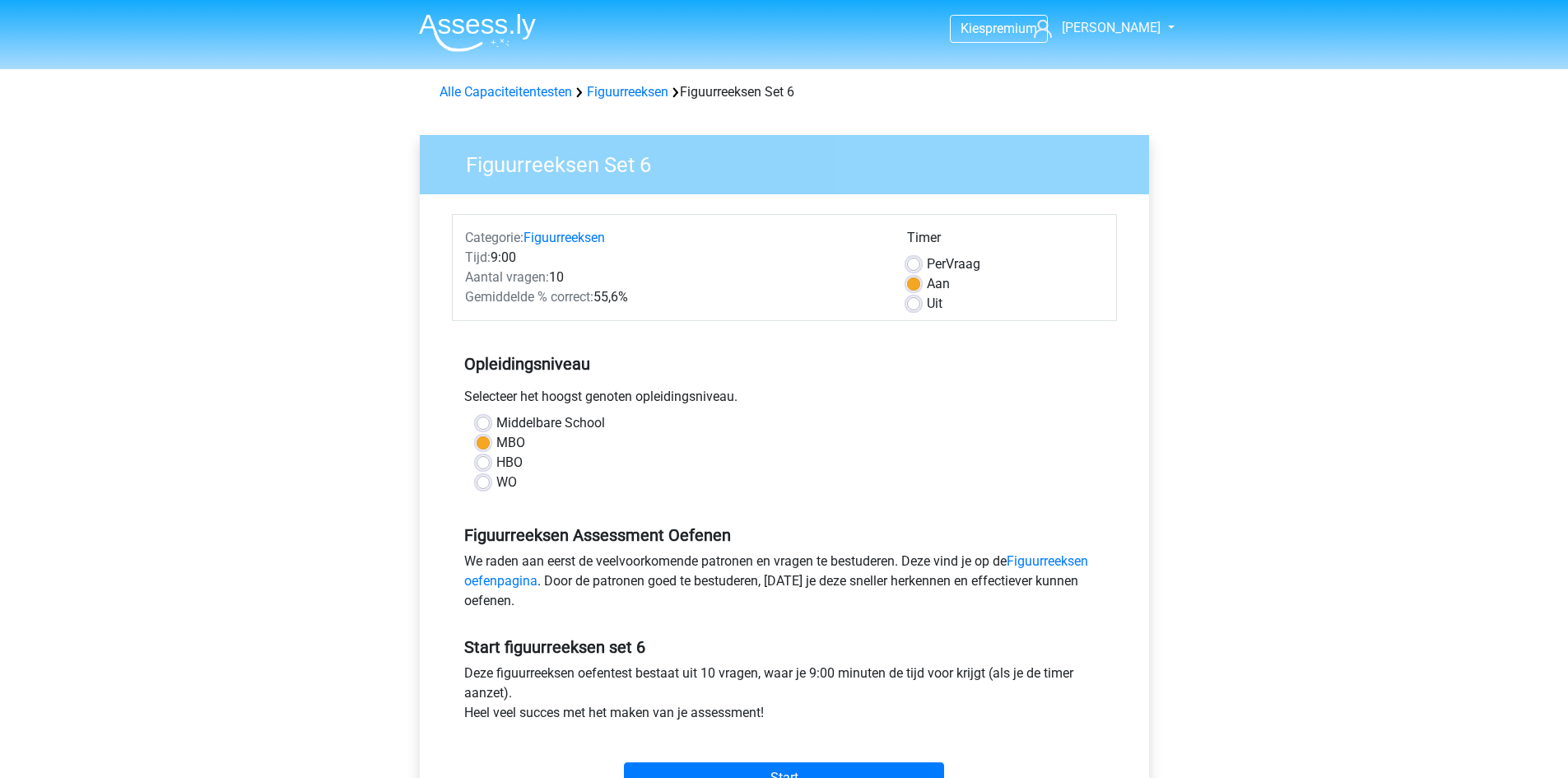
scroll to position [165, 0]
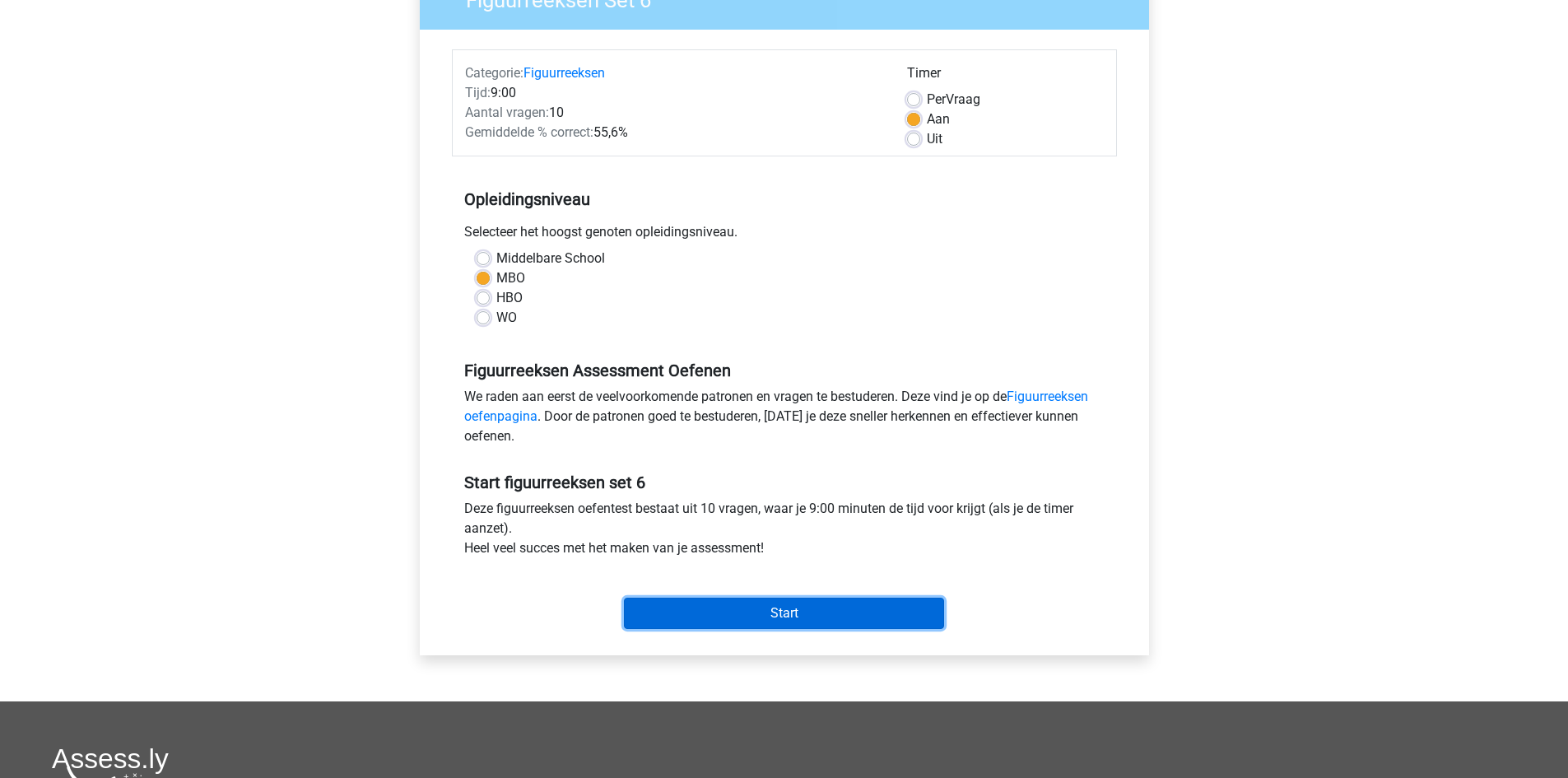
click at [765, 617] on input "Start" at bounding box center [784, 614] width 320 height 32
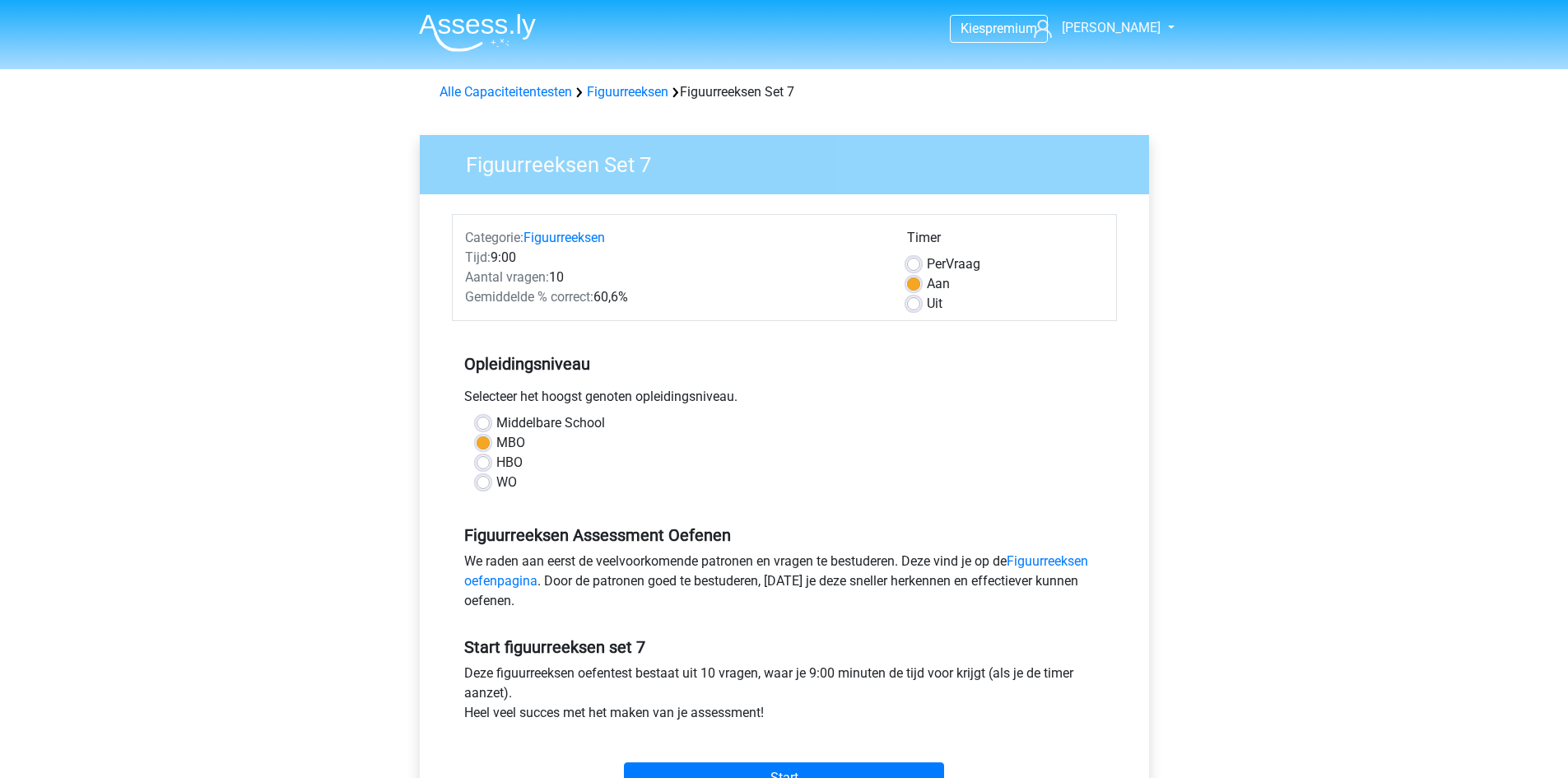
scroll to position [82, 0]
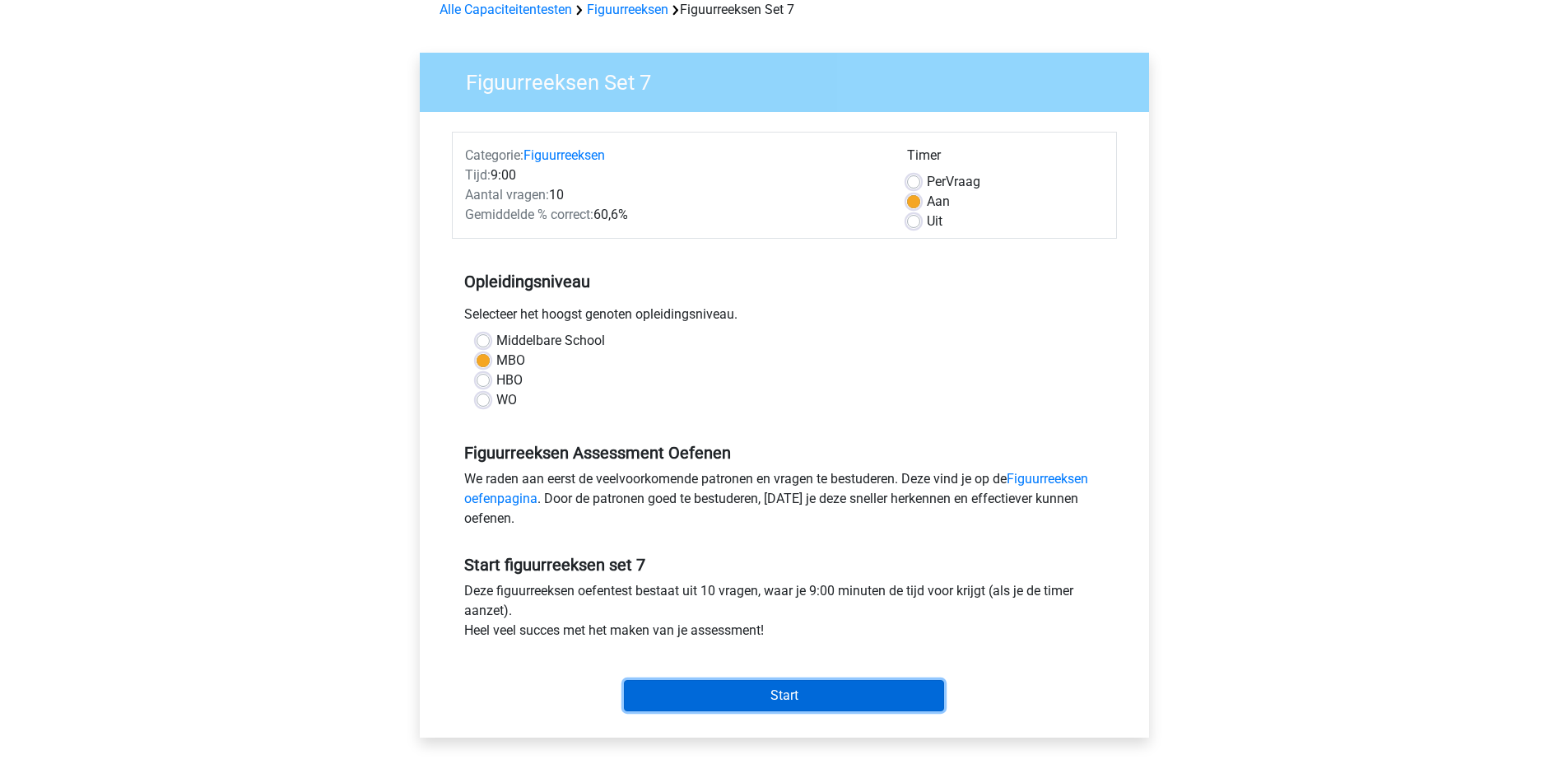
click at [807, 693] on input "Start" at bounding box center [784, 696] width 320 height 32
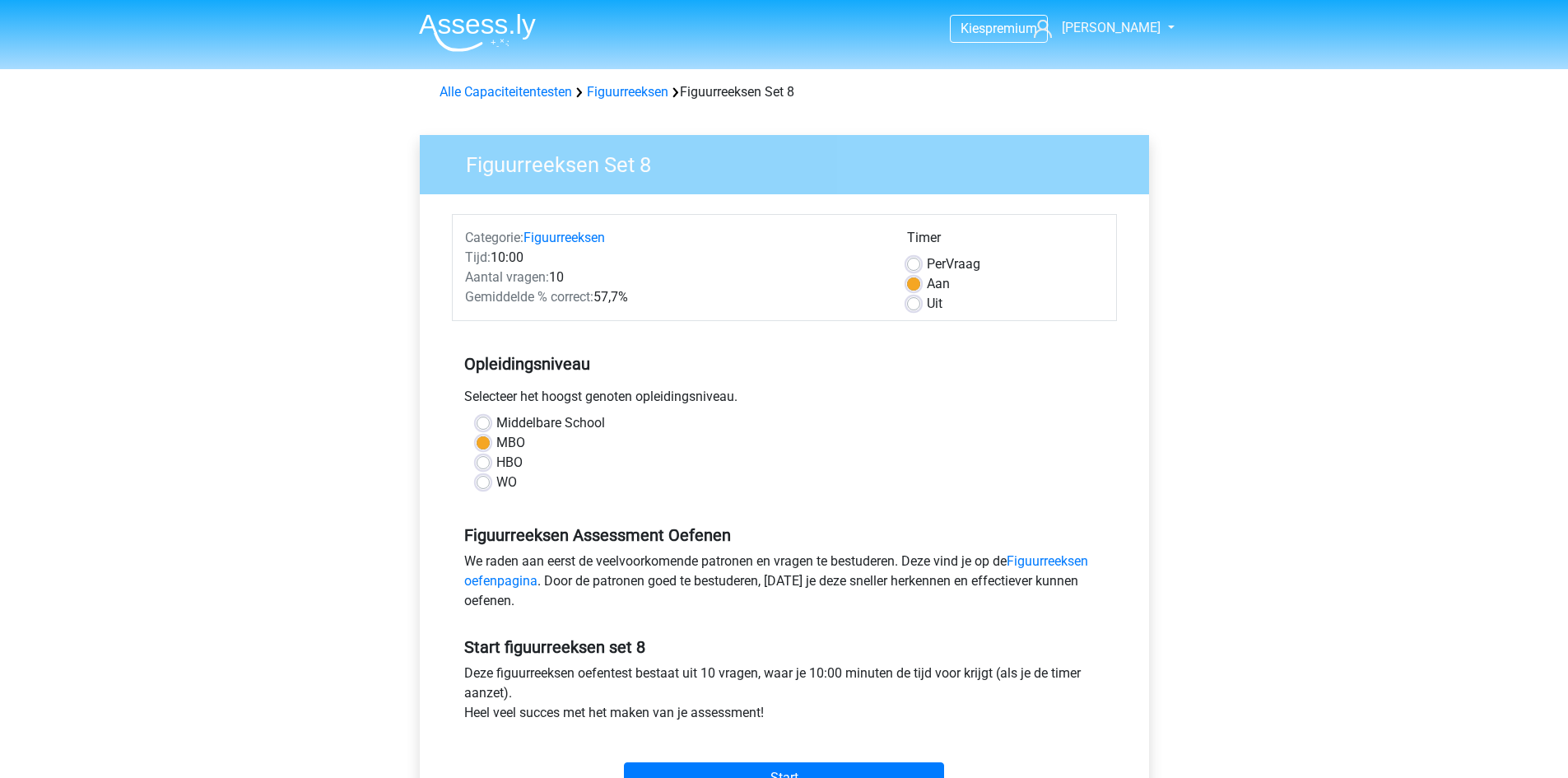
scroll to position [82, 0]
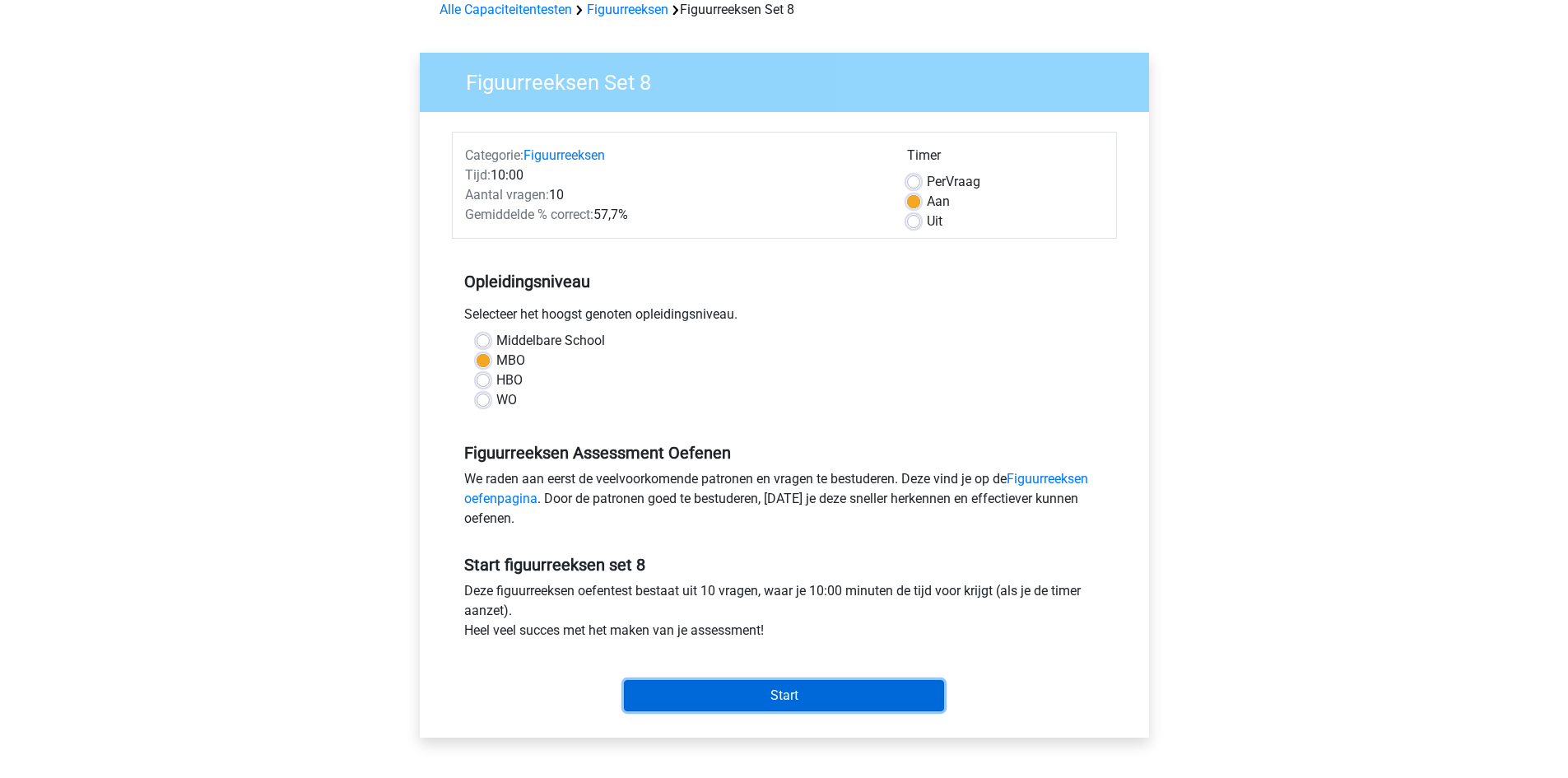
click at [775, 710] on input "Start" at bounding box center [784, 696] width 320 height 32
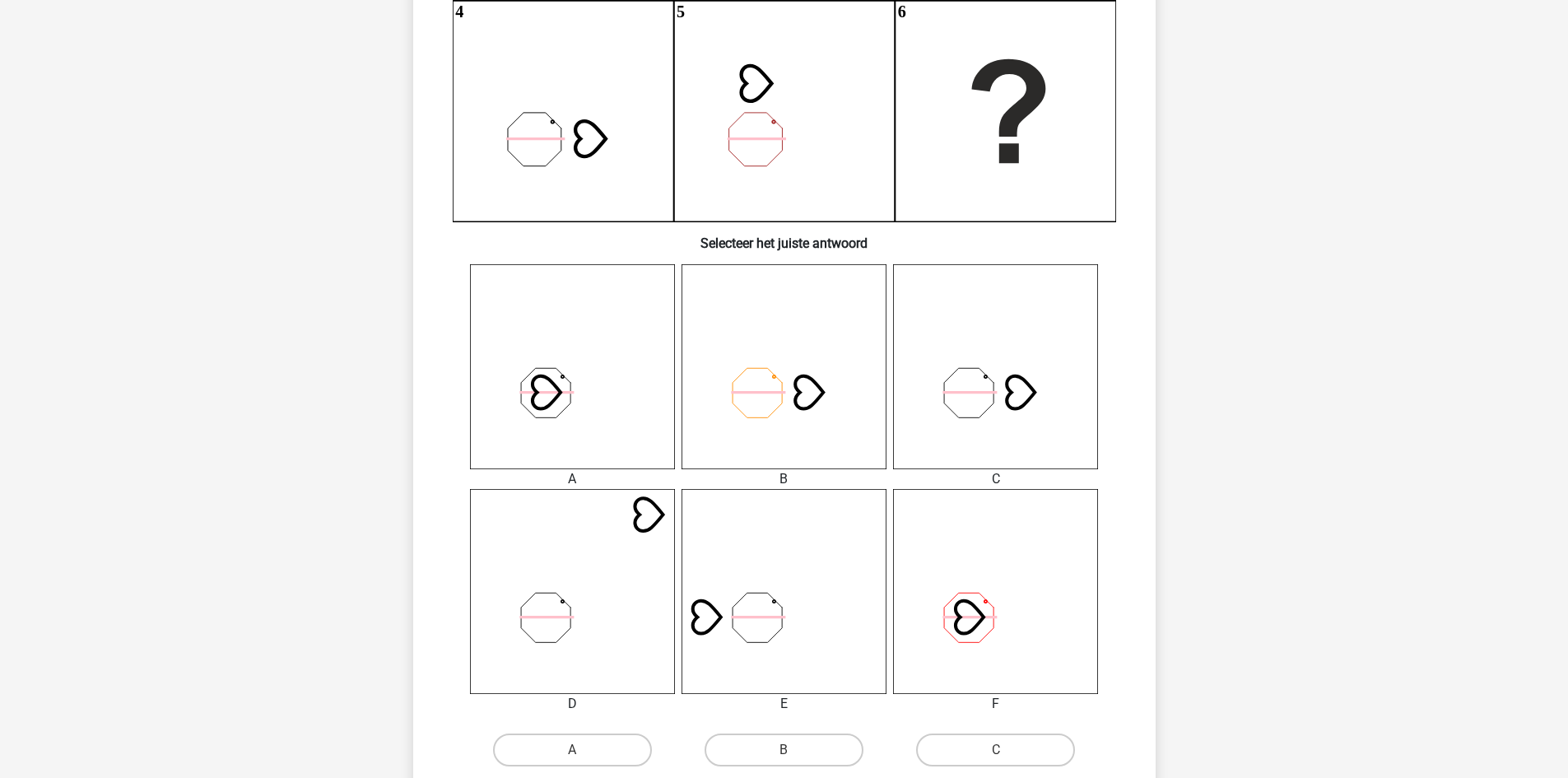
scroll to position [494, 0]
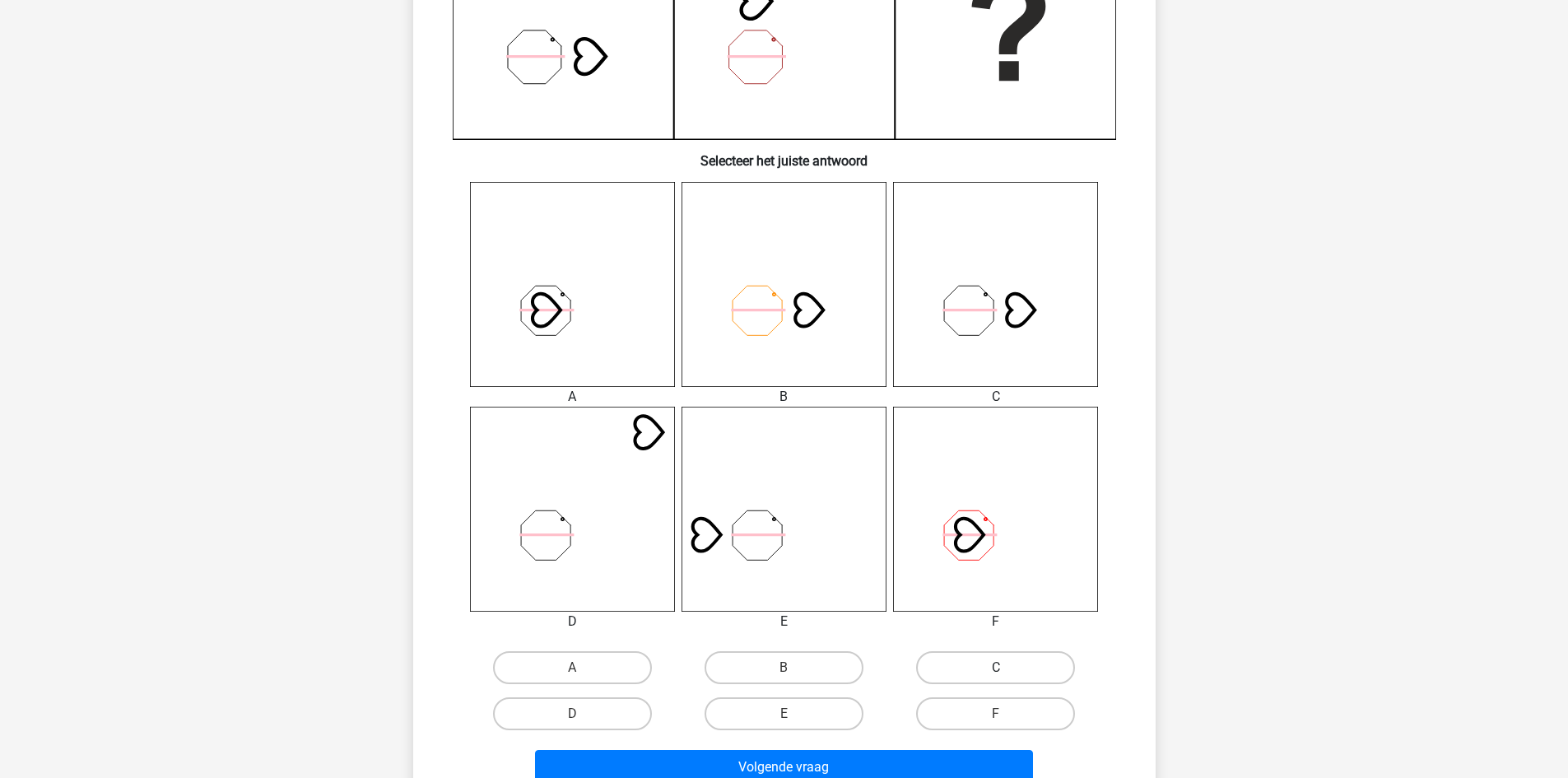
click at [952, 682] on label "C" at bounding box center [995, 668] width 159 height 33
click at [996, 679] on input "C" at bounding box center [1001, 673] width 11 height 11
radio input "true"
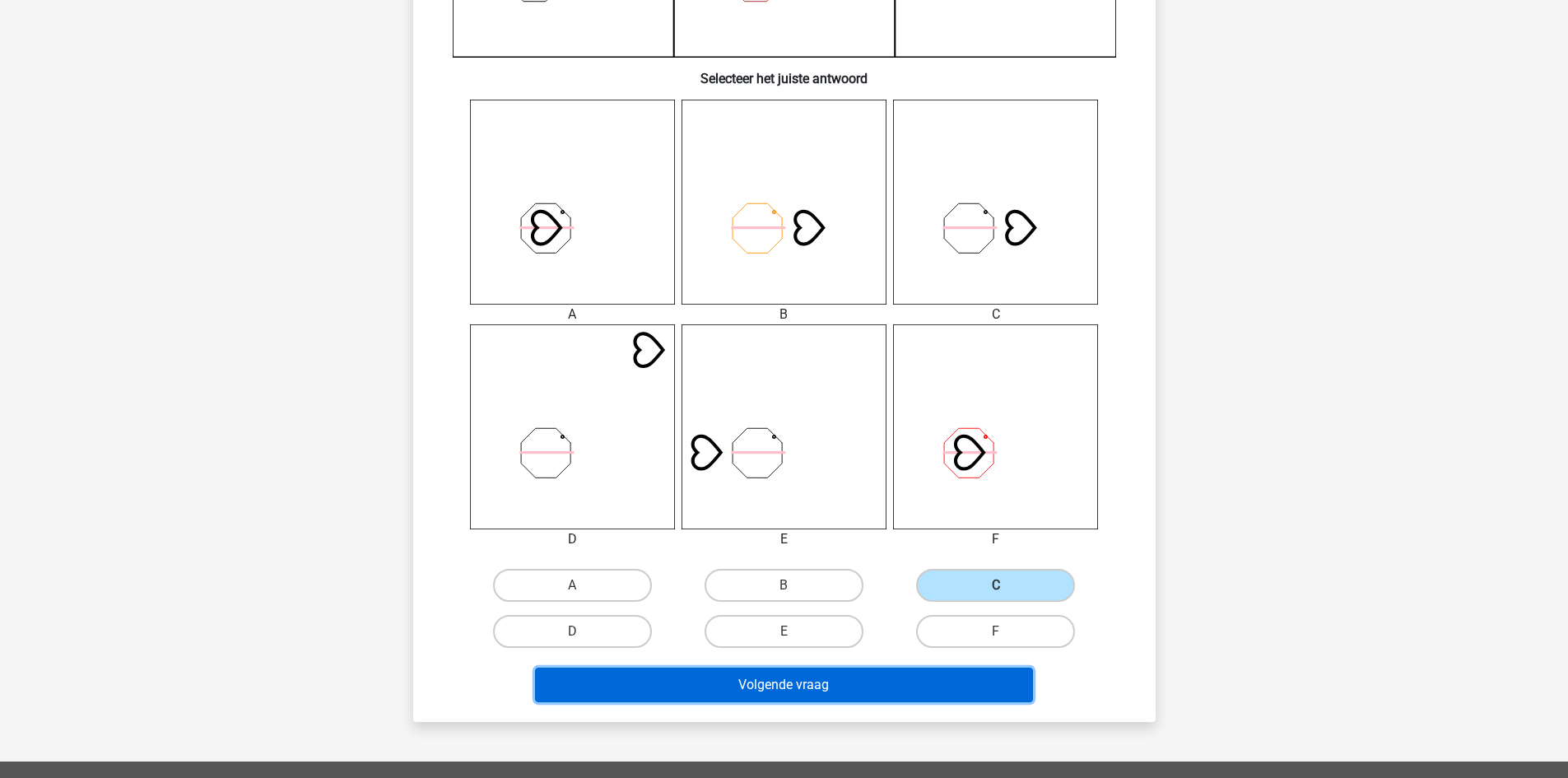
click at [854, 694] on button "Volgende vraag" at bounding box center [784, 684] width 498 height 34
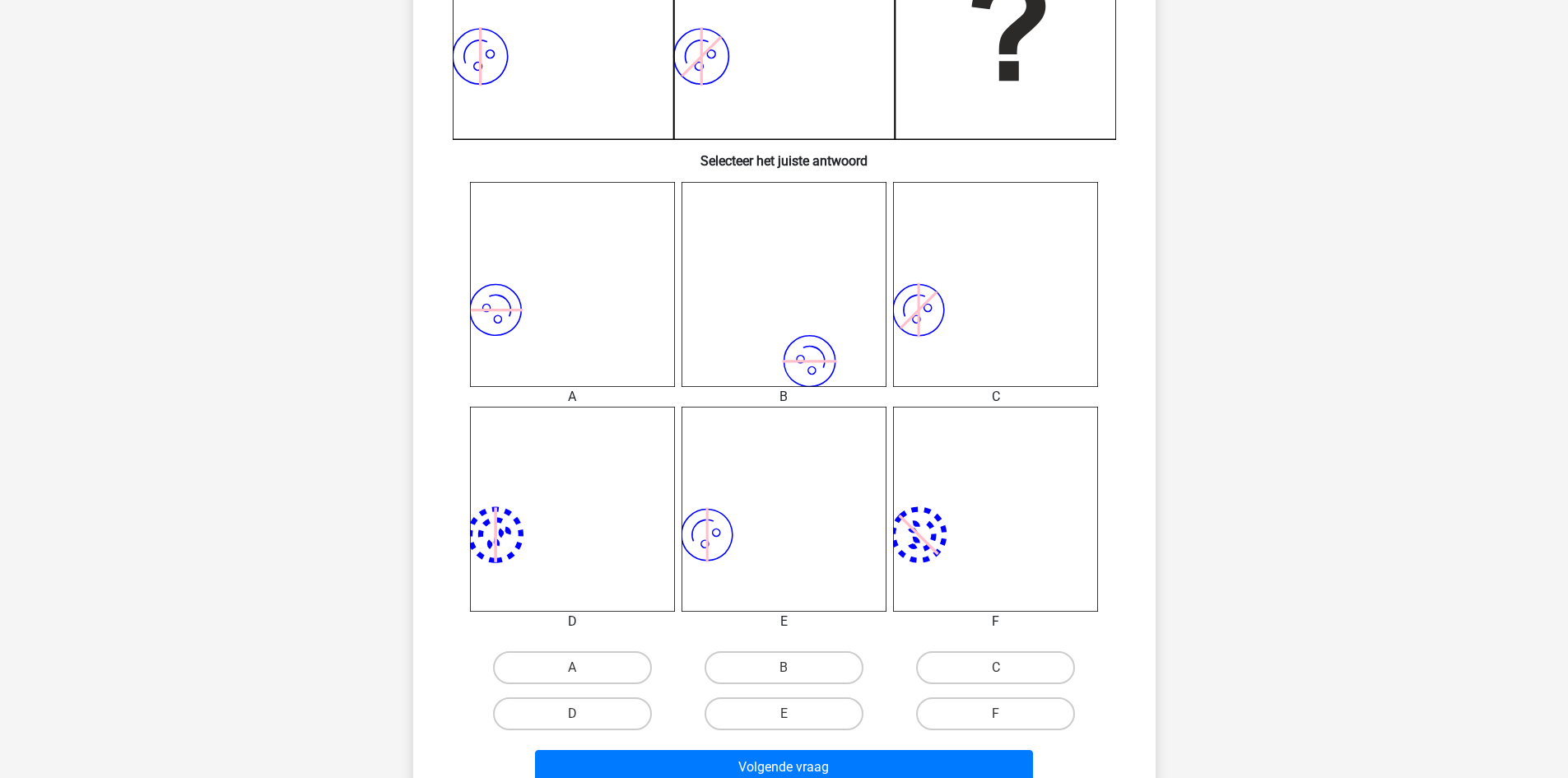
click at [792, 723] on input "E" at bounding box center [789, 719] width 11 height 11
radio input "true"
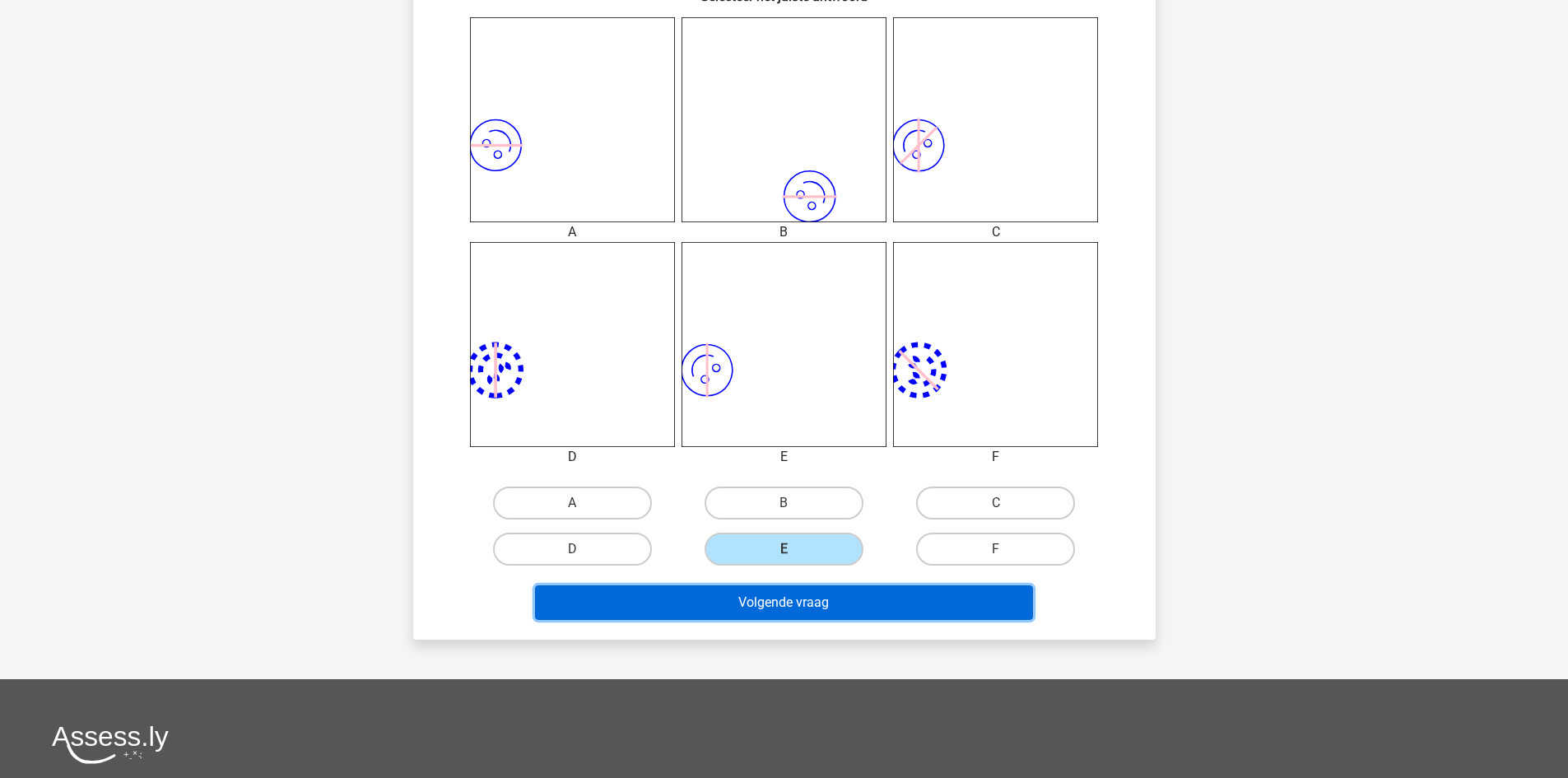
click at [843, 593] on button "Volgende vraag" at bounding box center [784, 602] width 498 height 34
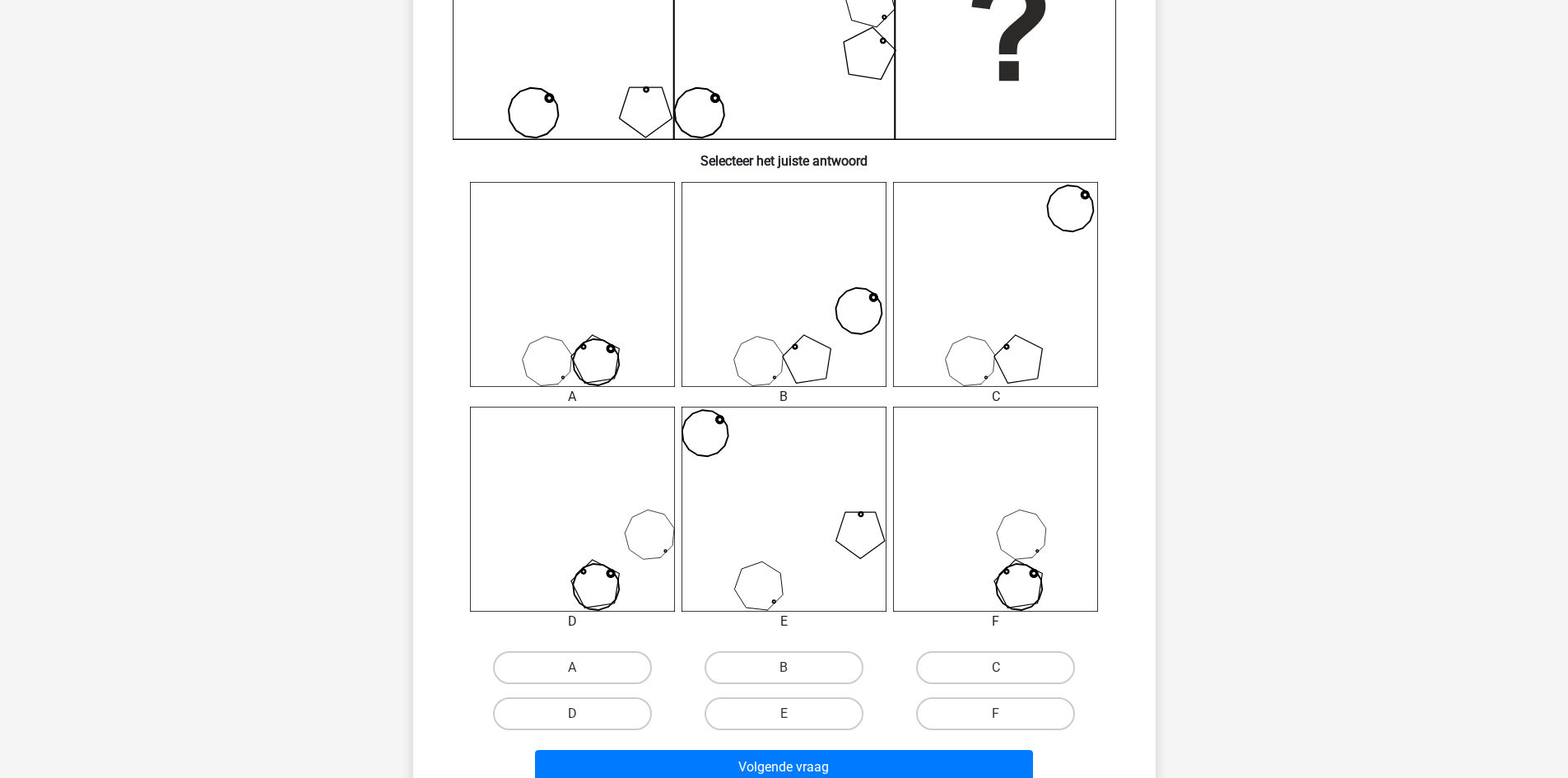
drag, startPoint x: 964, startPoint y: 719, endPoint x: 945, endPoint y: 732, distance: 23.0
click at [965, 720] on label "F" at bounding box center [995, 714] width 159 height 33
click at [996, 720] on input "F" at bounding box center [1001, 719] width 11 height 11
radio input "true"
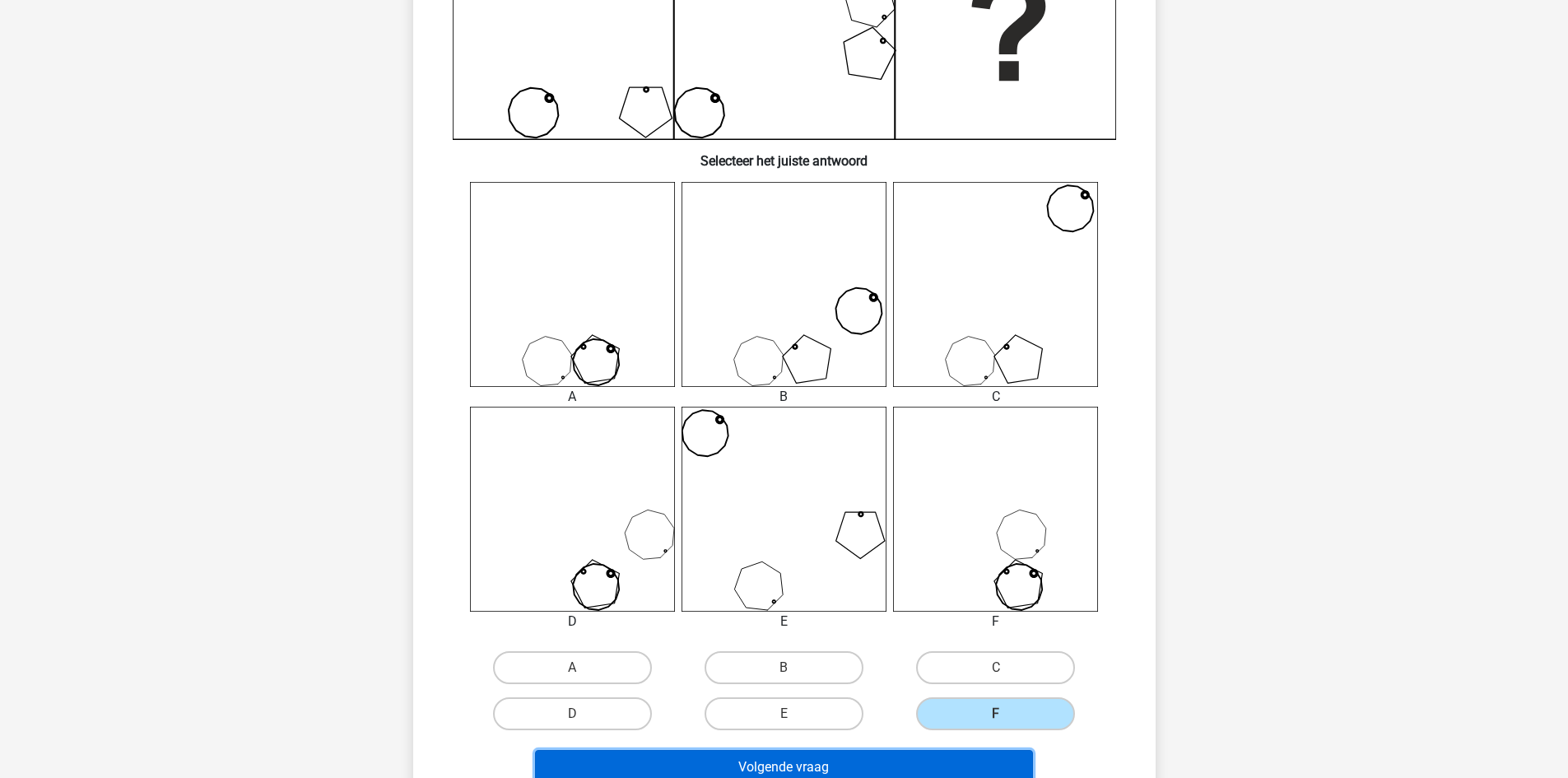
click at [931, 751] on button "Volgende vraag" at bounding box center [784, 767] width 498 height 34
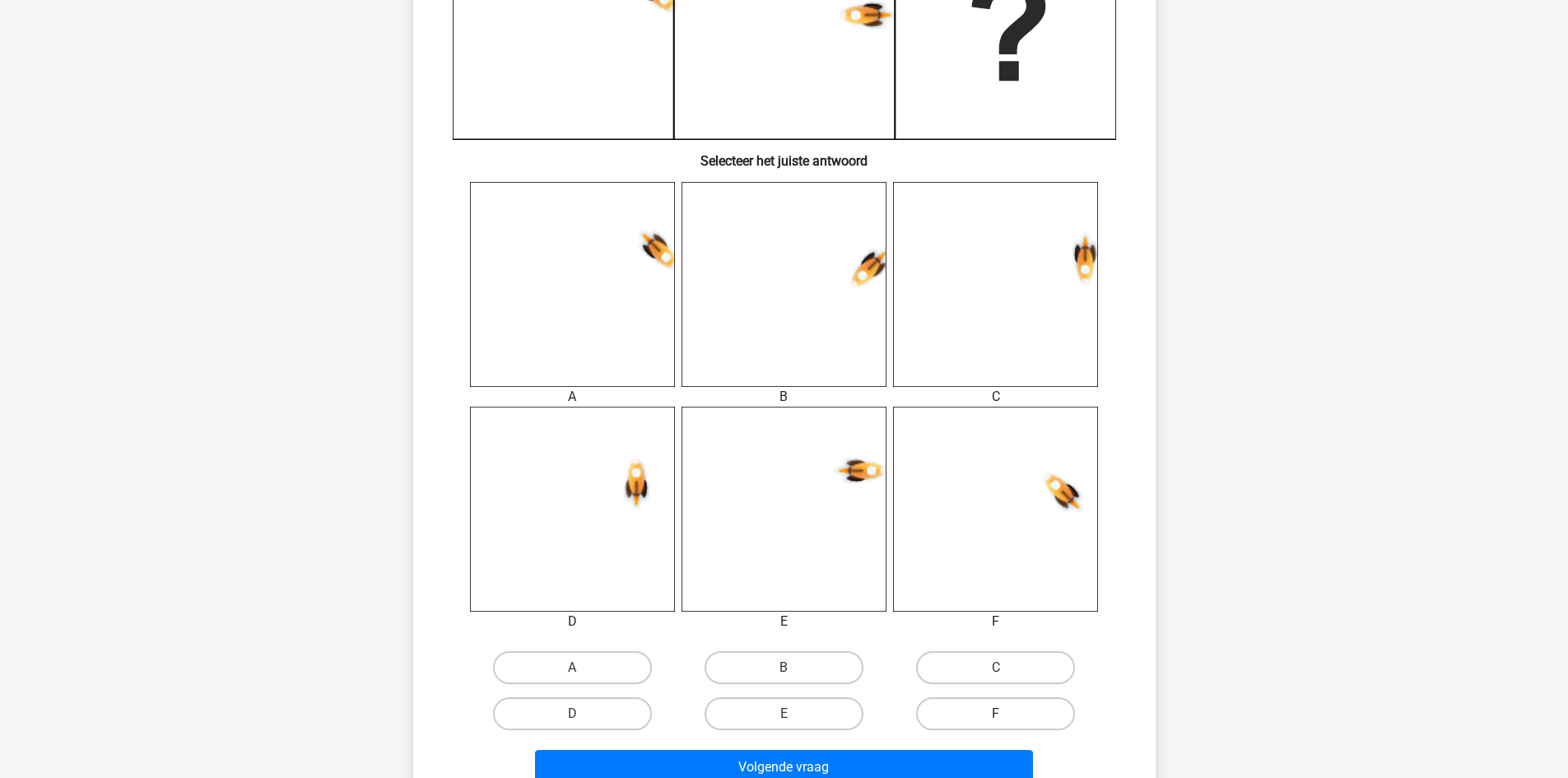
click at [1036, 717] on label "F" at bounding box center [995, 714] width 159 height 33
click at [1007, 717] on input "F" at bounding box center [1001, 719] width 11 height 11
radio input "true"
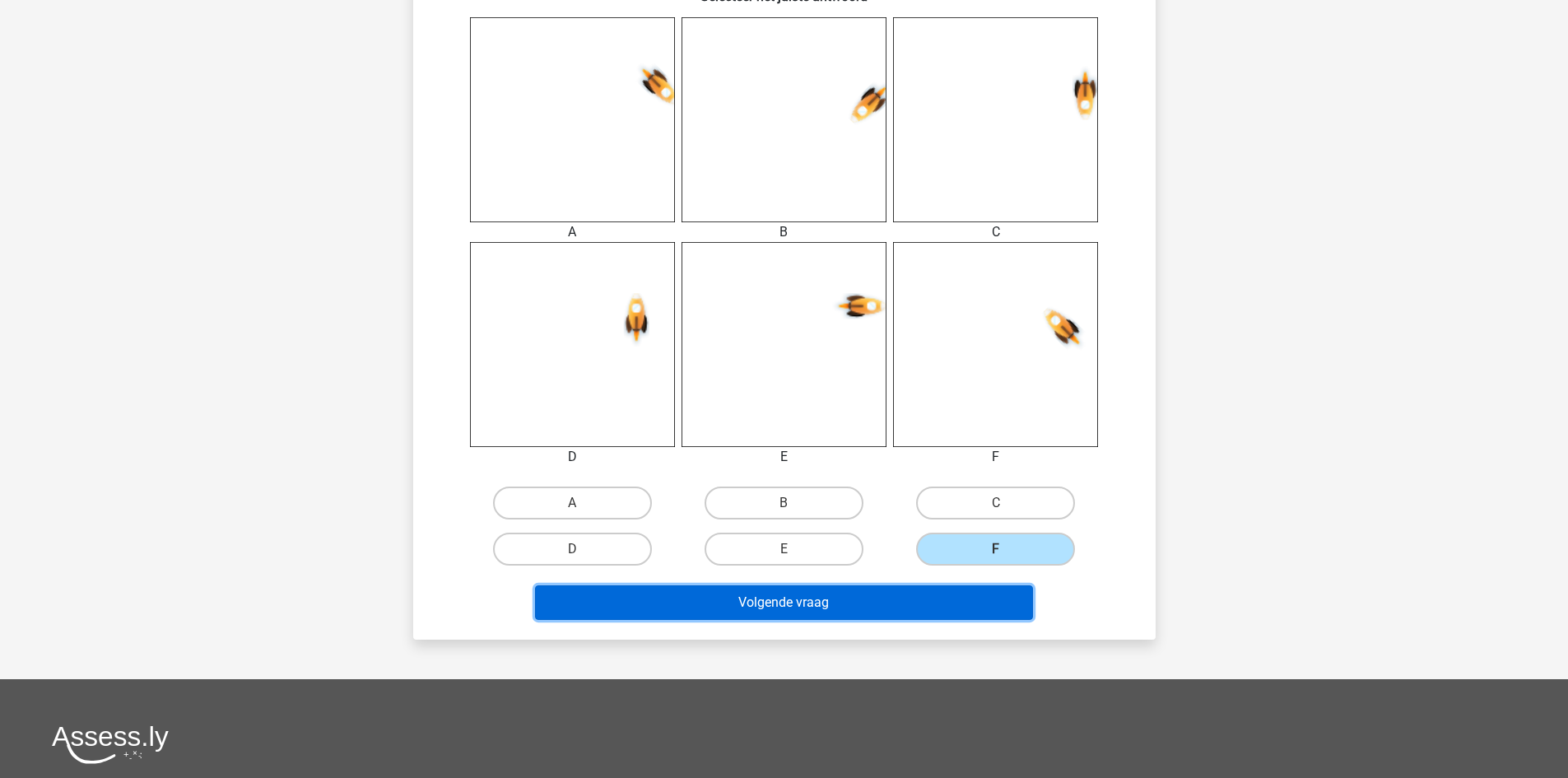
click at [961, 596] on button "Volgende vraag" at bounding box center [784, 602] width 498 height 34
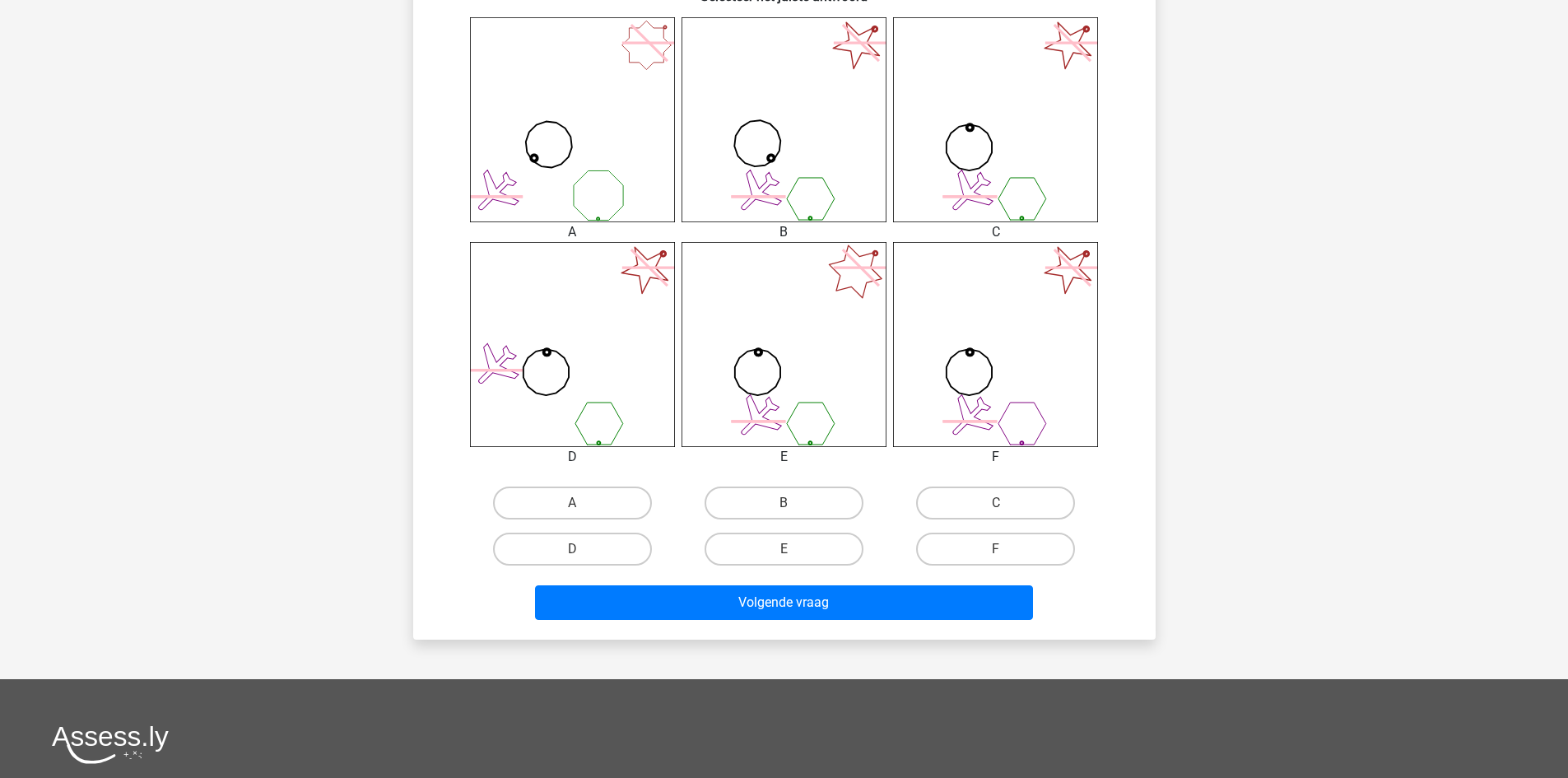
scroll to position [576, 0]
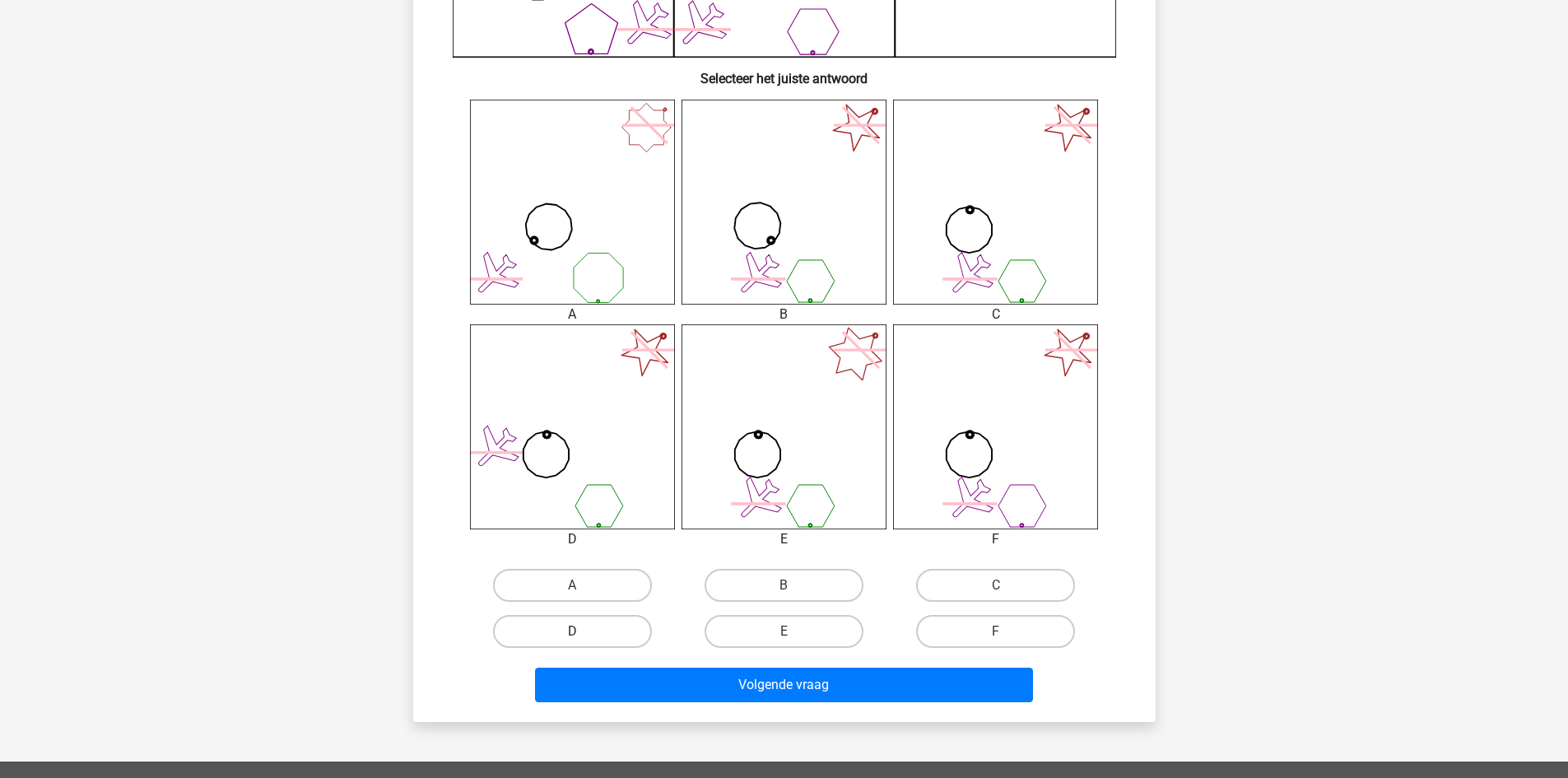
click at [612, 639] on label "D" at bounding box center [572, 632] width 159 height 33
click at [583, 639] on input "D" at bounding box center [577, 637] width 11 height 11
radio input "true"
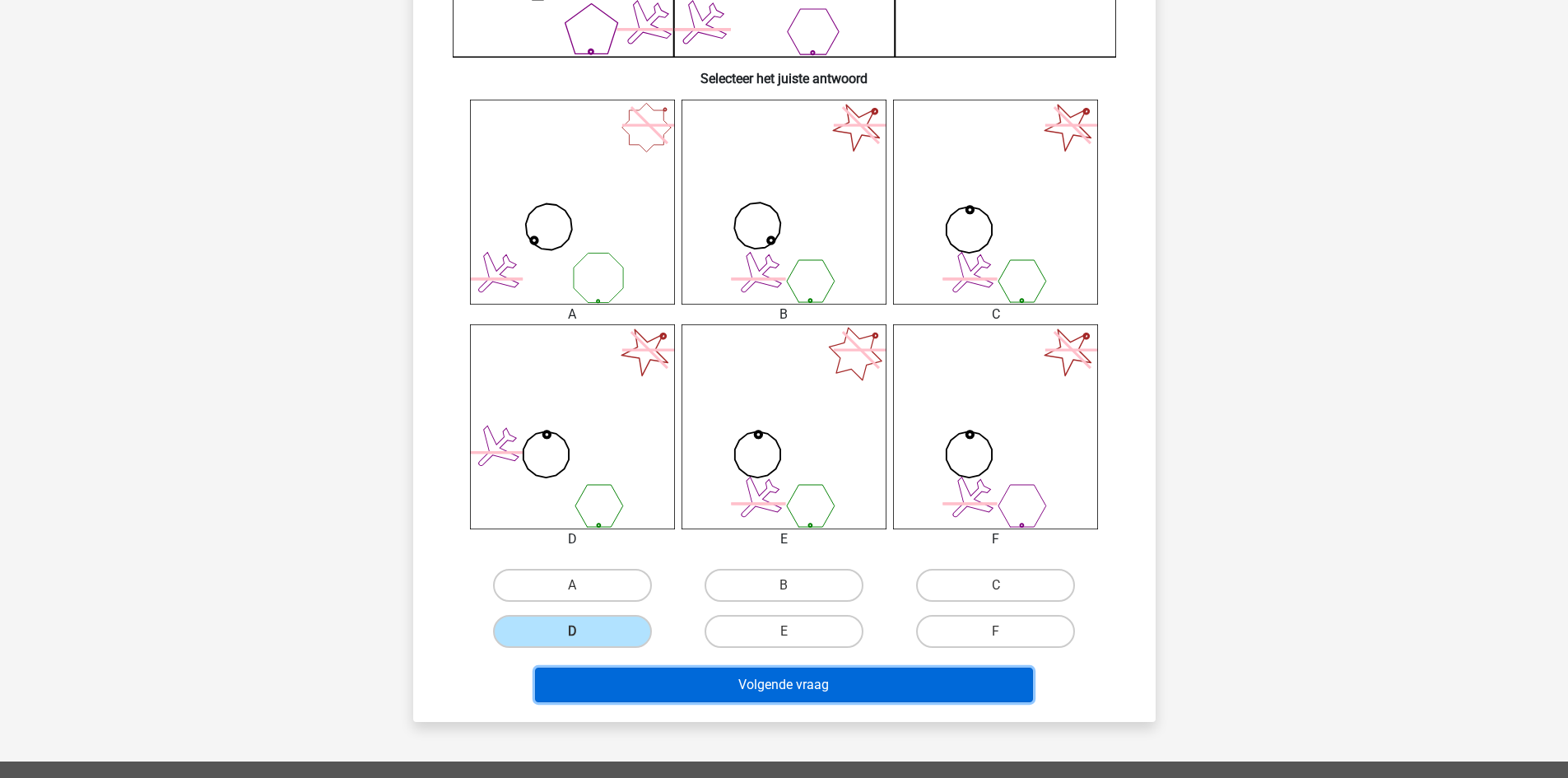
click at [667, 685] on button "Volgende vraag" at bounding box center [784, 684] width 498 height 34
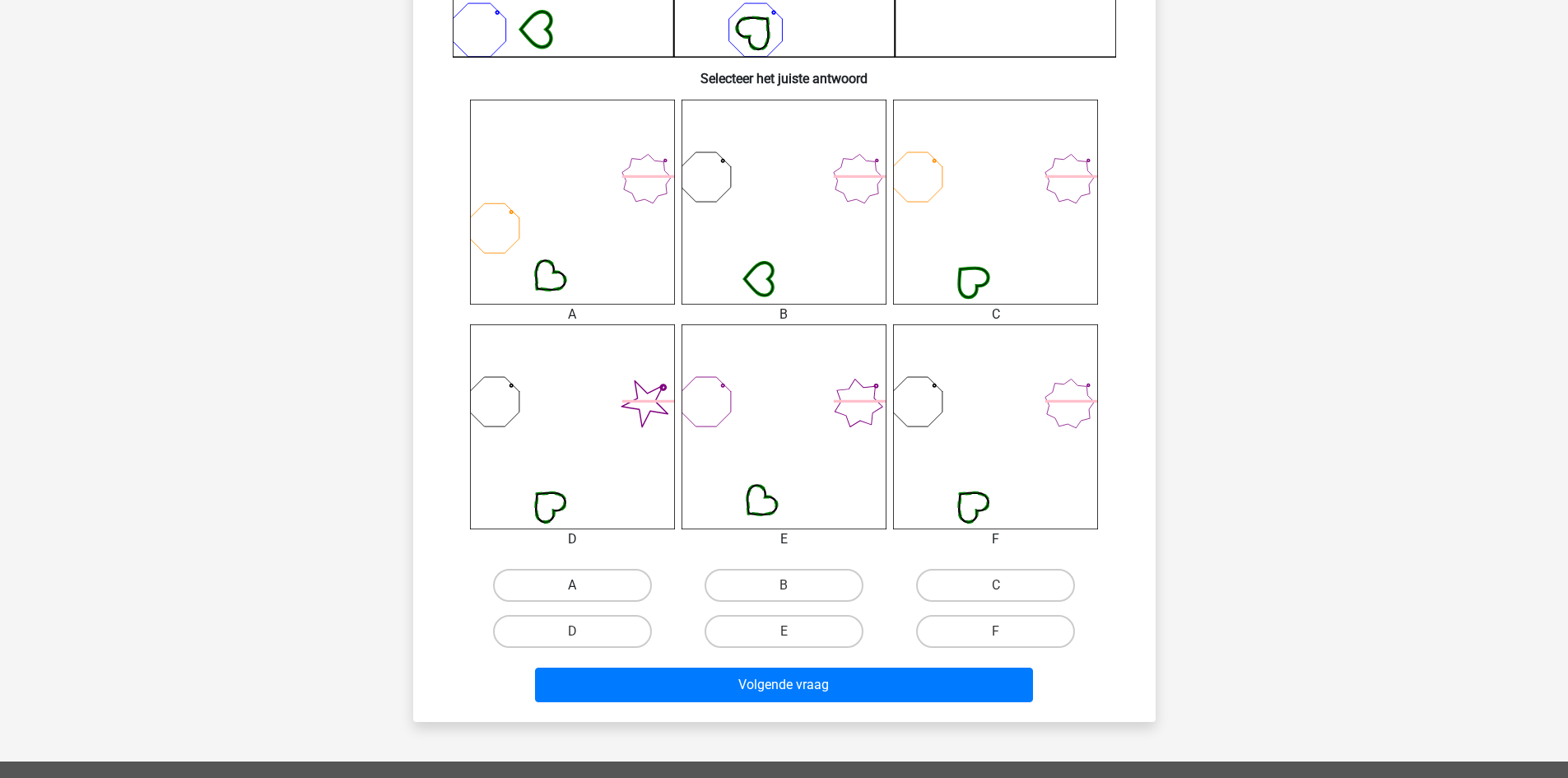
click at [515, 582] on label "A" at bounding box center [572, 586] width 159 height 33
click at [572, 585] on input "A" at bounding box center [577, 590] width 11 height 11
radio input "true"
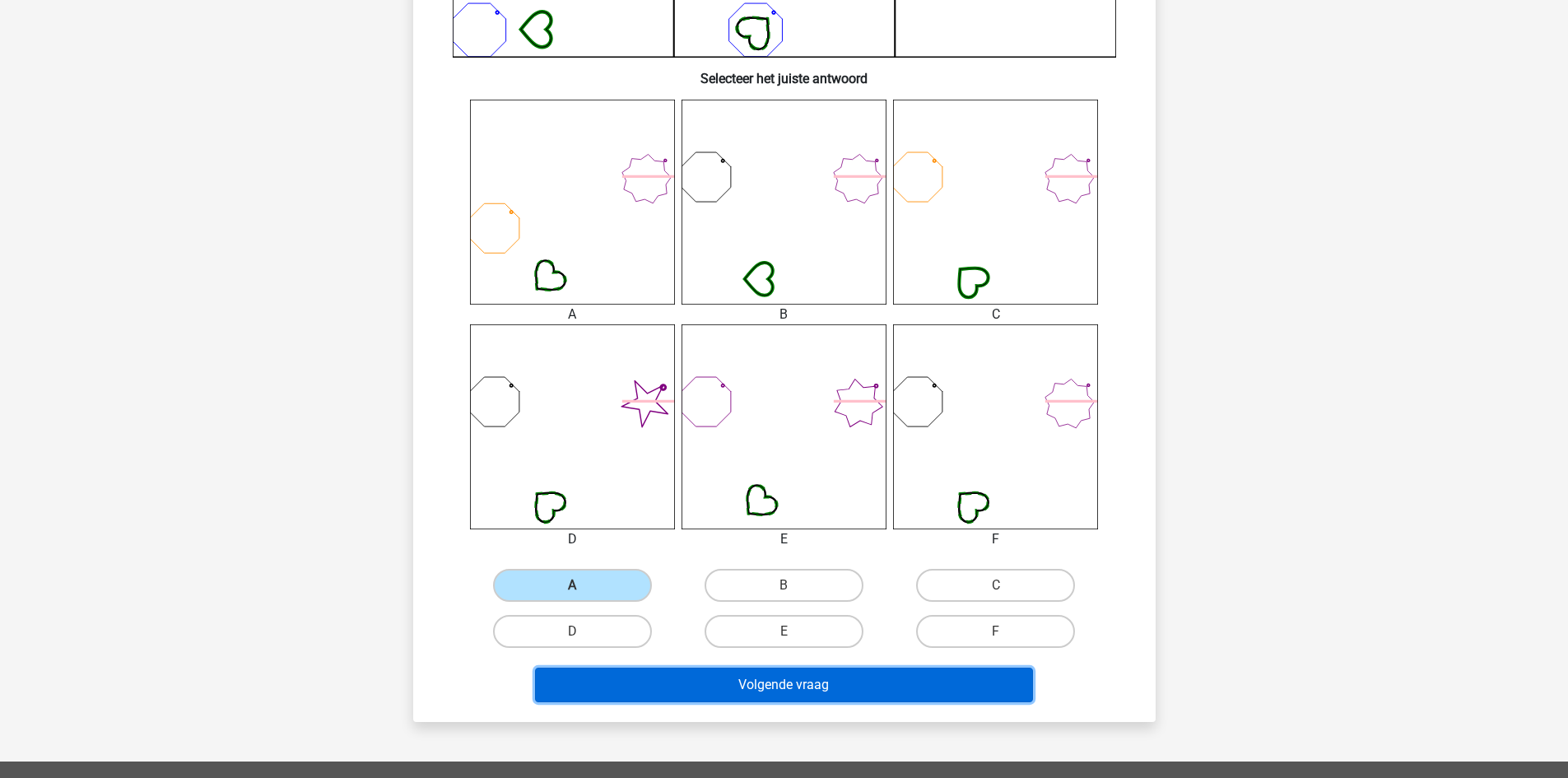
click at [656, 676] on button "Volgende vraag" at bounding box center [784, 684] width 498 height 34
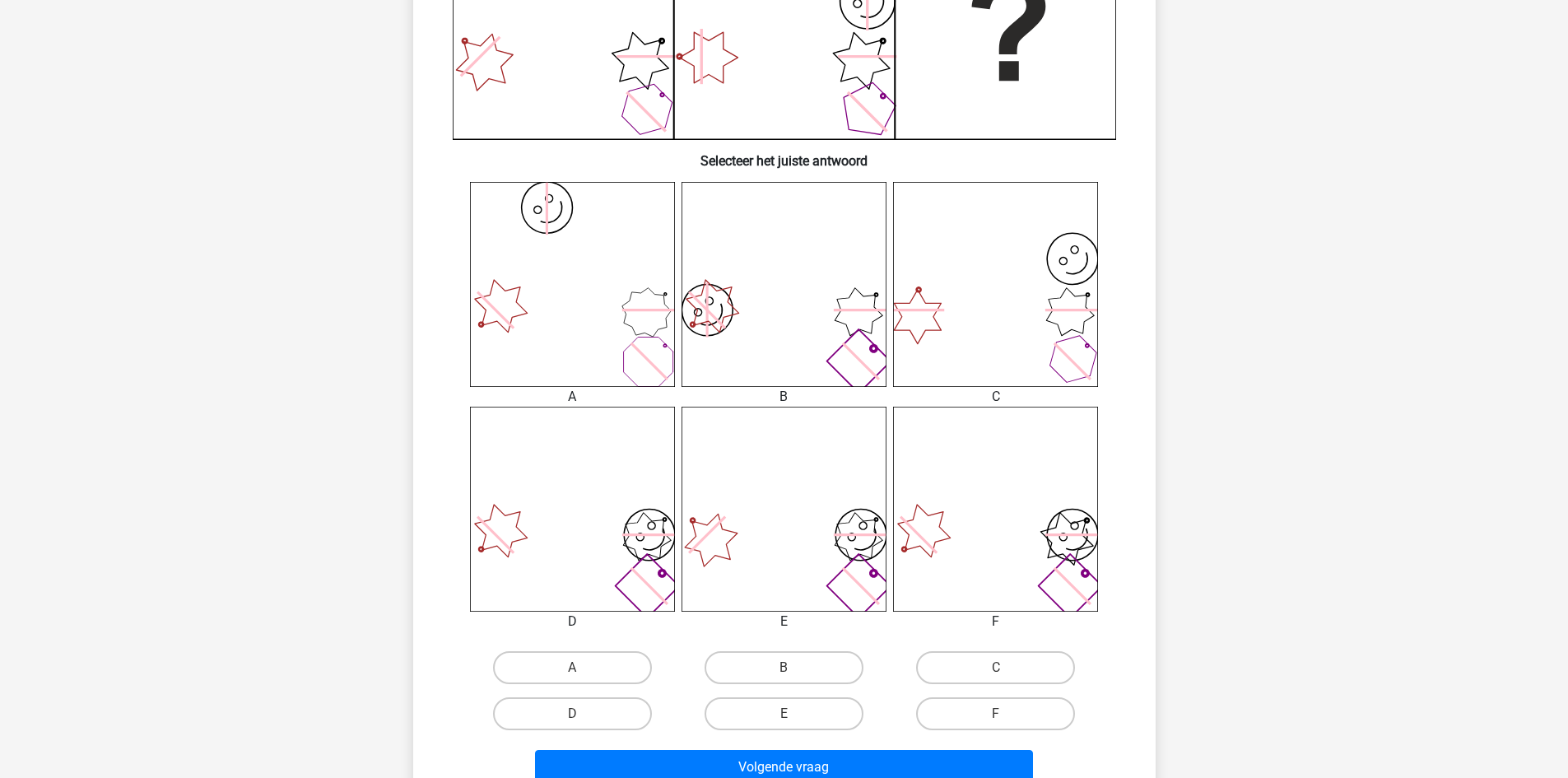
scroll to position [659, 0]
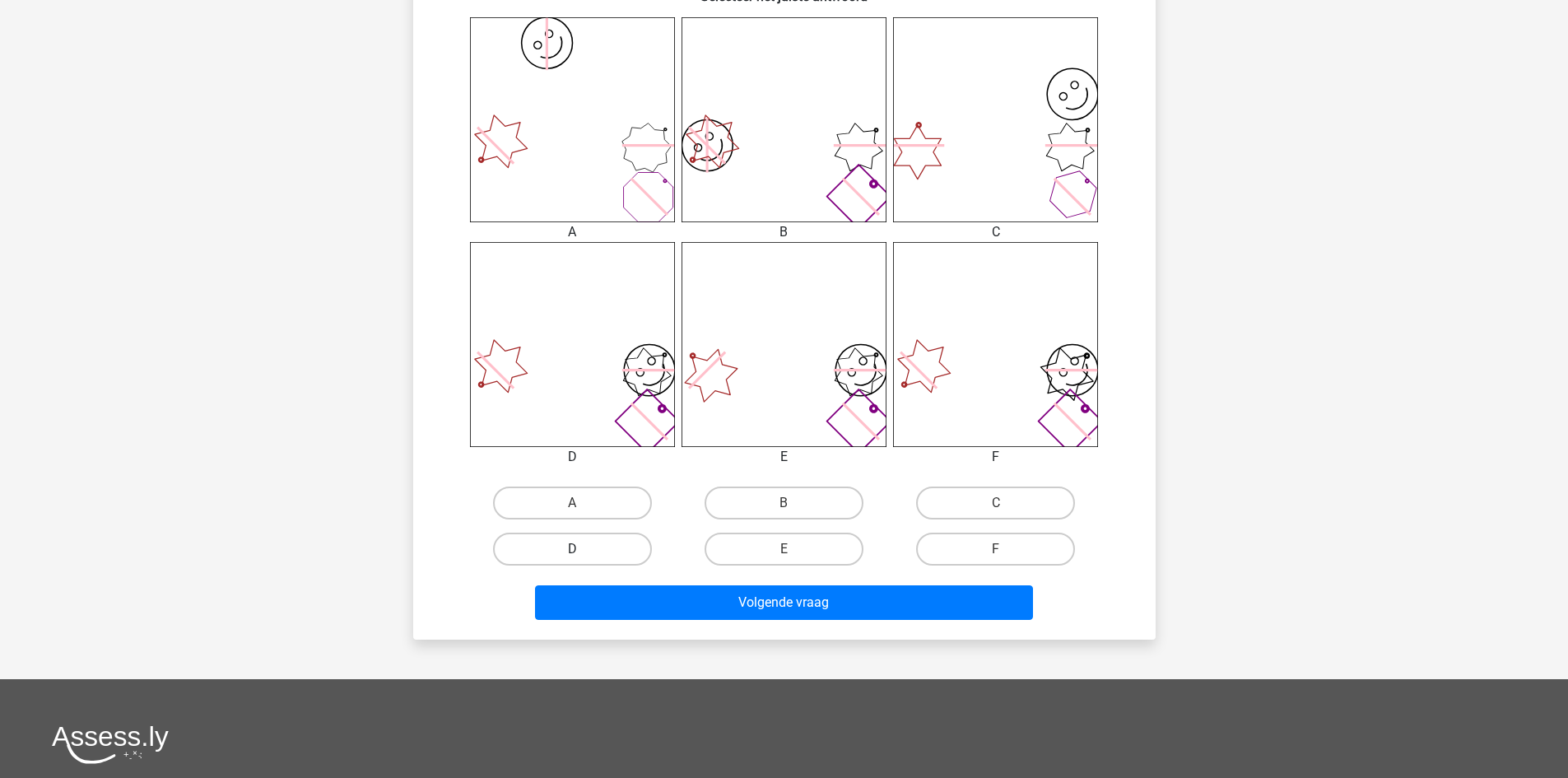
click at [610, 552] on label "D" at bounding box center [572, 549] width 159 height 33
click at [583, 552] on input "D" at bounding box center [577, 554] width 11 height 11
radio input "true"
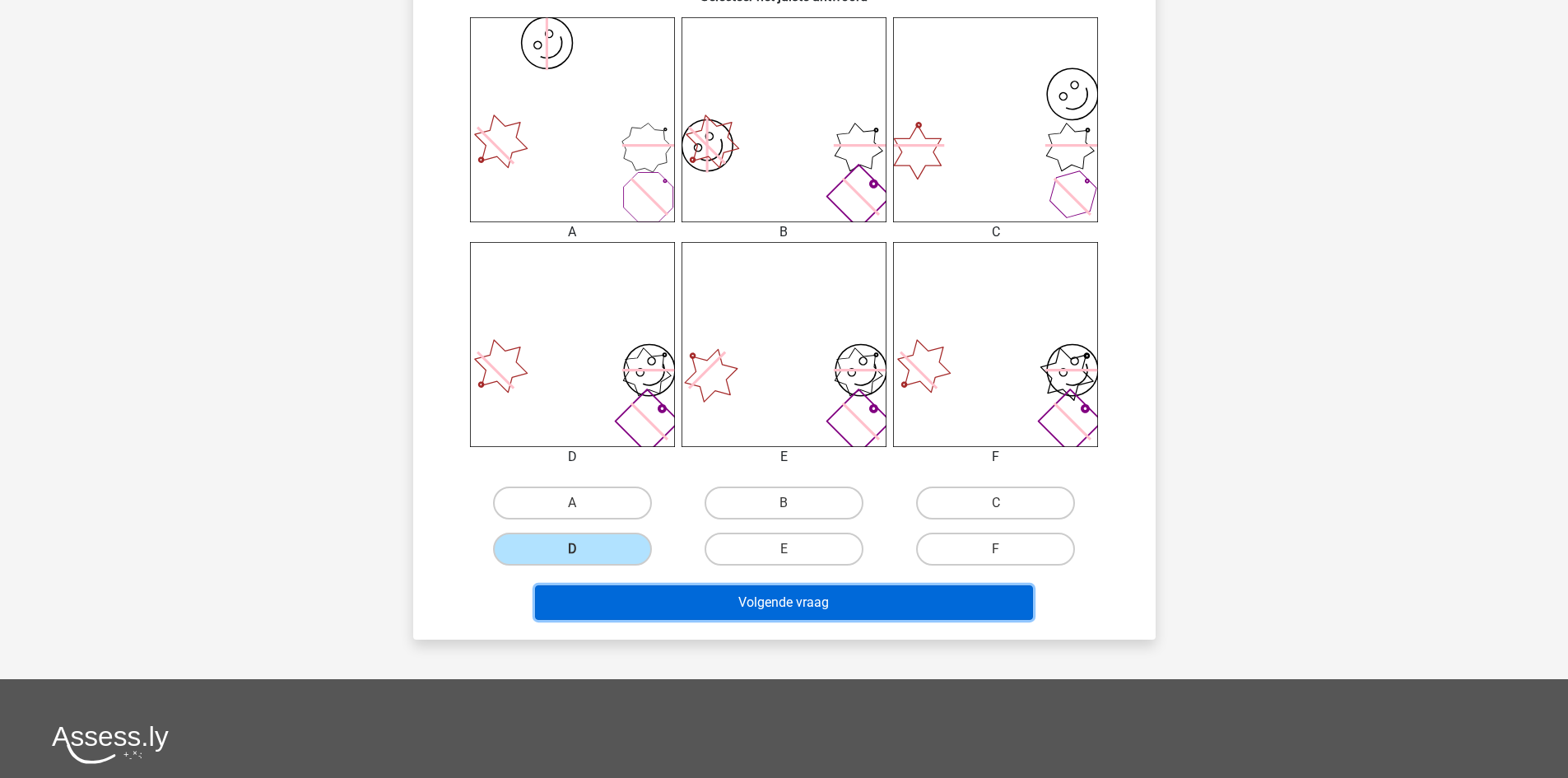
click at [643, 601] on button "Volgende vraag" at bounding box center [784, 602] width 498 height 34
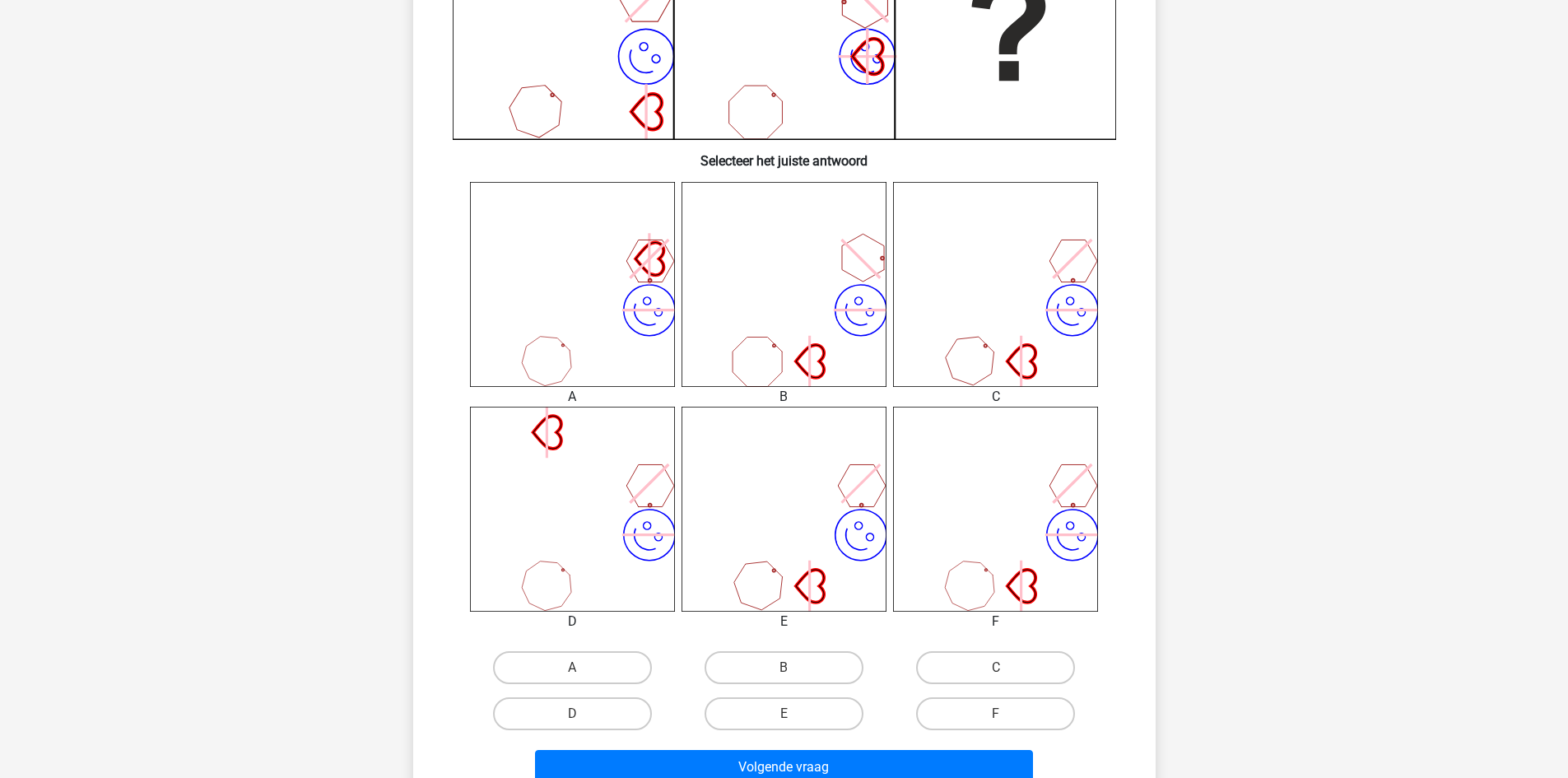
scroll to position [576, 0]
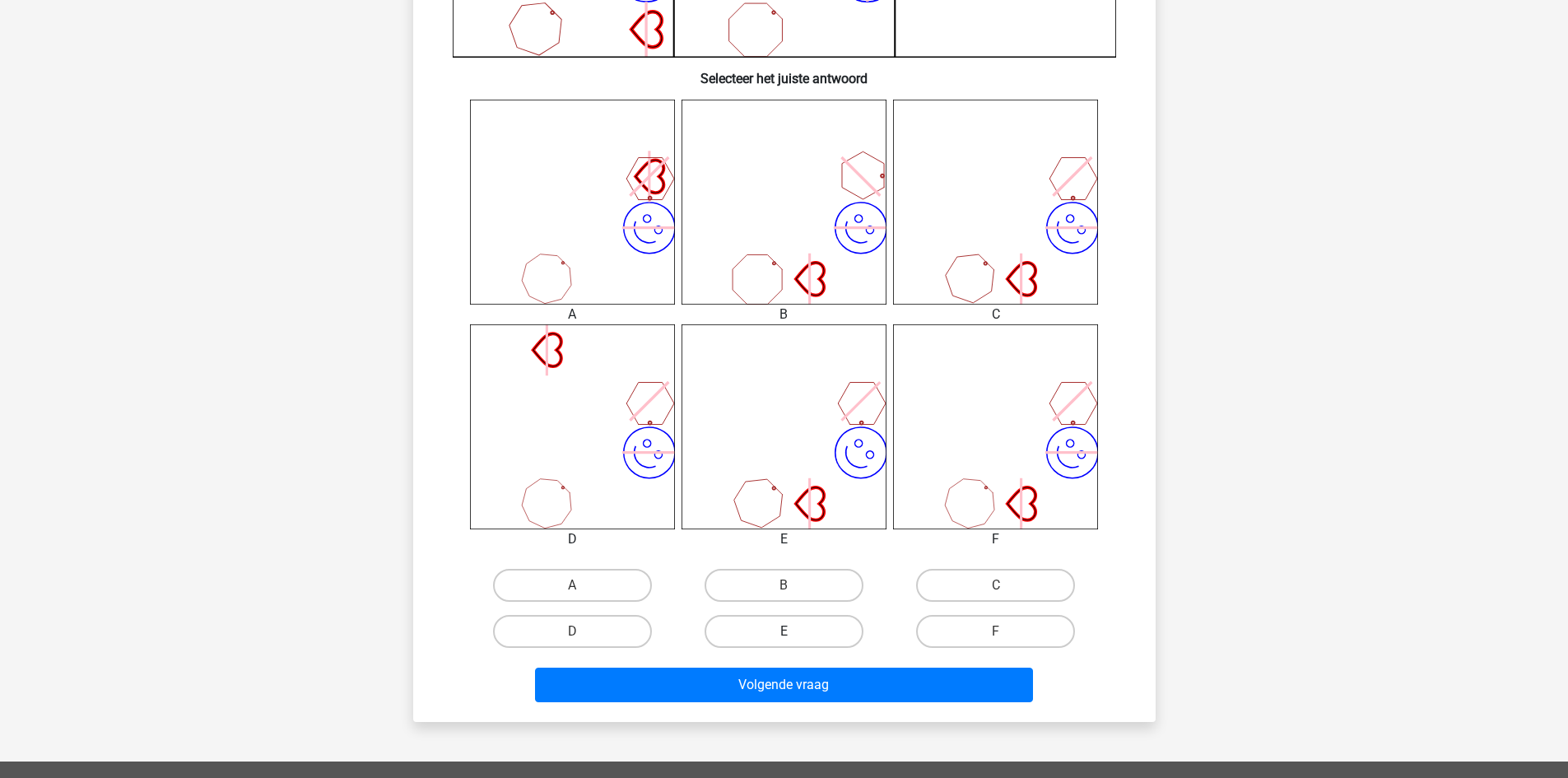
click at [757, 639] on label "E" at bounding box center [784, 632] width 159 height 33
click at [784, 639] on input "E" at bounding box center [789, 637] width 11 height 11
radio input "true"
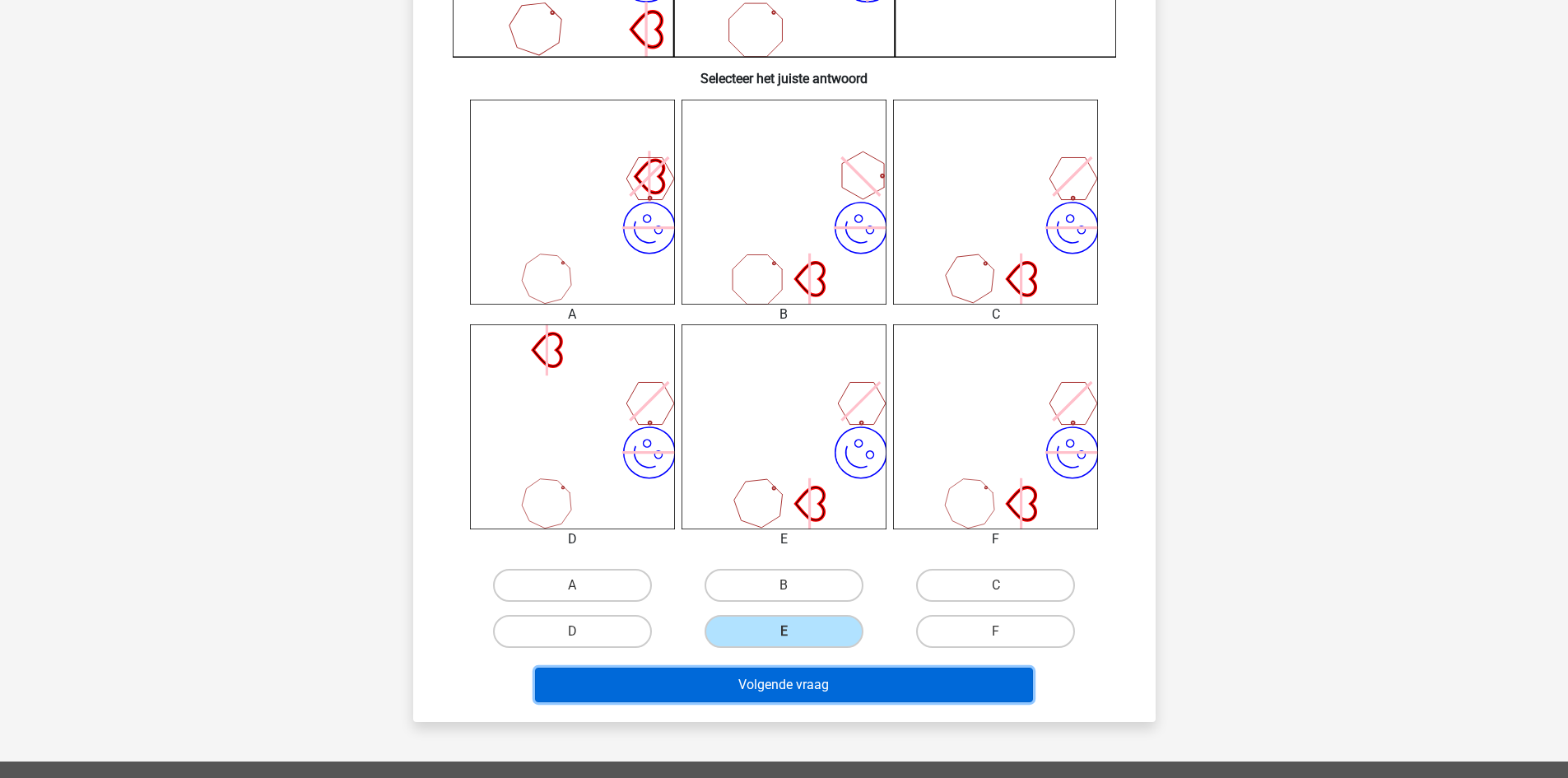
click at [750, 692] on button "Volgende vraag" at bounding box center [784, 684] width 498 height 34
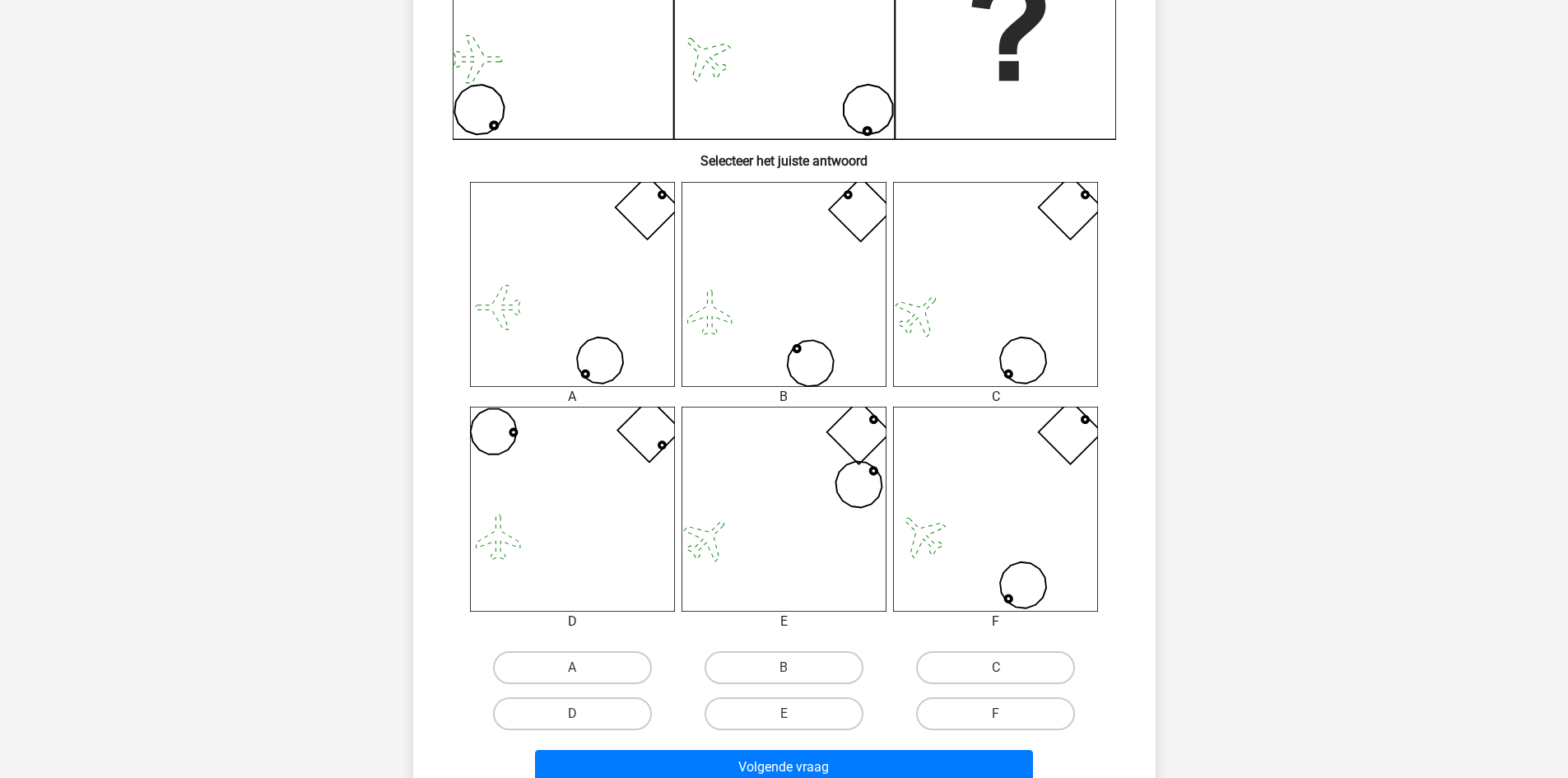
scroll to position [659, 0]
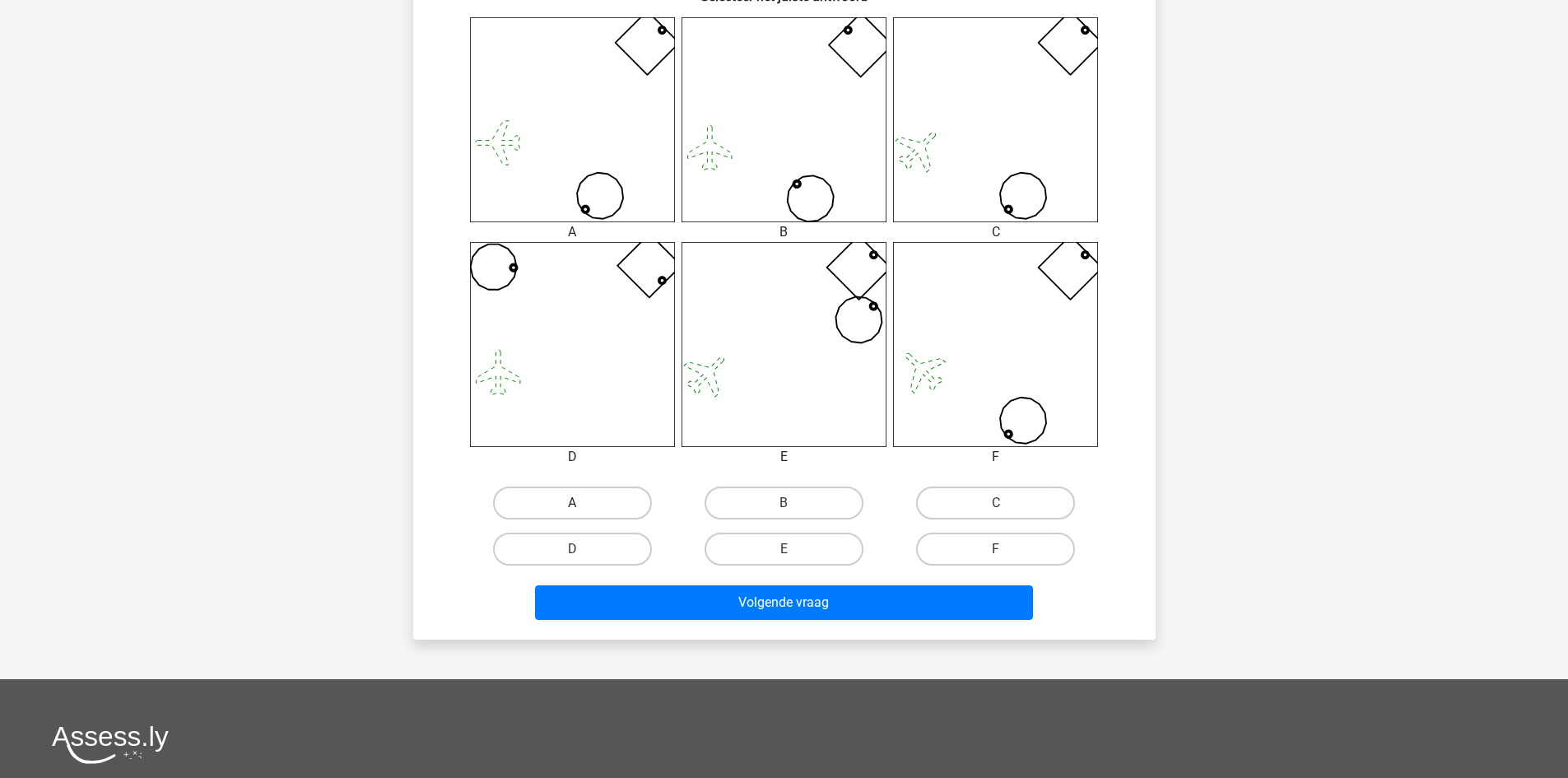
click at [551, 503] on label "A" at bounding box center [572, 503] width 159 height 33
click at [572, 503] on input "A" at bounding box center [577, 509] width 11 height 11
radio input "true"
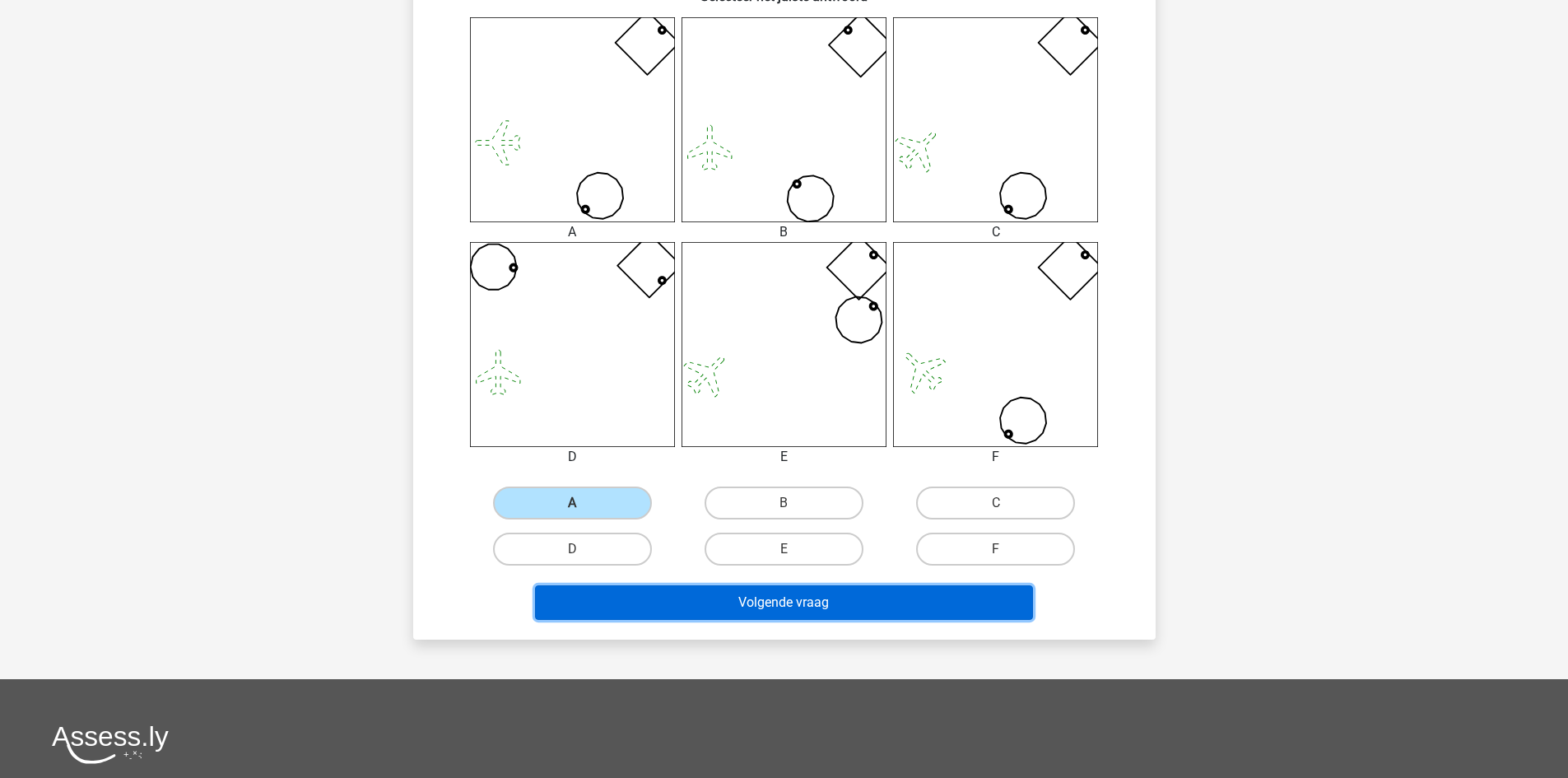
click at [606, 598] on button "Volgende vraag" at bounding box center [784, 602] width 498 height 34
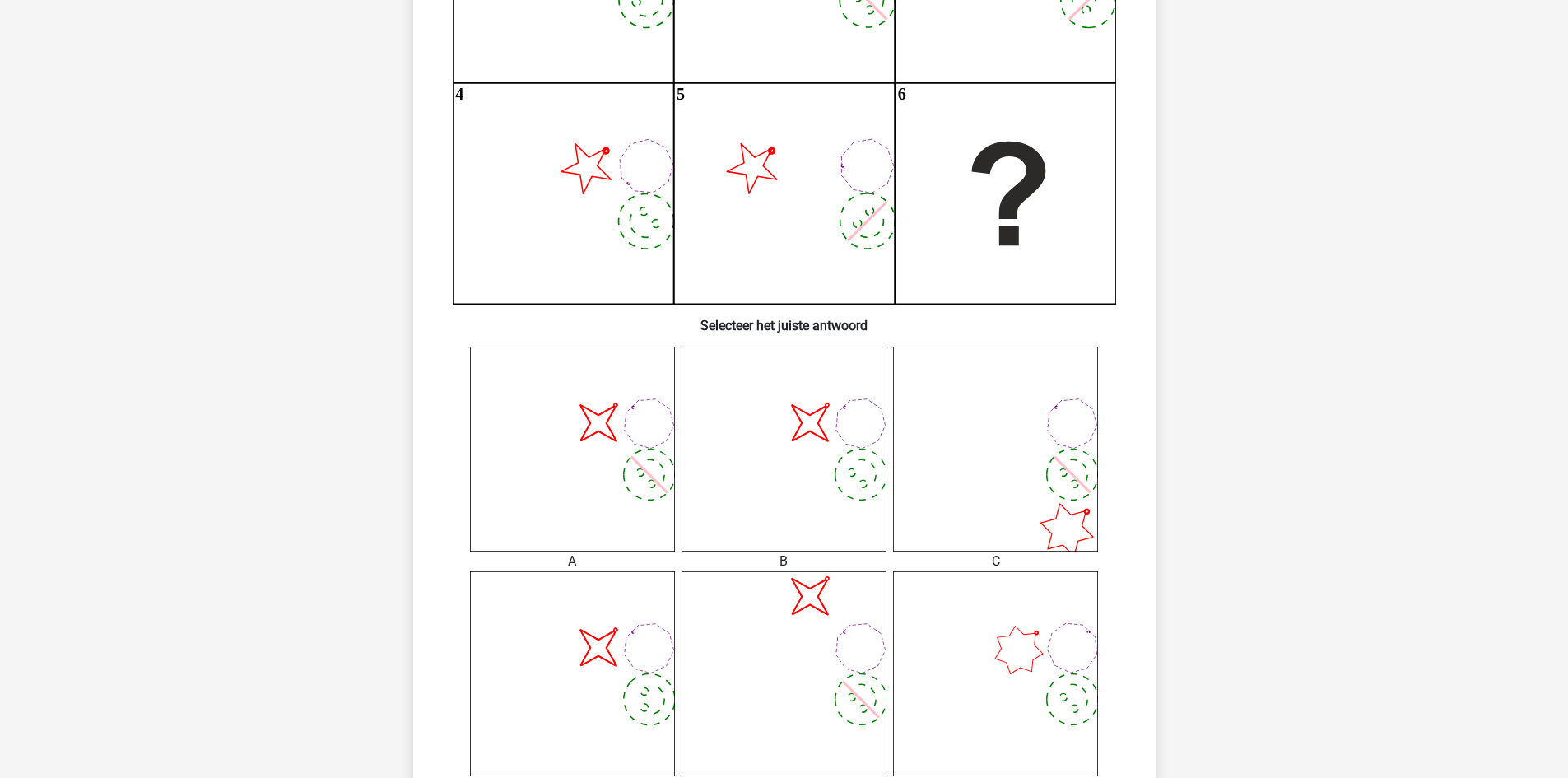
scroll to position [494, 0]
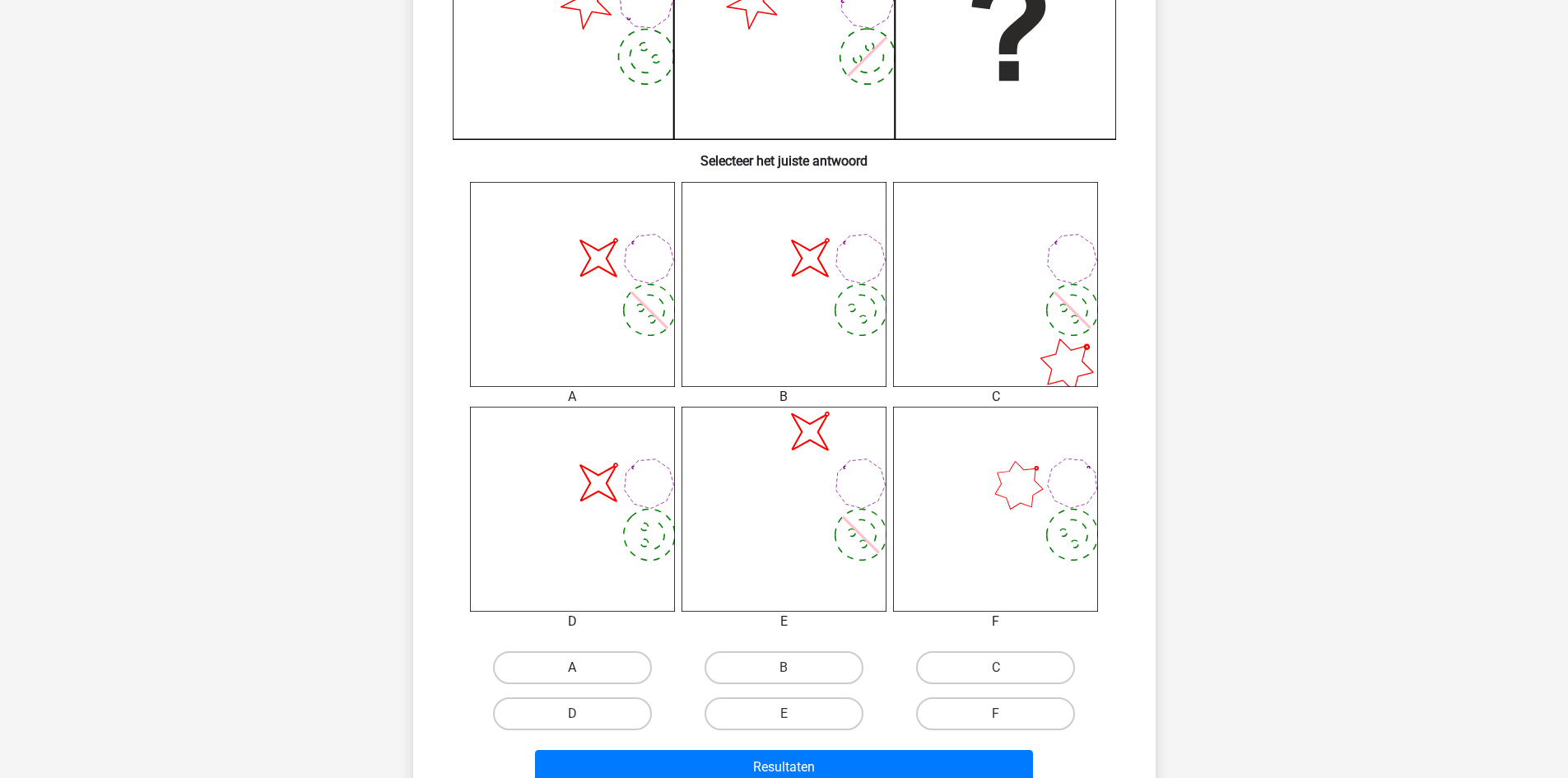
click at [595, 666] on label "A" at bounding box center [572, 668] width 159 height 33
click at [583, 667] on input "A" at bounding box center [577, 673] width 11 height 11
radio input "true"
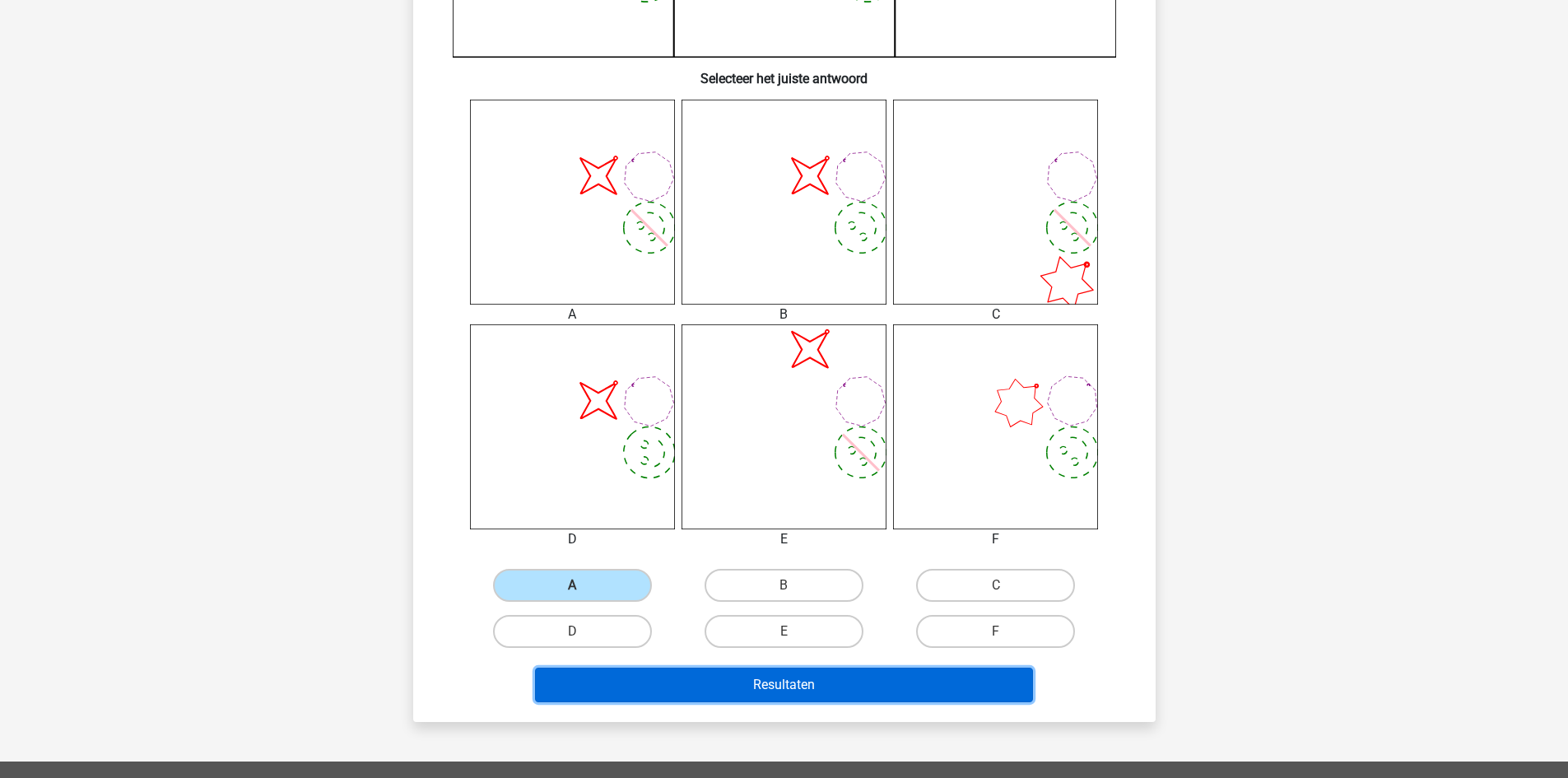
click at [631, 675] on button "Resultaten" at bounding box center [784, 684] width 498 height 34
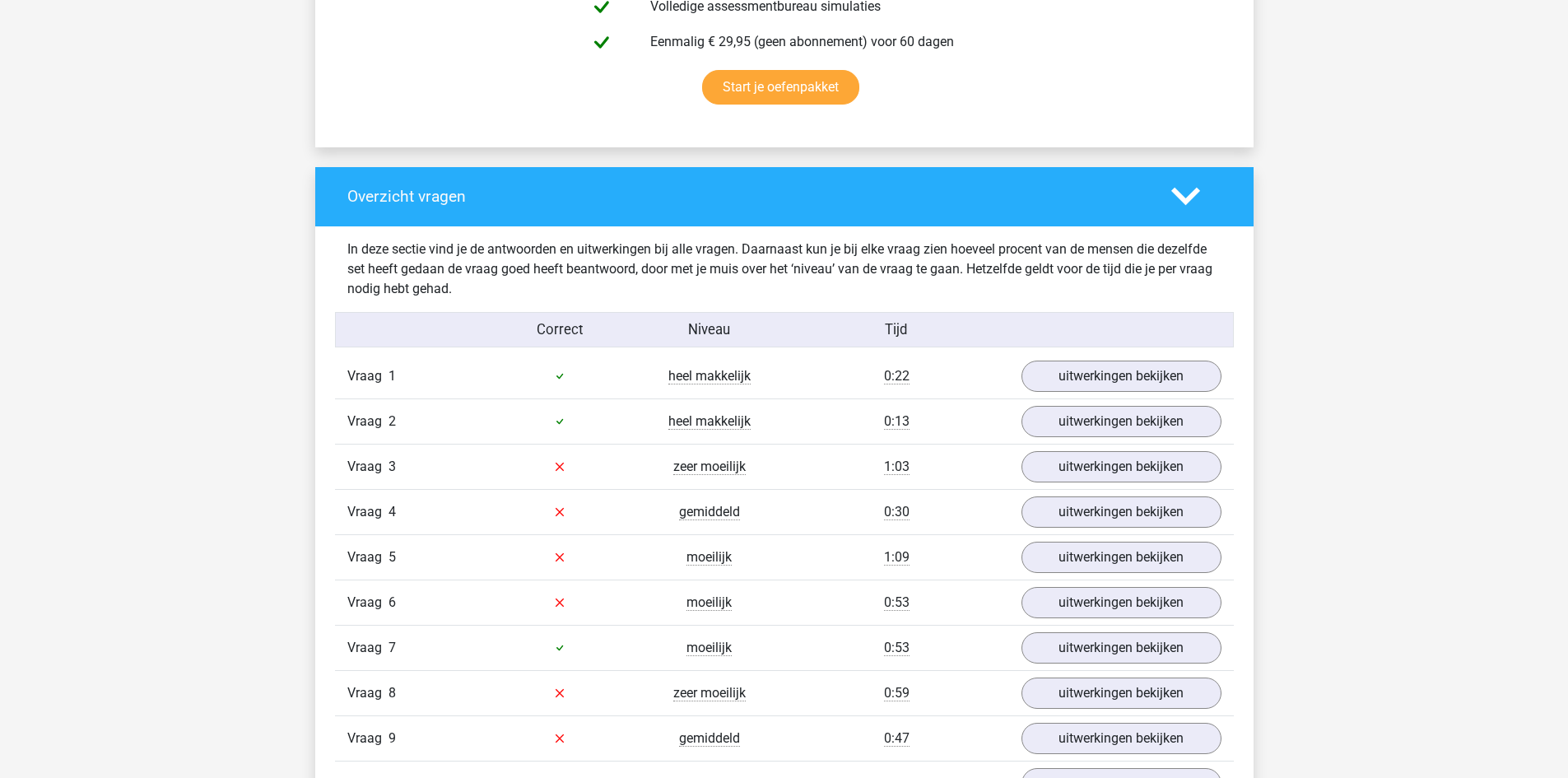
scroll to position [1317, 0]
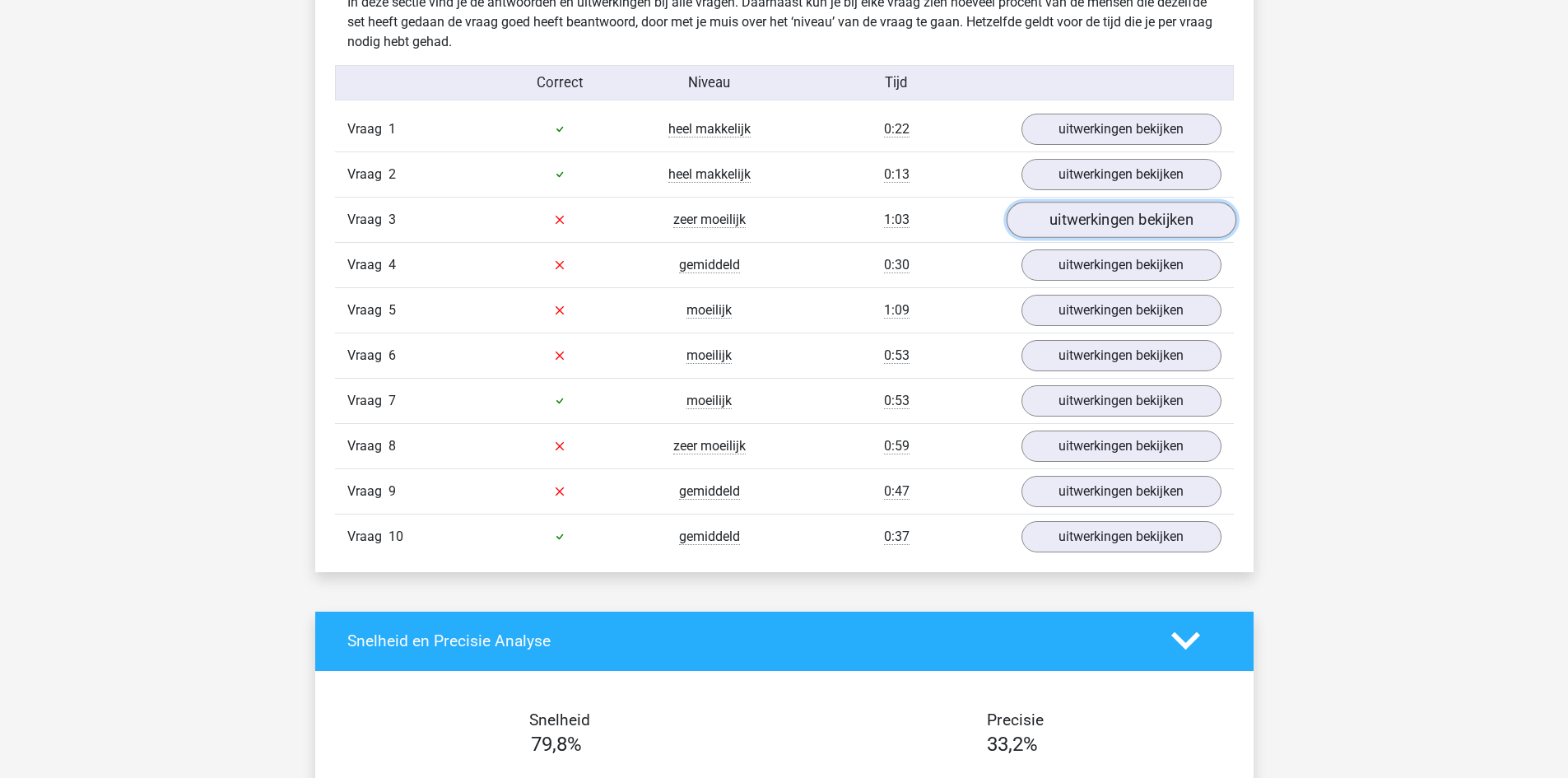
click at [1084, 225] on link "uitwerkingen bekijken" at bounding box center [1121, 219] width 230 height 36
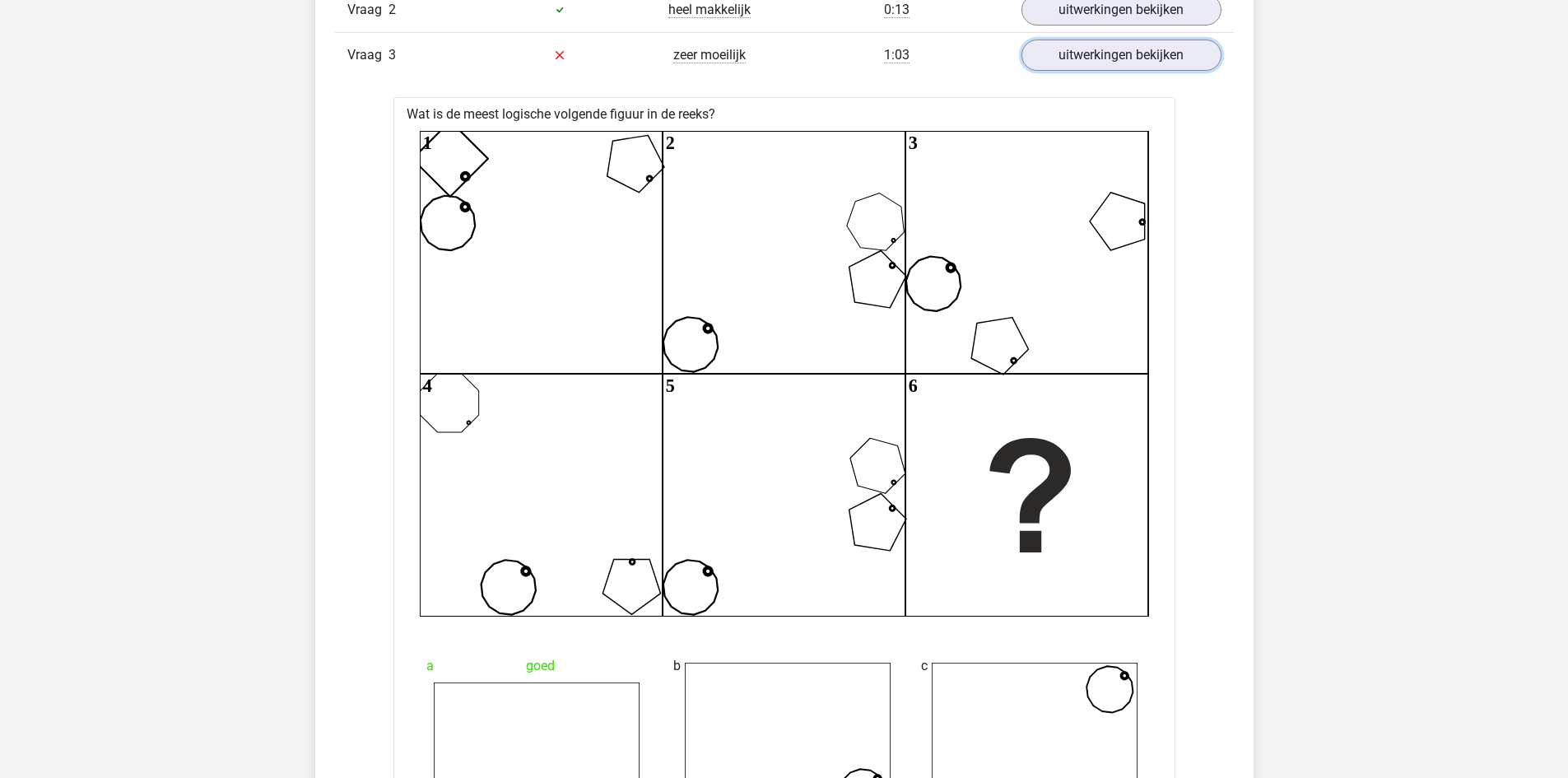
scroll to position [1153, 0]
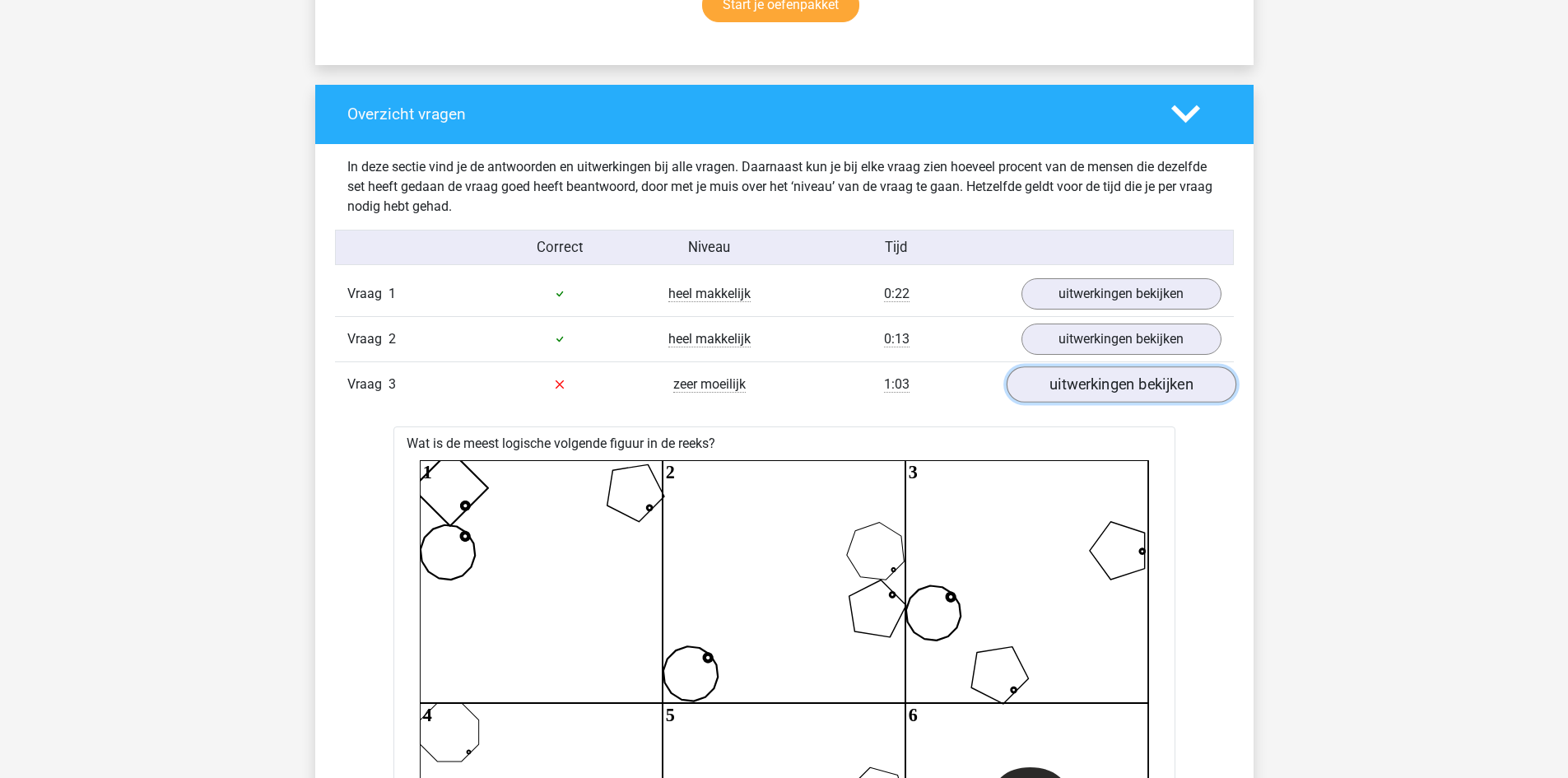
click at [1049, 376] on link "uitwerkingen bekijken" at bounding box center [1121, 384] width 230 height 36
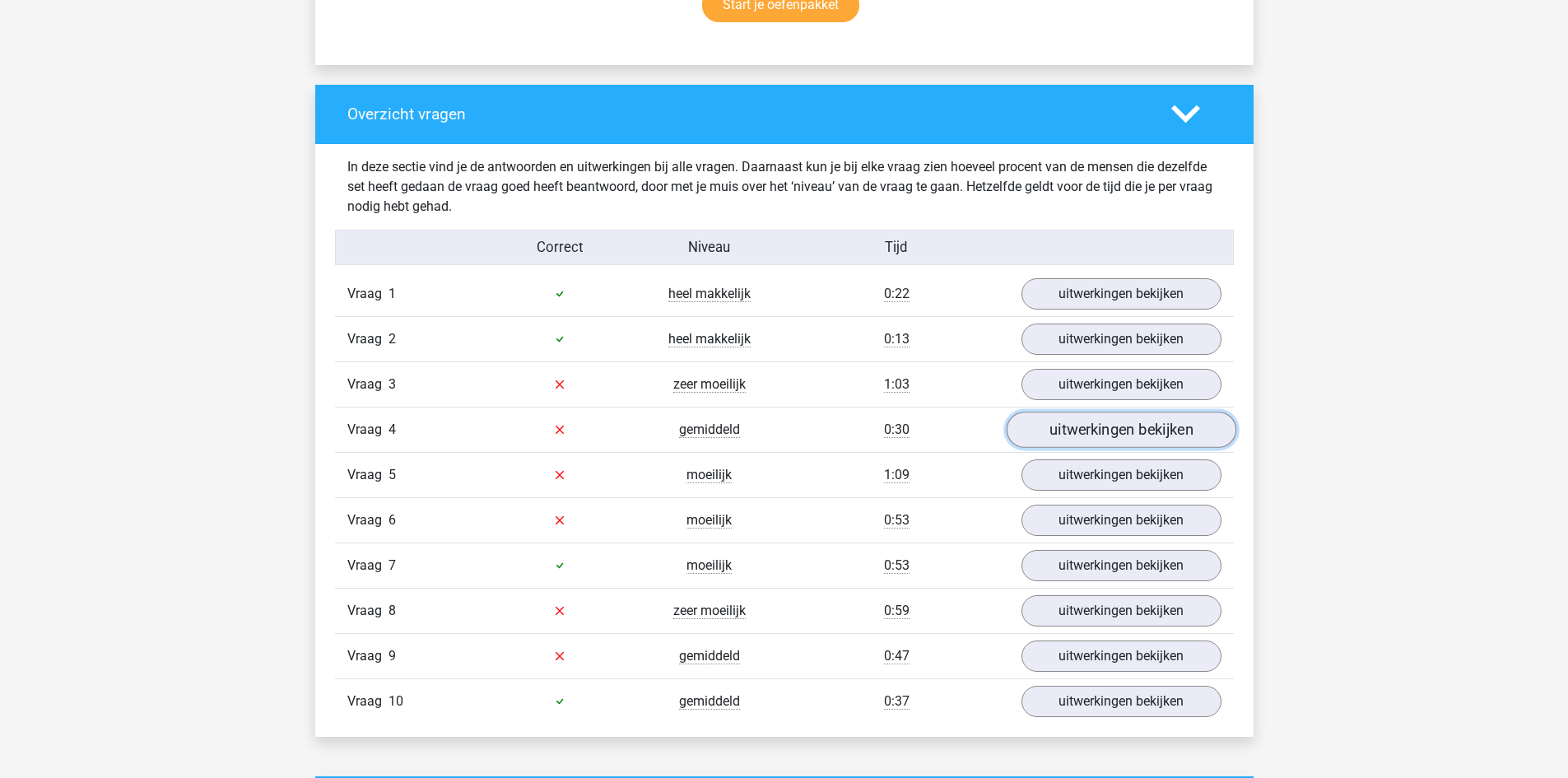
click at [1044, 435] on link "uitwerkingen bekijken" at bounding box center [1121, 429] width 230 height 36
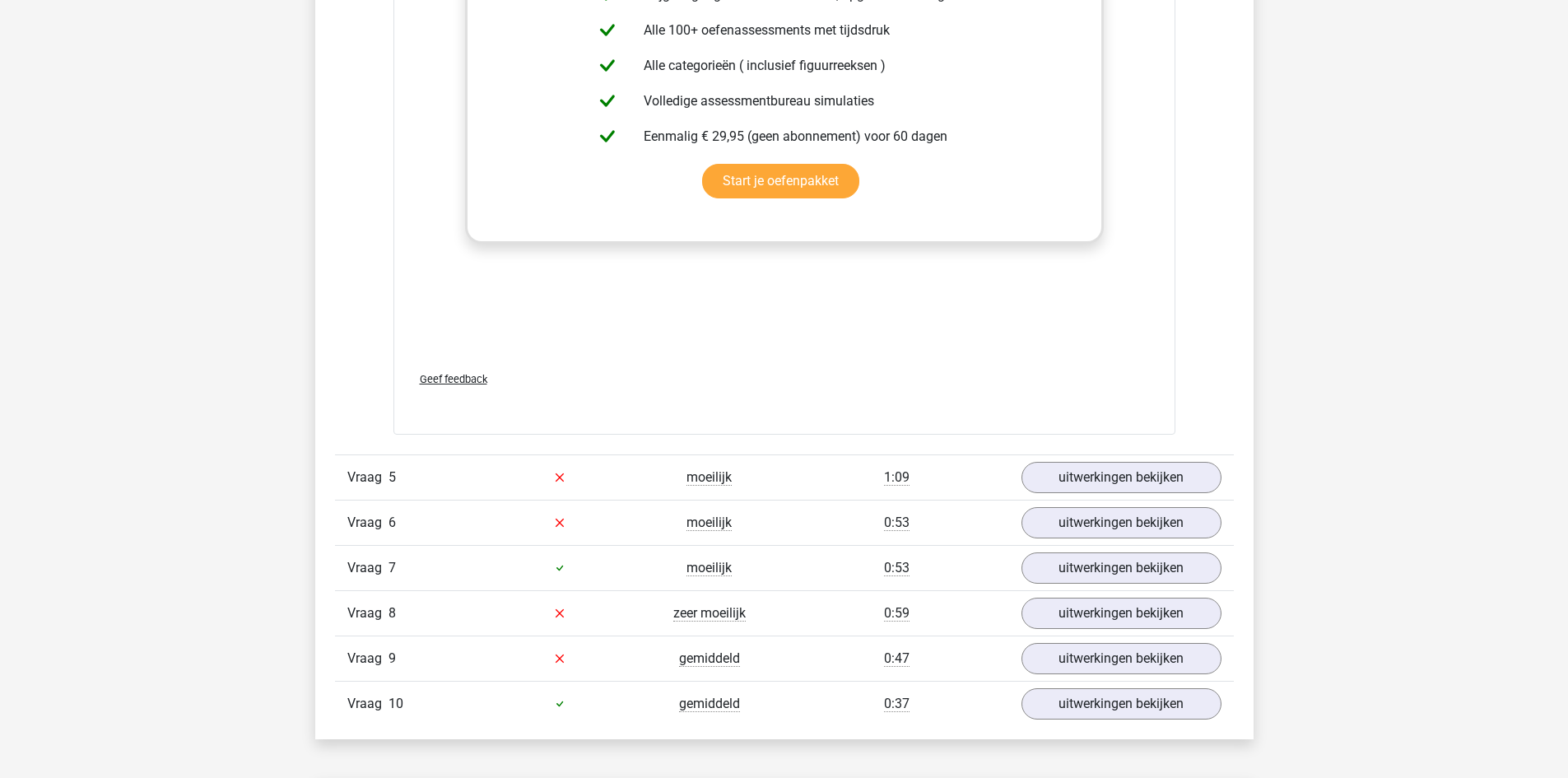
scroll to position [3046, 0]
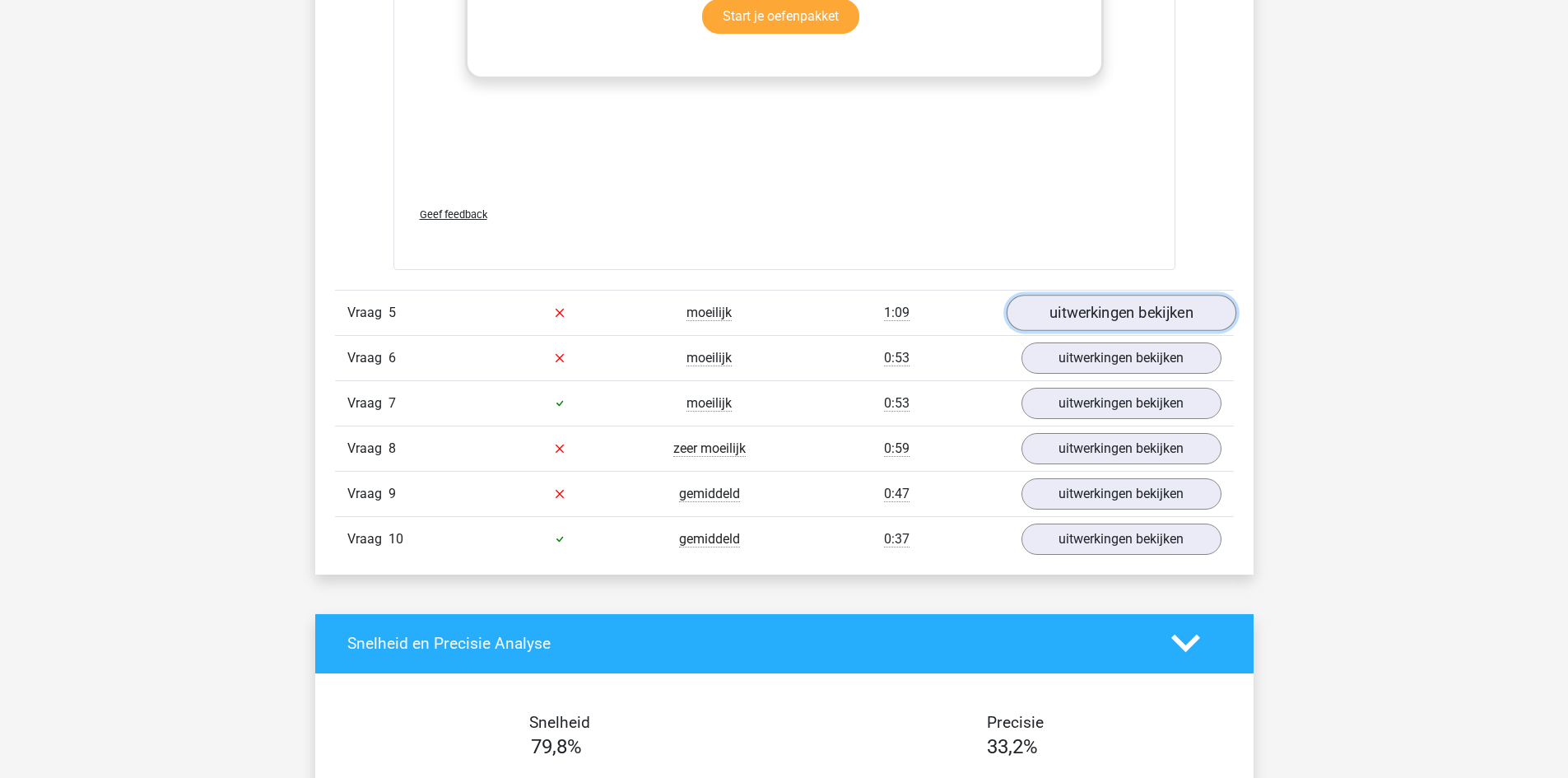
click at [1082, 315] on link "uitwerkingen bekijken" at bounding box center [1121, 312] width 230 height 36
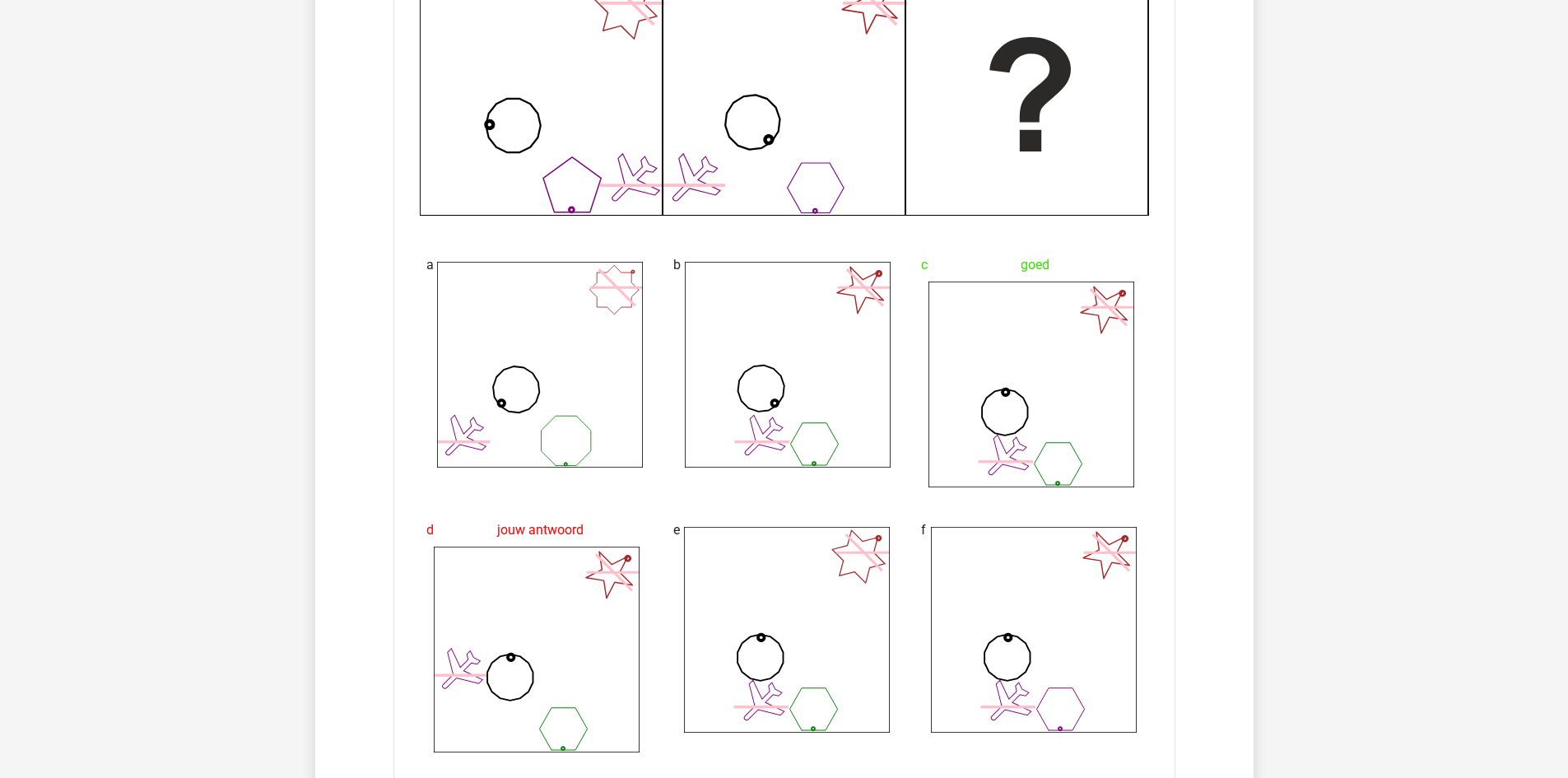
scroll to position [3787, 0]
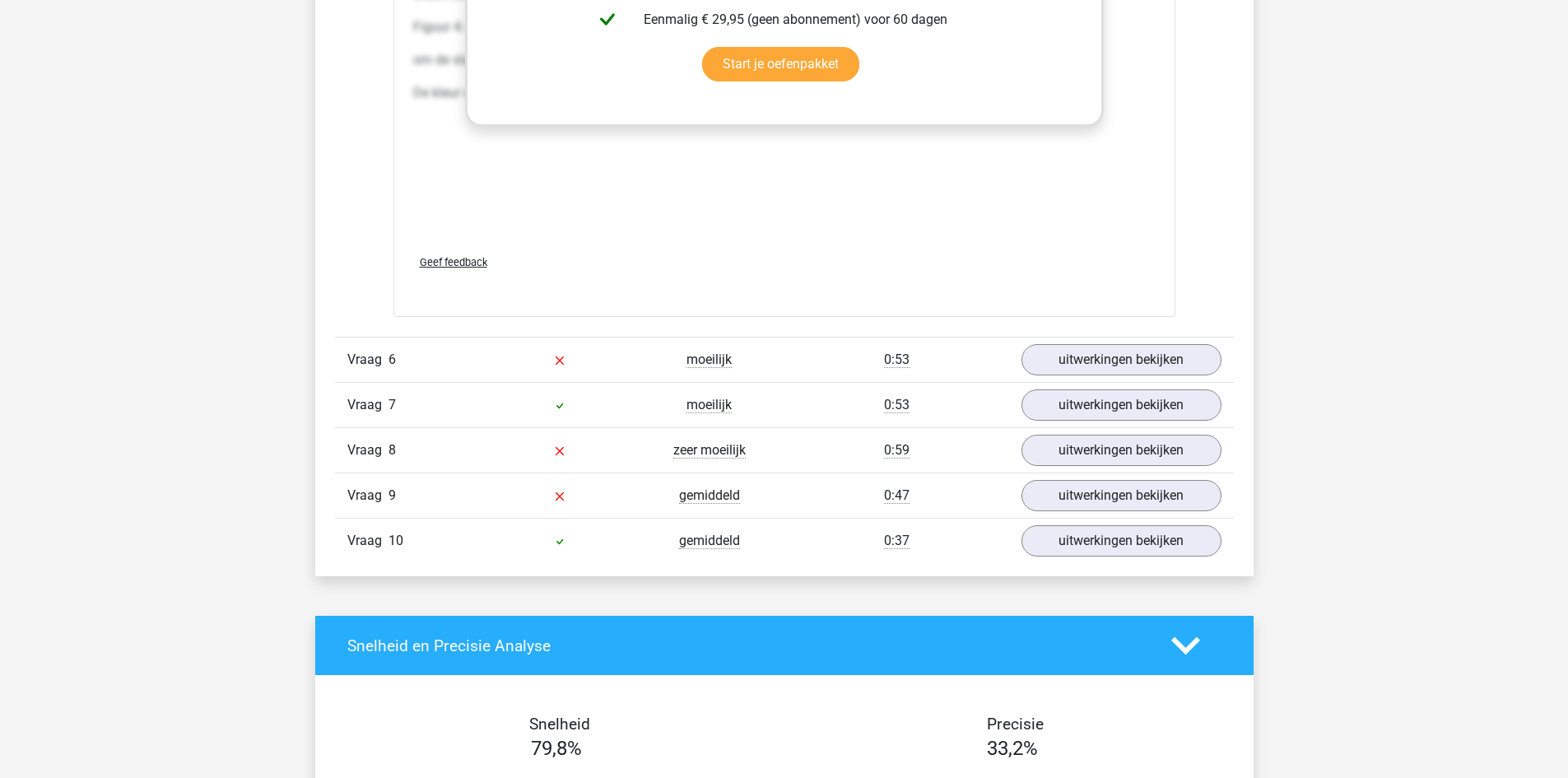
scroll to position [5022, 0]
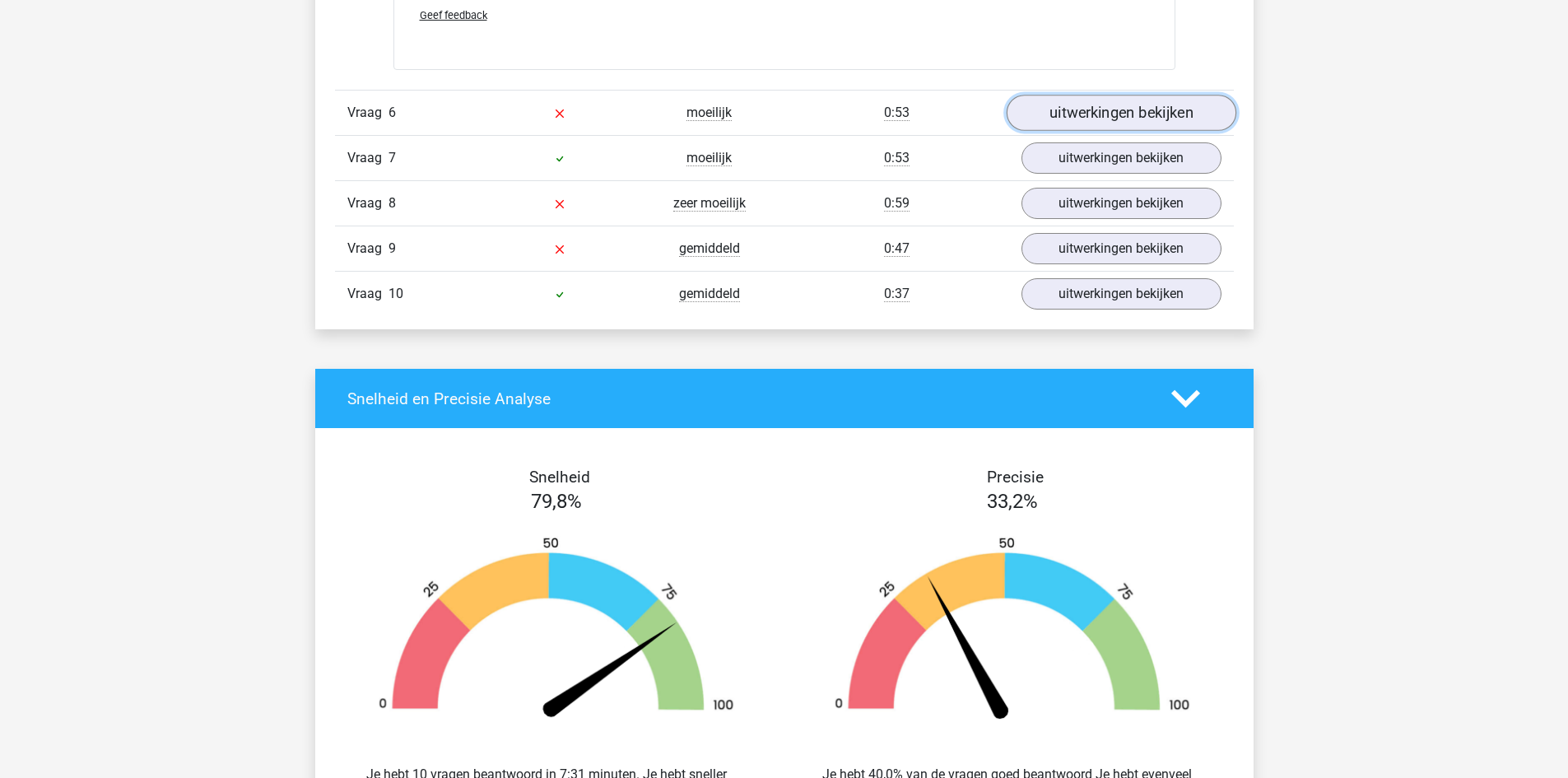
drag, startPoint x: 1056, startPoint y: 120, endPoint x: 1049, endPoint y: 125, distance: 8.6
click at [1057, 120] on link "uitwerkingen bekijken" at bounding box center [1121, 113] width 230 height 36
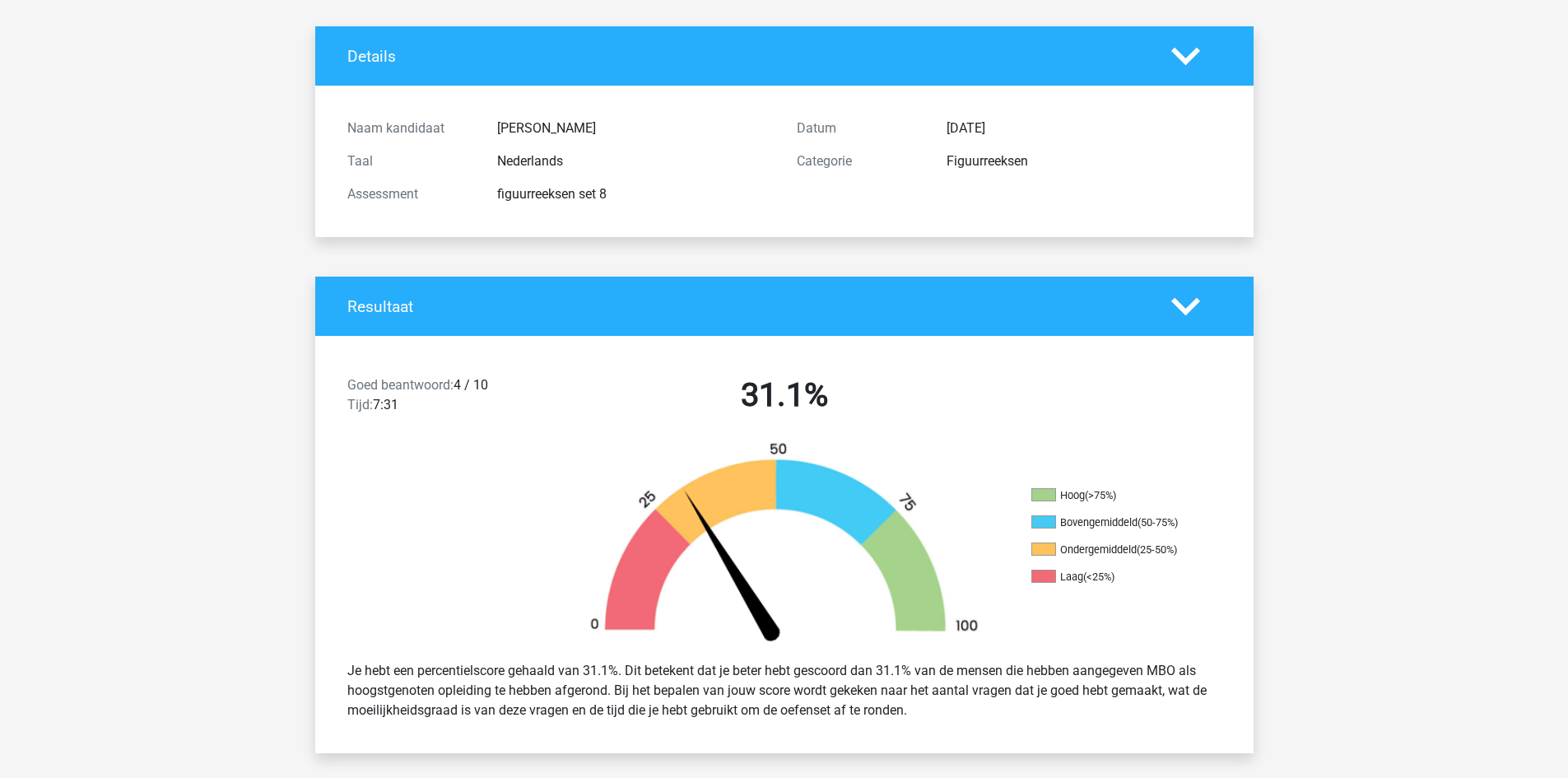
scroll to position [0, 0]
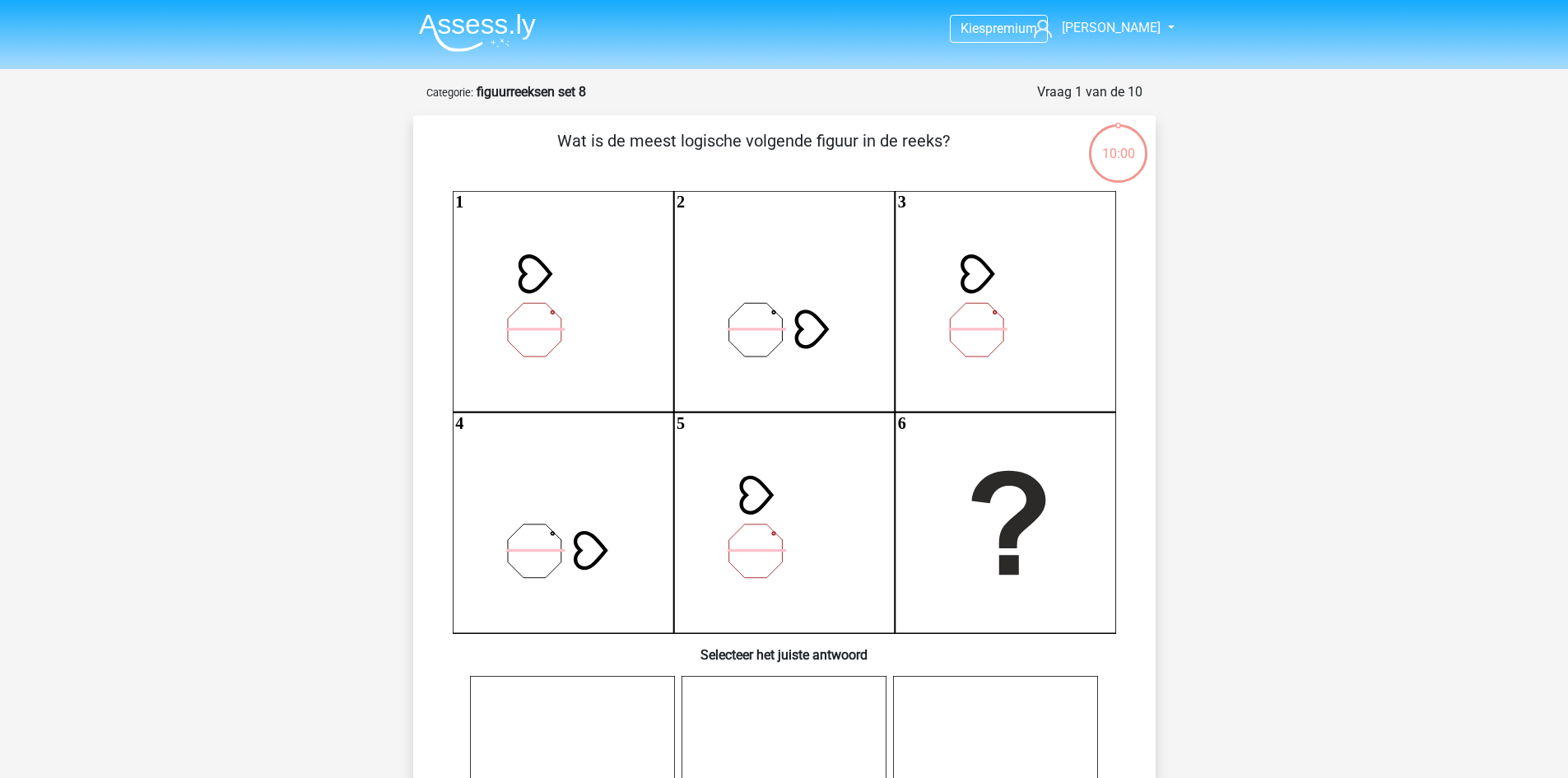
scroll to position [576, 0]
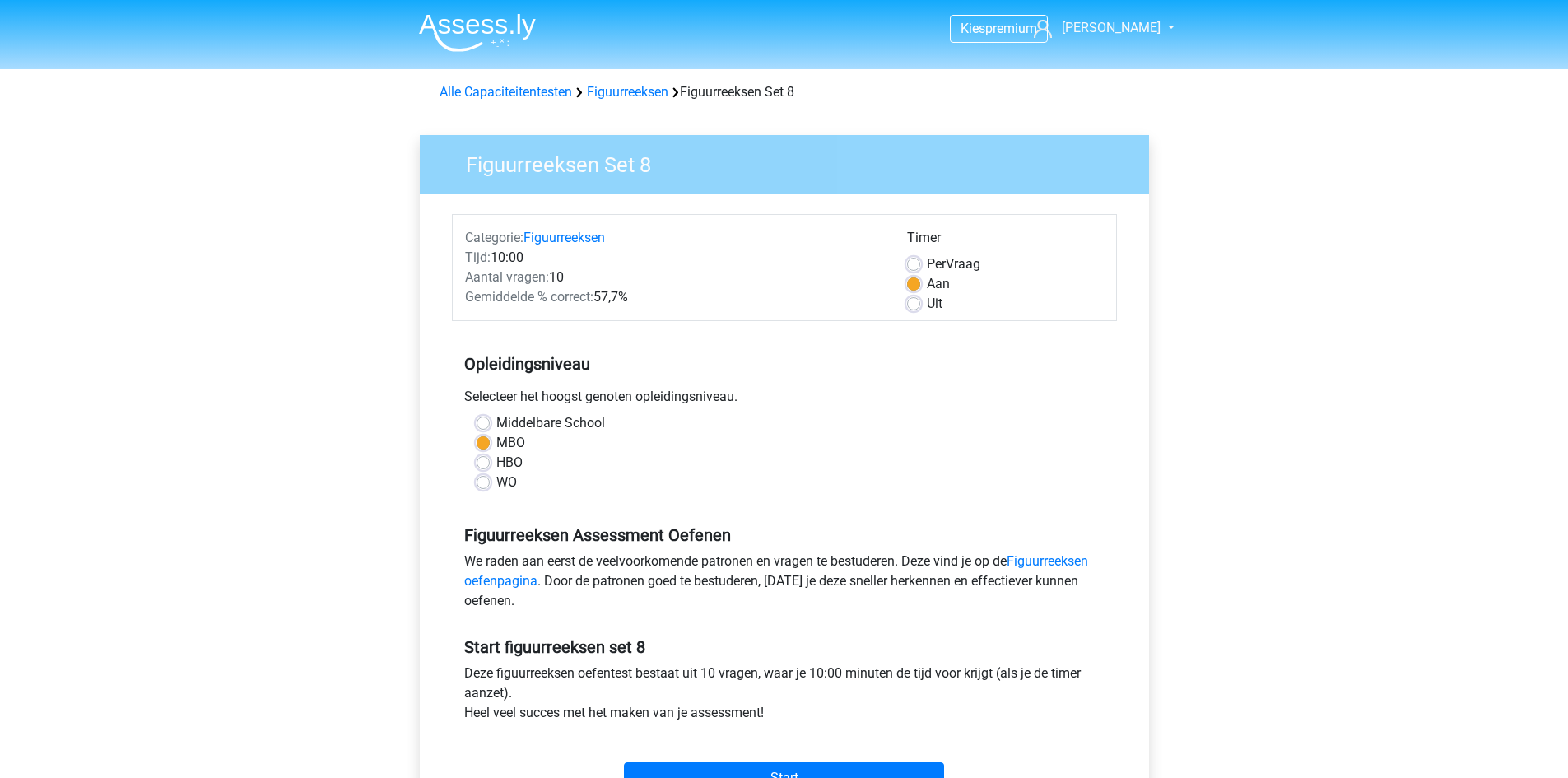
scroll to position [82, 0]
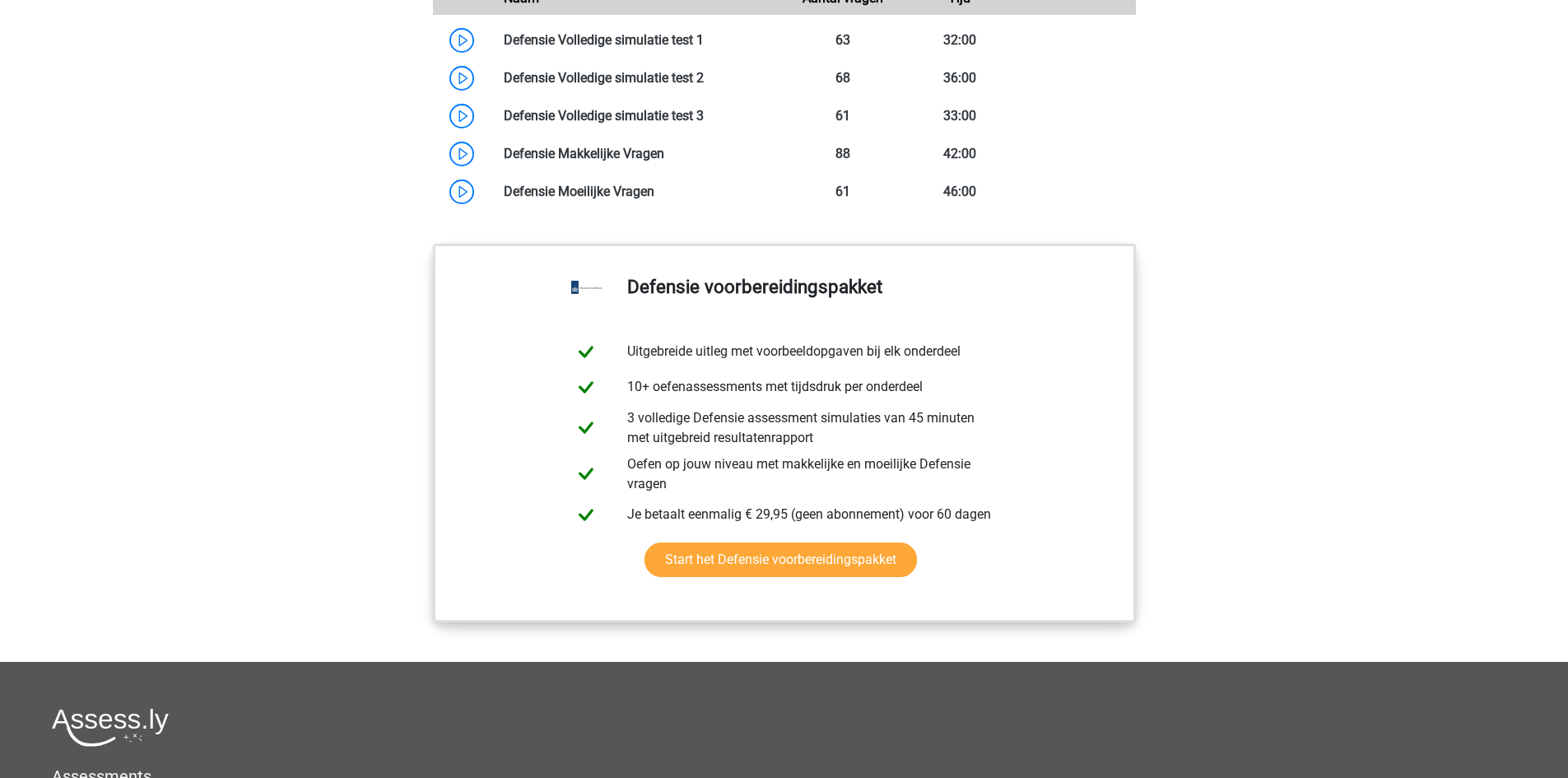
scroll to position [1153, 0]
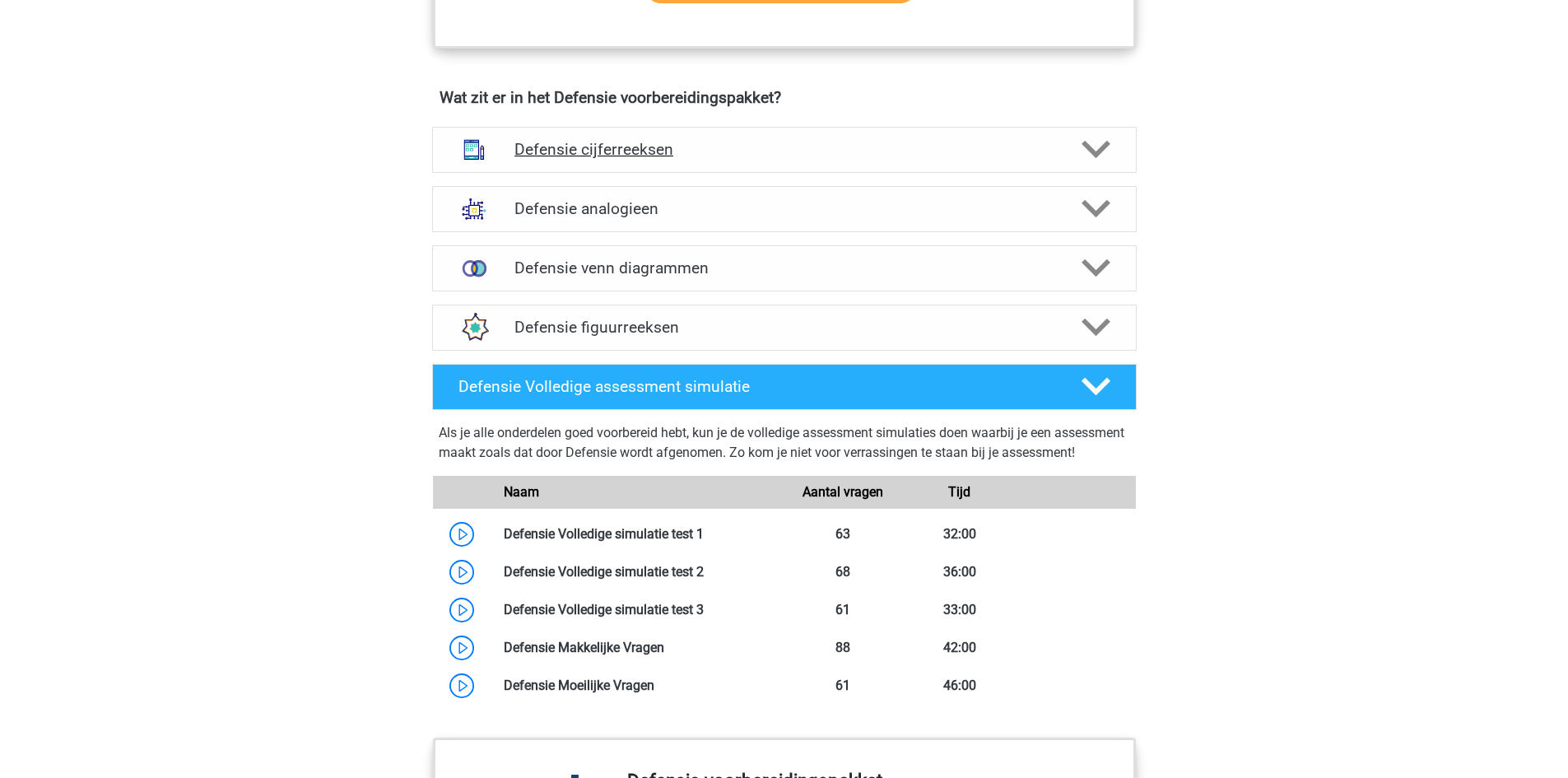
click at [859, 154] on h4 "Defensie cijferreeksen" at bounding box center [784, 150] width 539 height 19
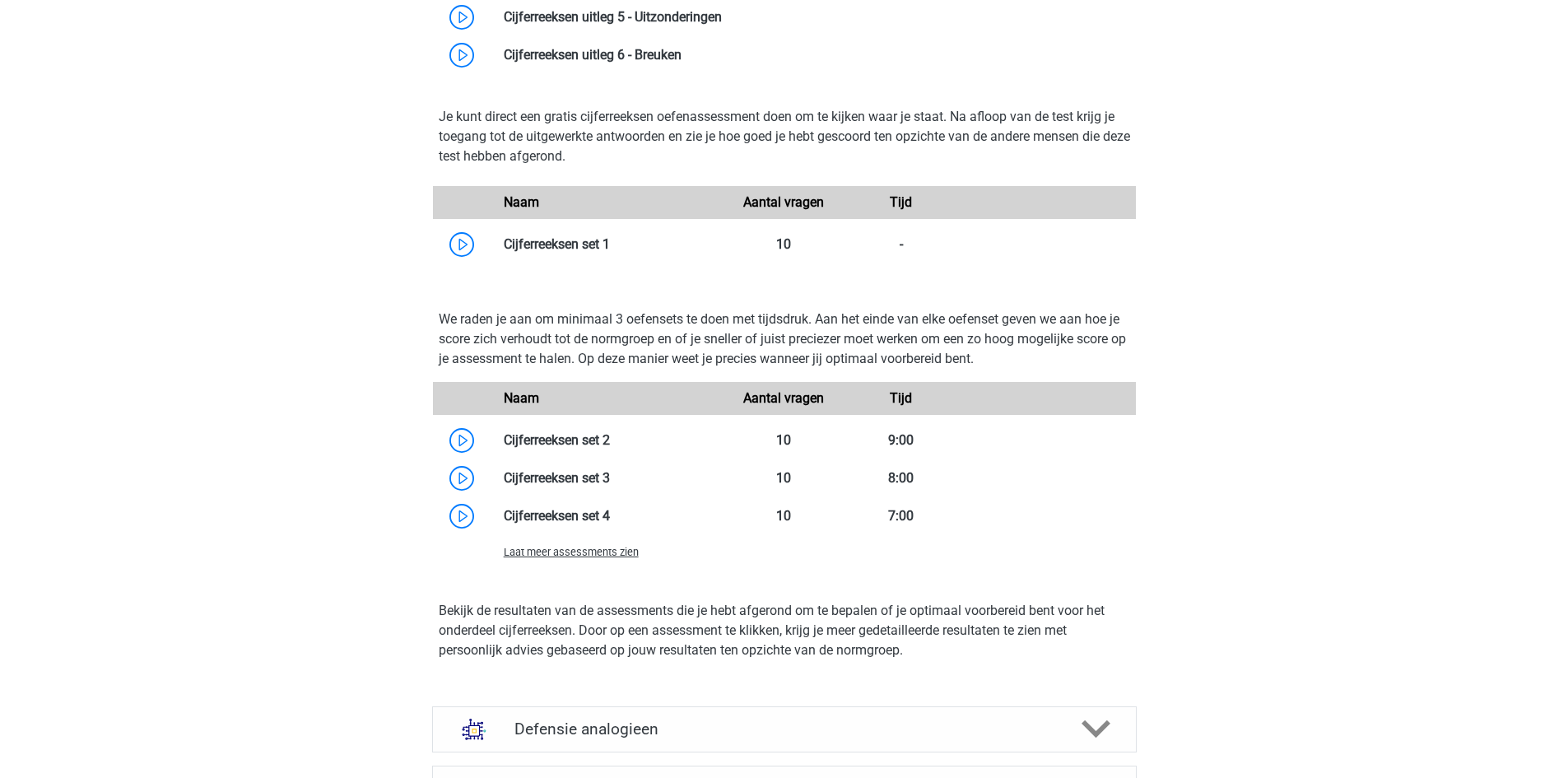
scroll to position [1647, 0]
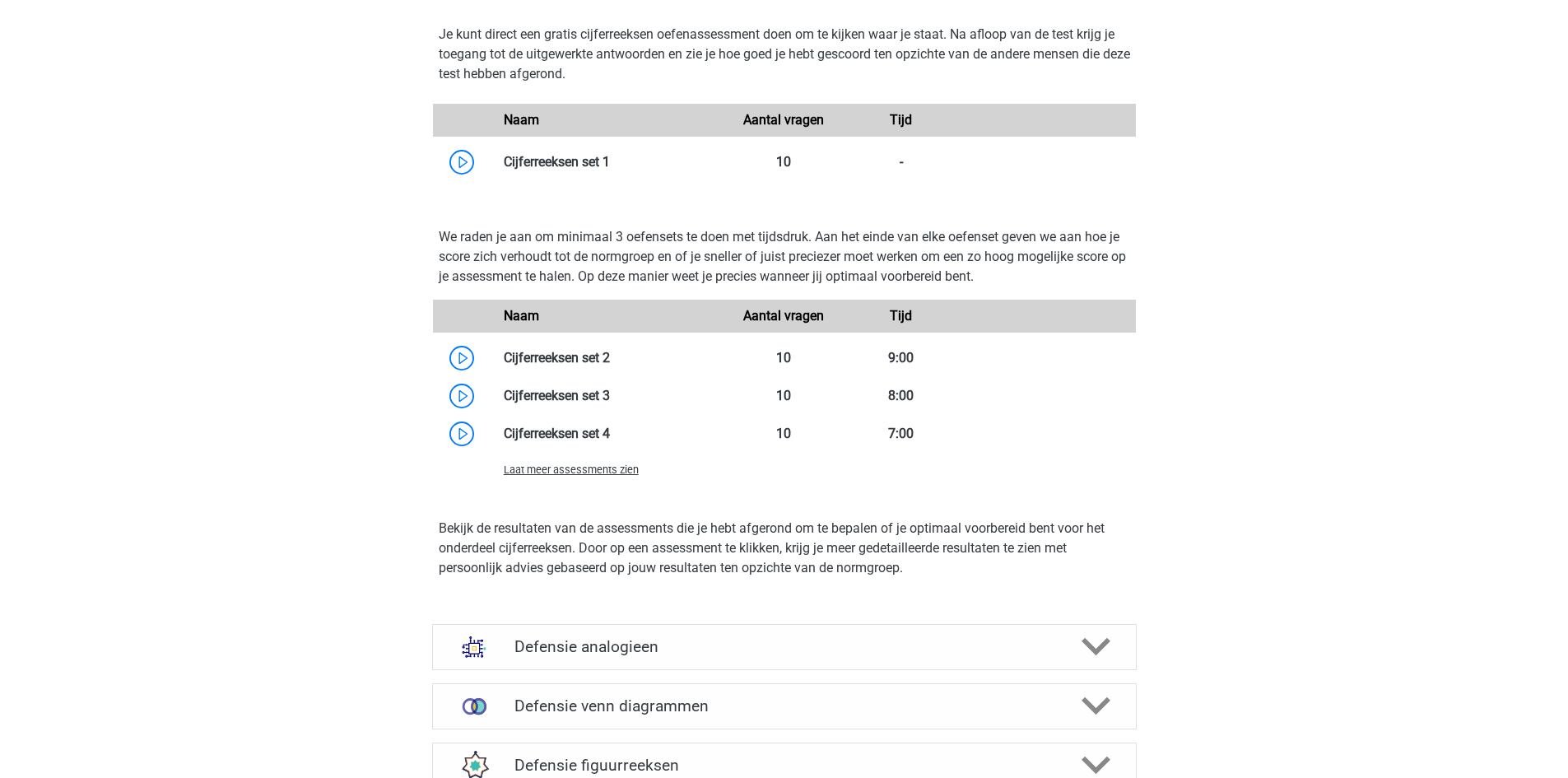
click at [557, 469] on span "Laat meer assessments zien" at bounding box center [572, 470] width 135 height 12
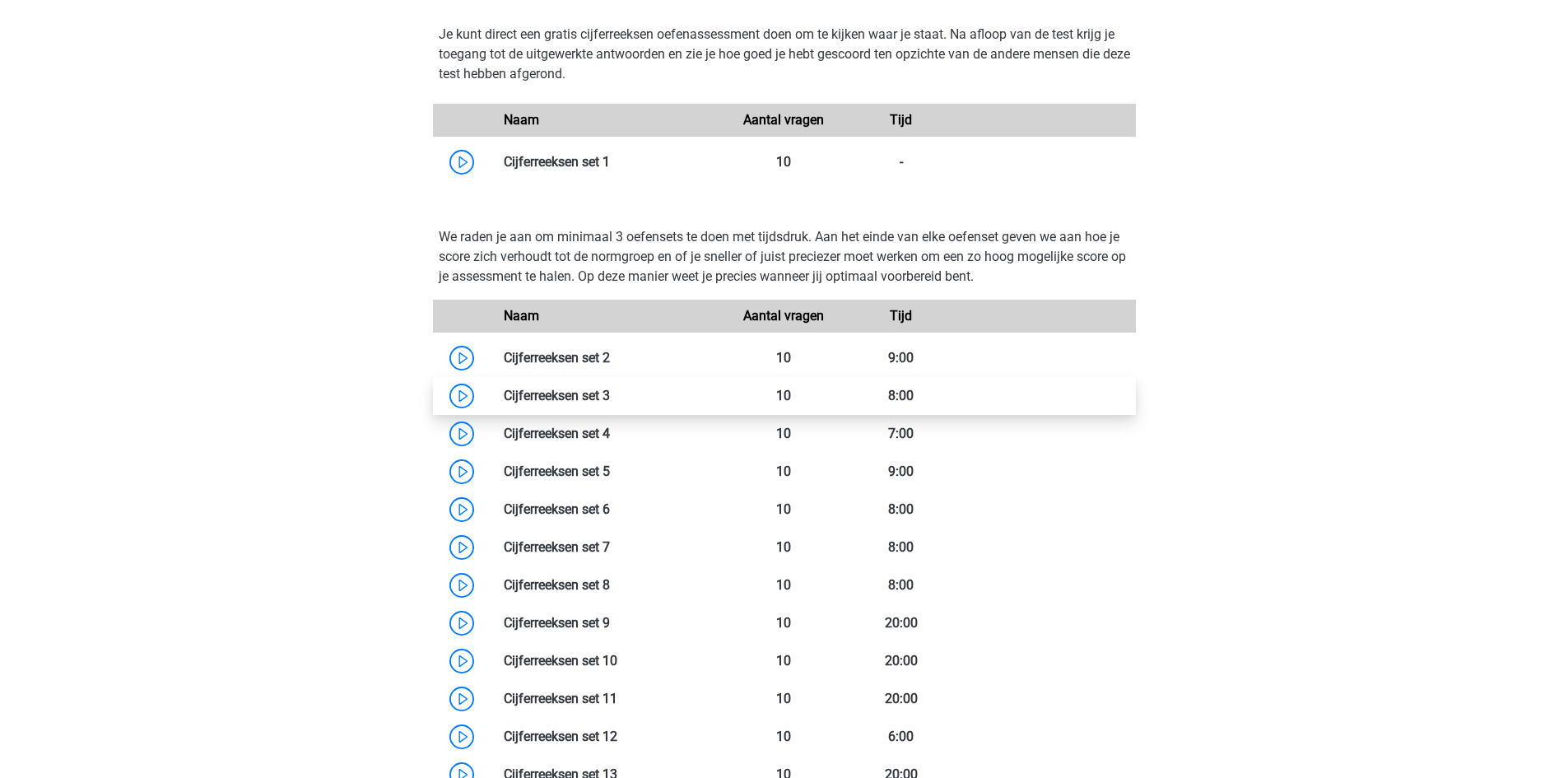
click at [610, 399] on link at bounding box center [610, 396] width 0 height 16
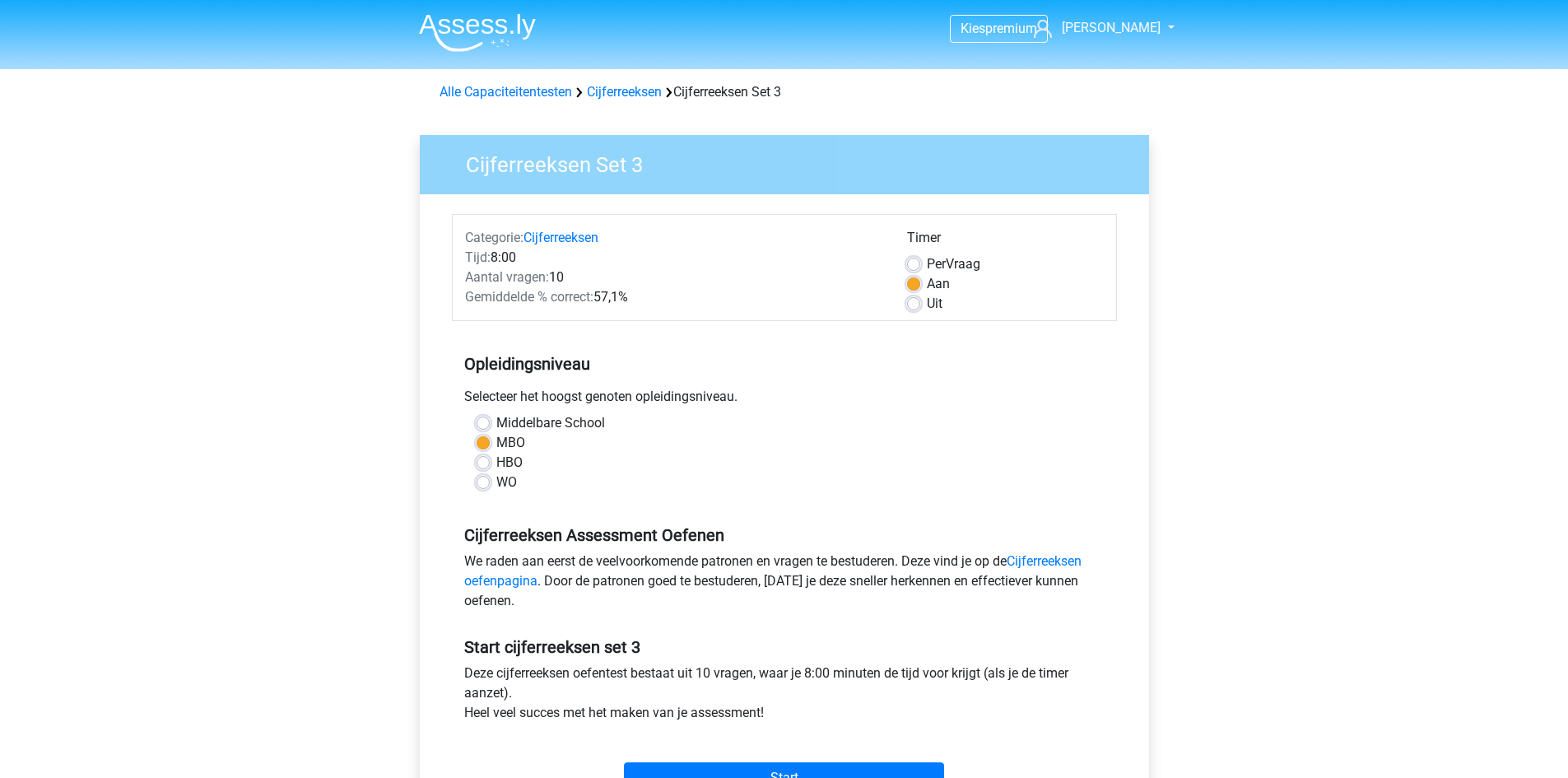
scroll to position [165, 0]
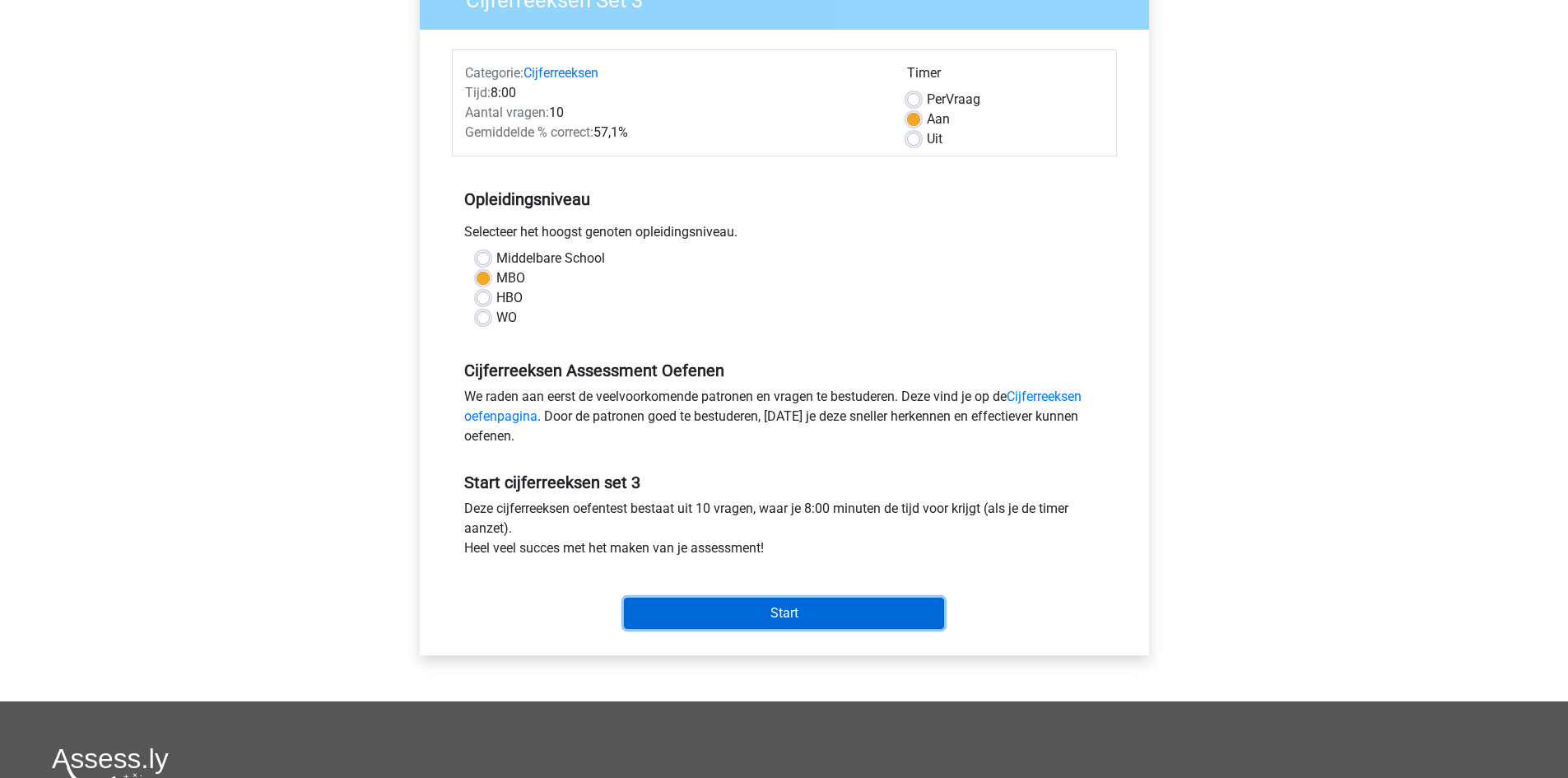
click at [812, 611] on input "Start" at bounding box center [784, 614] width 320 height 32
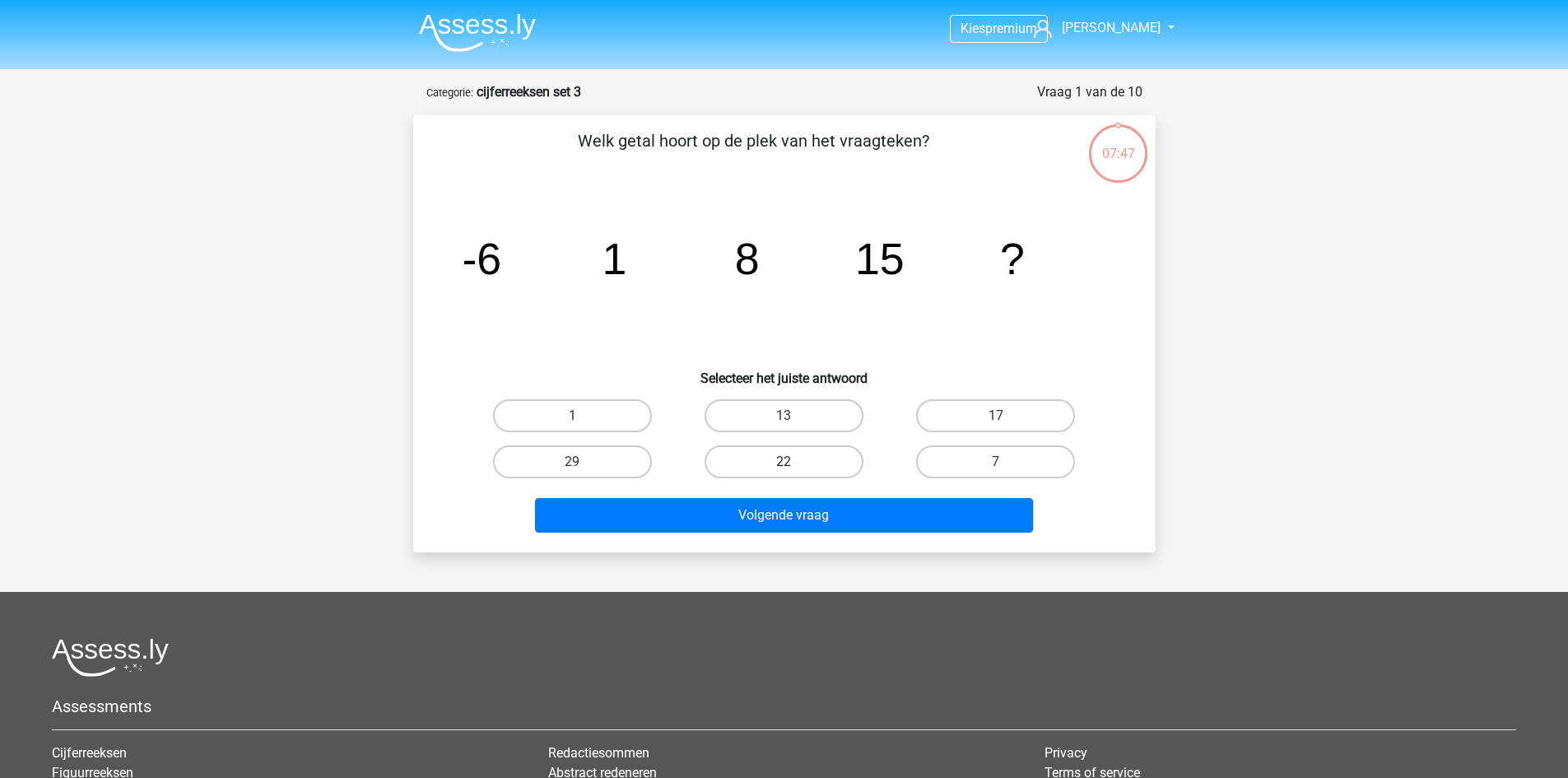
click at [789, 450] on label "22" at bounding box center [784, 462] width 159 height 33
click at [789, 462] on input "22" at bounding box center [789, 468] width 11 height 11
radio input "true"
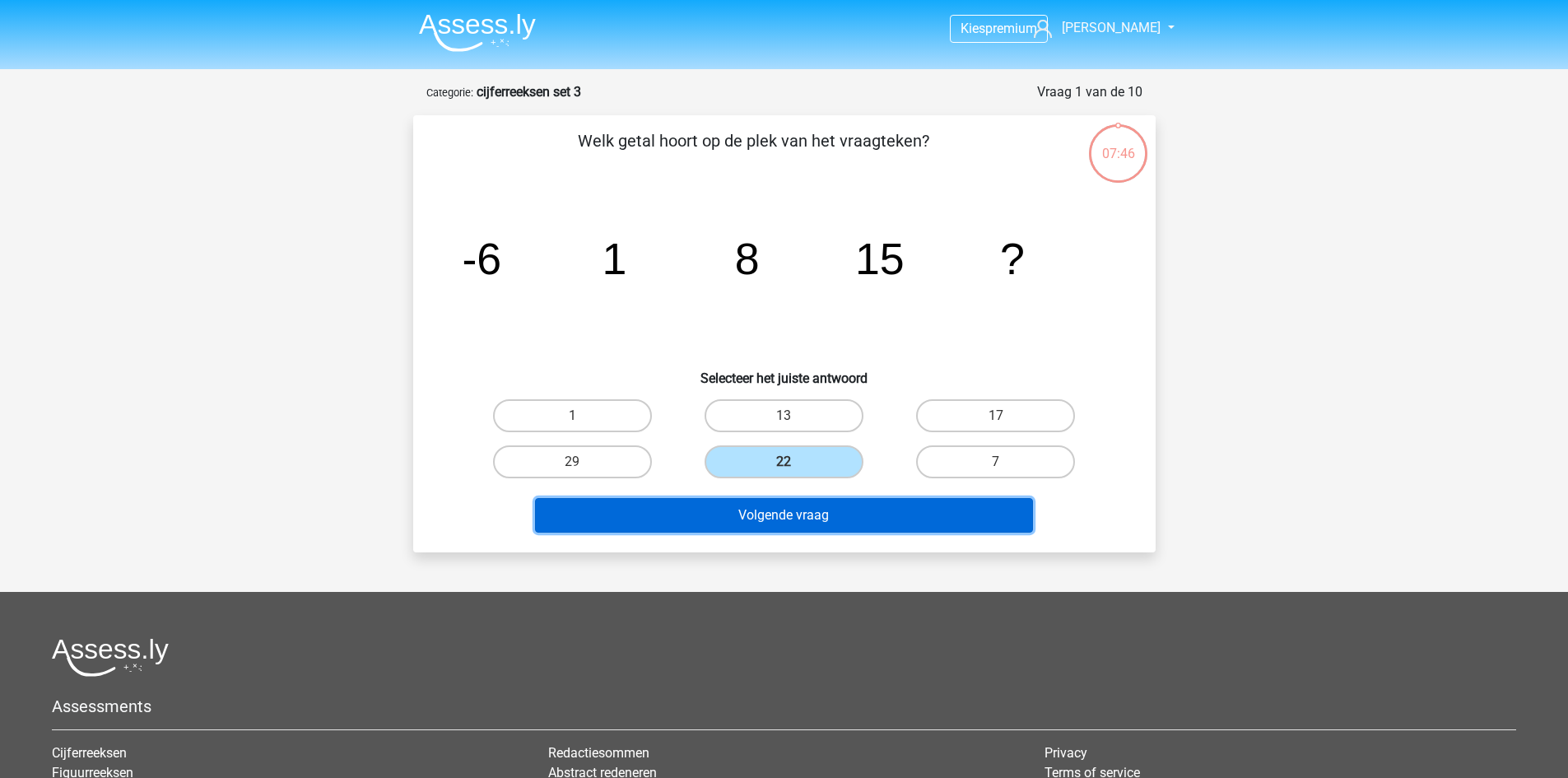
click at [770, 513] on button "Volgende vraag" at bounding box center [784, 515] width 498 height 34
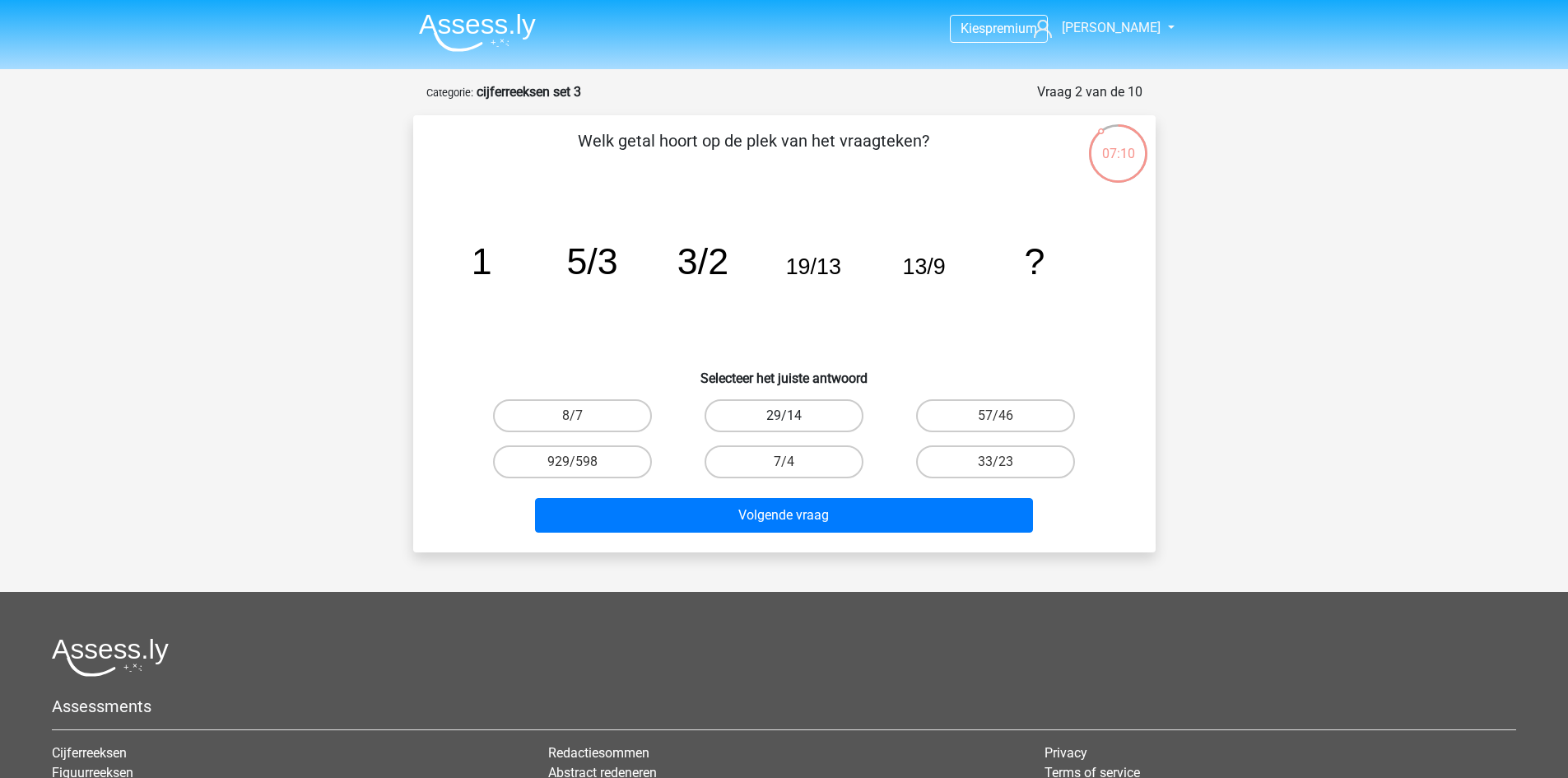
click at [835, 420] on label "29/14" at bounding box center [784, 416] width 159 height 33
click at [795, 420] on input "29/14" at bounding box center [789, 421] width 11 height 11
radio input "true"
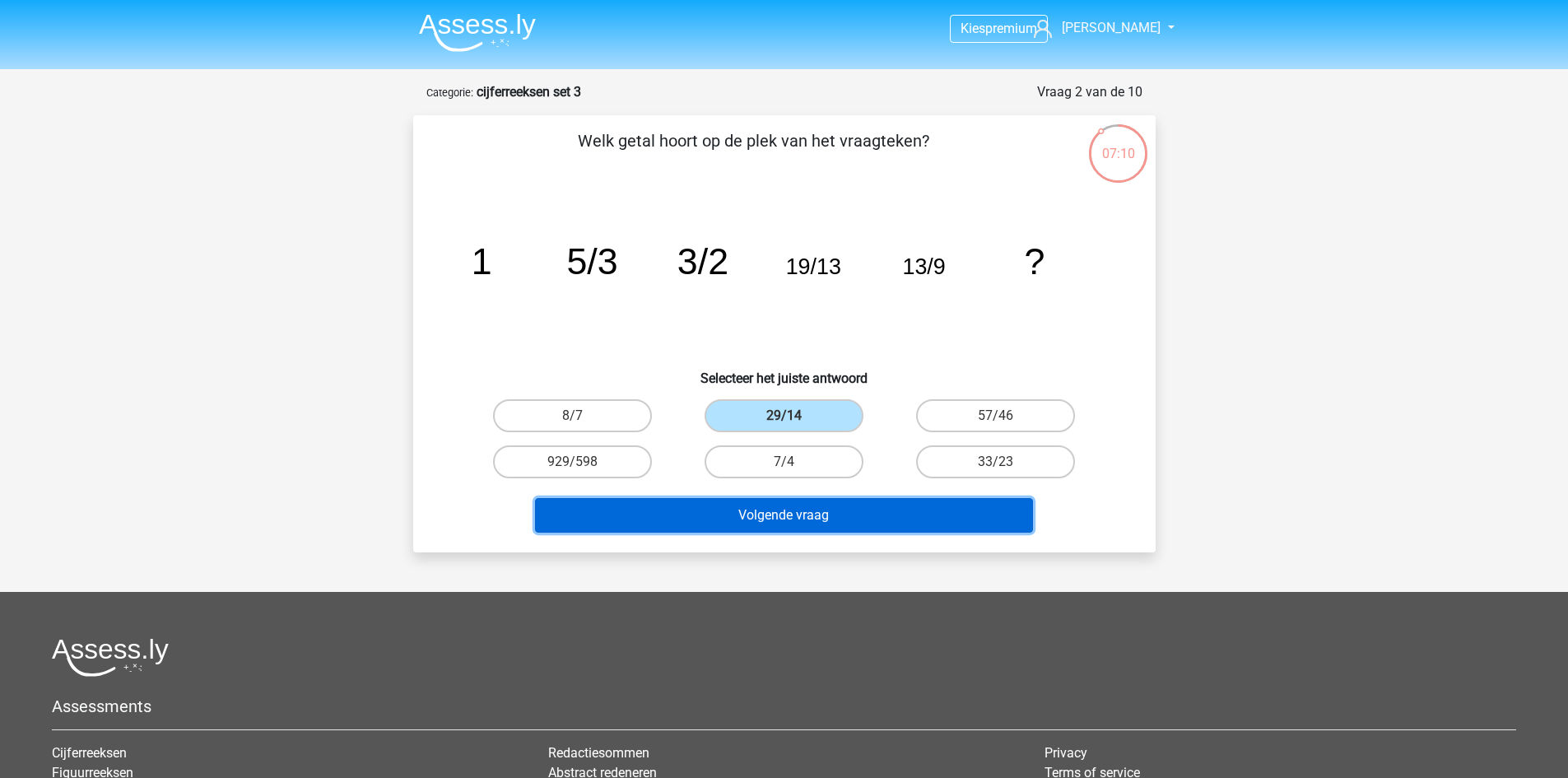
click at [857, 526] on button "Volgende vraag" at bounding box center [784, 515] width 498 height 34
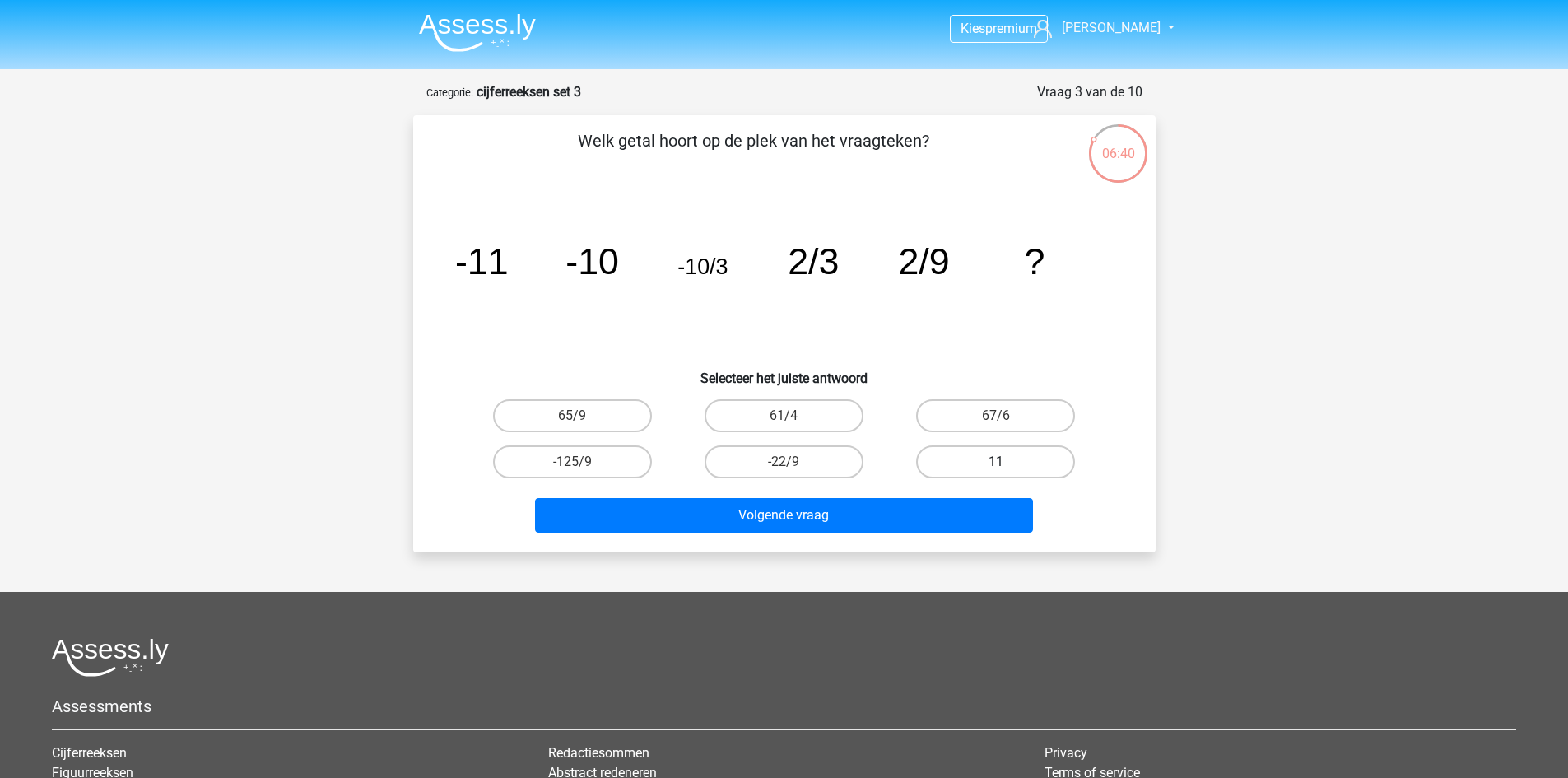
click at [967, 464] on label "11" at bounding box center [995, 462] width 159 height 33
click at [996, 464] on input "11" at bounding box center [1001, 468] width 11 height 11
radio input "true"
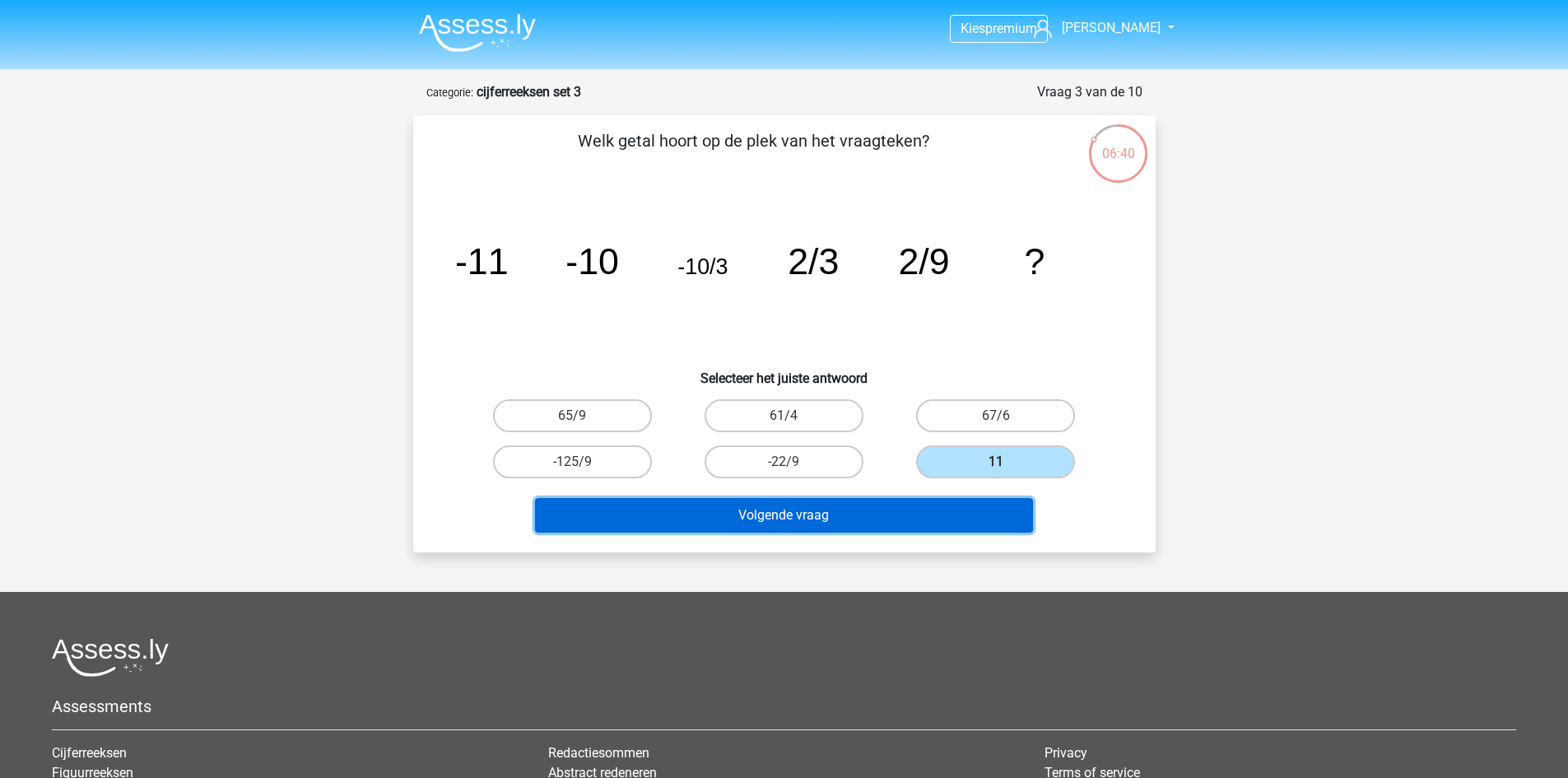
click at [872, 500] on button "Volgende vraag" at bounding box center [784, 515] width 498 height 34
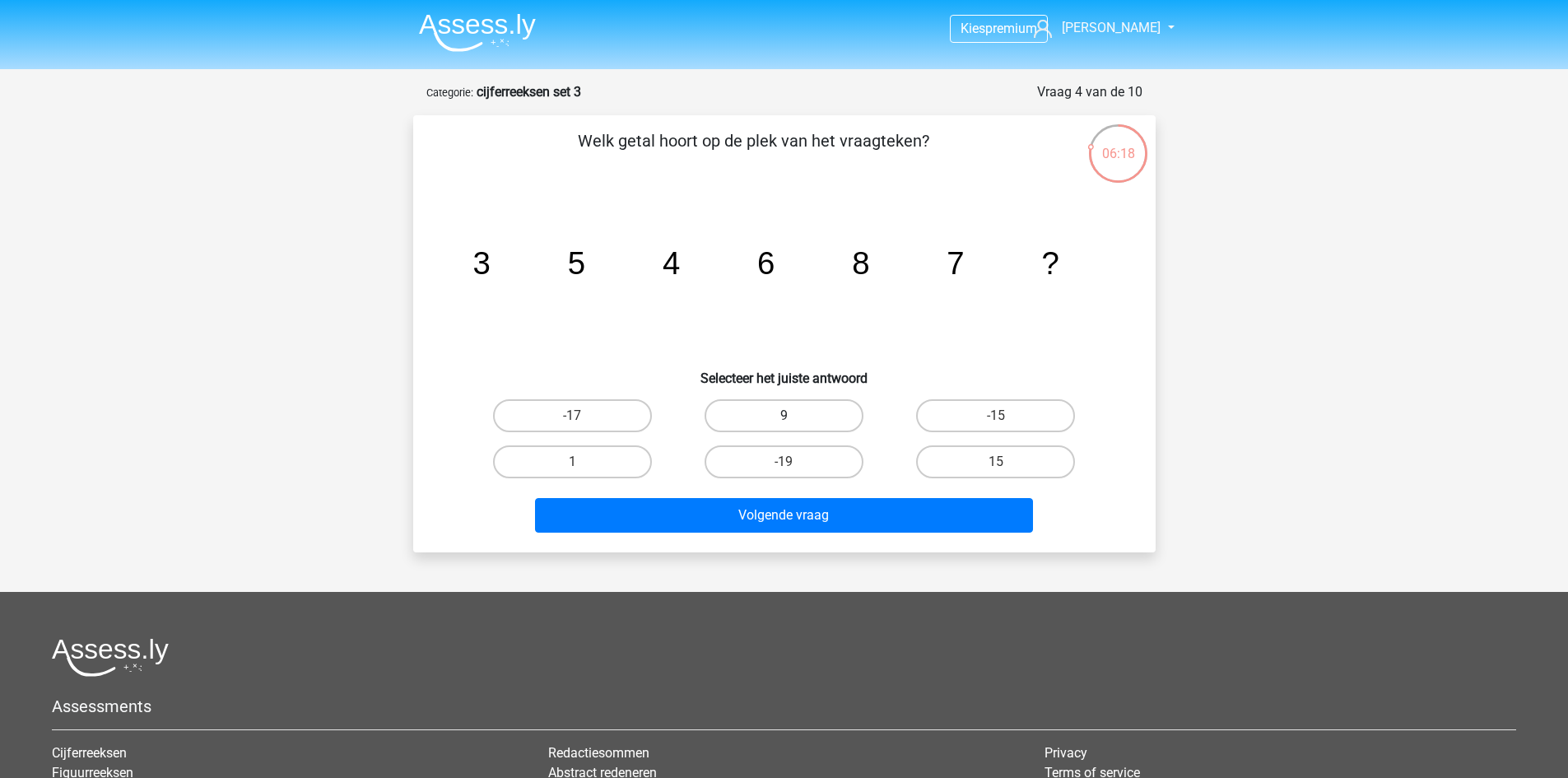
click at [801, 424] on label "9" at bounding box center [784, 416] width 159 height 33
click at [795, 424] on input "9" at bounding box center [789, 421] width 11 height 11
radio input "true"
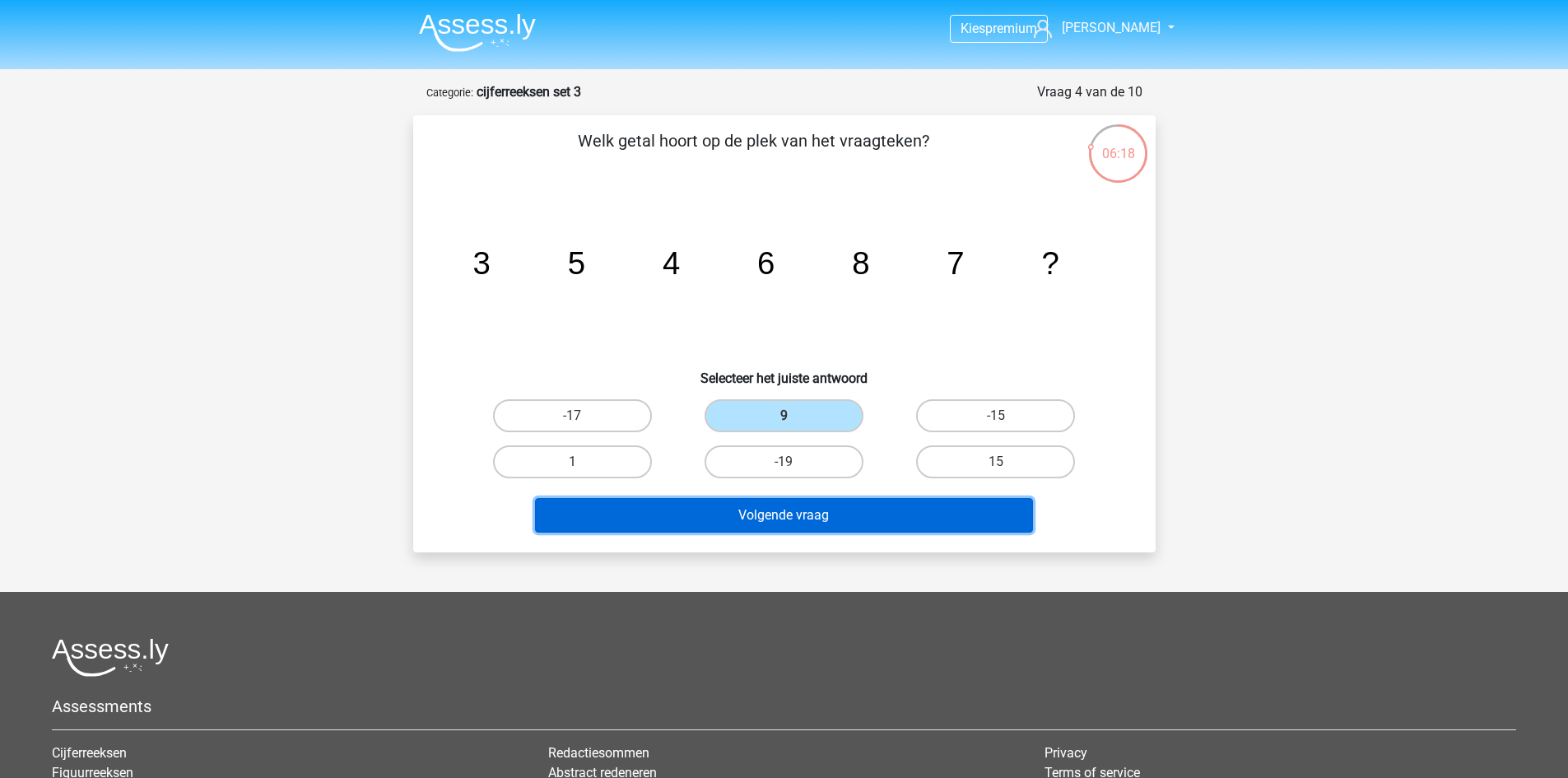
click at [823, 515] on button "Volgende vraag" at bounding box center [784, 515] width 498 height 34
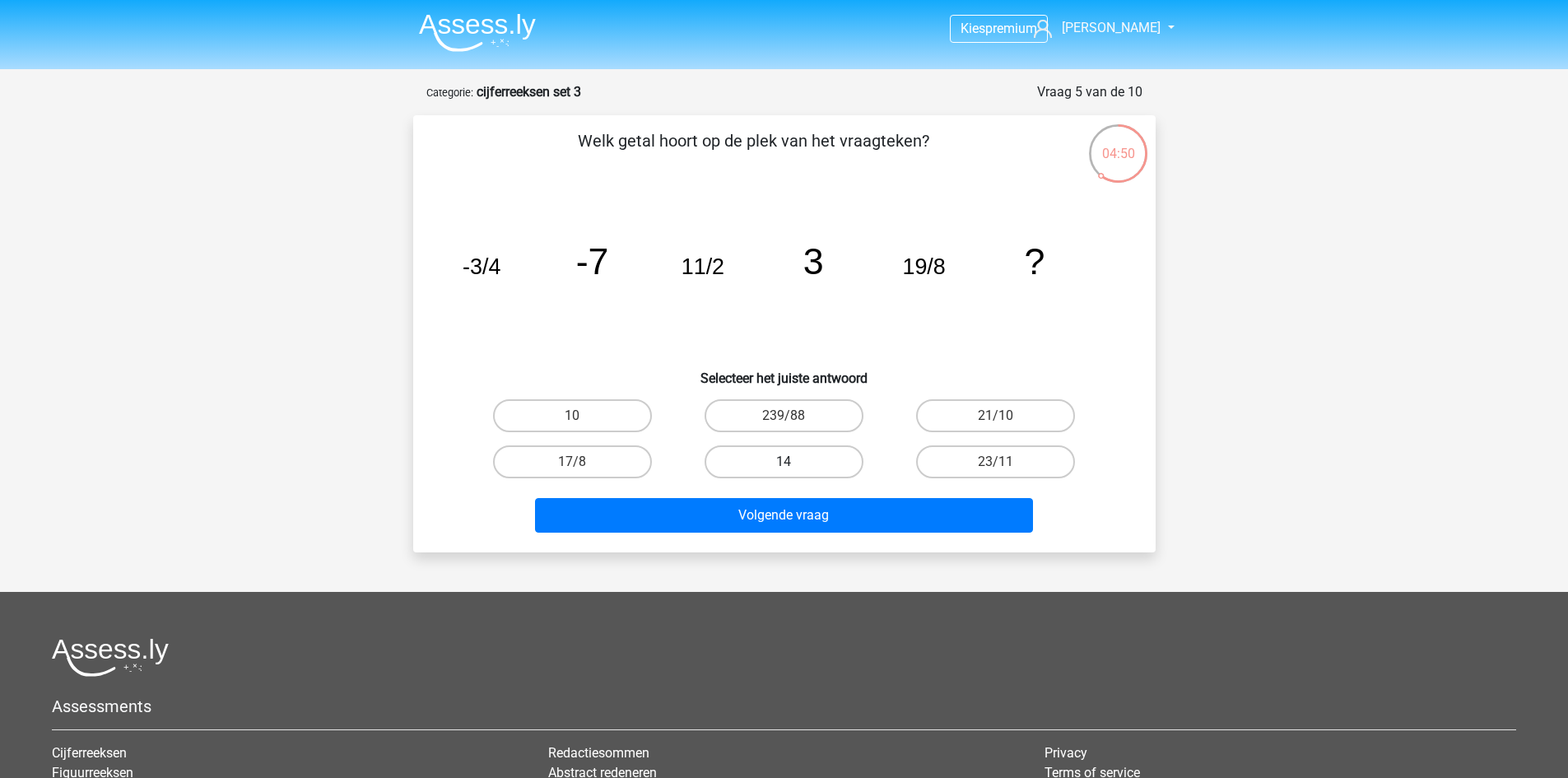
click at [729, 460] on label "14" at bounding box center [784, 462] width 159 height 33
click at [784, 462] on input "14" at bounding box center [789, 468] width 11 height 11
radio input "true"
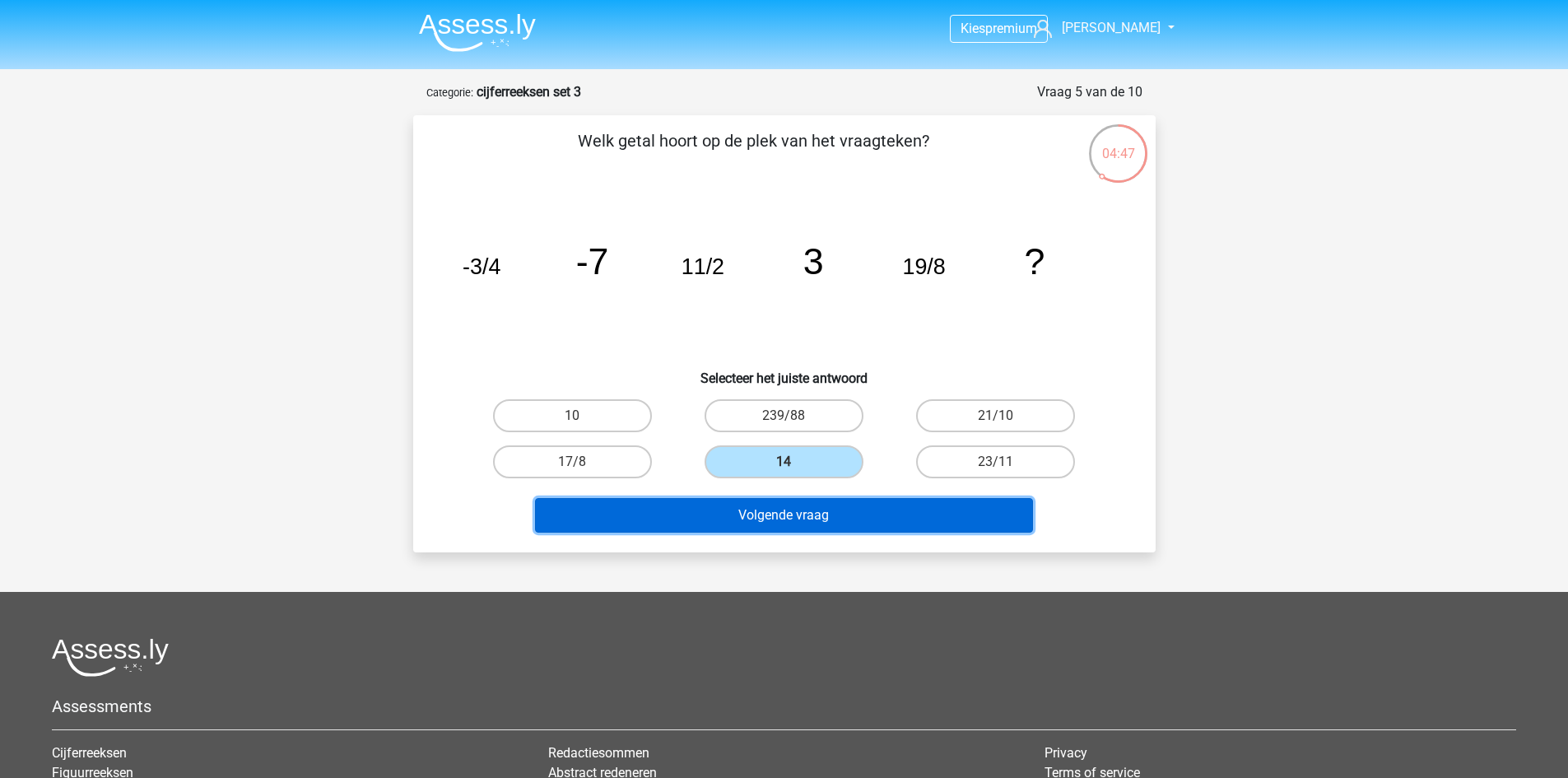
click at [746, 514] on button "Volgende vraag" at bounding box center [784, 515] width 498 height 34
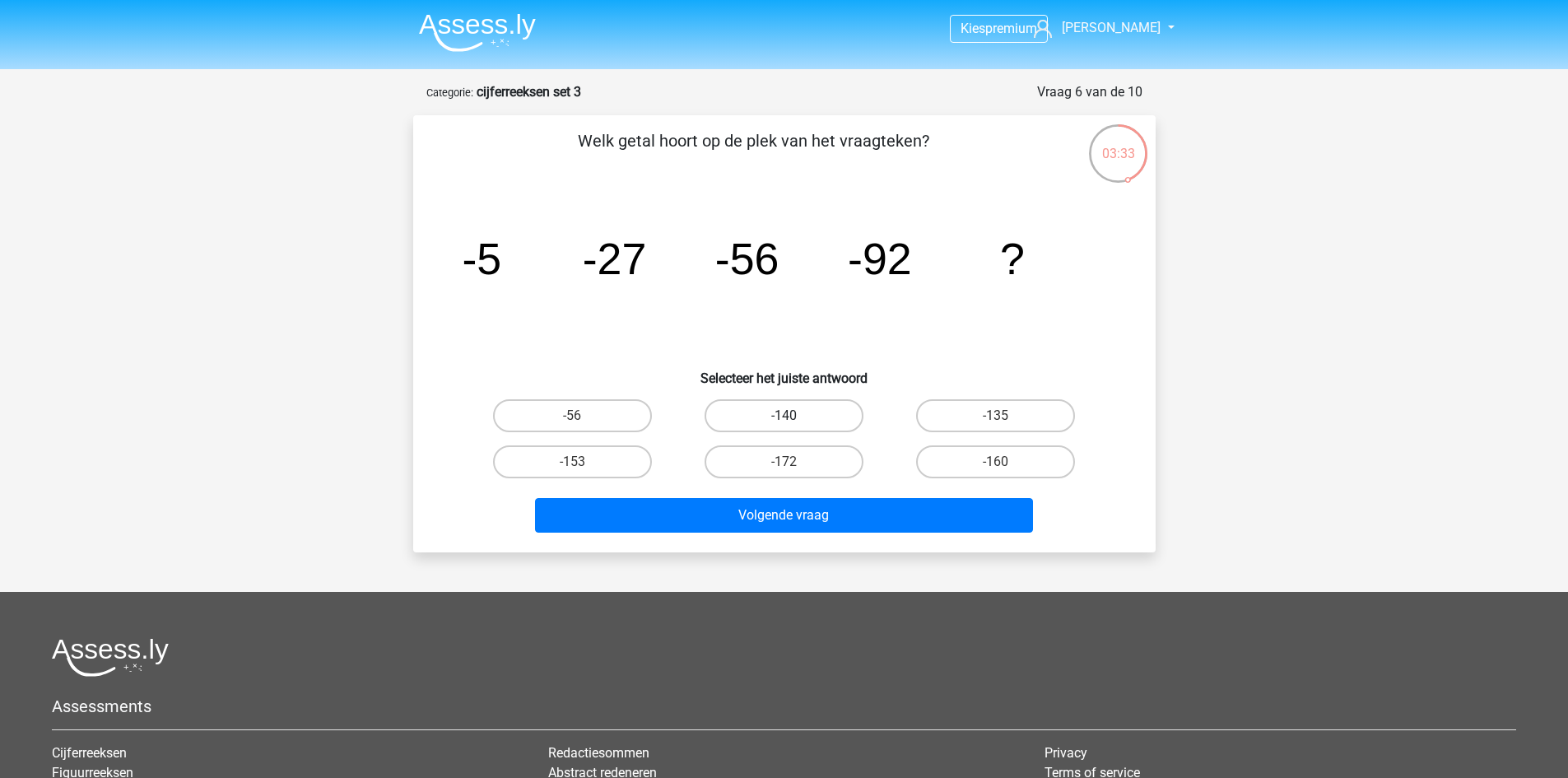
click at [821, 425] on label "-140" at bounding box center [784, 416] width 159 height 33
click at [795, 425] on input "-140" at bounding box center [789, 421] width 11 height 11
radio input "true"
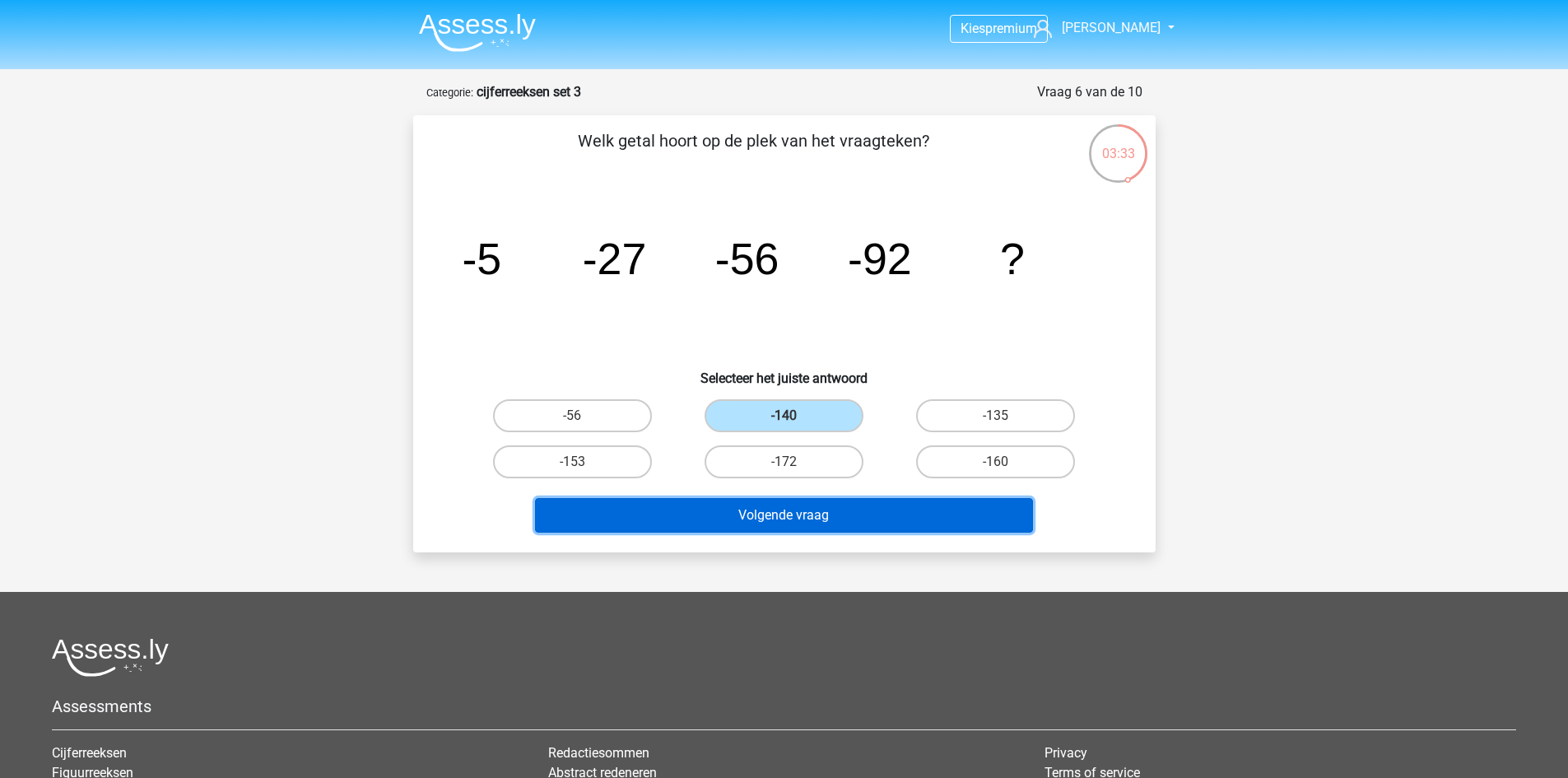
click at [828, 504] on button "Volgende vraag" at bounding box center [784, 515] width 498 height 34
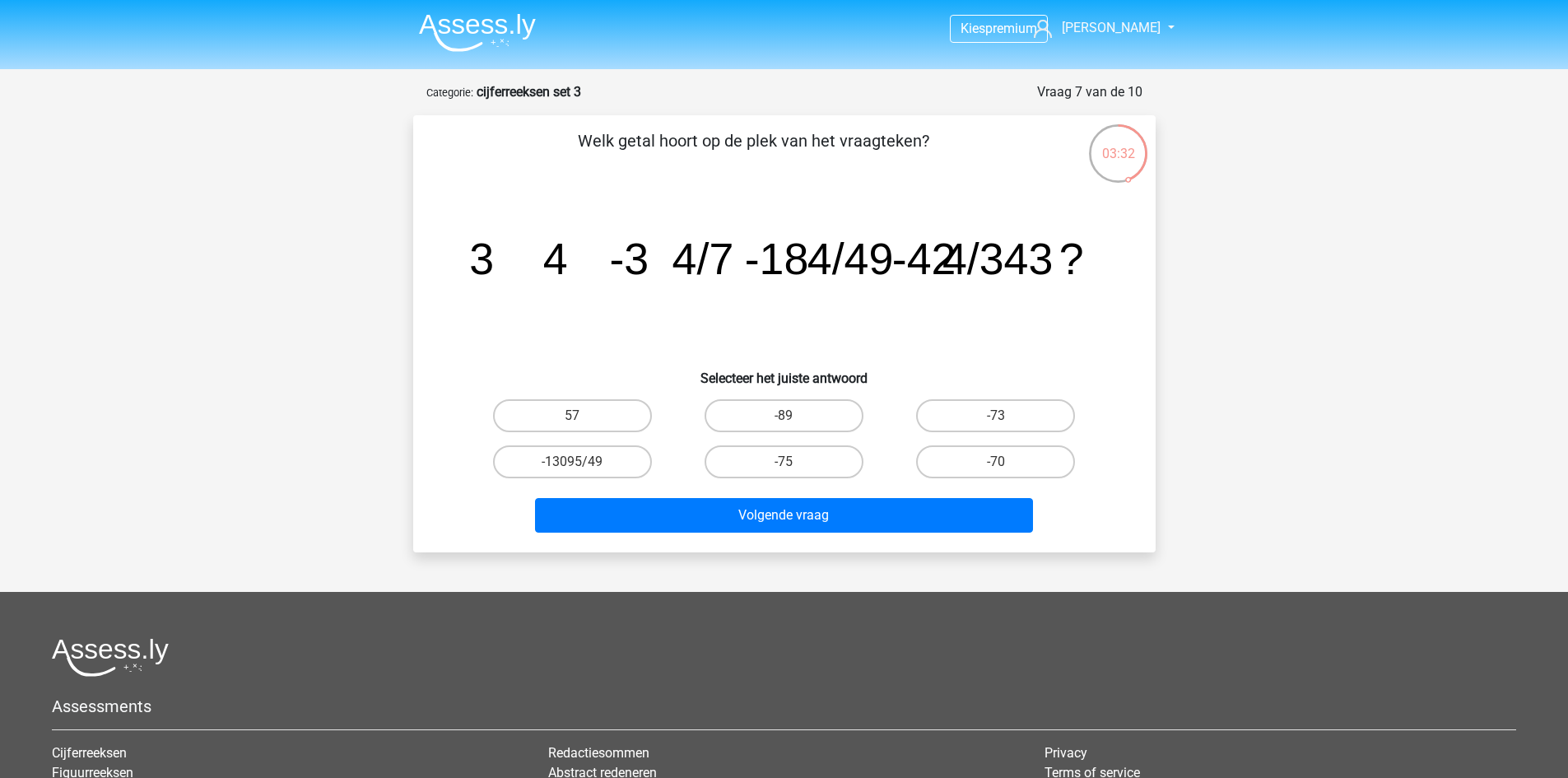
scroll to position [82, 0]
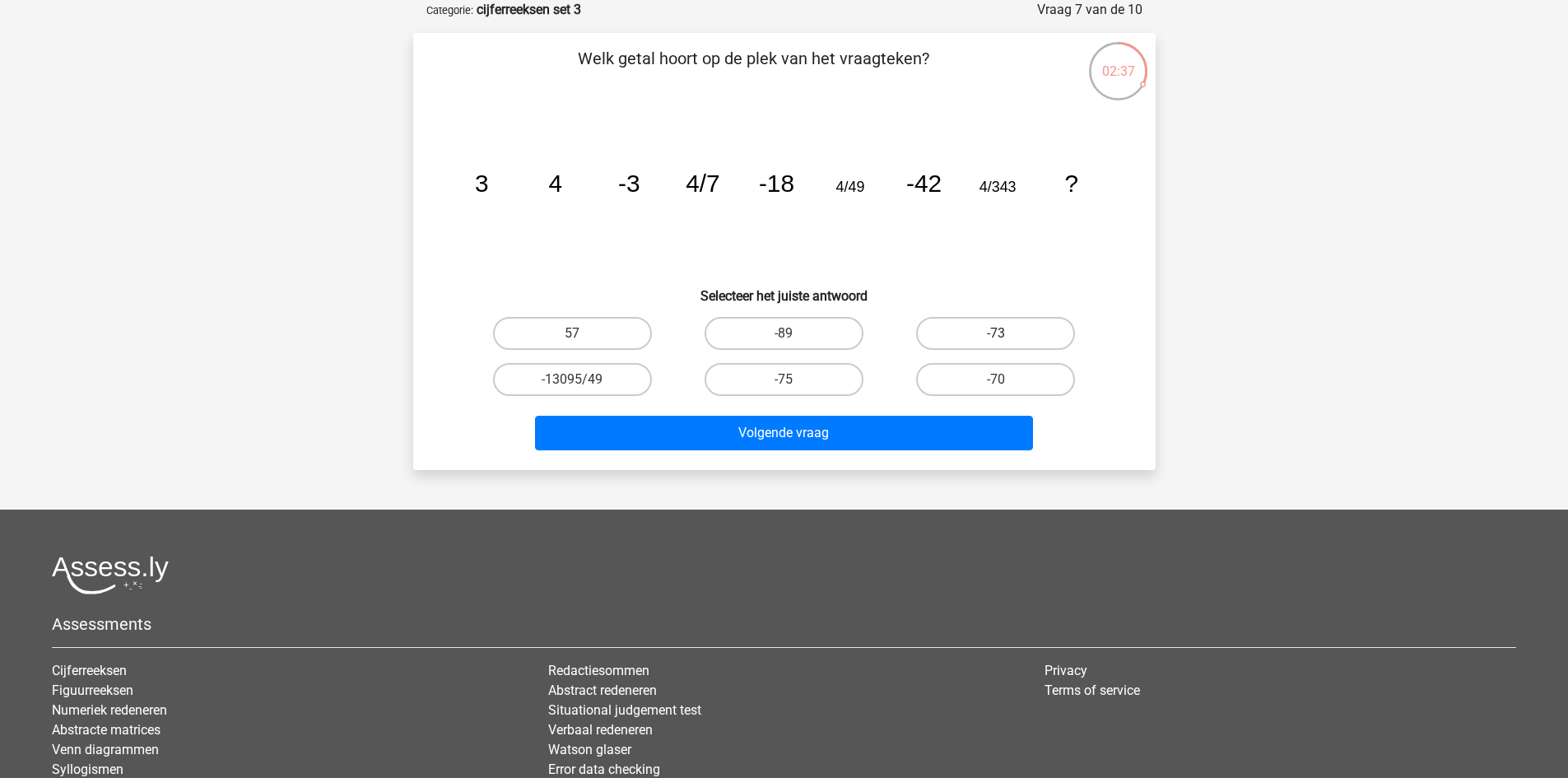
click at [998, 320] on label "-73" at bounding box center [995, 333] width 159 height 33
click at [998, 333] on input "-73" at bounding box center [1001, 339] width 11 height 11
radio input "true"
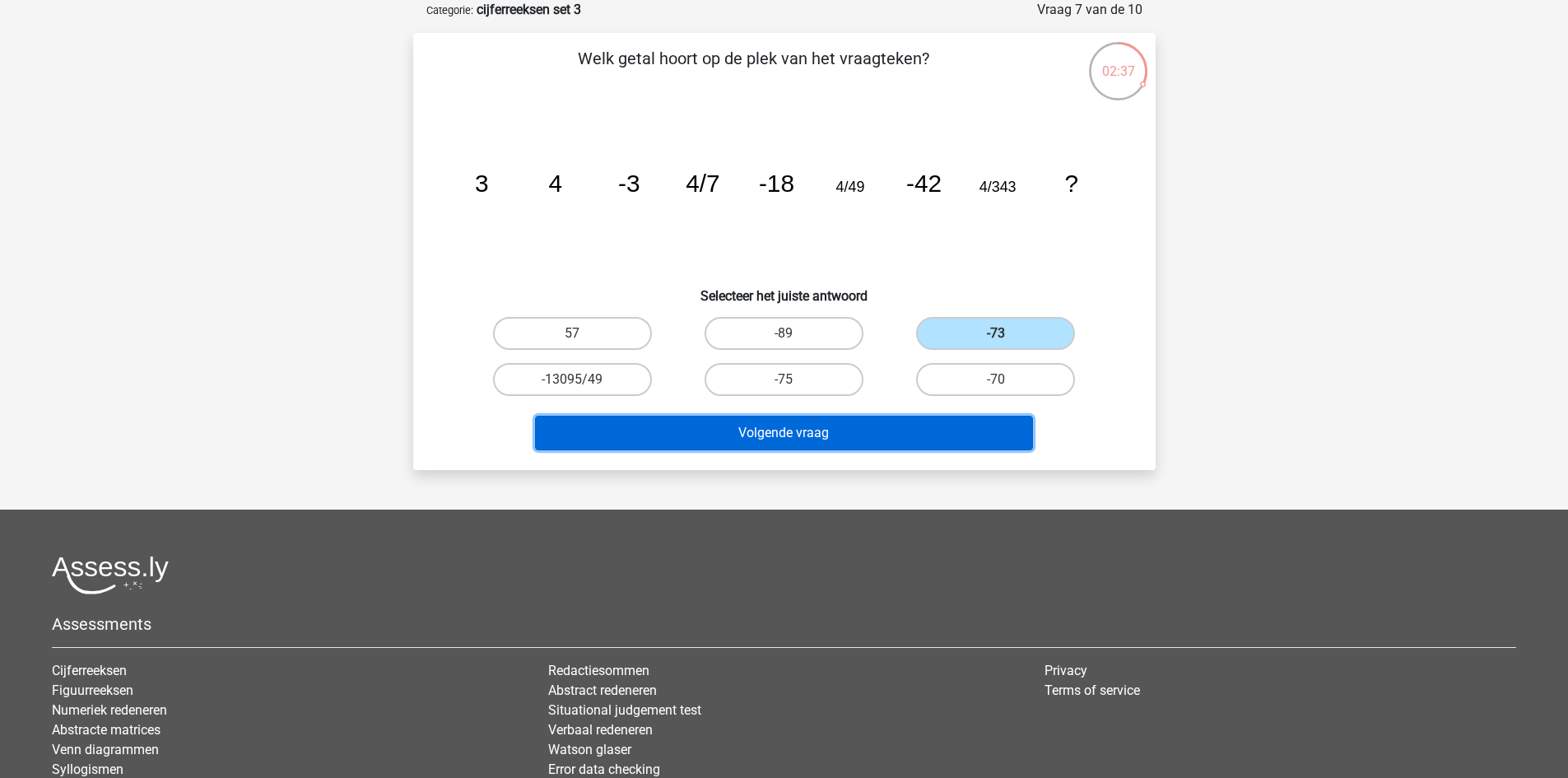
click at [936, 425] on button "Volgende vraag" at bounding box center [784, 432] width 498 height 34
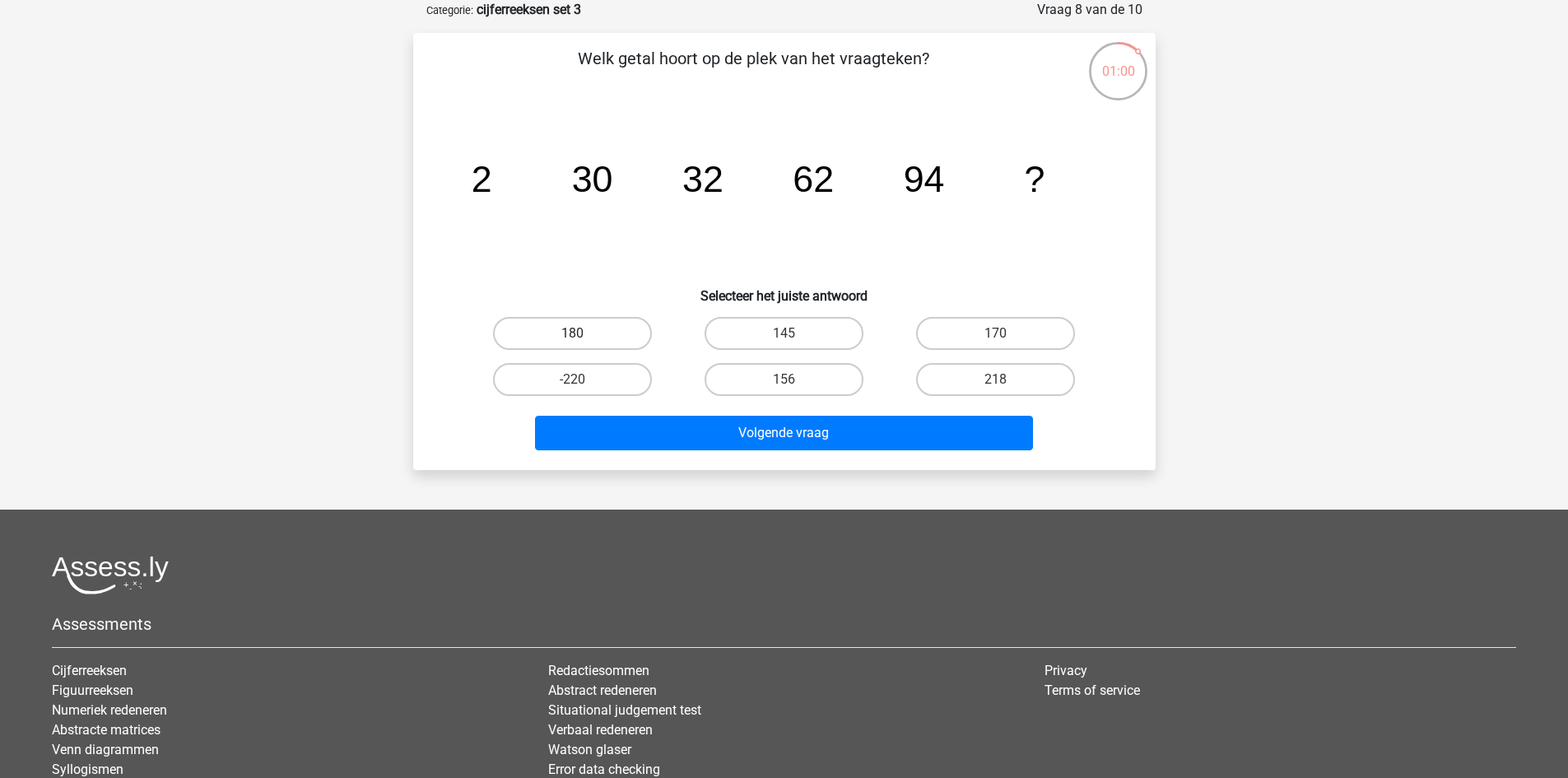
click at [552, 340] on label "180" at bounding box center [572, 333] width 159 height 33
click at [572, 340] on input "180" at bounding box center [577, 339] width 11 height 11
radio input "true"
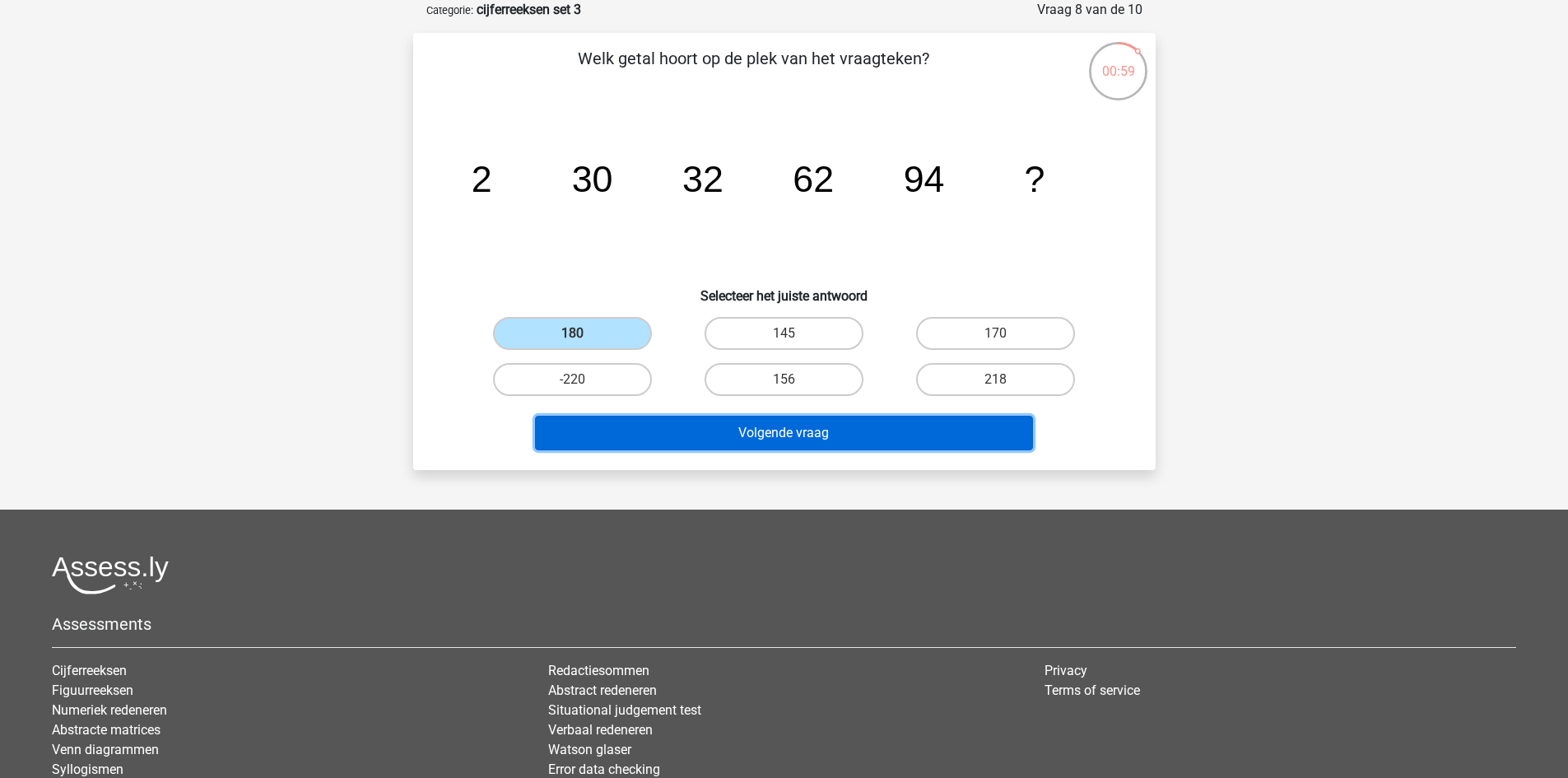
click at [729, 430] on button "Volgende vraag" at bounding box center [784, 432] width 498 height 34
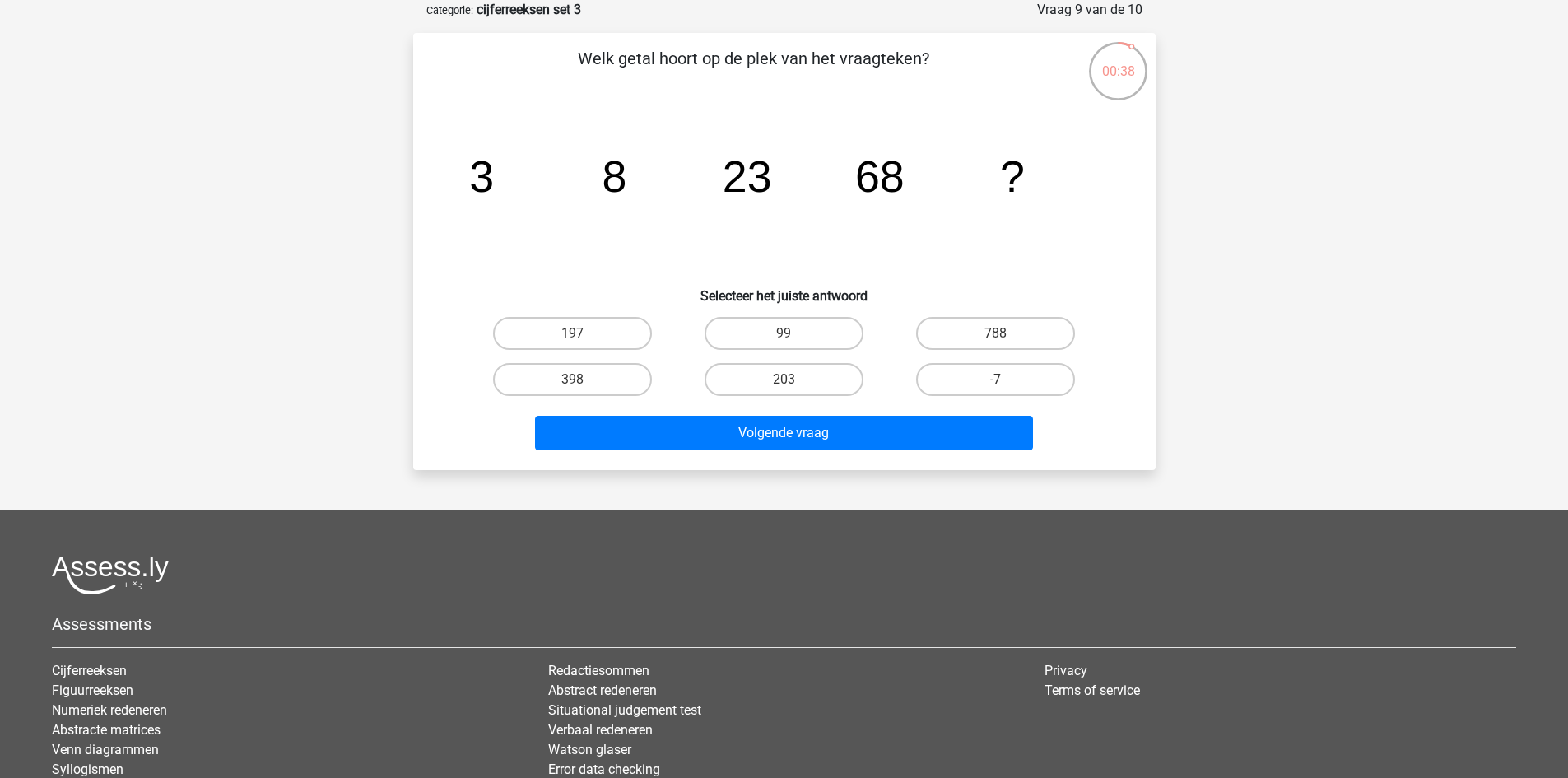
drag, startPoint x: 788, startPoint y: 330, endPoint x: 760, endPoint y: 400, distance: 75.4
click at [788, 331] on label "99" at bounding box center [784, 333] width 159 height 33
click at [788, 333] on input "99" at bounding box center [789, 339] width 11 height 11
radio input "true"
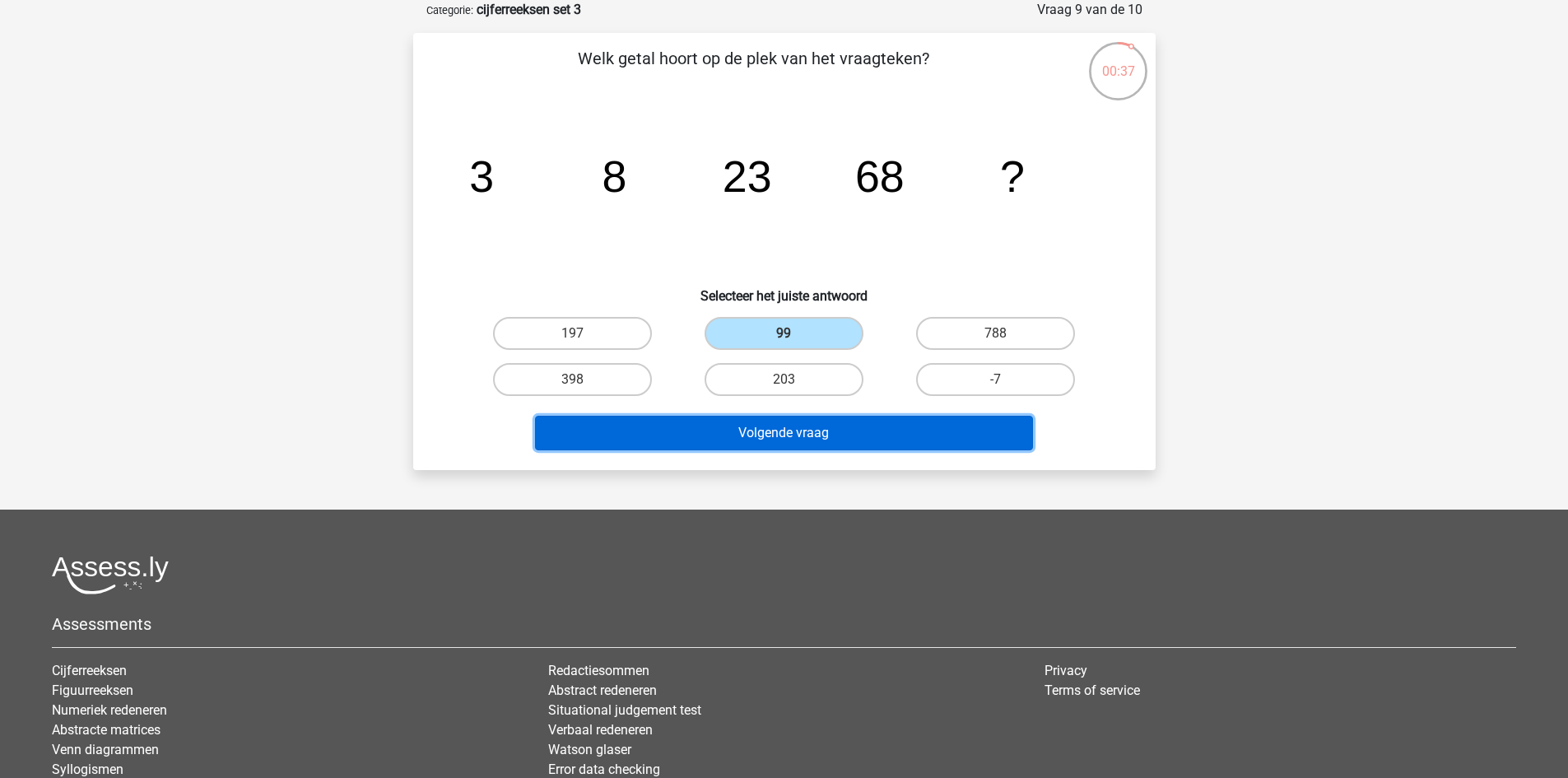
click at [742, 433] on button "Volgende vraag" at bounding box center [784, 432] width 498 height 34
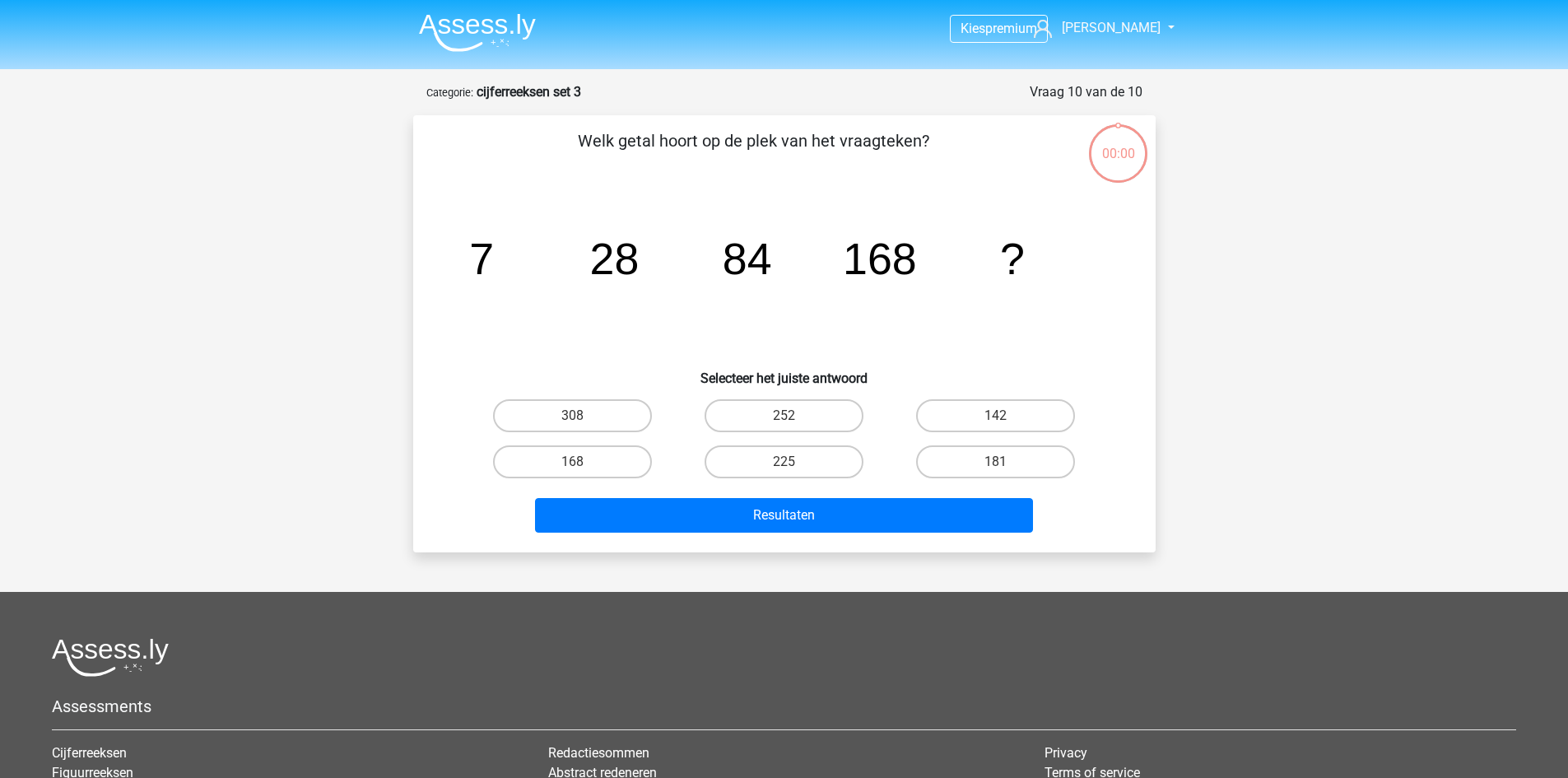
scroll to position [82, 0]
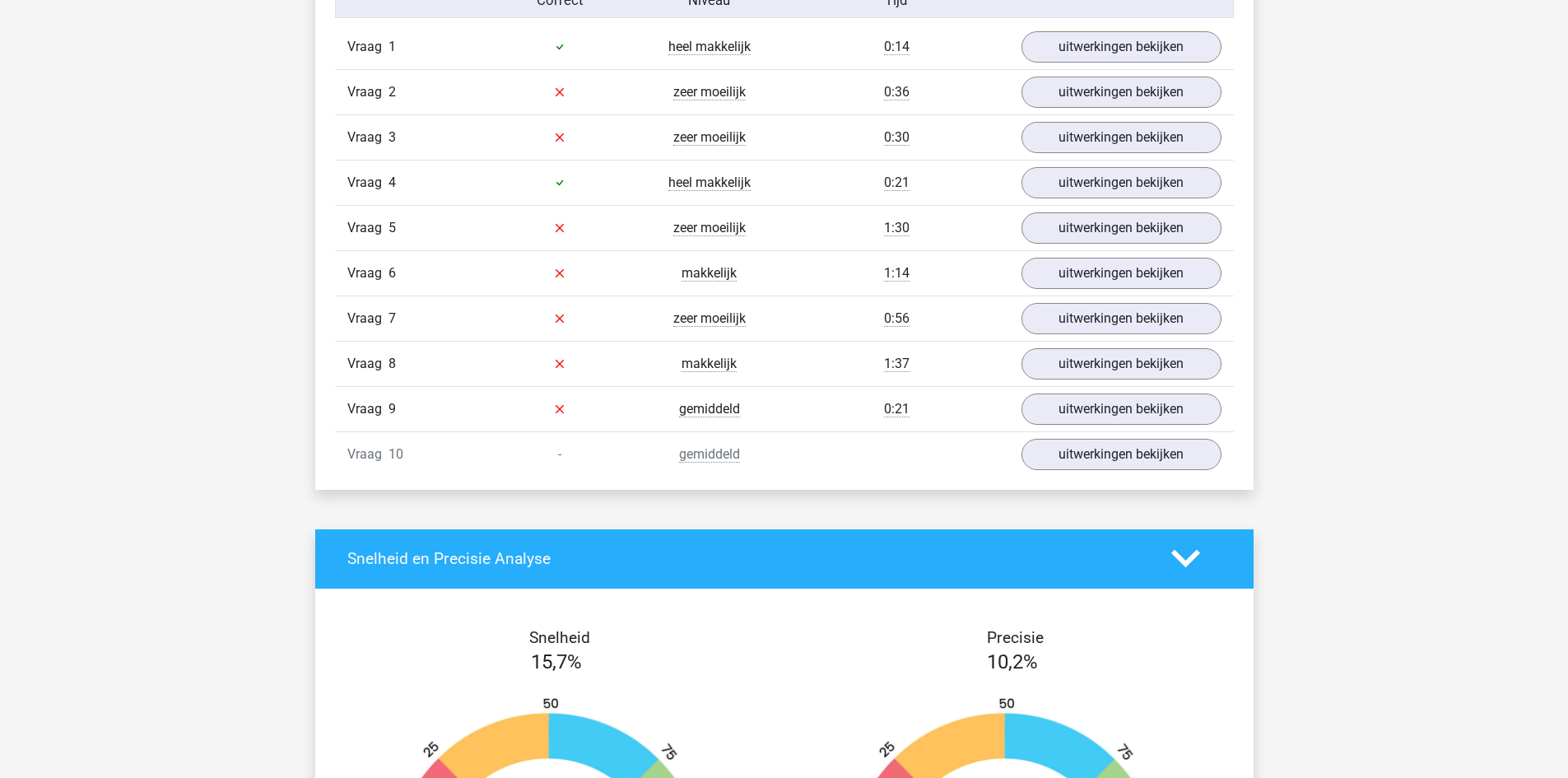
scroll to position [1317, 0]
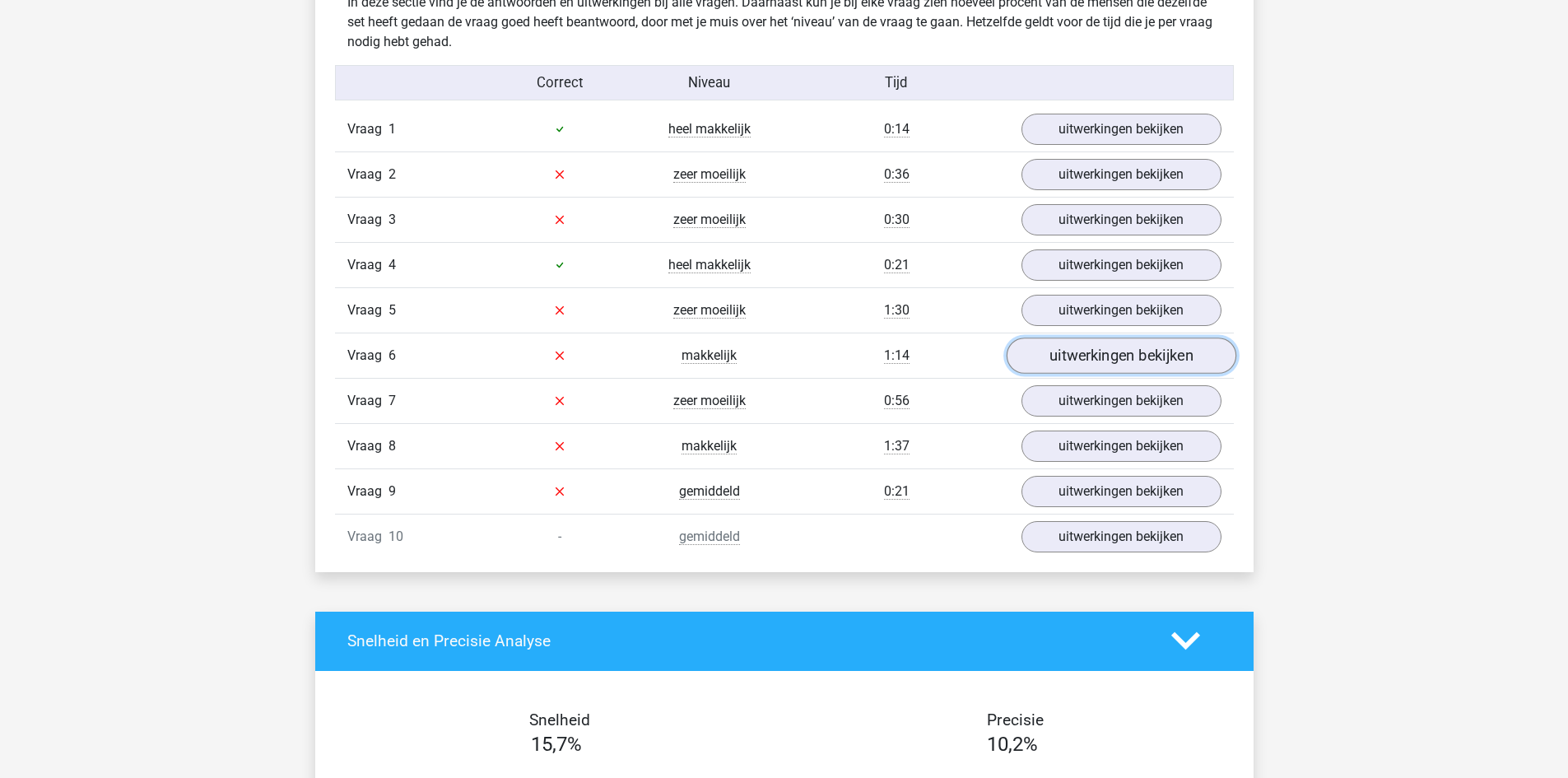
click at [1123, 358] on link "uitwerkingen bekijken" at bounding box center [1121, 355] width 230 height 36
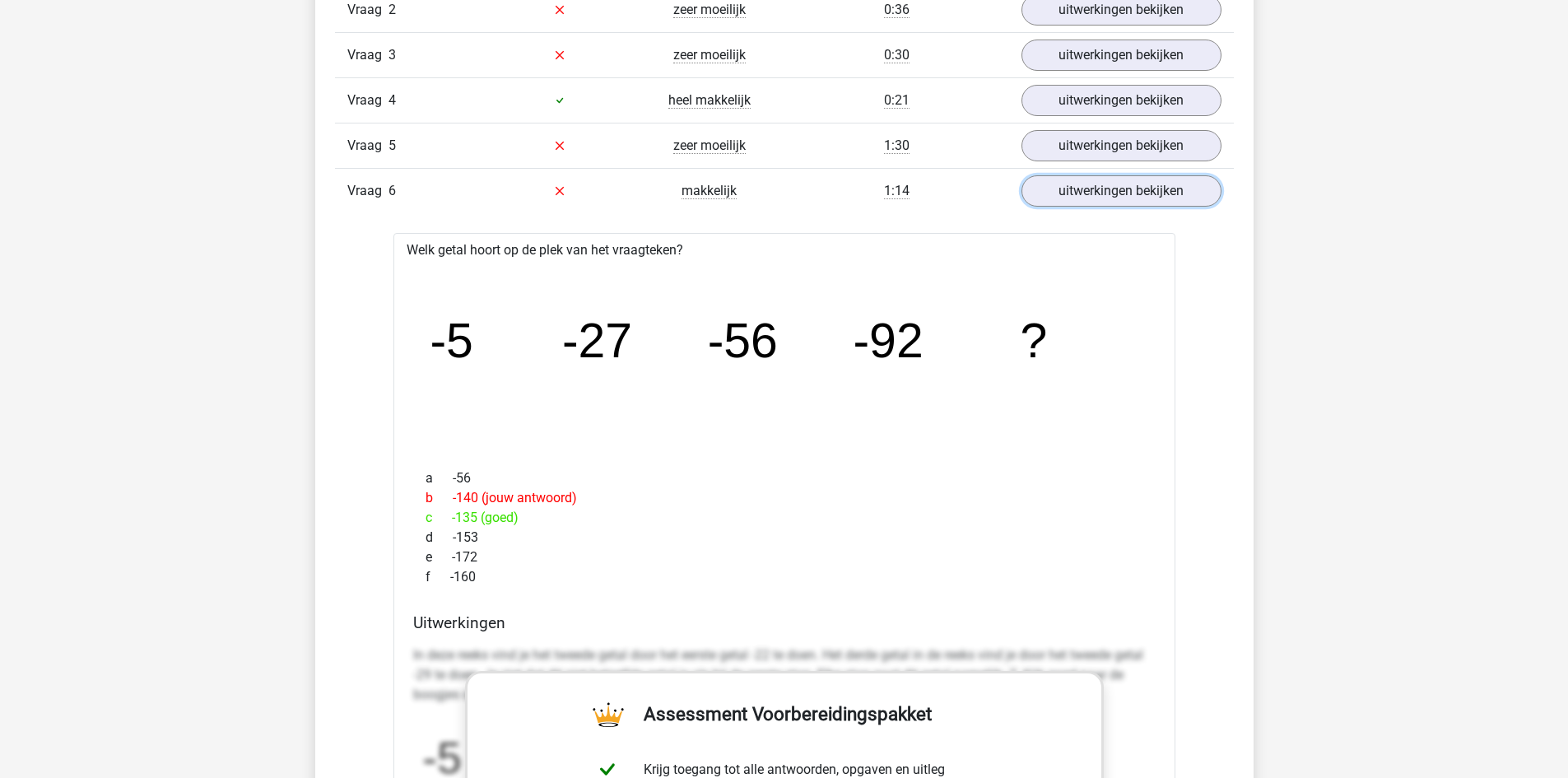
scroll to position [1153, 0]
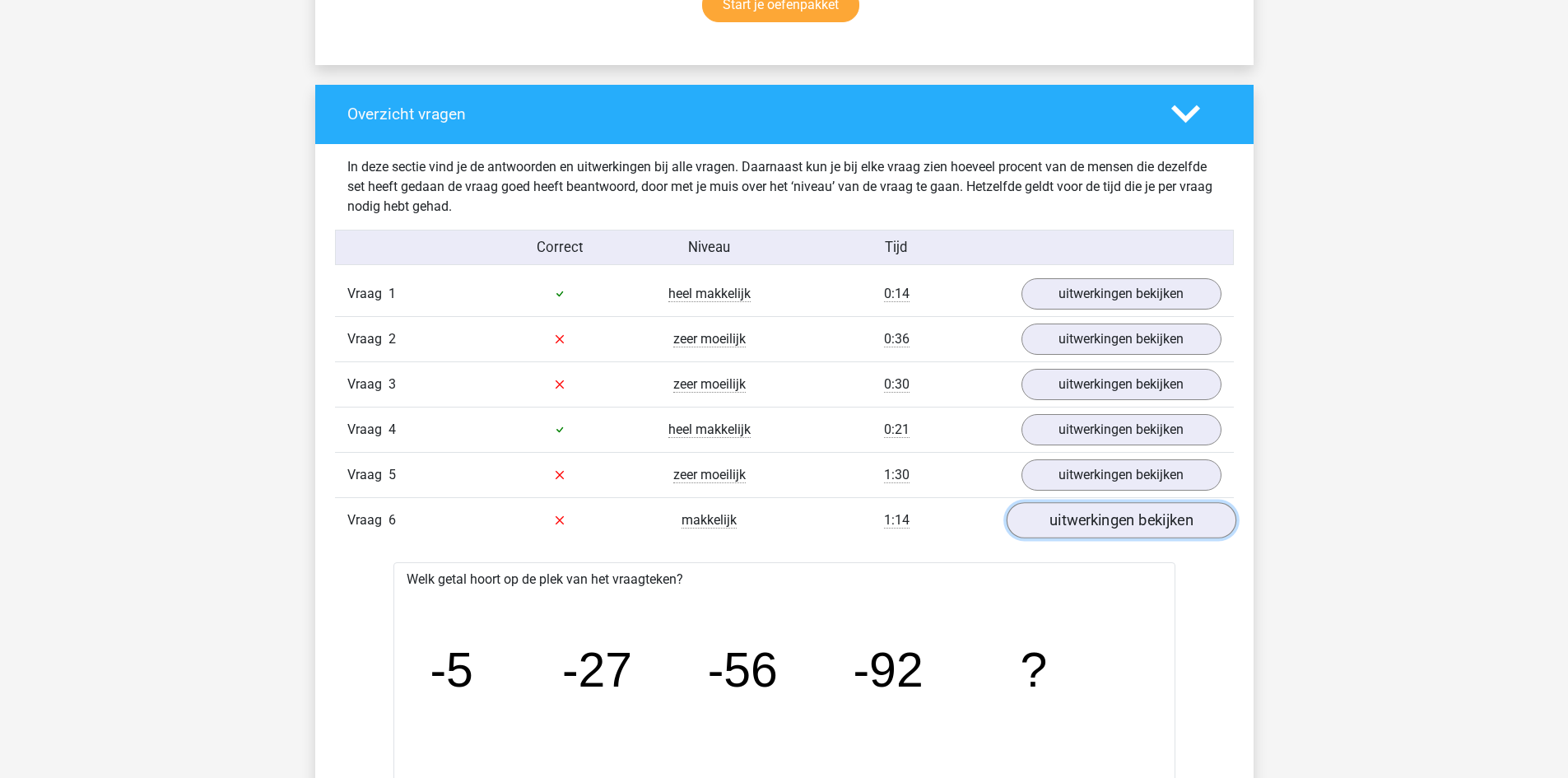
click at [1132, 521] on link "uitwerkingen bekijken" at bounding box center [1121, 520] width 230 height 36
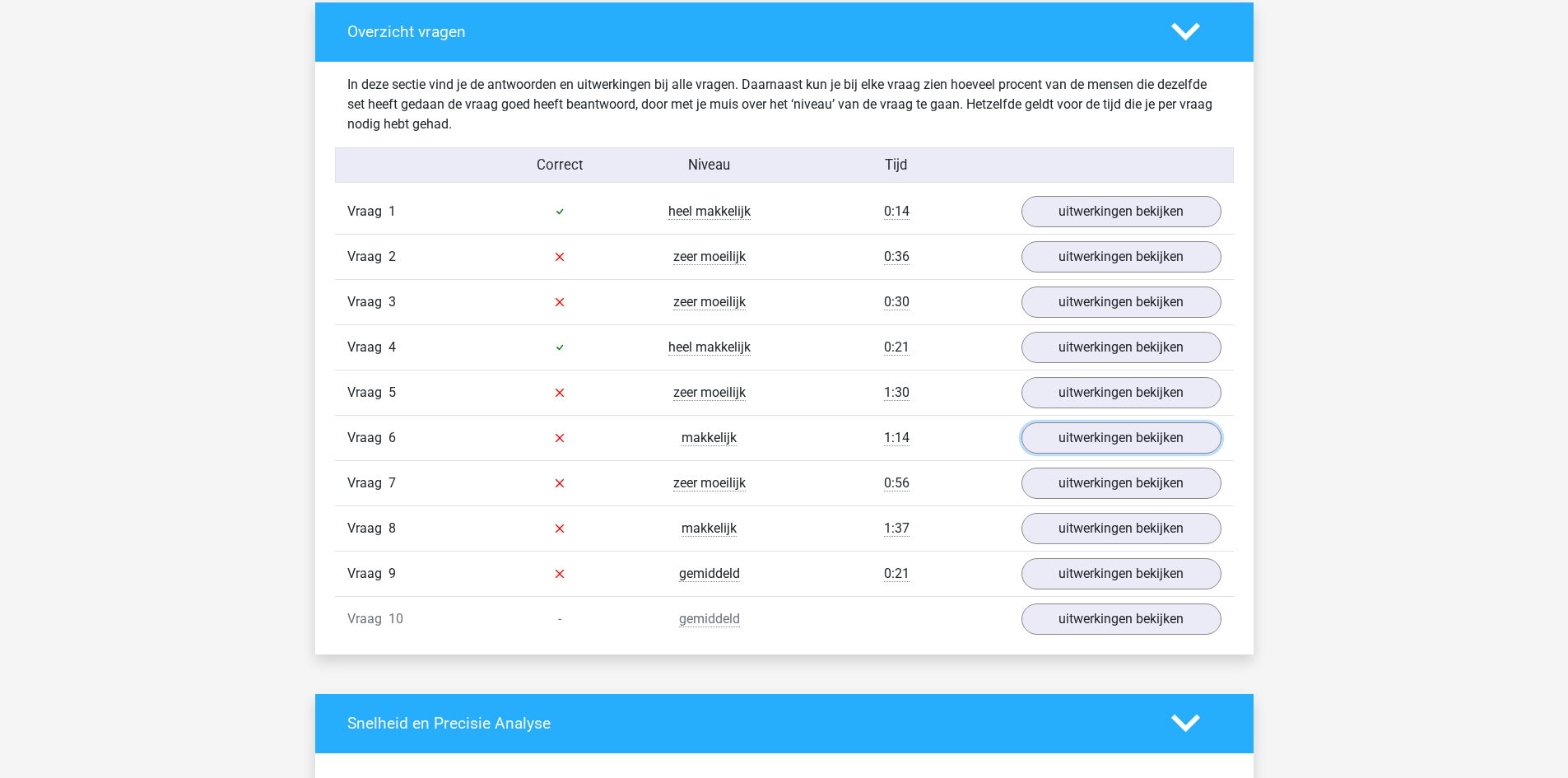
scroll to position [1317, 0]
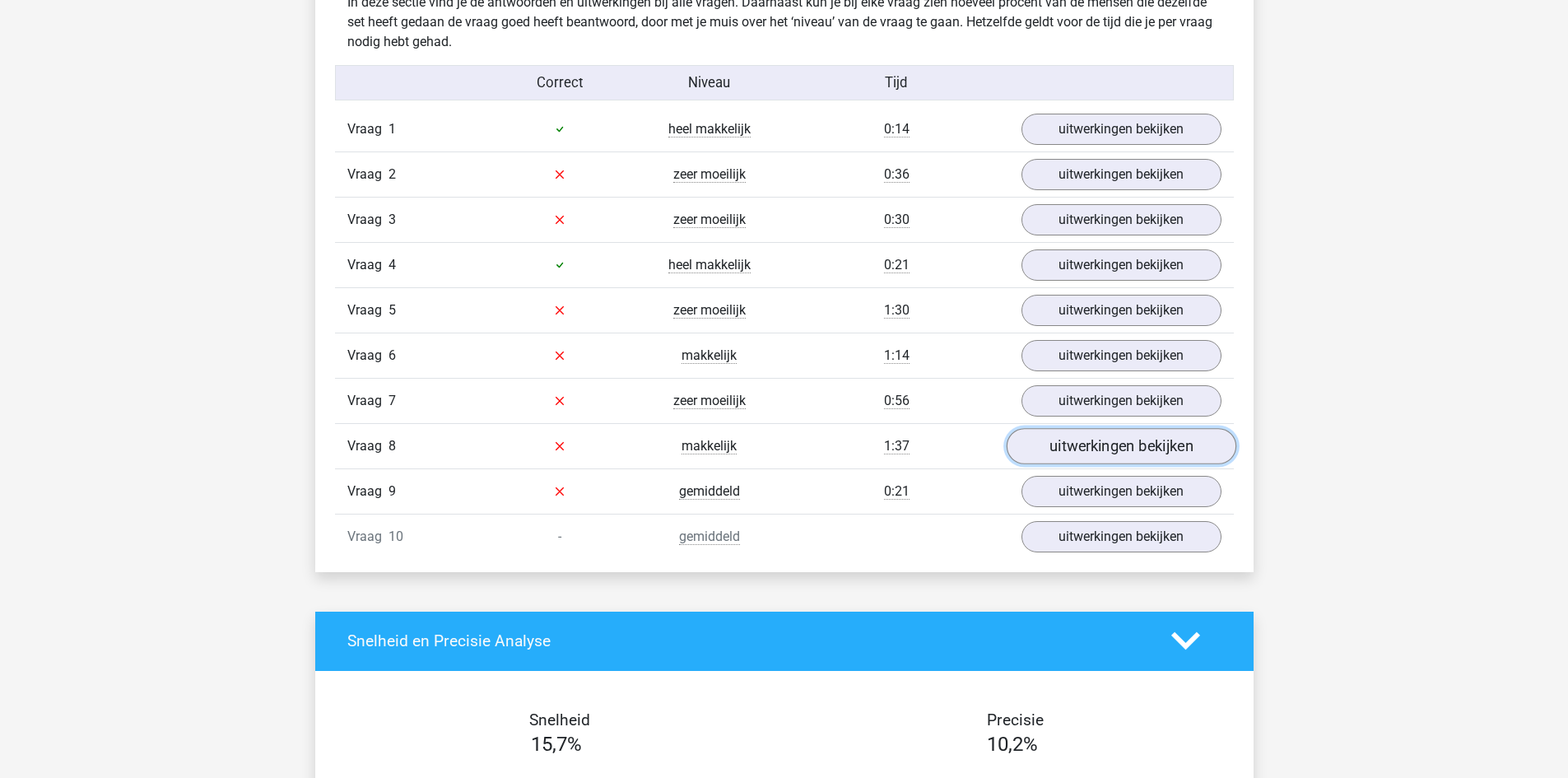
click at [1055, 443] on link "uitwerkingen bekijken" at bounding box center [1121, 446] width 230 height 36
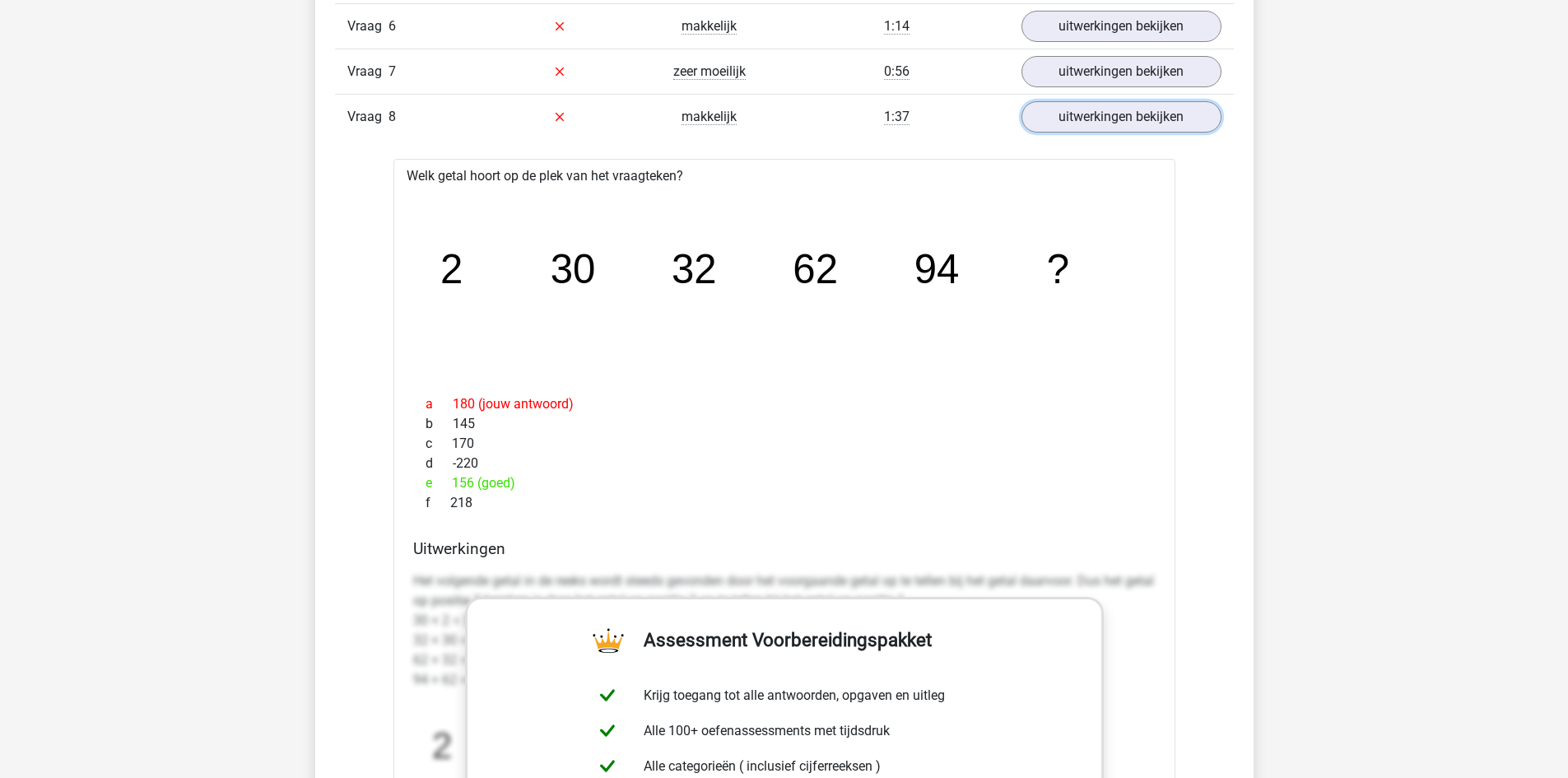
scroll to position [1729, 0]
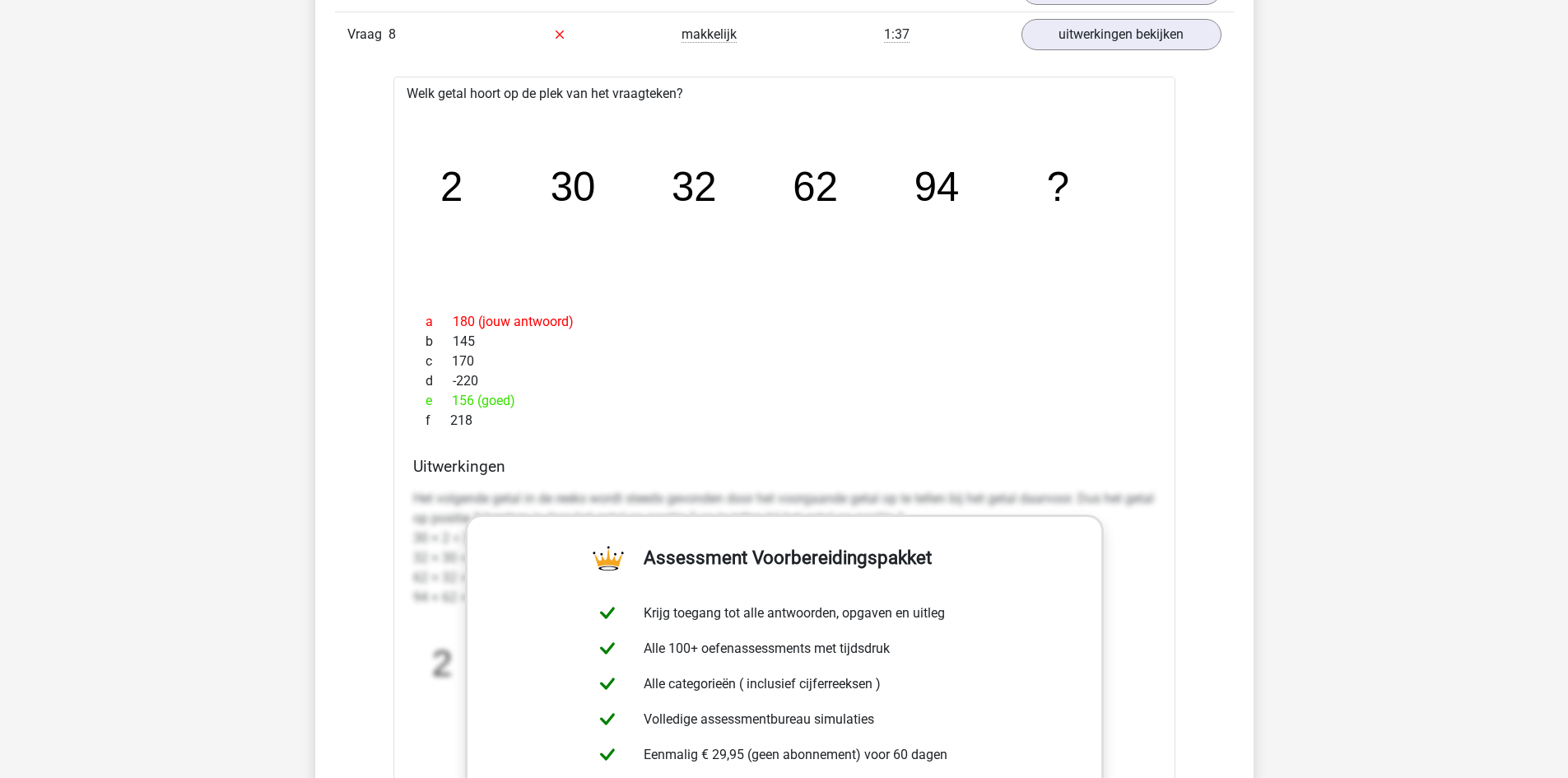
click at [253, 403] on div "Kies premium Rowan [EMAIL_ADDRESS][DOMAIN_NAME]" at bounding box center [784, 595] width 1568 height 4647
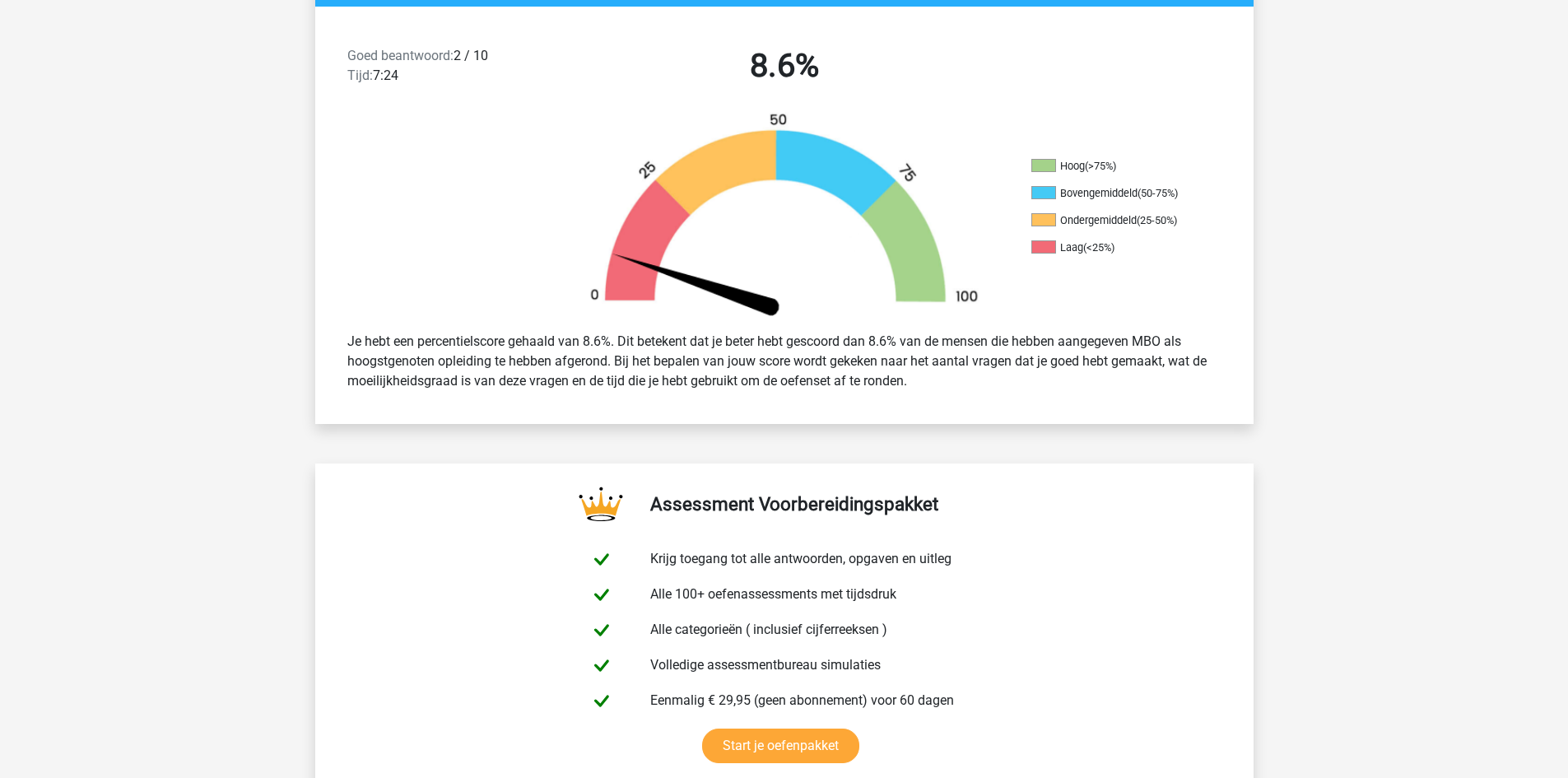
scroll to position [0, 0]
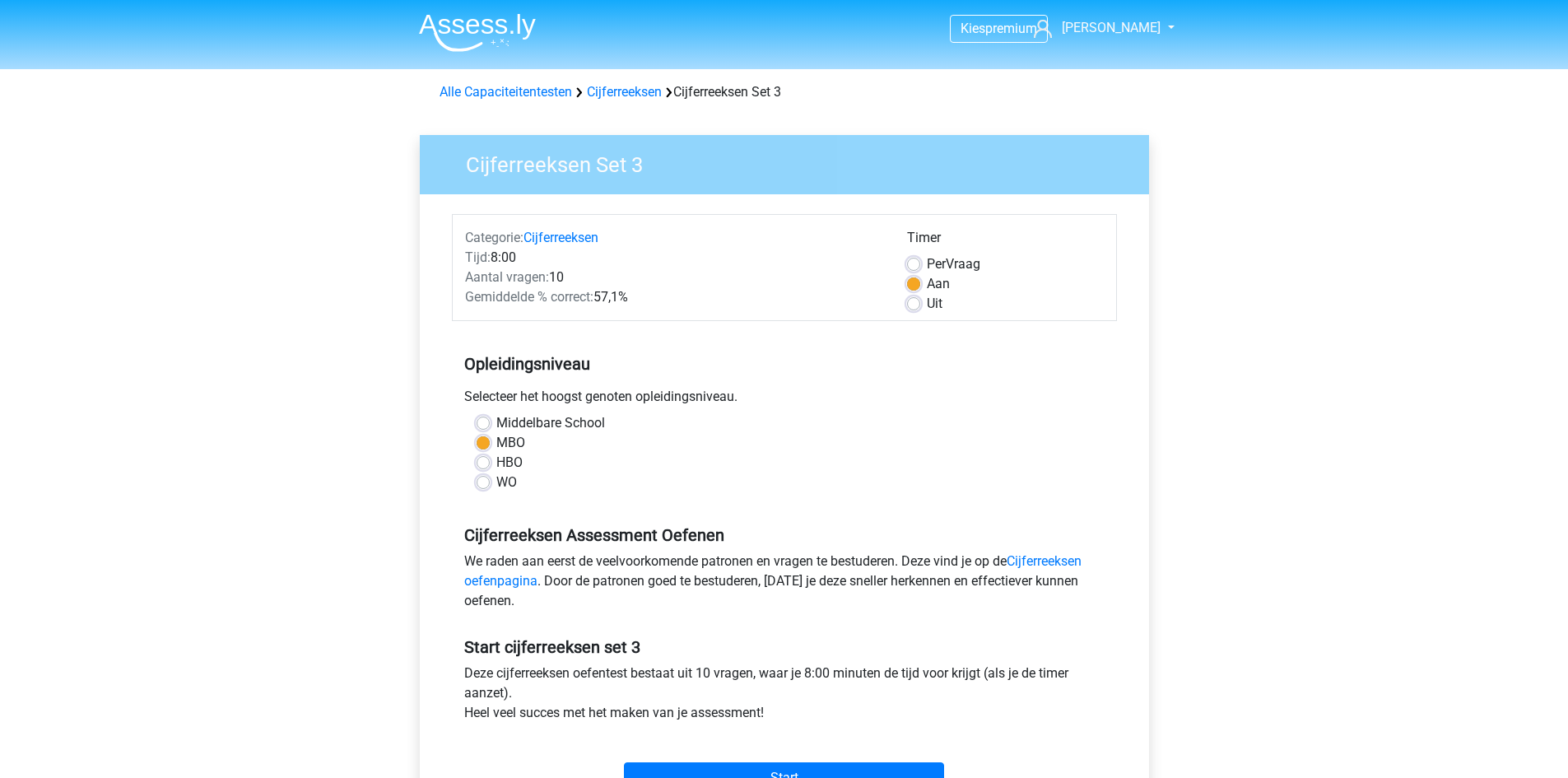
scroll to position [165, 0]
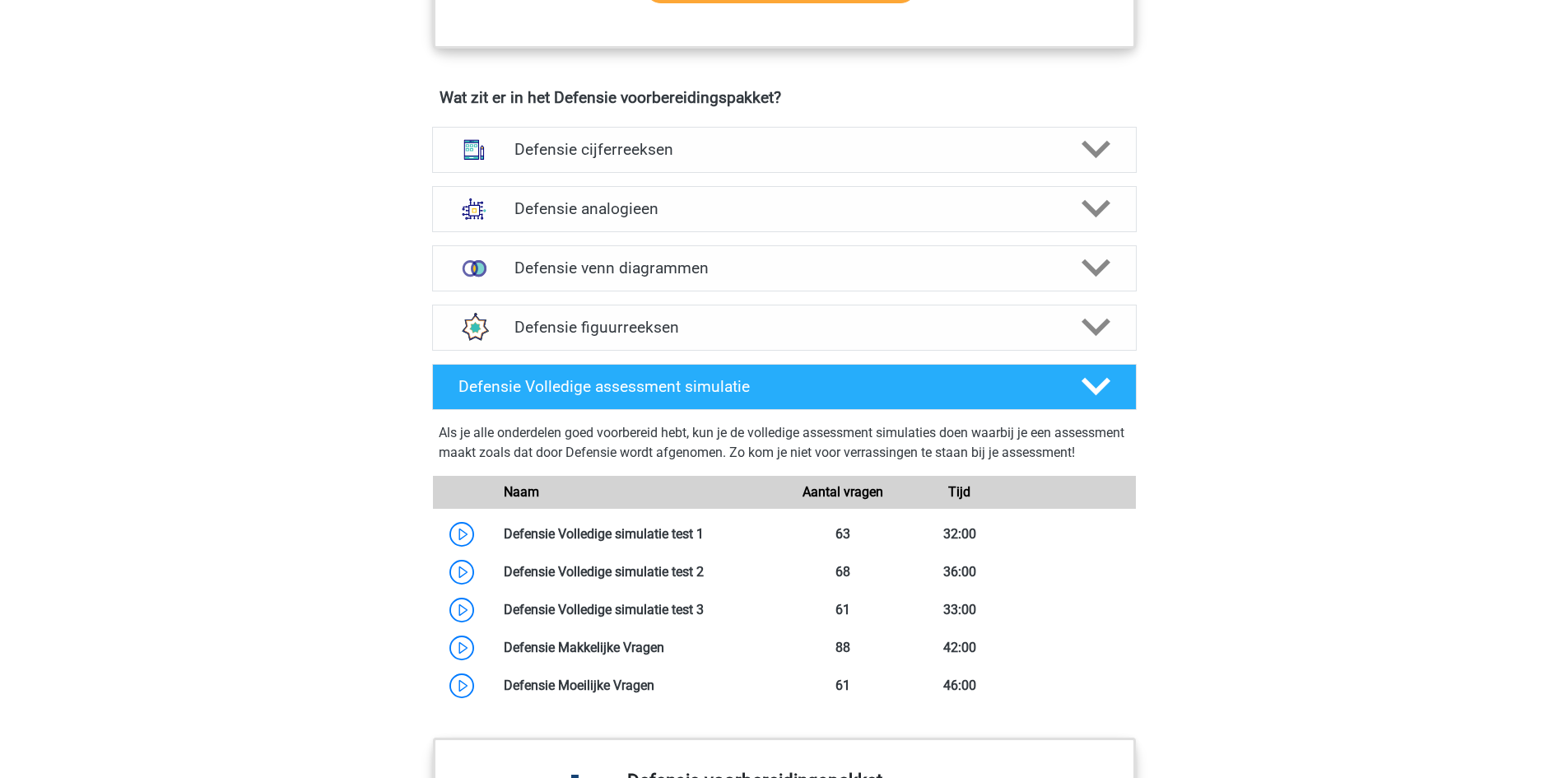
scroll to position [906, 0]
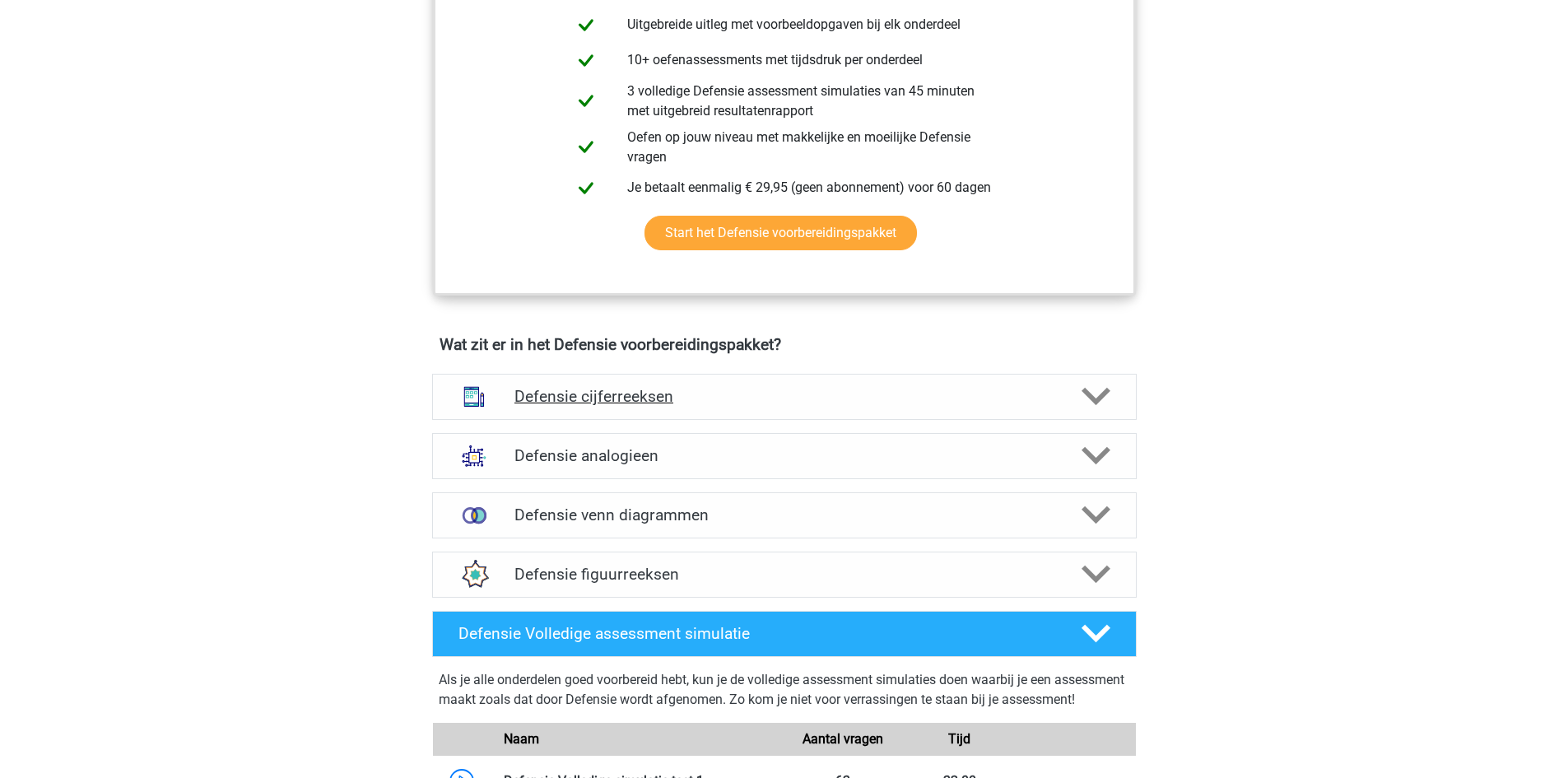
click at [692, 404] on h4 "Defensie cijferreeksen" at bounding box center [784, 396] width 539 height 19
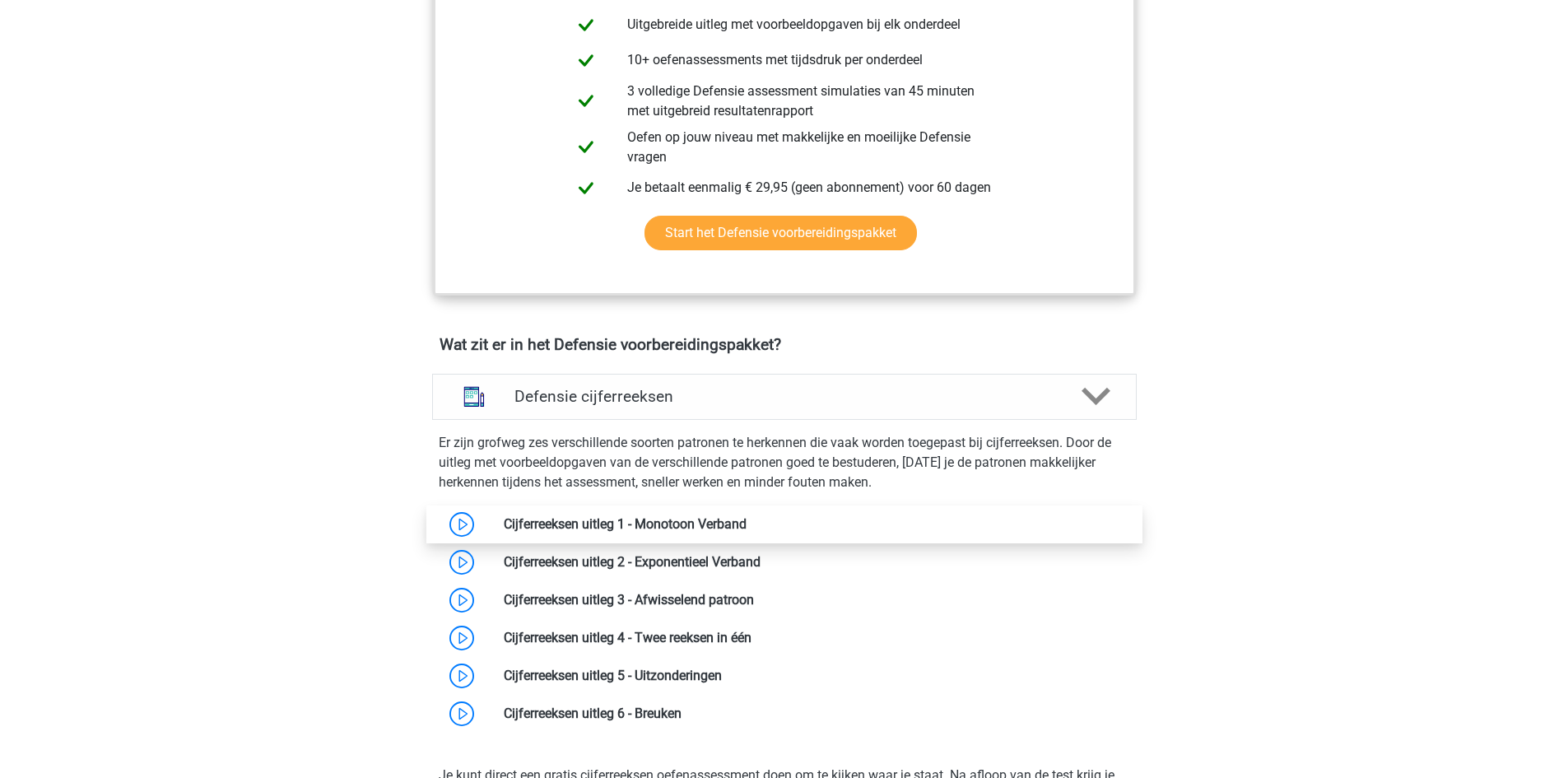
scroll to position [1153, 0]
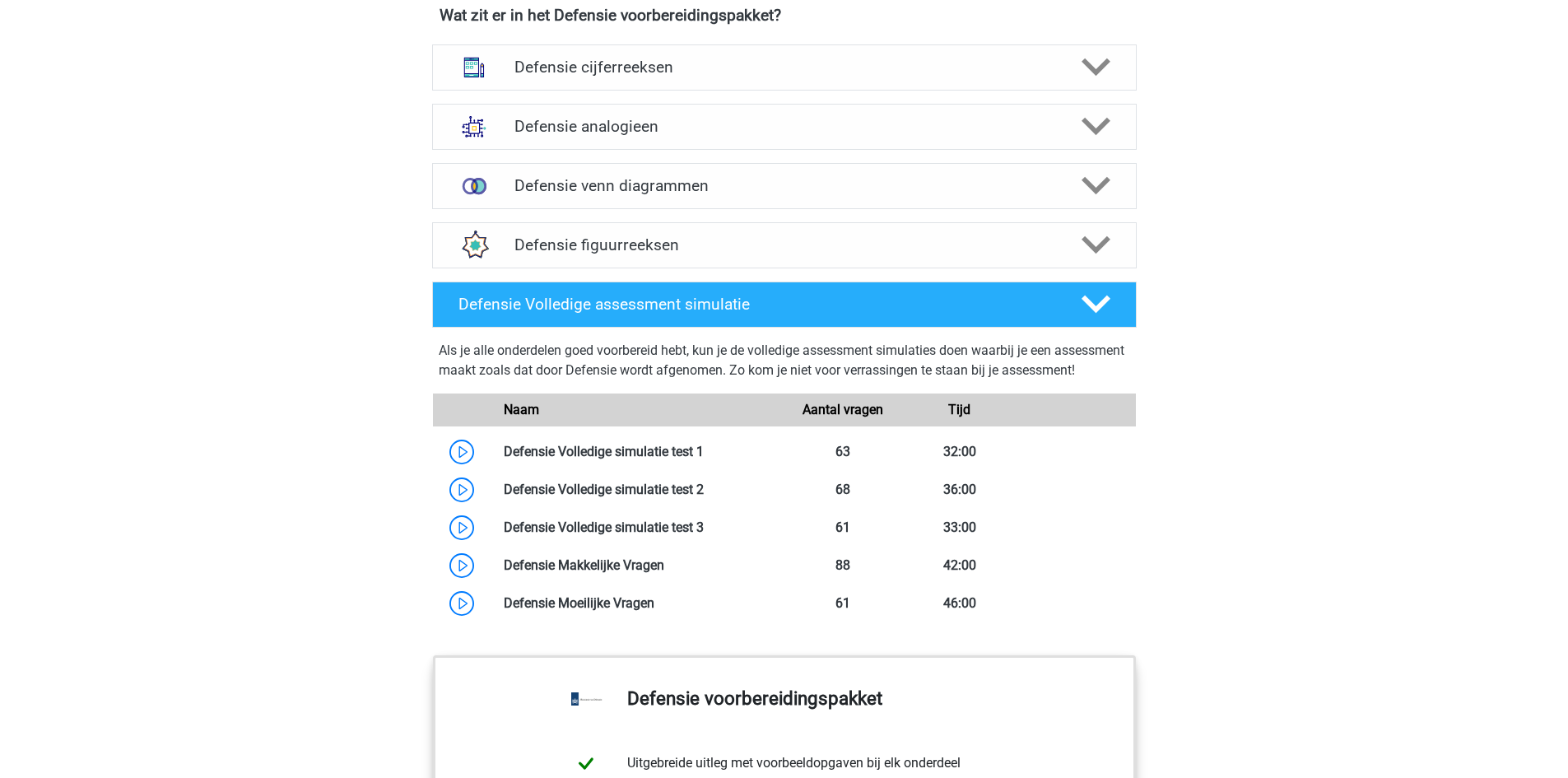
scroll to position [1400, 0]
